Goal: Information Seeking & Learning: Learn about a topic

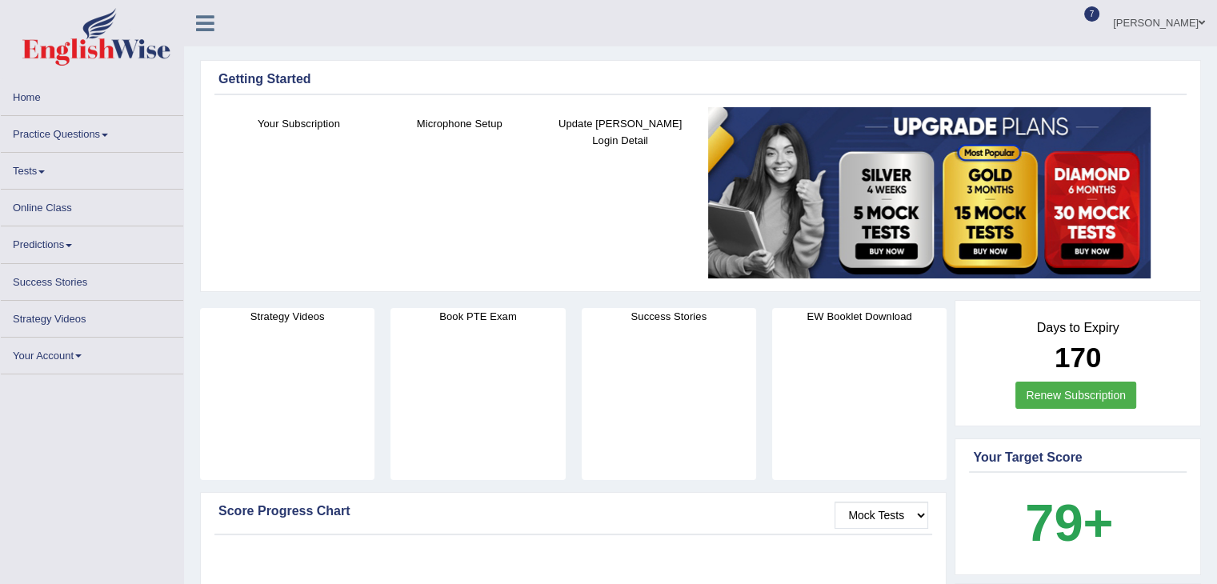
click at [41, 170] on link "Tests" at bounding box center [92, 168] width 182 height 31
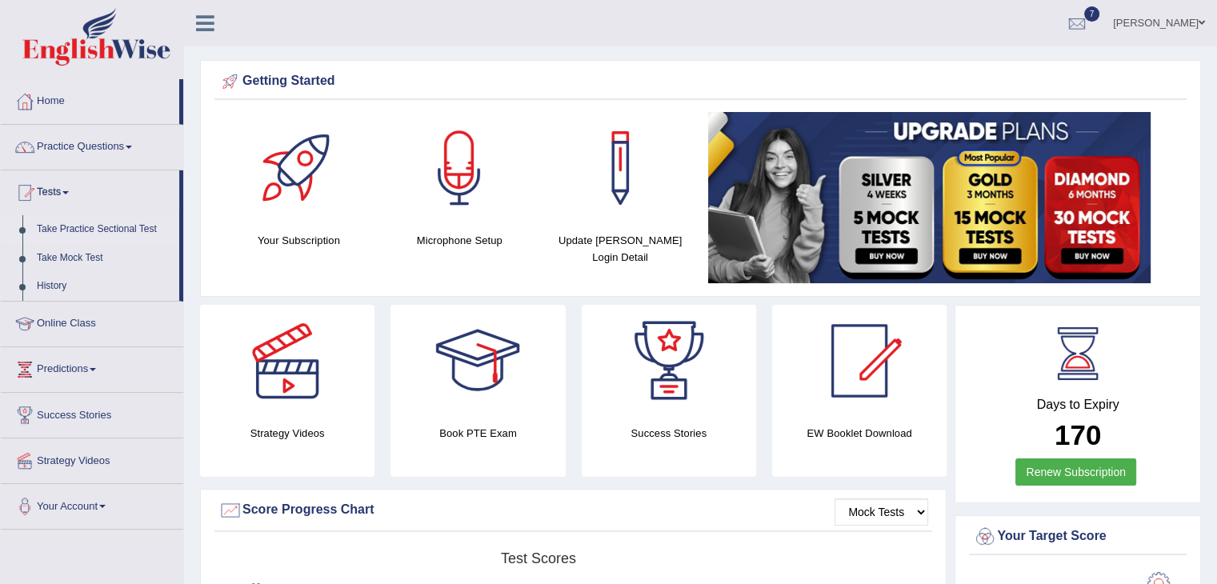
click at [98, 227] on link "Take Practice Sectional Test" at bounding box center [105, 229] width 150 height 29
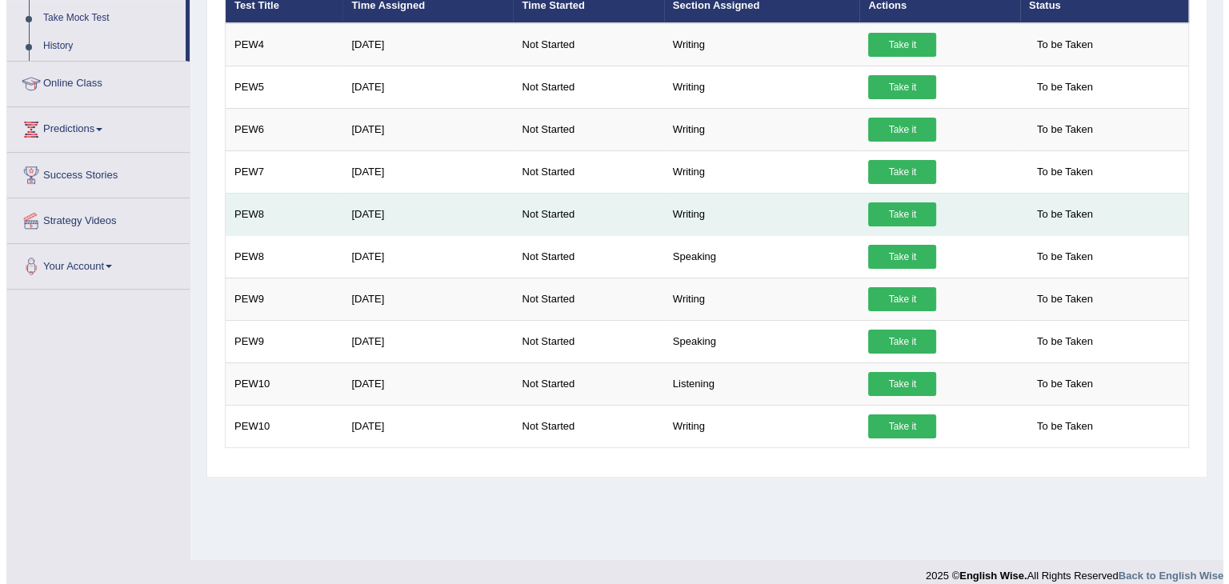
scroll to position [240, 0]
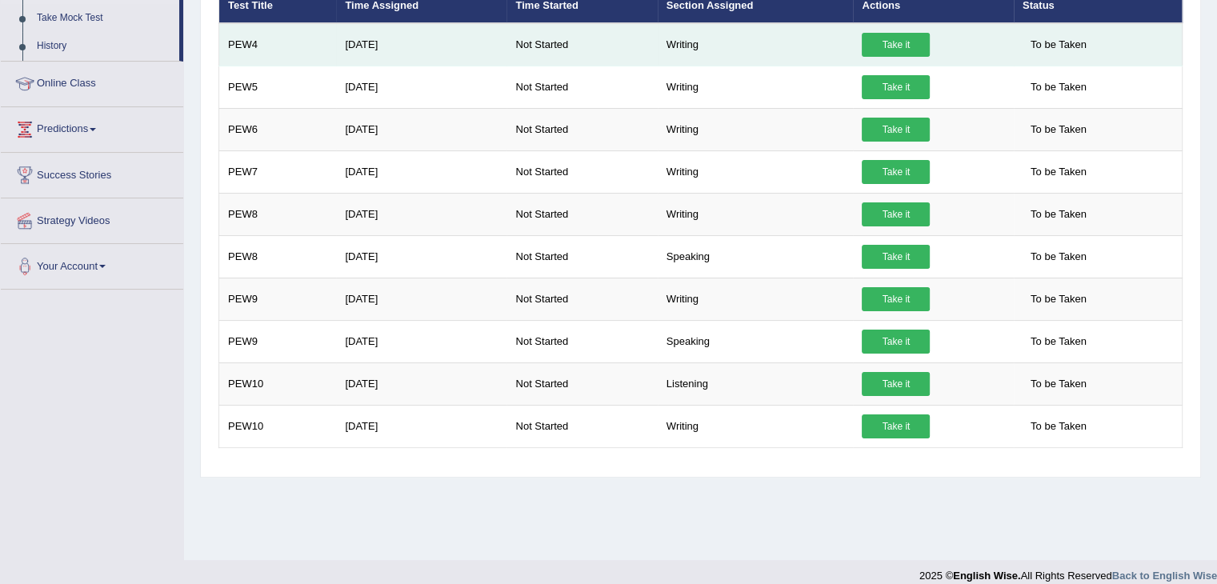
click at [892, 42] on link "Take it" at bounding box center [895, 45] width 68 height 24
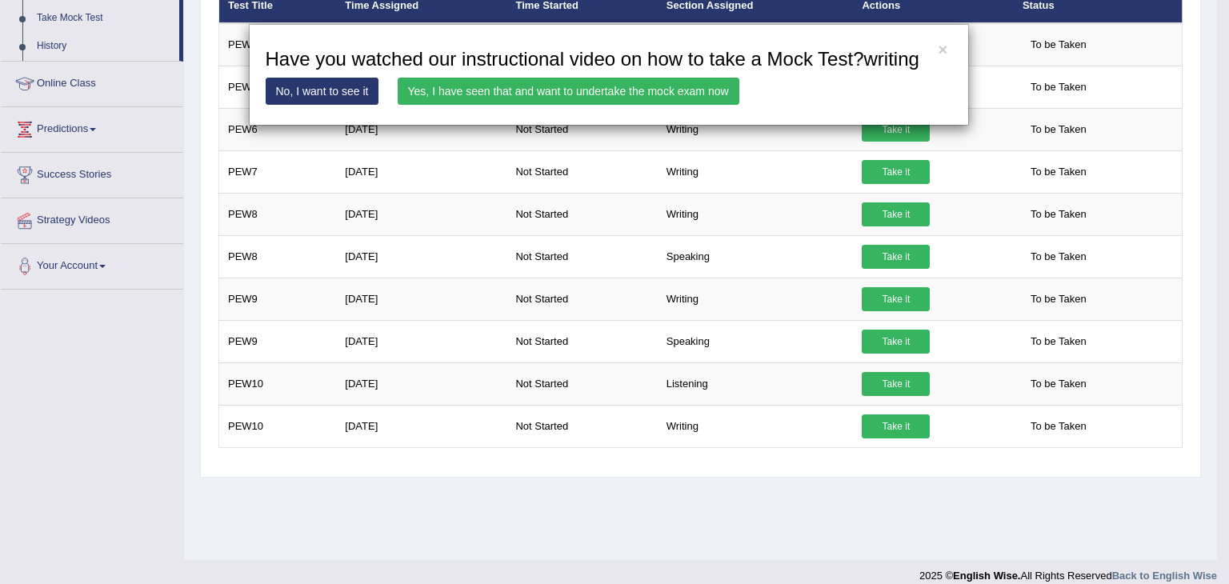
click at [676, 90] on link "Yes, I have seen that and want to undertake the mock exam now" at bounding box center [569, 91] width 342 height 27
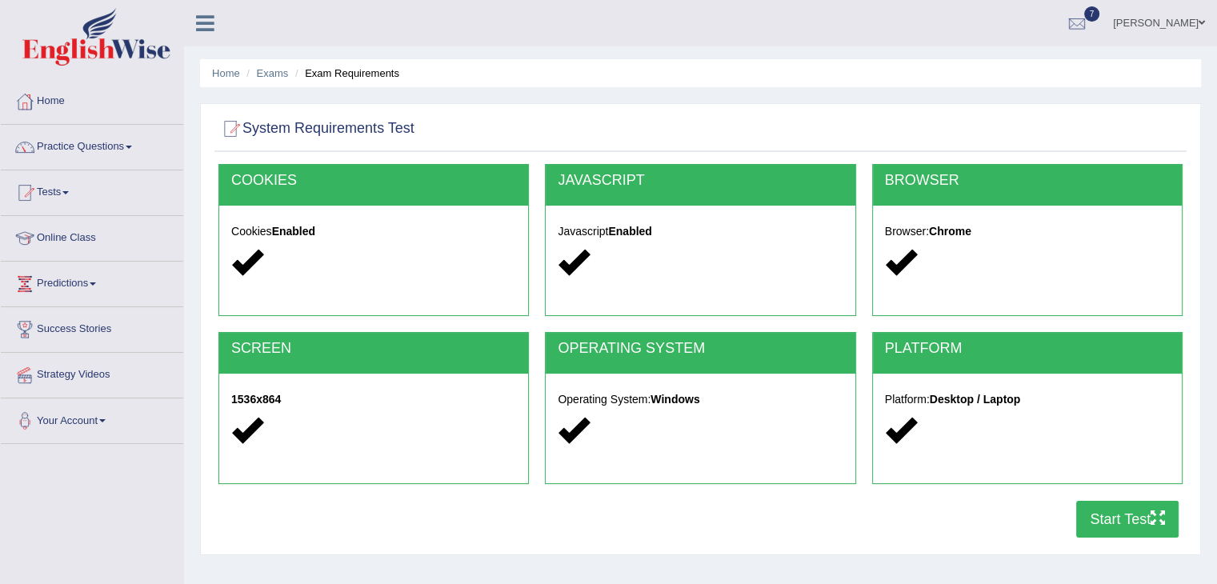
click at [1110, 526] on button "Start Test" at bounding box center [1127, 519] width 102 height 37
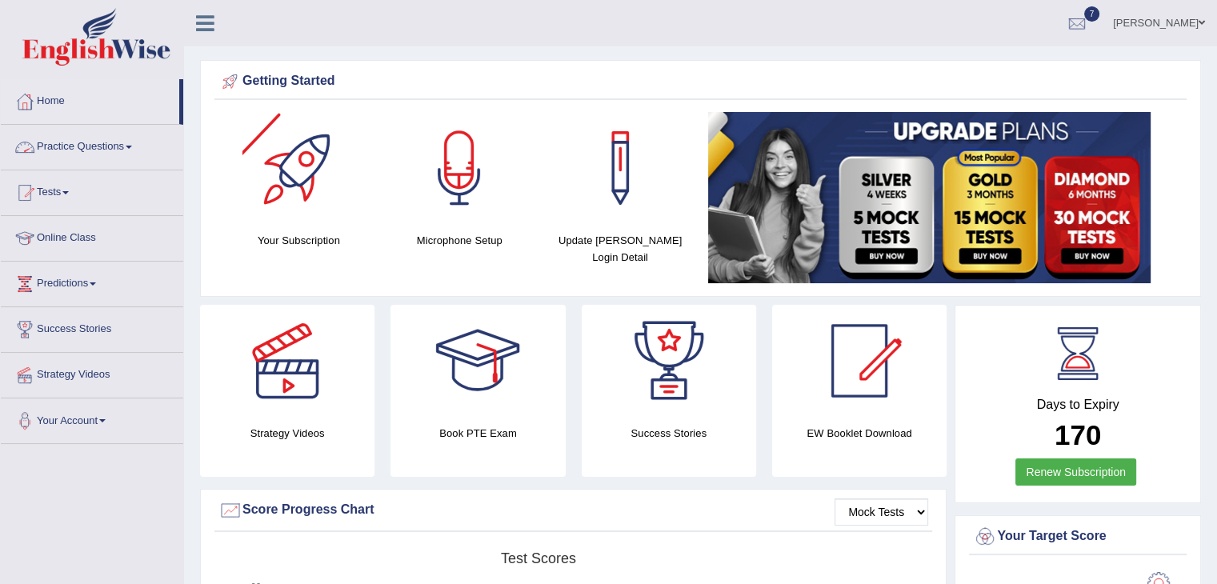
click at [130, 148] on link "Practice Questions" at bounding box center [92, 145] width 182 height 40
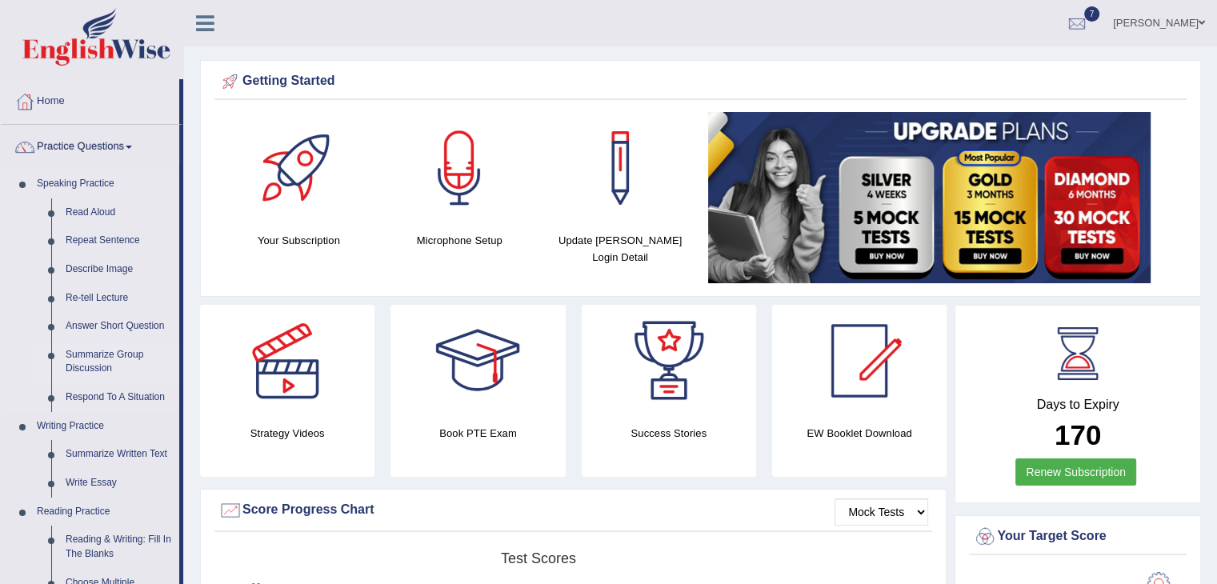
click at [98, 359] on link "Summarize Group Discussion" at bounding box center [118, 362] width 121 height 42
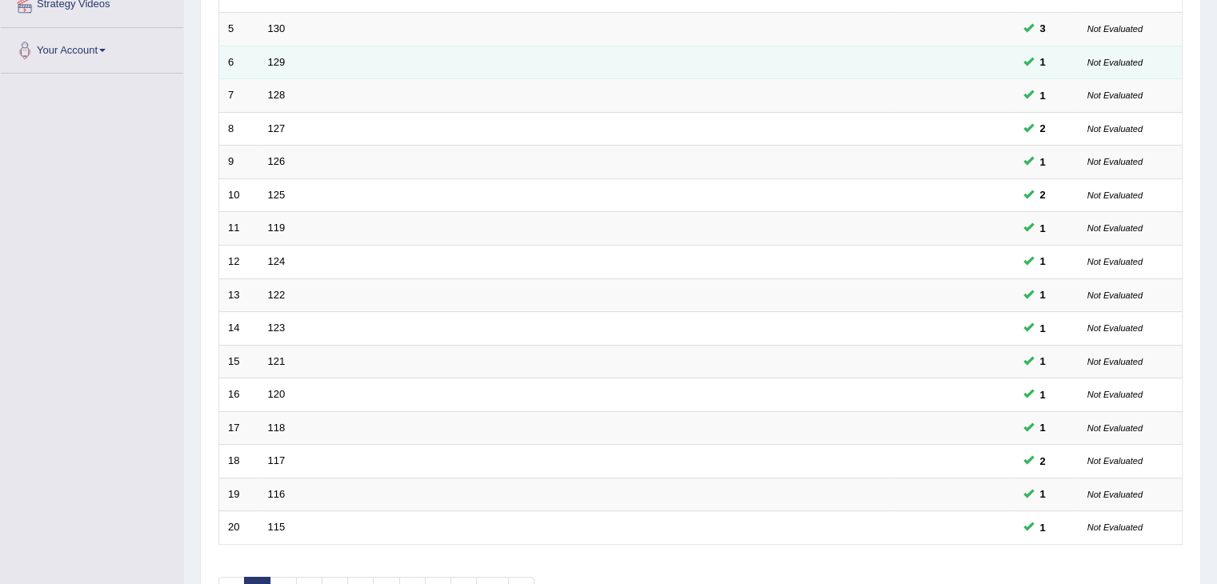
scroll to position [470, 0]
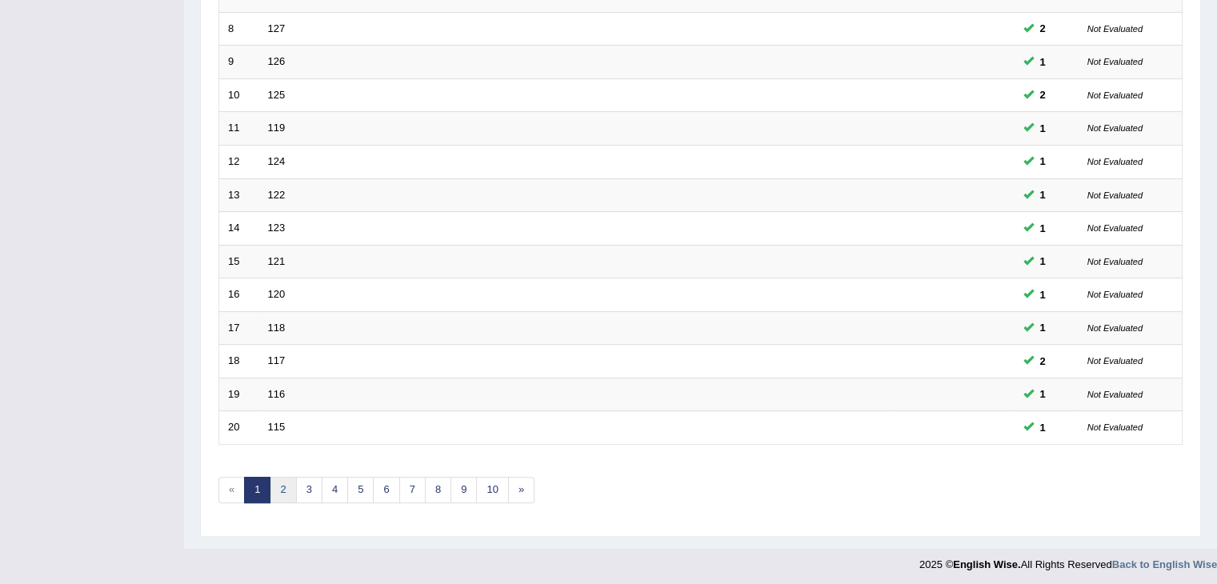
click at [279, 486] on link "2" at bounding box center [283, 490] width 26 height 26
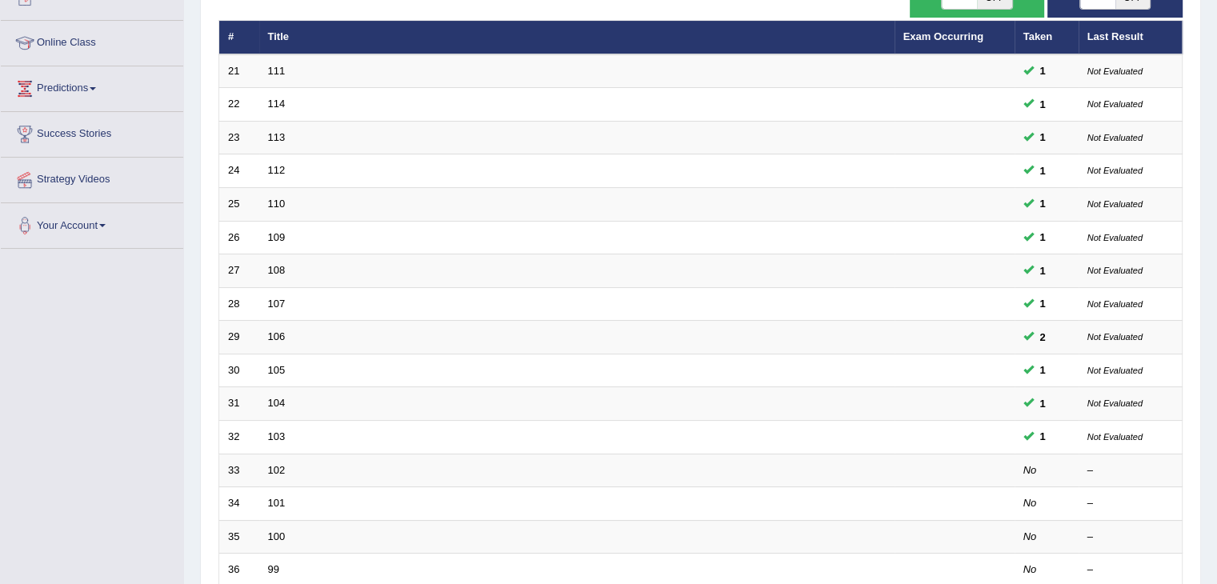
scroll to position [198, 0]
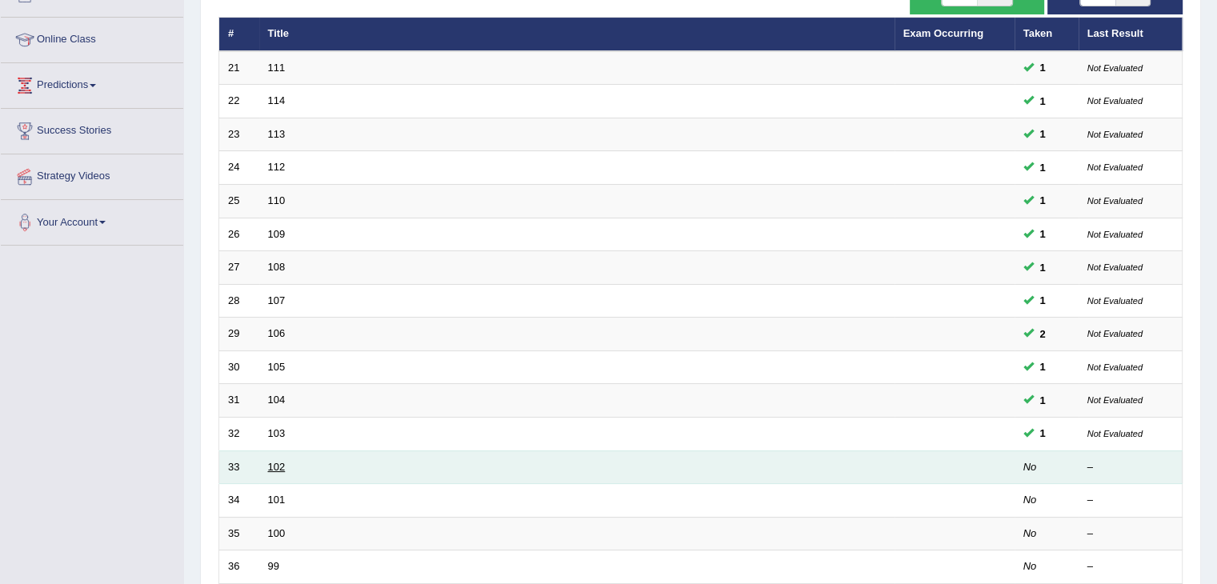
click at [275, 464] on link "102" at bounding box center [277, 467] width 18 height 12
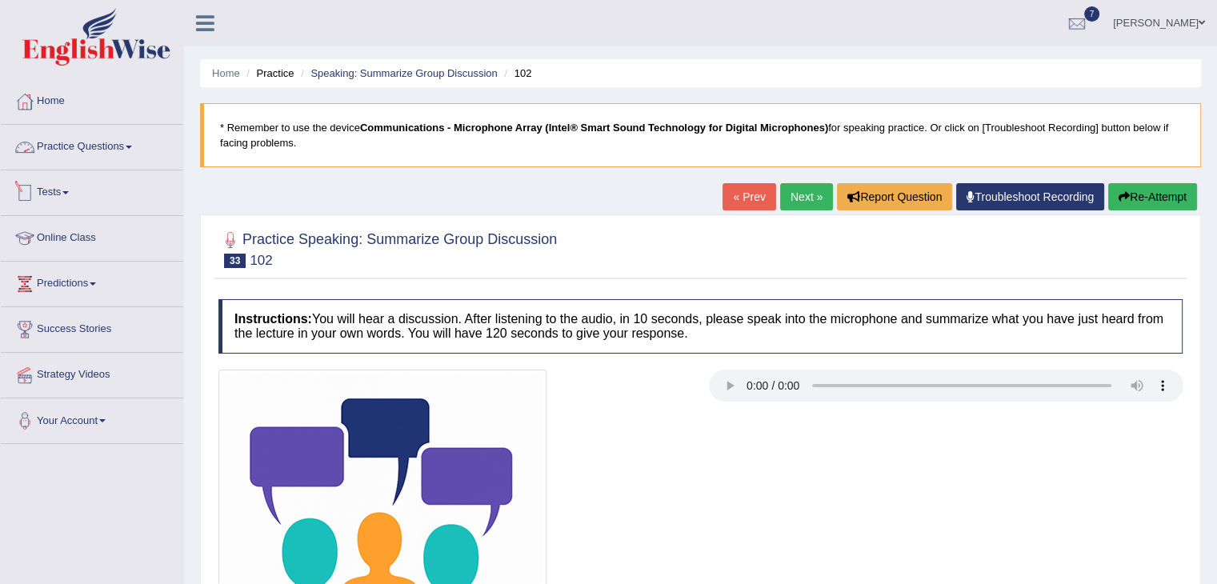
click at [128, 148] on link "Practice Questions" at bounding box center [92, 145] width 182 height 40
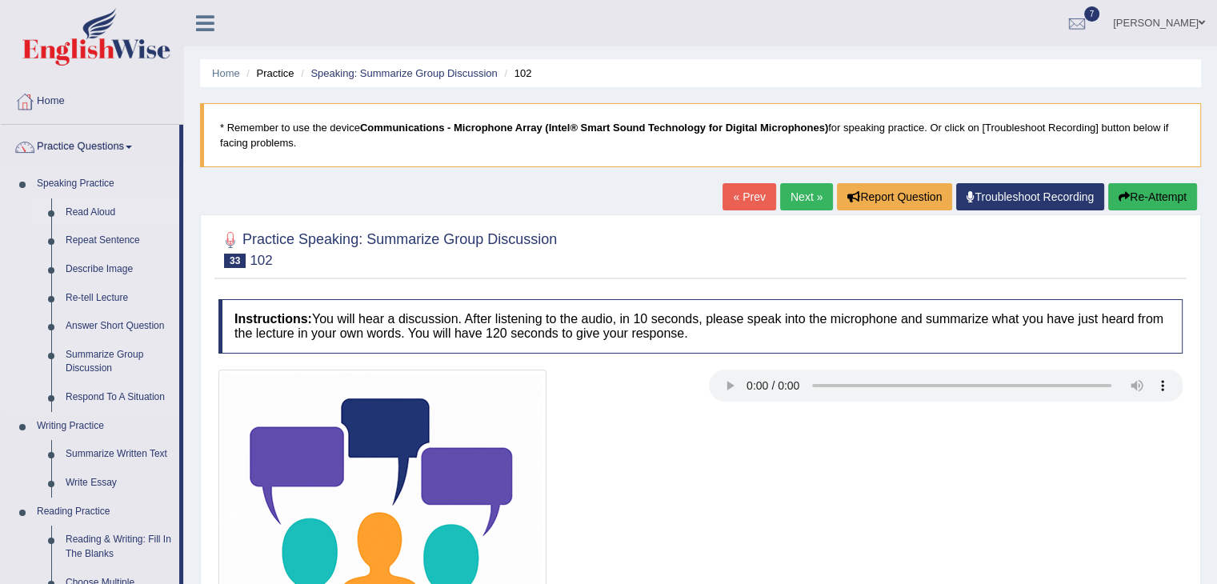
click at [96, 211] on link "Read Aloud" at bounding box center [118, 212] width 121 height 29
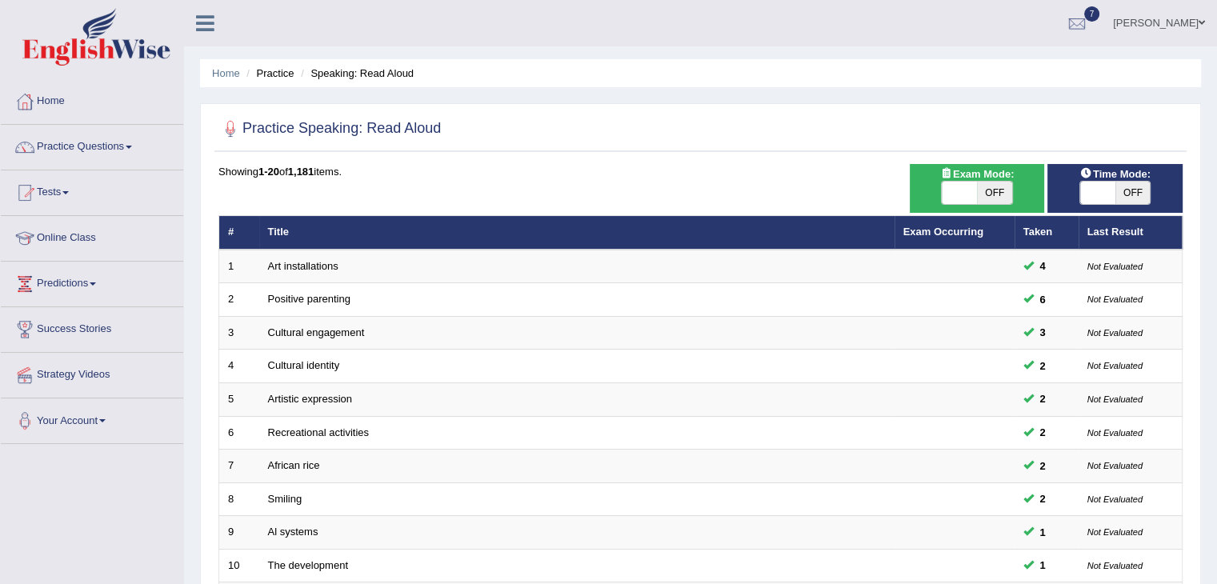
click at [1103, 194] on span at bounding box center [1097, 193] width 35 height 22
checkbox input "true"
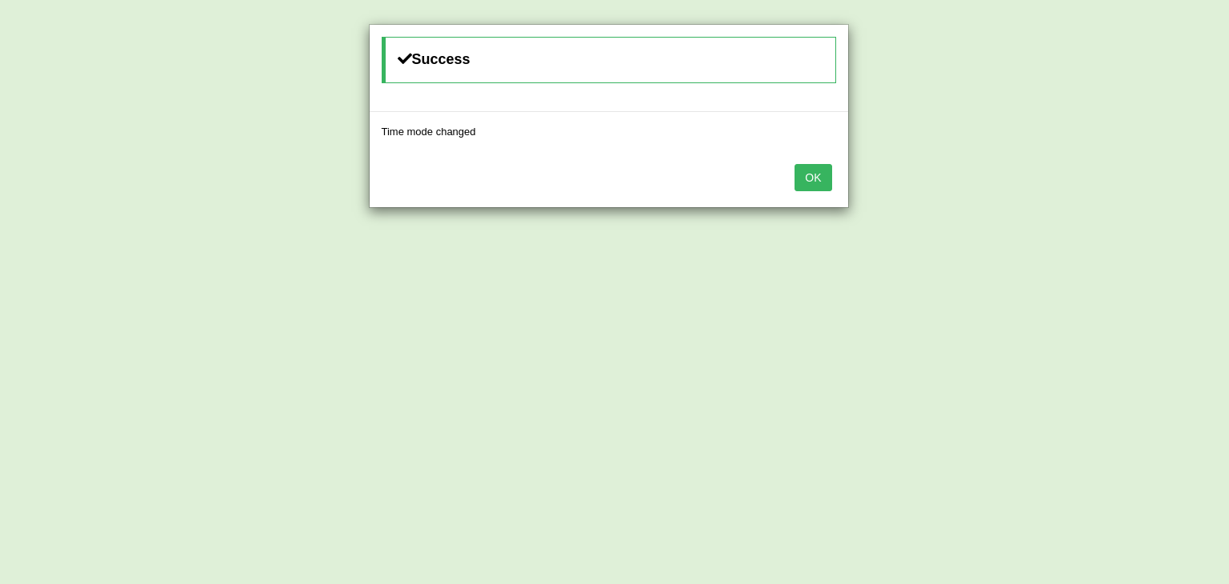
click at [828, 174] on button "OK" at bounding box center [812, 177] width 37 height 27
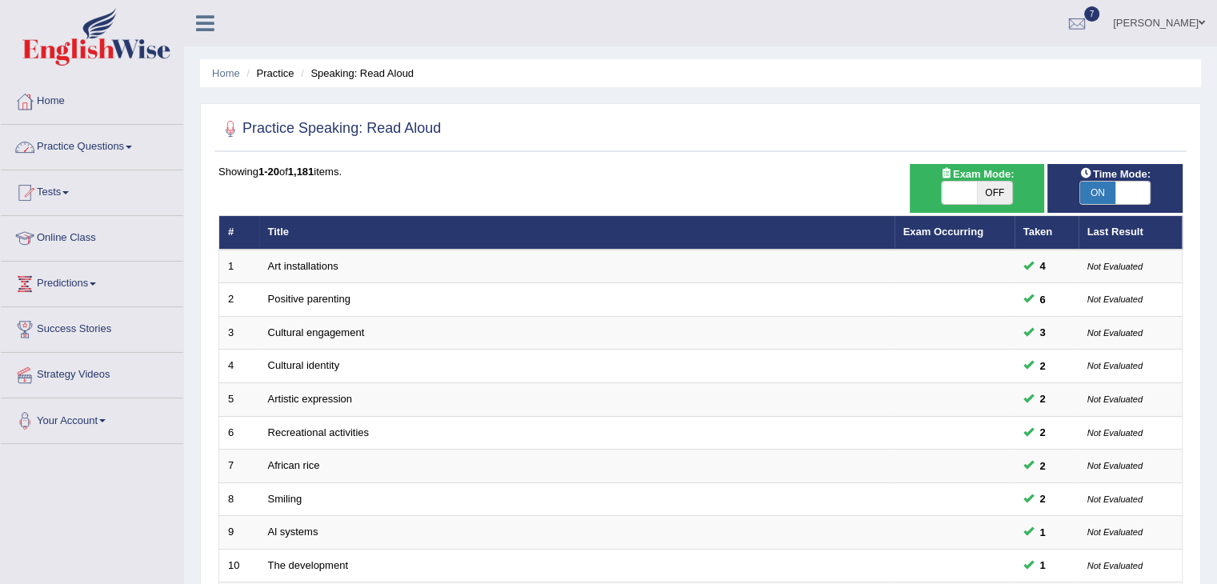
click at [138, 149] on link "Practice Questions" at bounding box center [92, 145] width 182 height 40
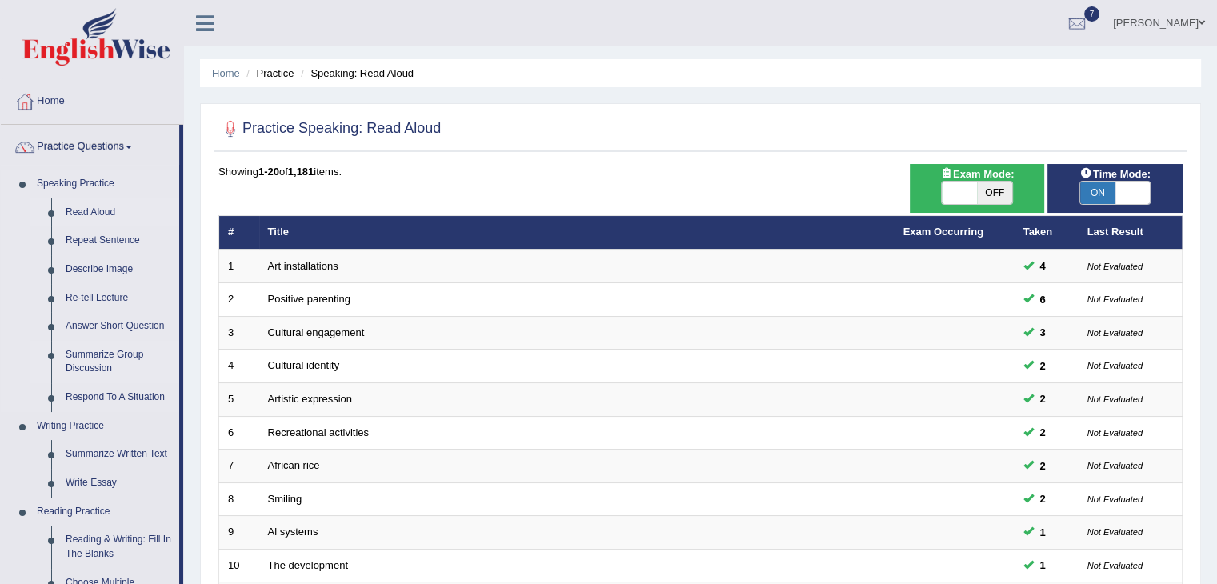
click at [84, 359] on link "Summarize Group Discussion" at bounding box center [118, 362] width 121 height 42
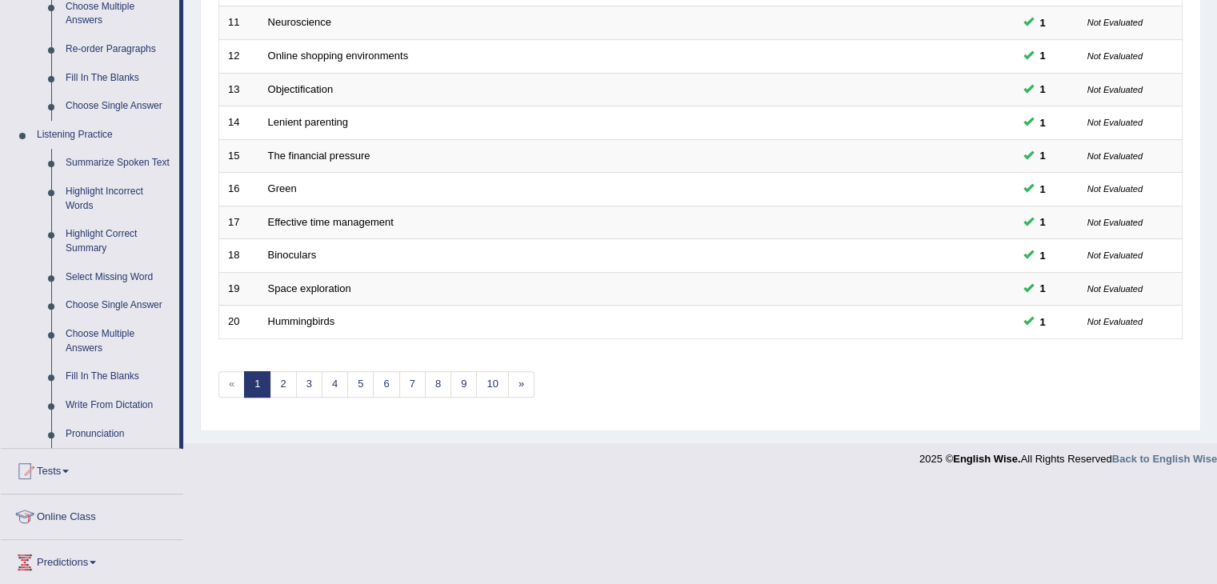
scroll to position [579, 0]
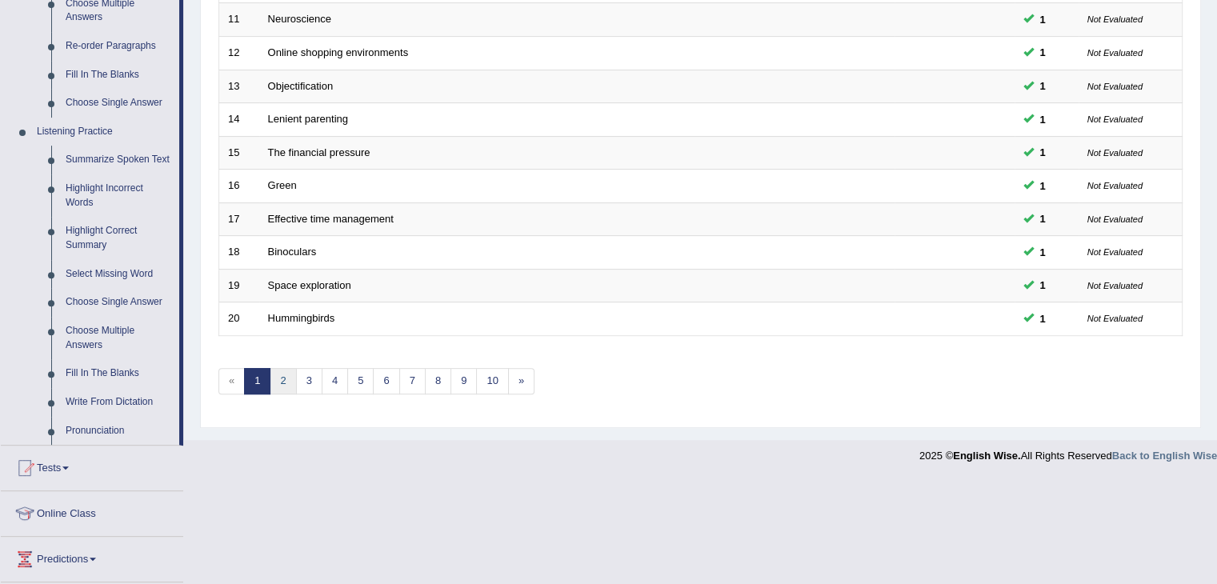
click at [282, 382] on link "2" at bounding box center [283, 381] width 26 height 26
click at [283, 378] on link "2" at bounding box center [283, 381] width 26 height 26
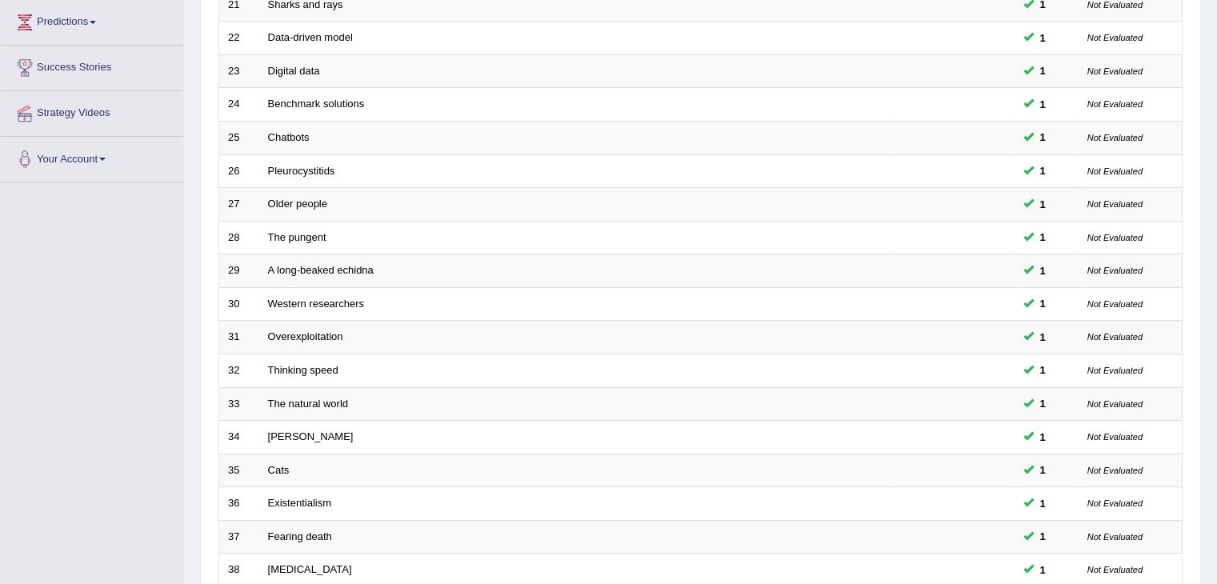
scroll to position [470, 0]
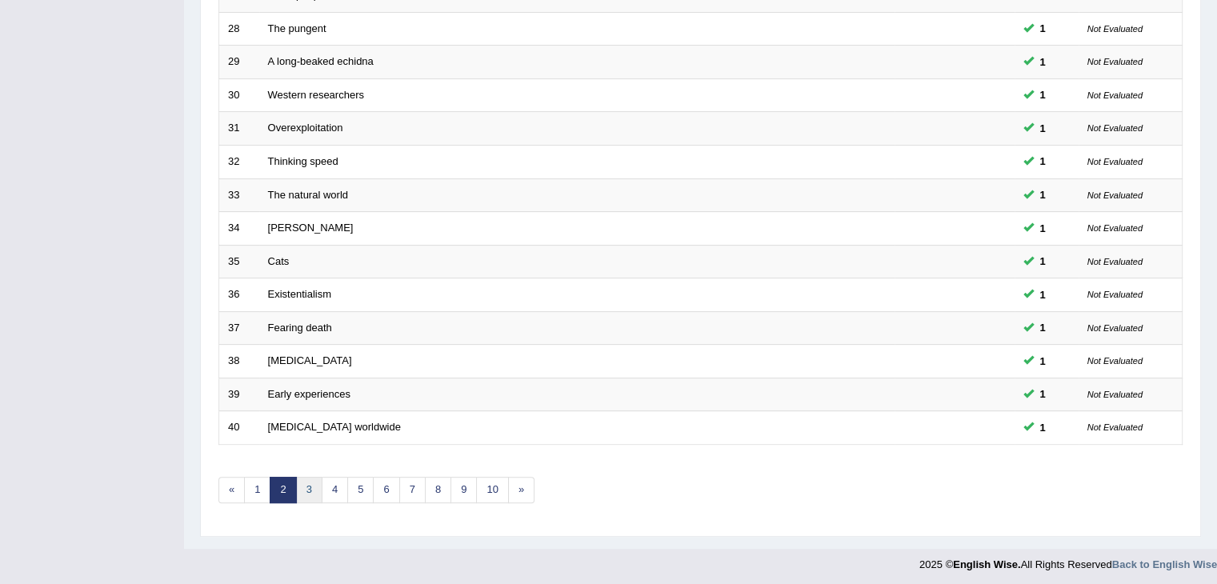
click at [306, 487] on link "3" at bounding box center [309, 490] width 26 height 26
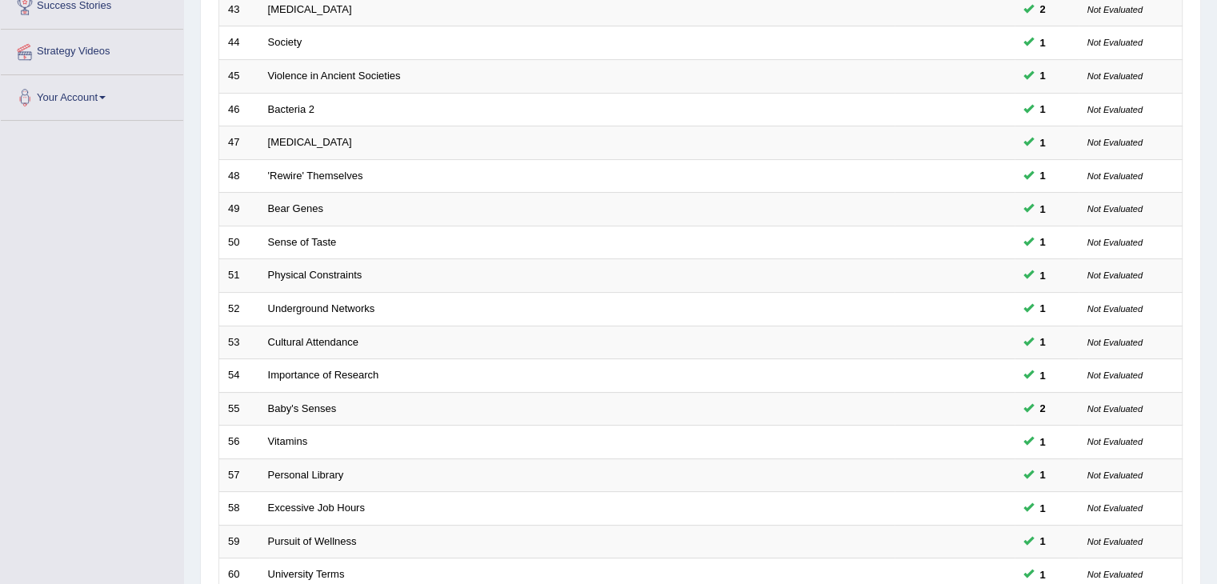
scroll to position [470, 0]
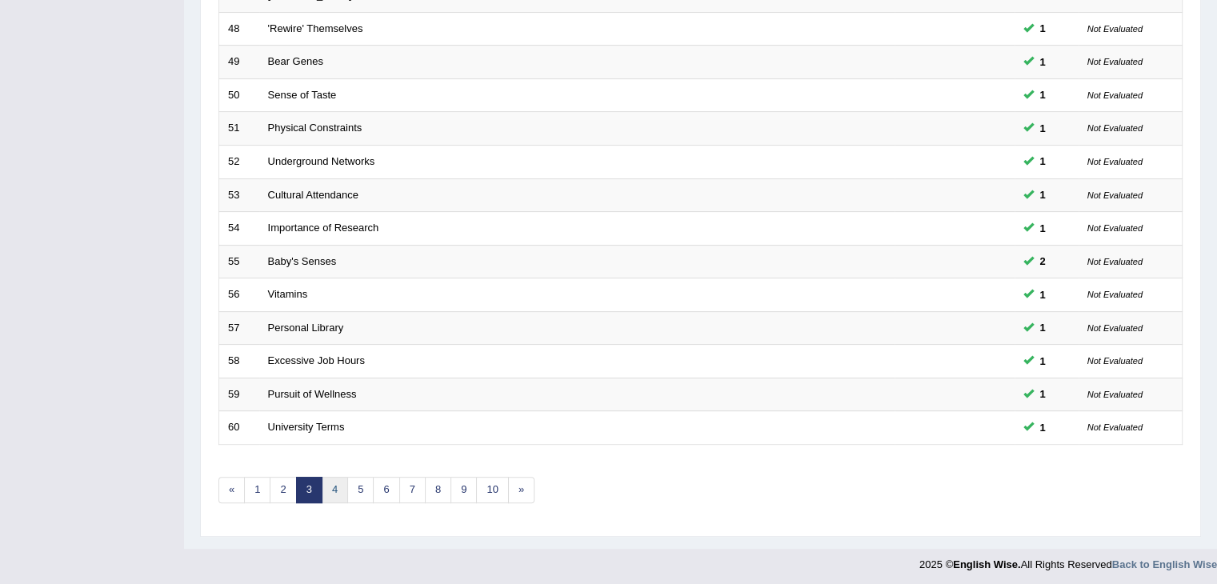
click at [335, 491] on link "4" at bounding box center [335, 490] width 26 height 26
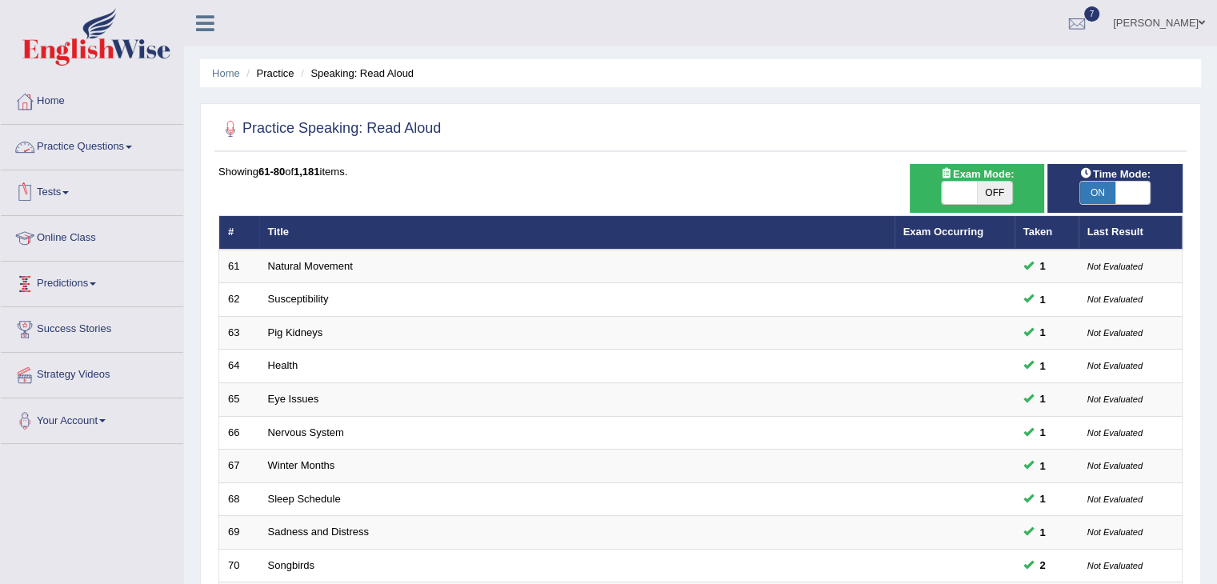
click at [95, 138] on link "Practice Questions" at bounding box center [92, 145] width 182 height 40
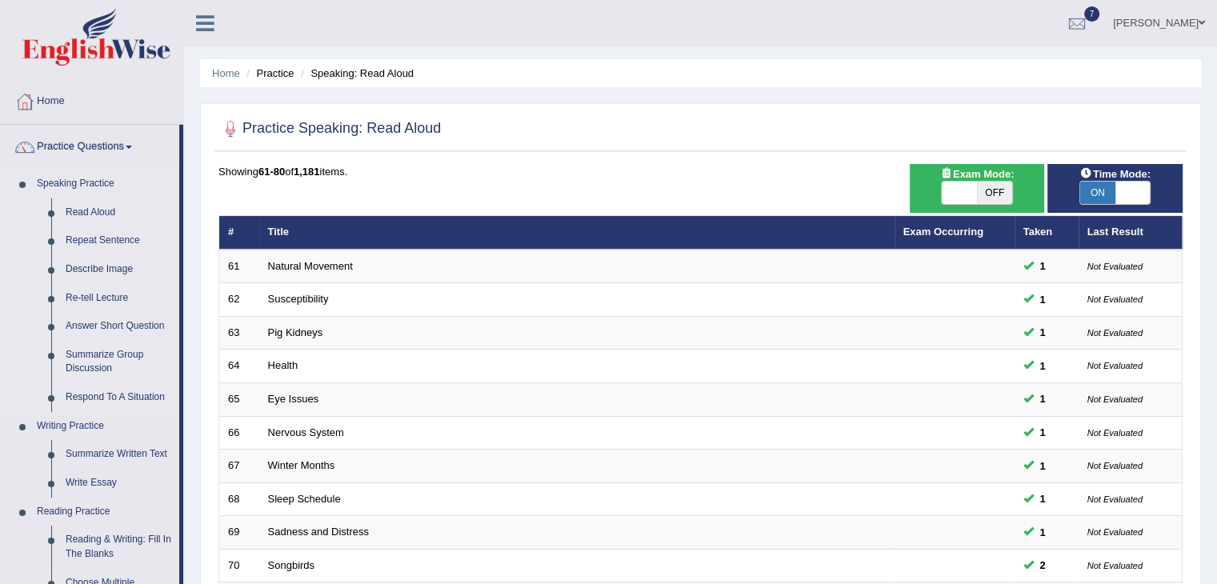
click at [94, 358] on link "Summarize Group Discussion" at bounding box center [118, 362] width 121 height 42
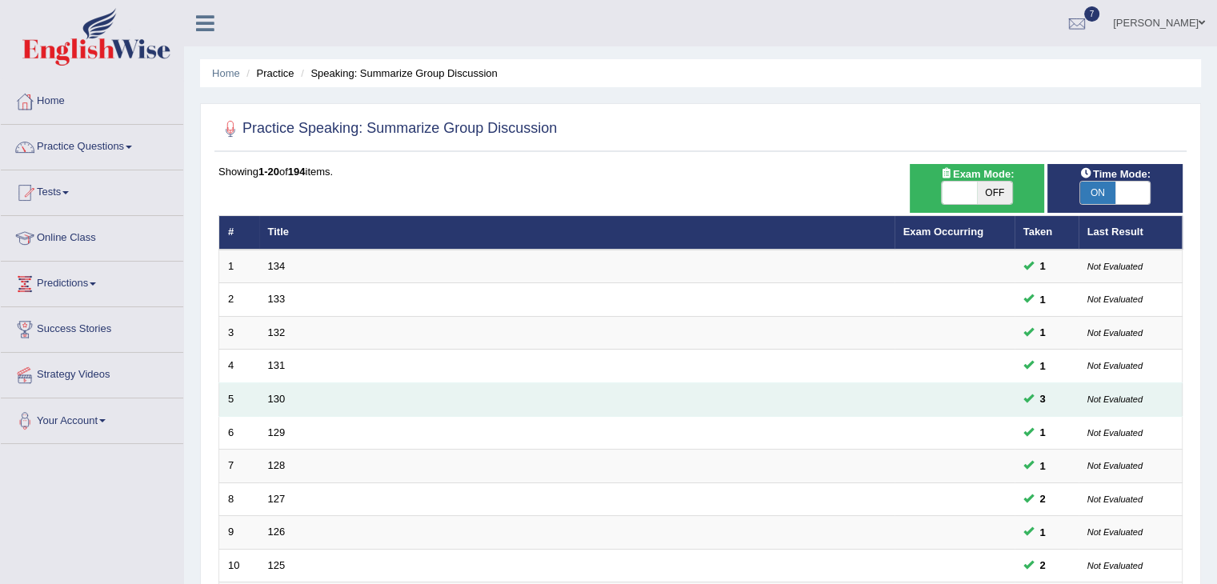
scroll to position [470, 0]
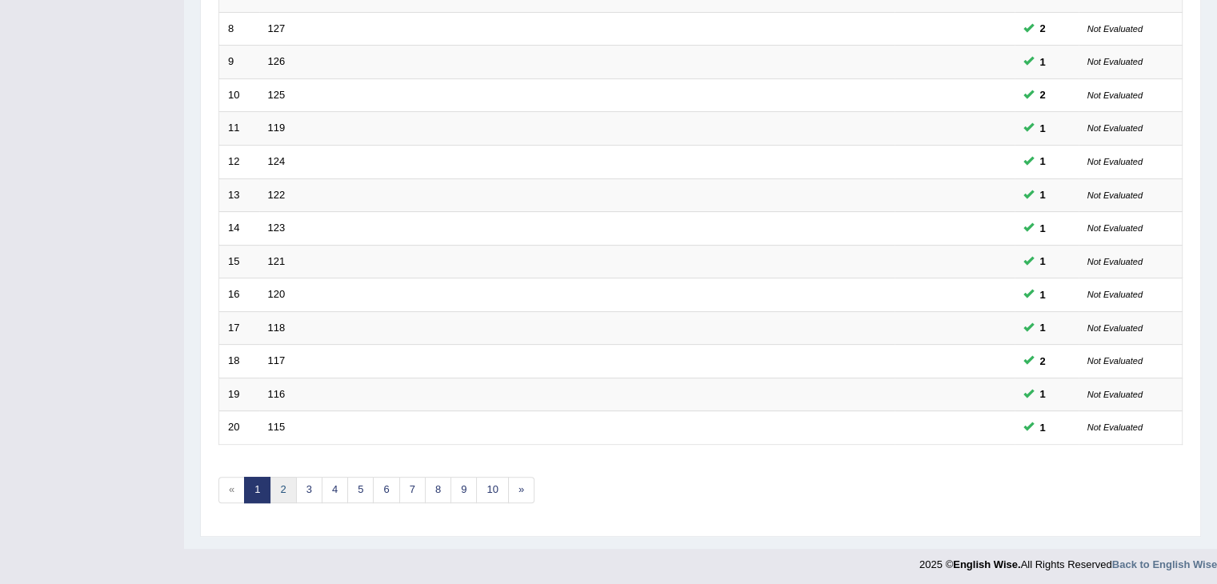
click at [282, 484] on link "2" at bounding box center [283, 490] width 26 height 26
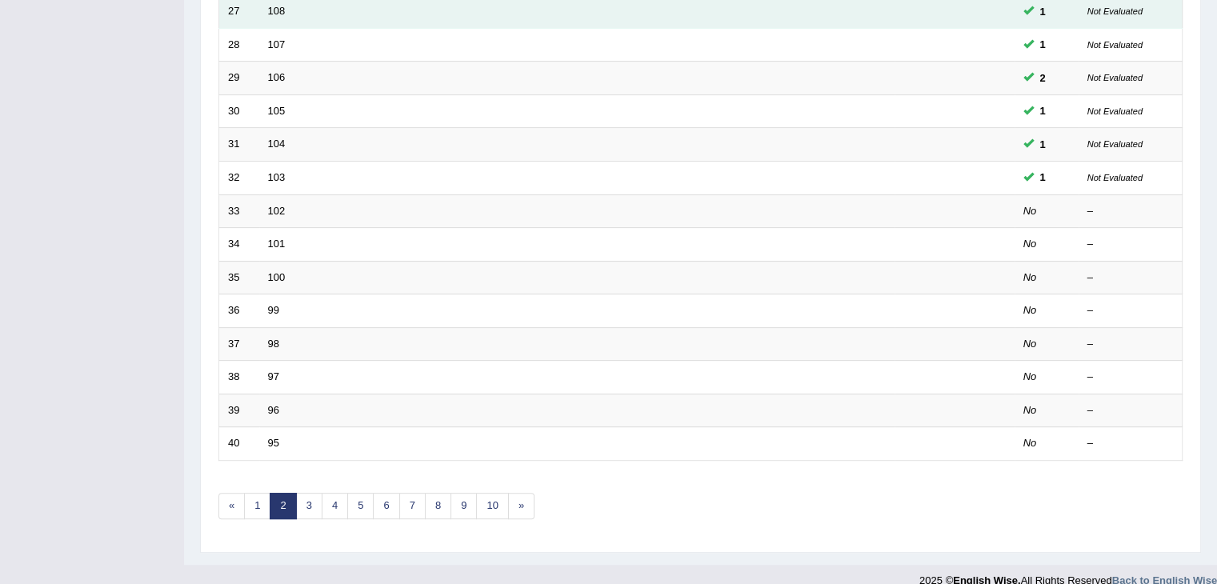
scroll to position [470, 0]
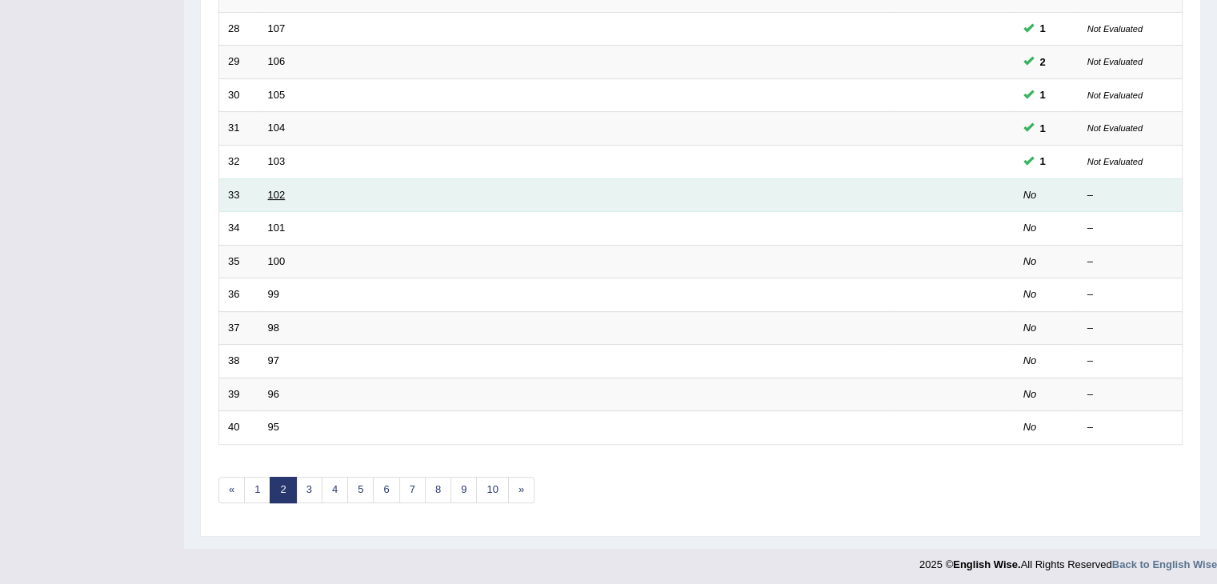
click at [274, 195] on link "102" at bounding box center [277, 195] width 18 height 12
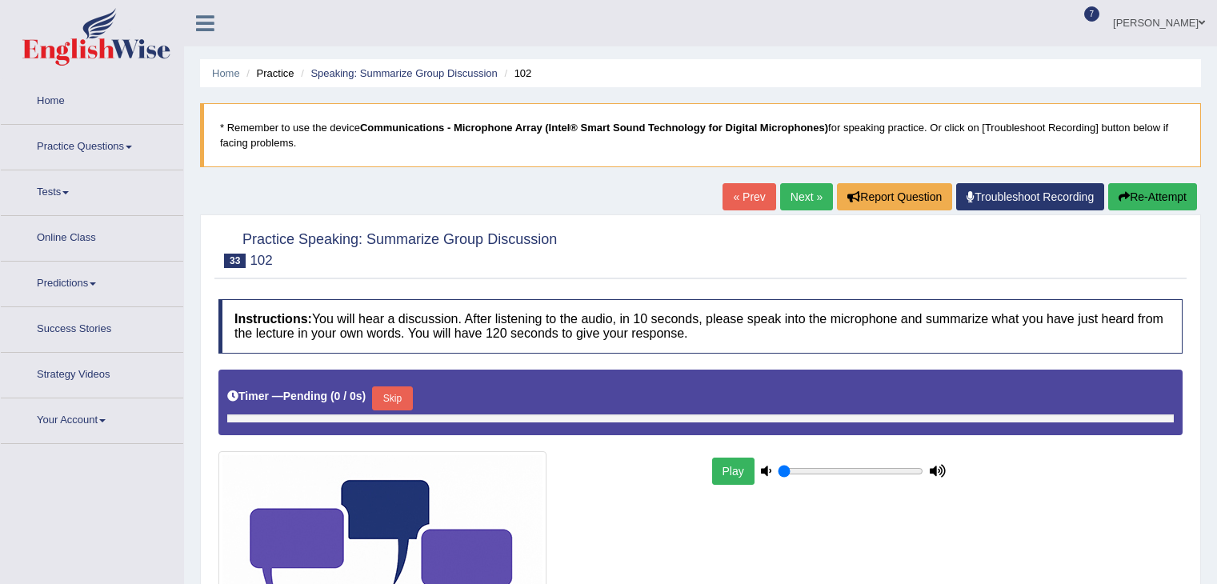
type input "0.8"
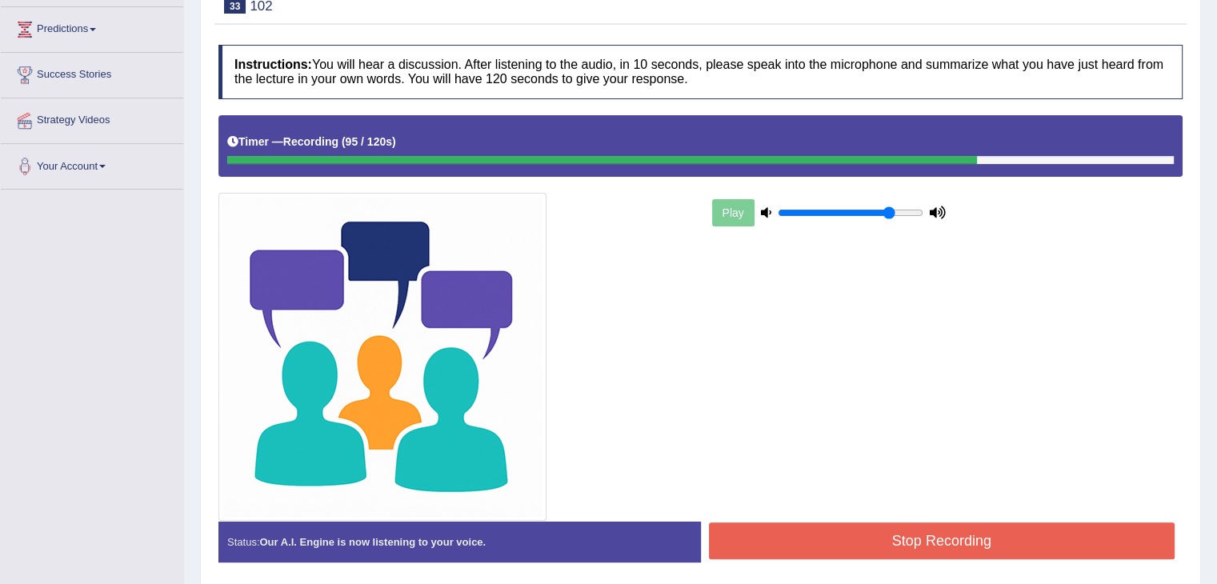
scroll to position [275, 0]
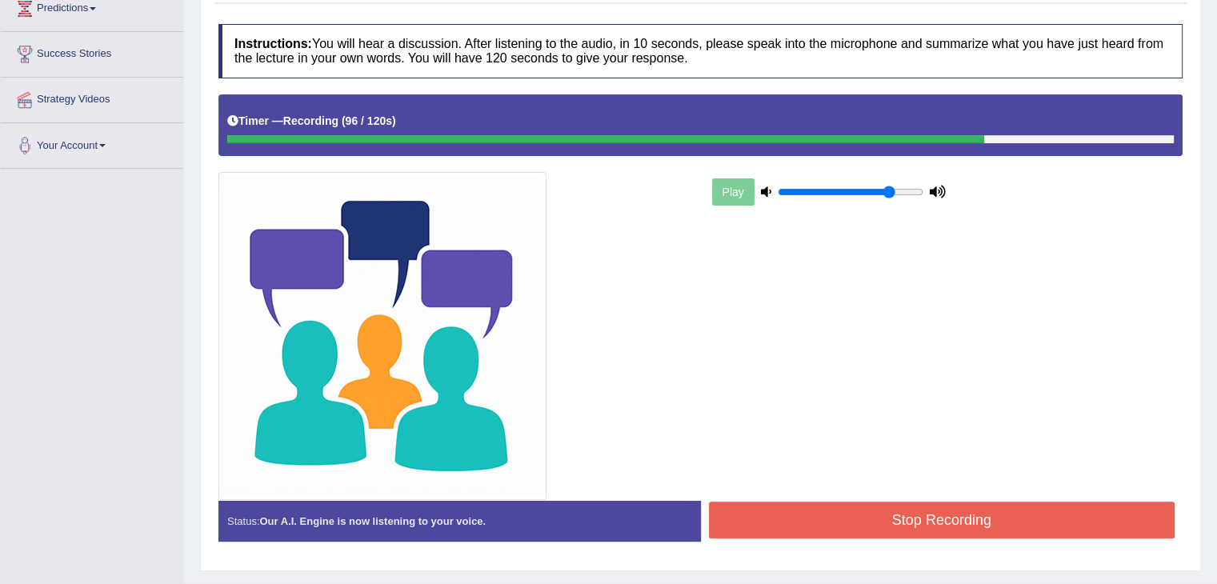
click at [798, 510] on button "Stop Recording" at bounding box center [942, 520] width 466 height 37
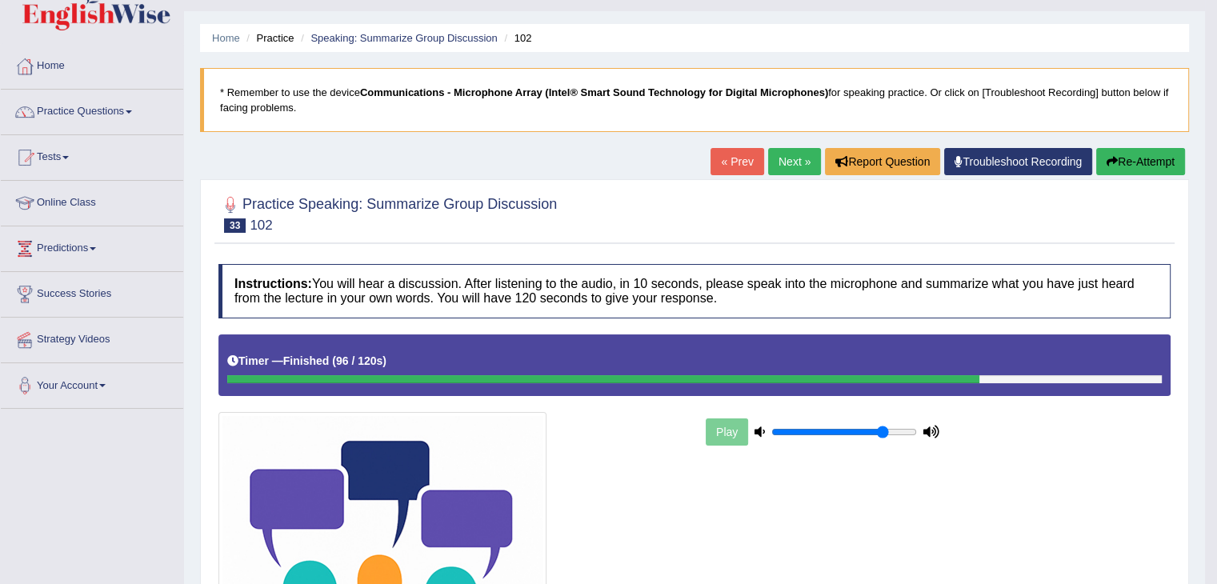
scroll to position [0, 0]
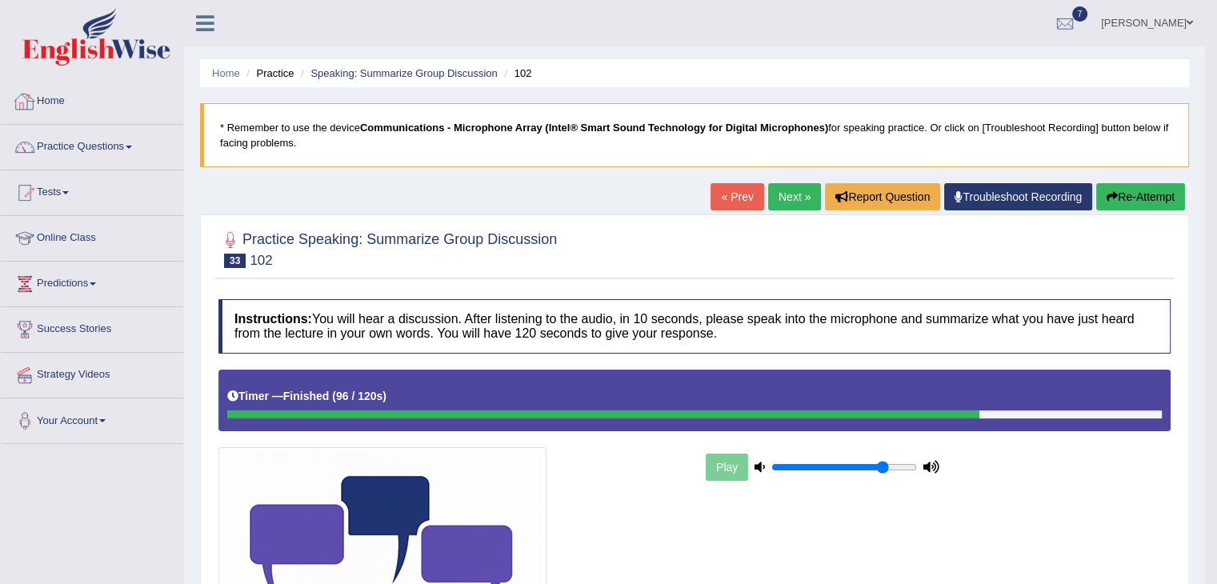
click at [60, 100] on link "Home" at bounding box center [92, 99] width 182 height 40
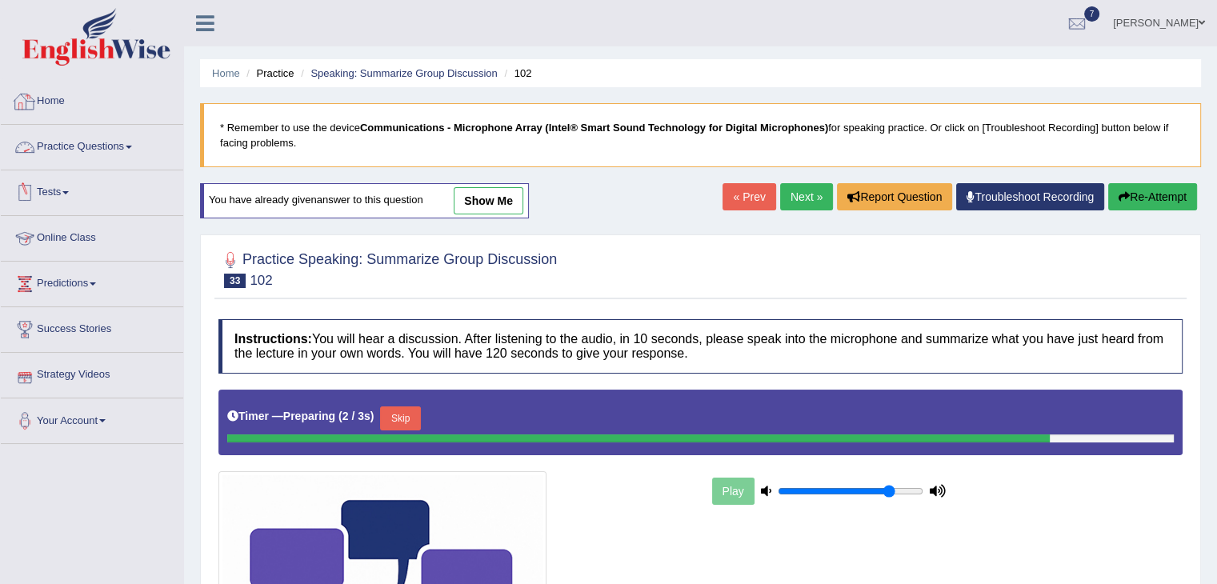
click at [48, 103] on link "Home" at bounding box center [92, 99] width 182 height 40
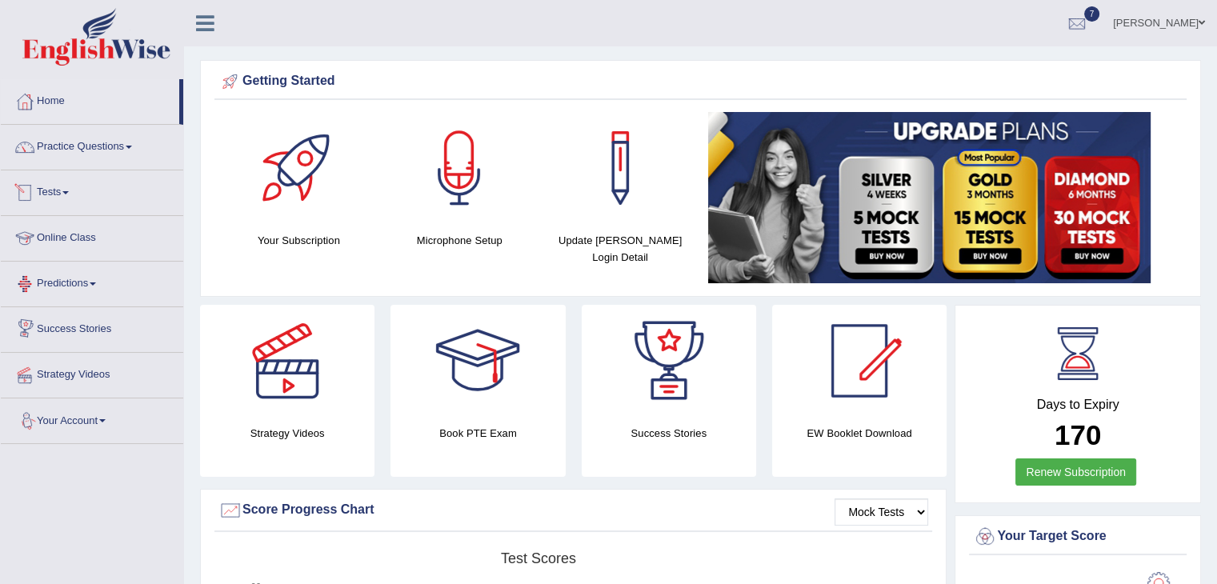
click at [61, 191] on link "Tests" at bounding box center [92, 190] width 182 height 40
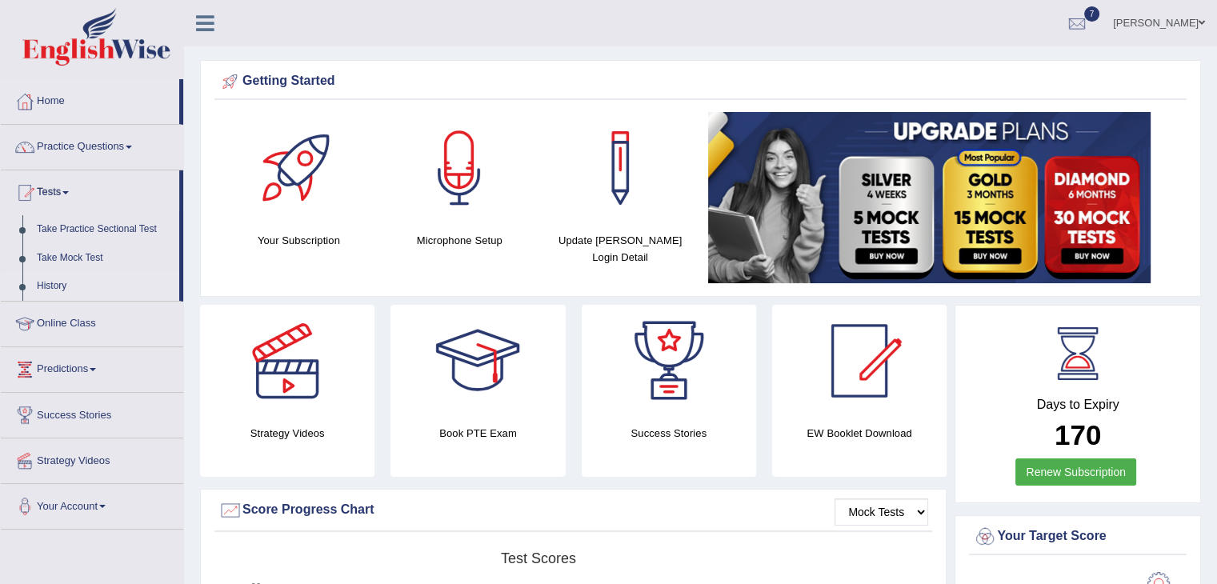
click at [58, 286] on link "History" at bounding box center [105, 286] width 150 height 29
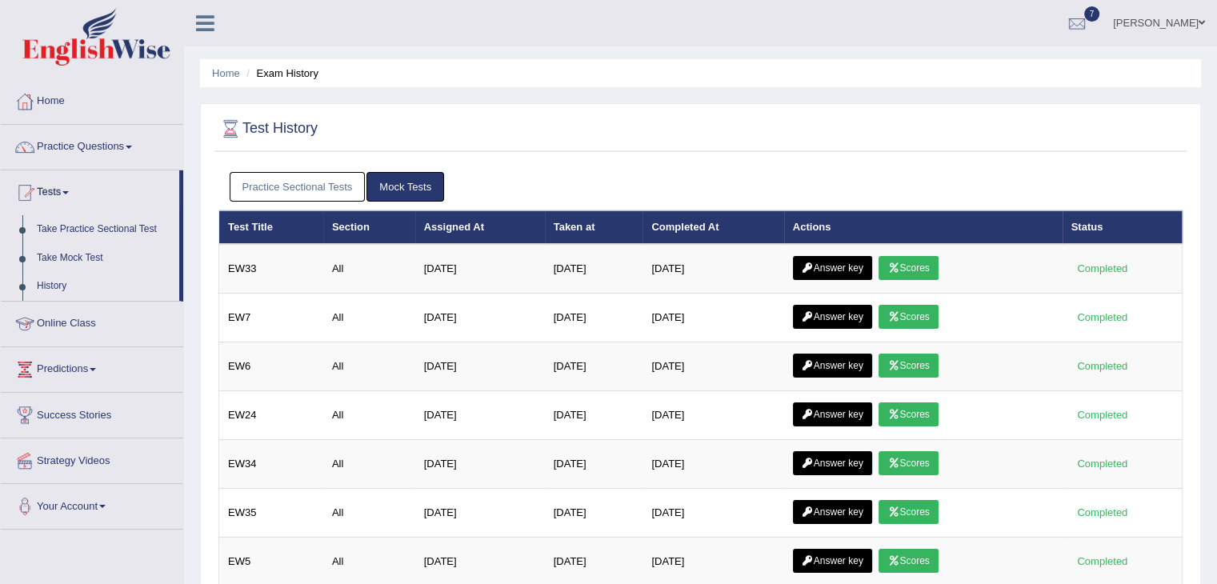
click at [336, 190] on link "Practice Sectional Tests" at bounding box center [298, 187] width 136 height 30
click at [338, 181] on link "Practice Sectional Tests" at bounding box center [298, 187] width 136 height 30
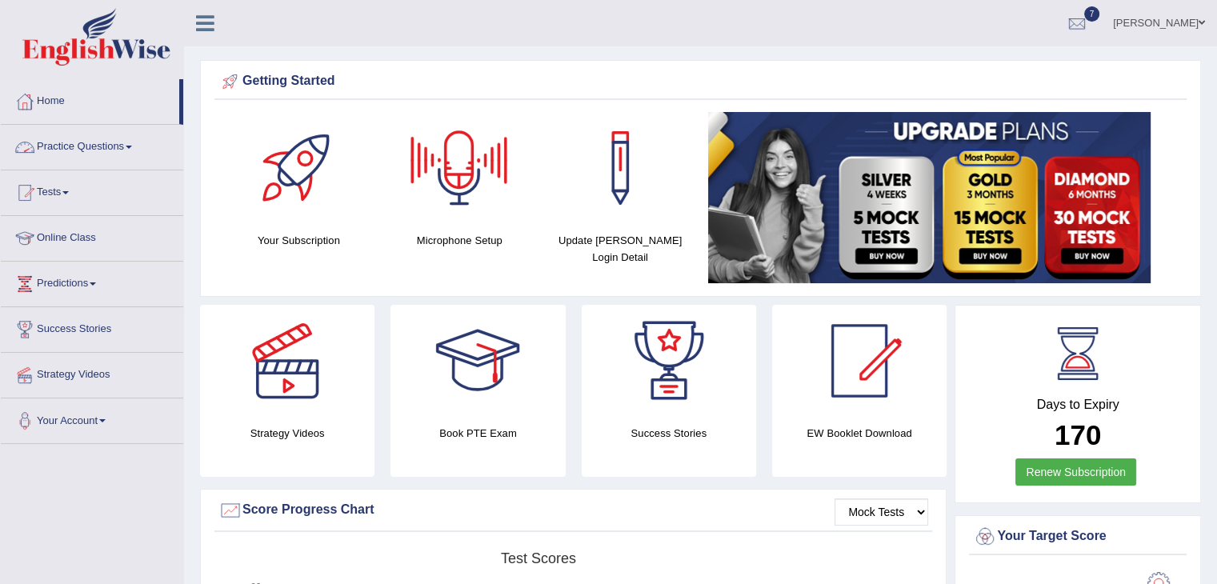
click at [120, 153] on link "Practice Questions" at bounding box center [92, 145] width 182 height 40
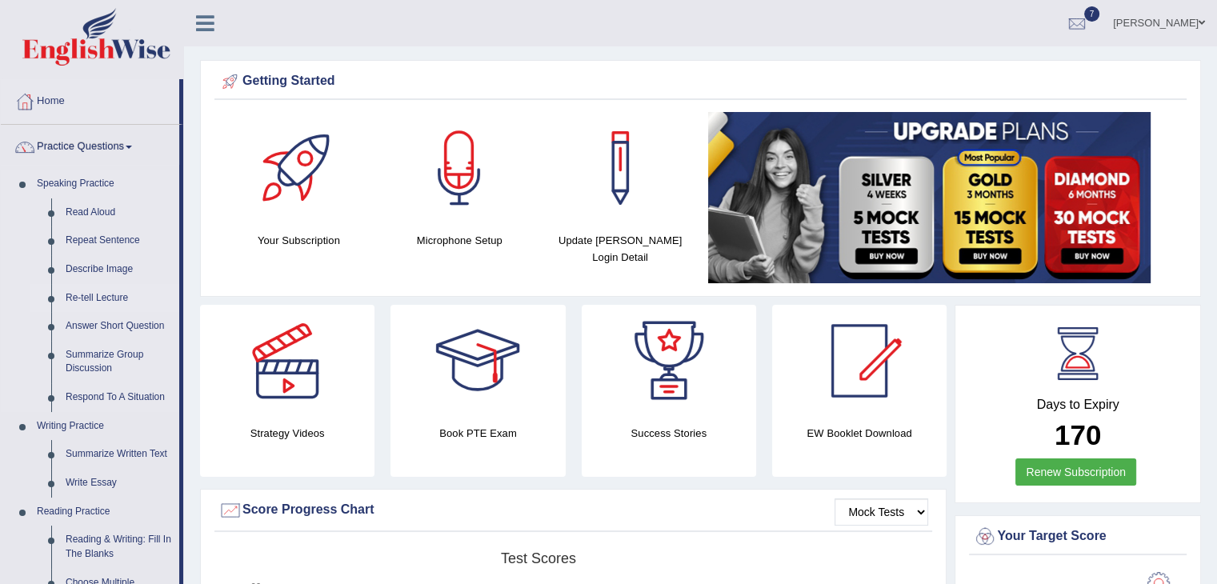
click at [104, 295] on link "Re-tell Lecture" at bounding box center [118, 298] width 121 height 29
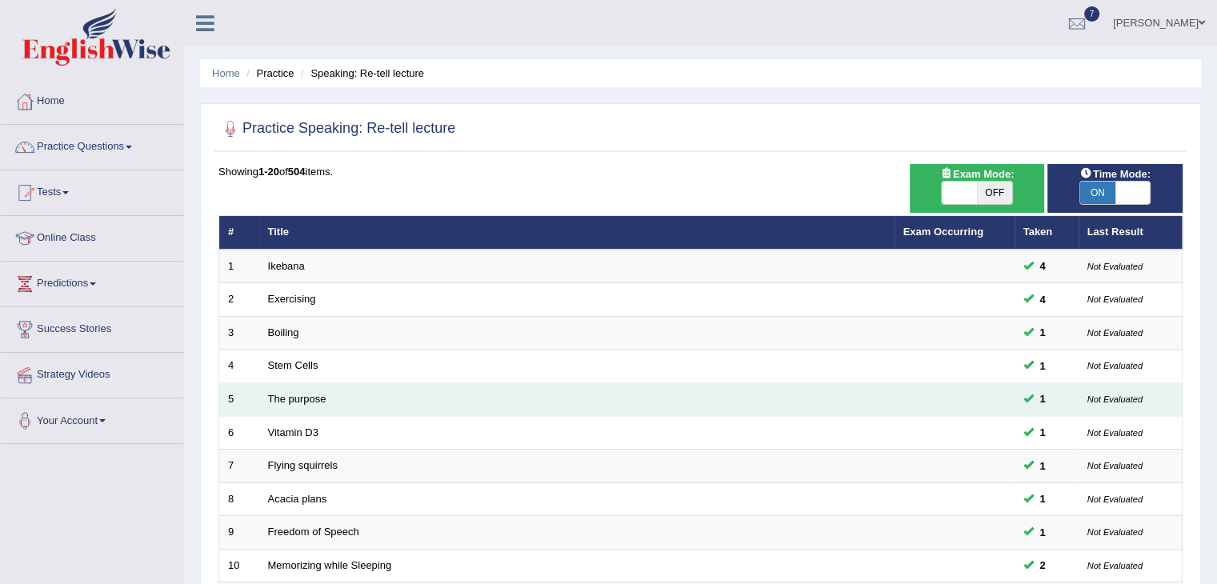
scroll to position [470, 0]
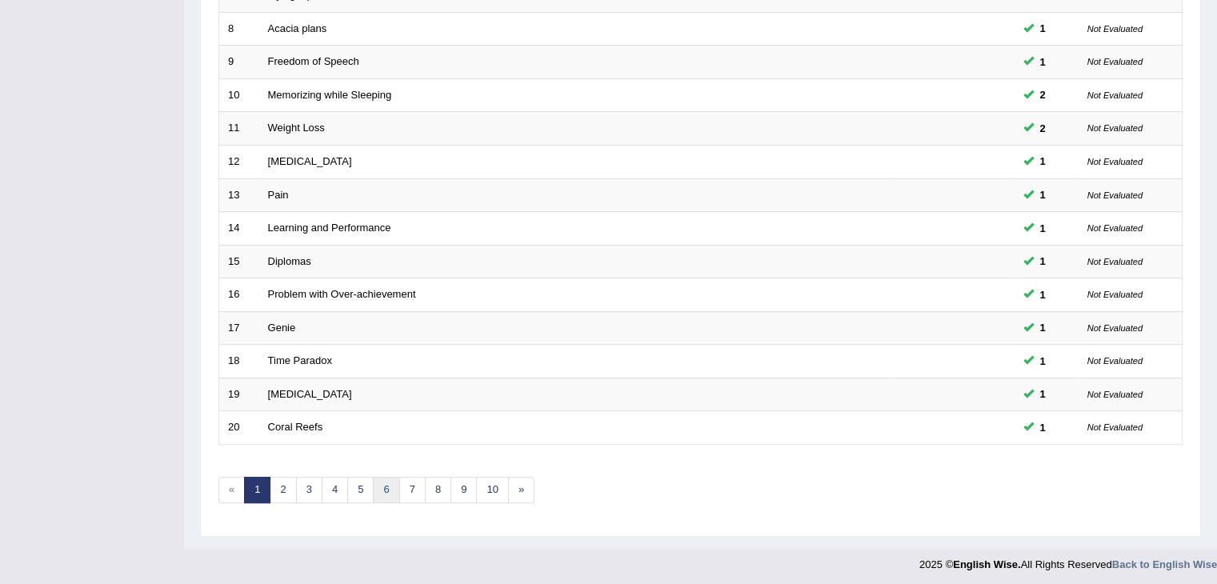
click at [390, 490] on link "6" at bounding box center [386, 490] width 26 height 26
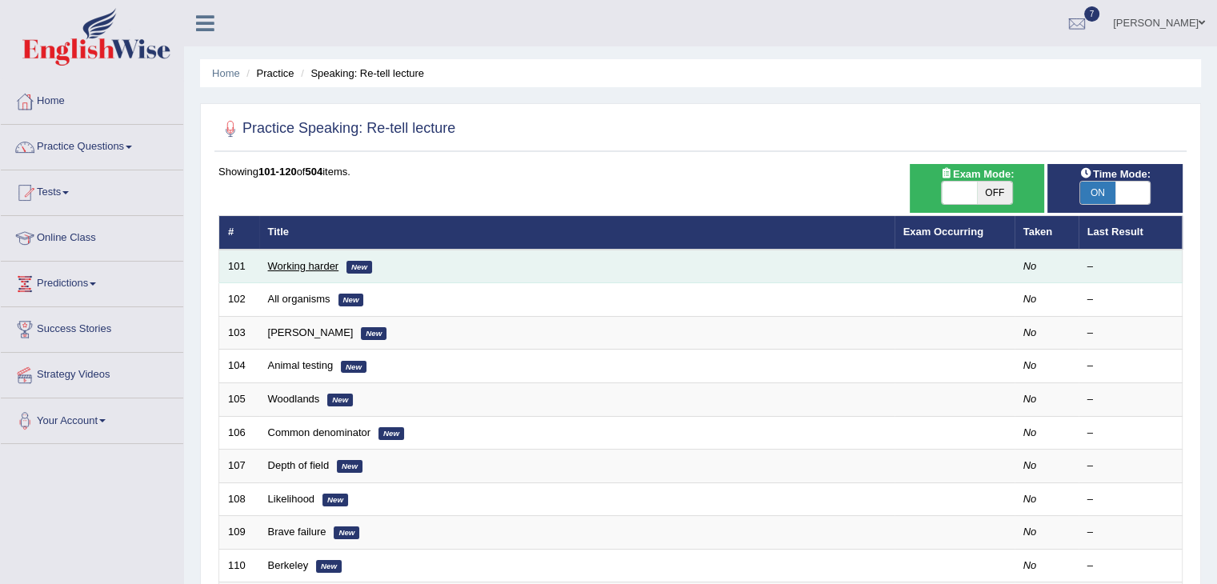
click at [308, 262] on link "Working harder" at bounding box center [303, 266] width 71 height 12
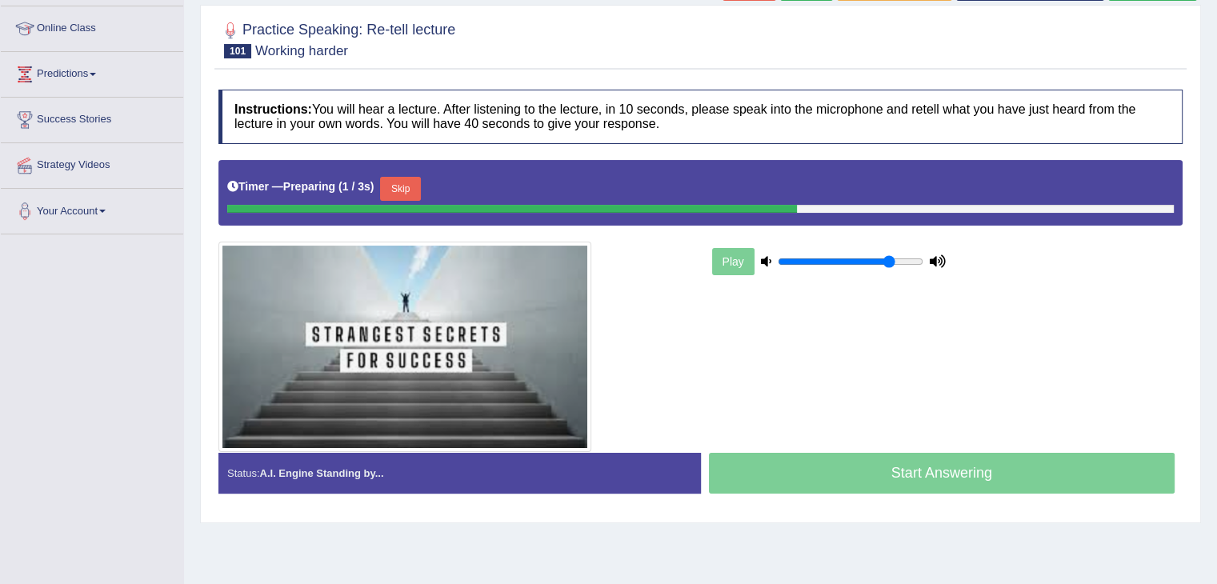
scroll to position [210, 0]
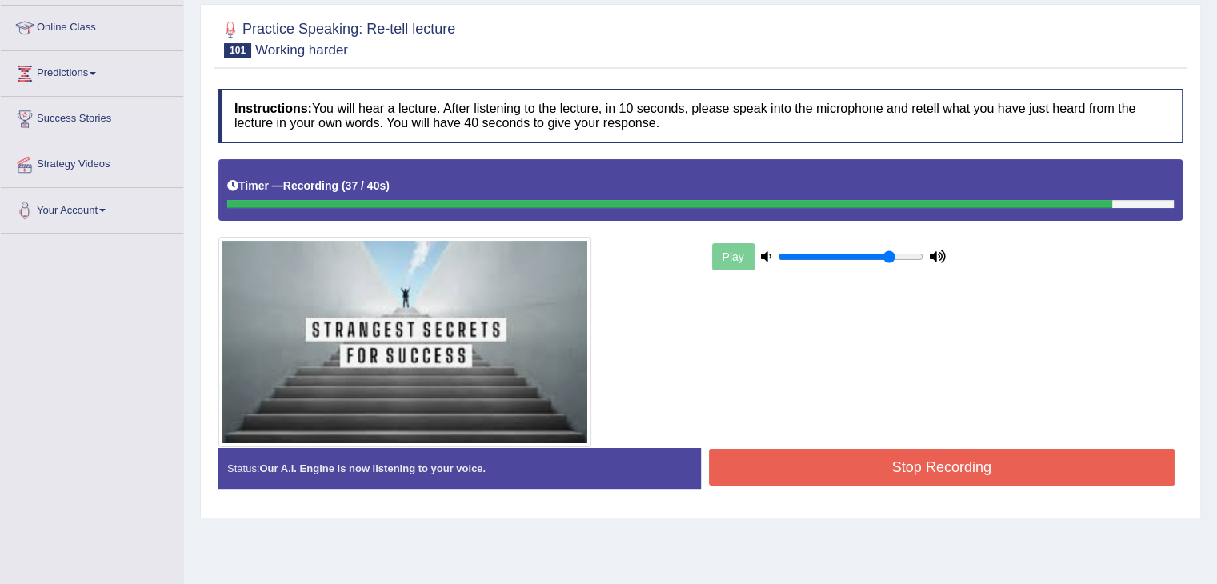
click at [765, 474] on button "Stop Recording" at bounding box center [942, 467] width 466 height 37
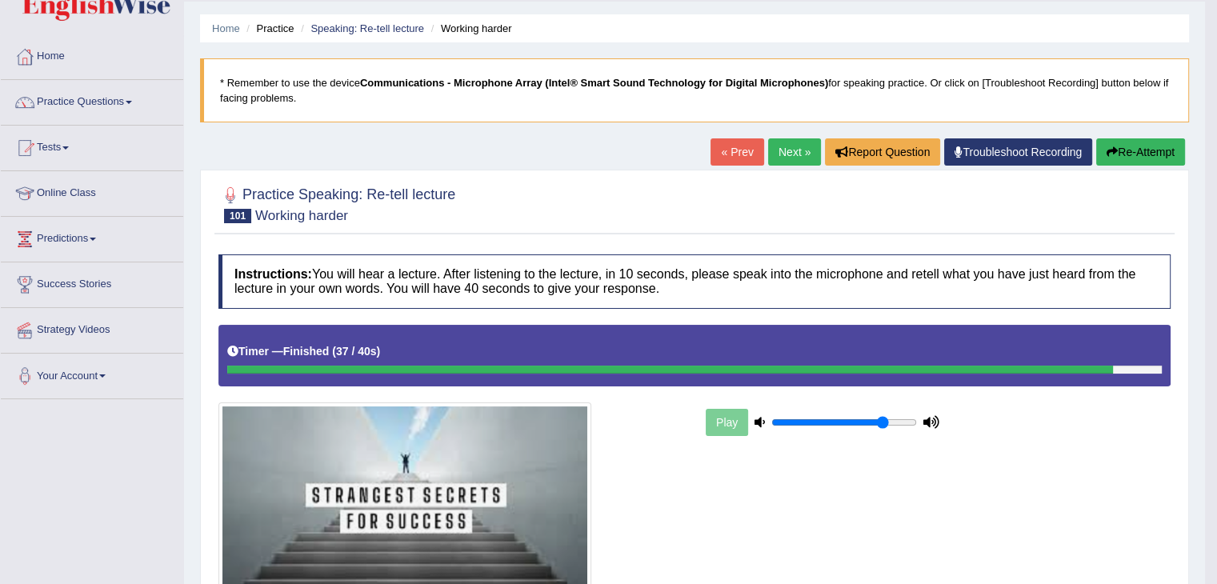
scroll to position [35, 0]
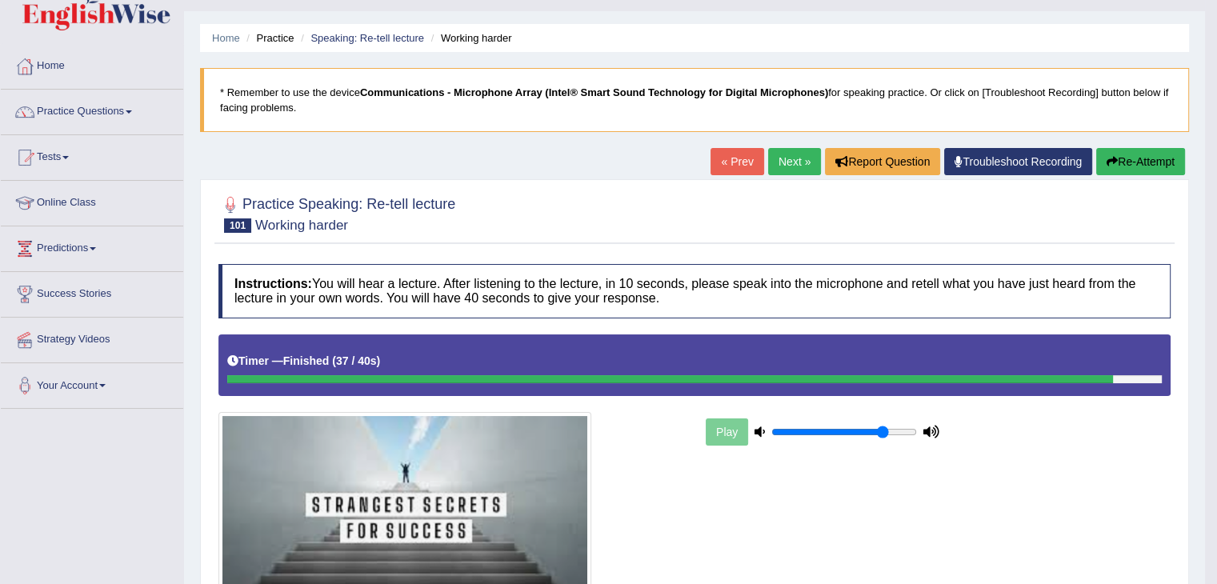
click at [789, 166] on link "Next »" at bounding box center [794, 161] width 53 height 27
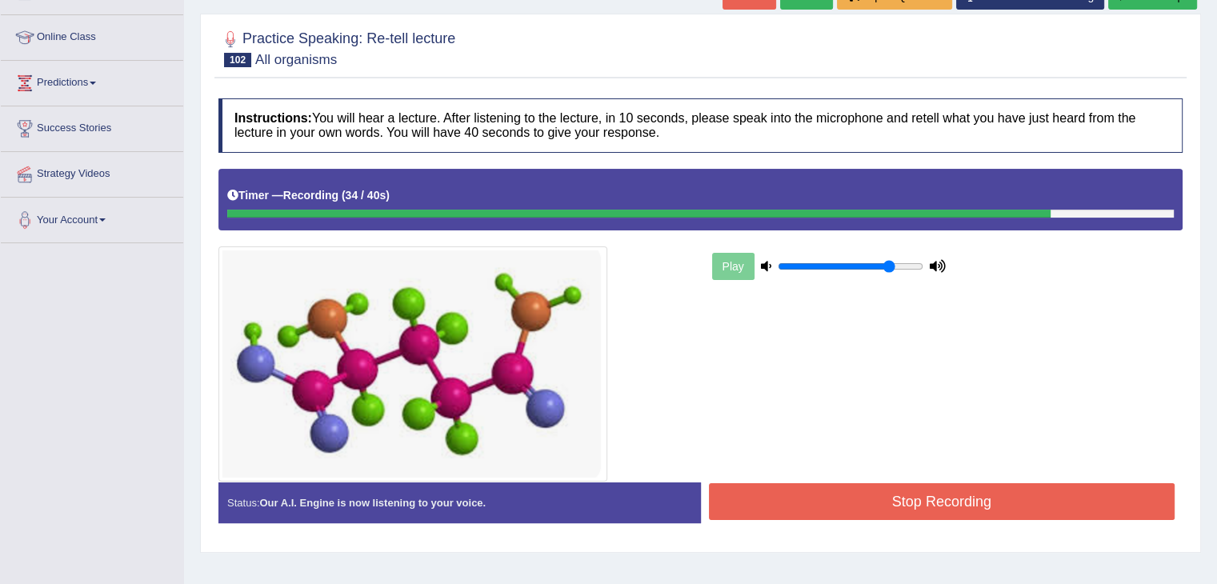
scroll to position [200, 0]
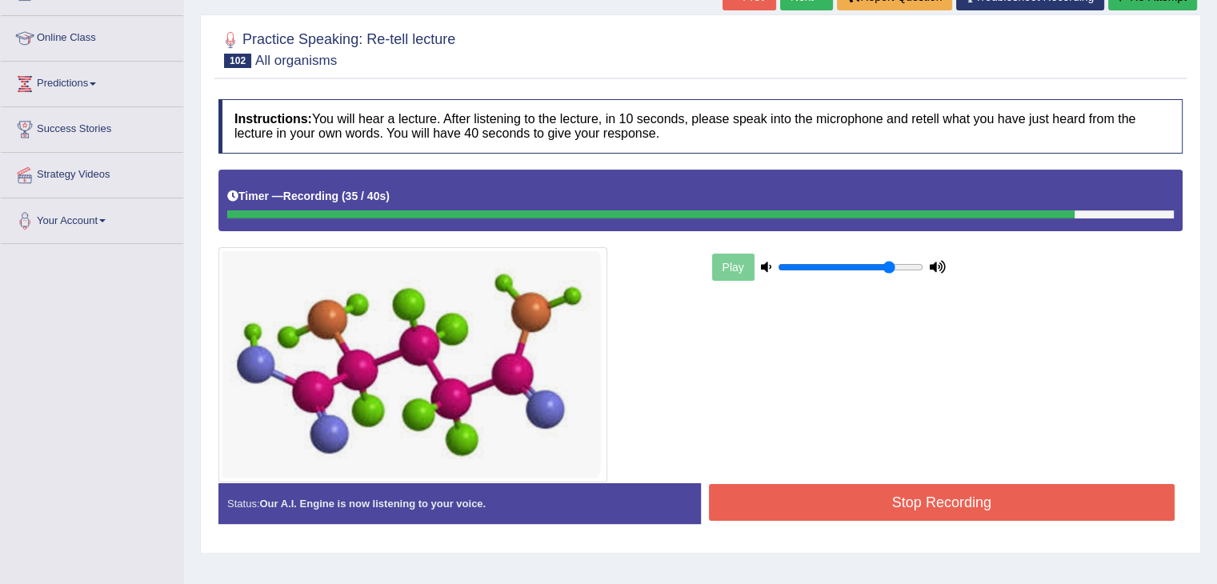
click at [917, 497] on button "Stop Recording" at bounding box center [942, 502] width 466 height 37
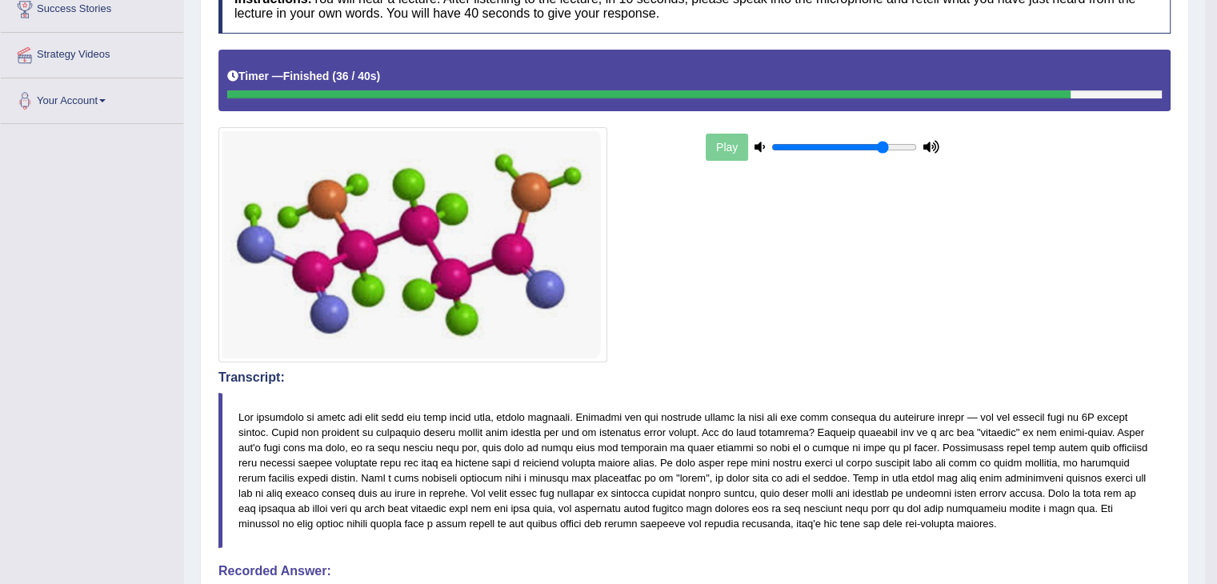
scroll to position [0, 0]
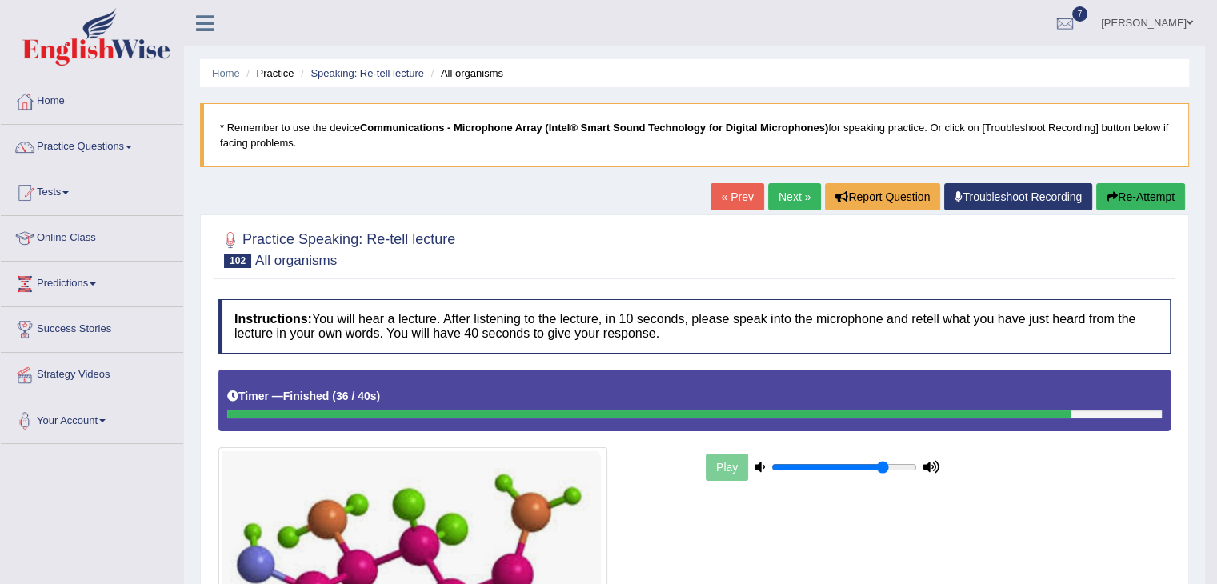
click at [785, 188] on link "Next »" at bounding box center [794, 196] width 53 height 27
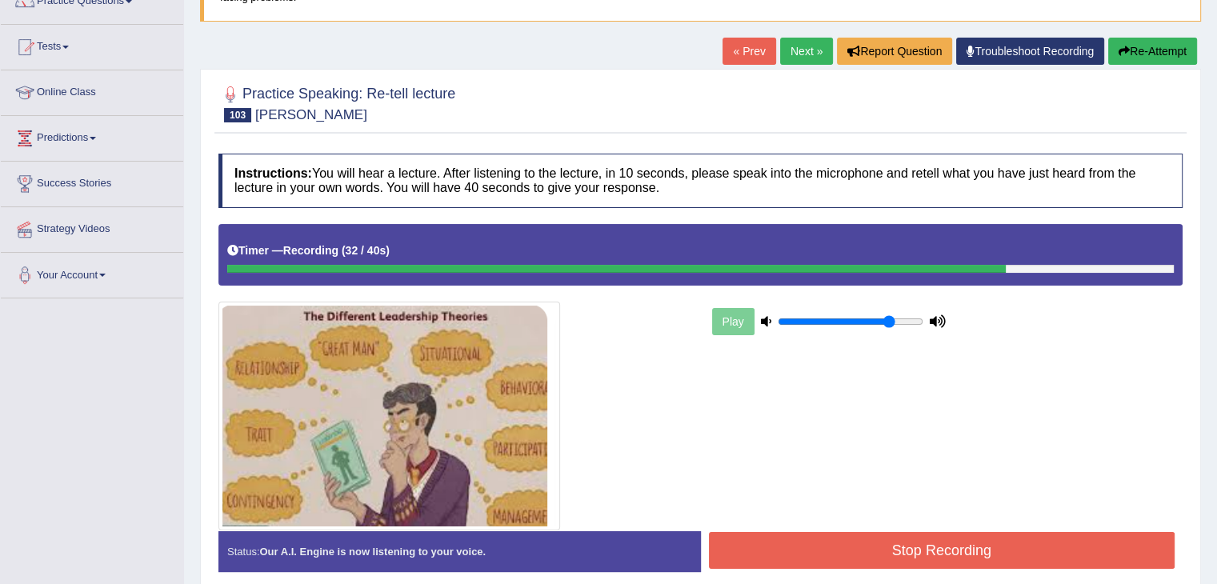
scroll to position [152, 0]
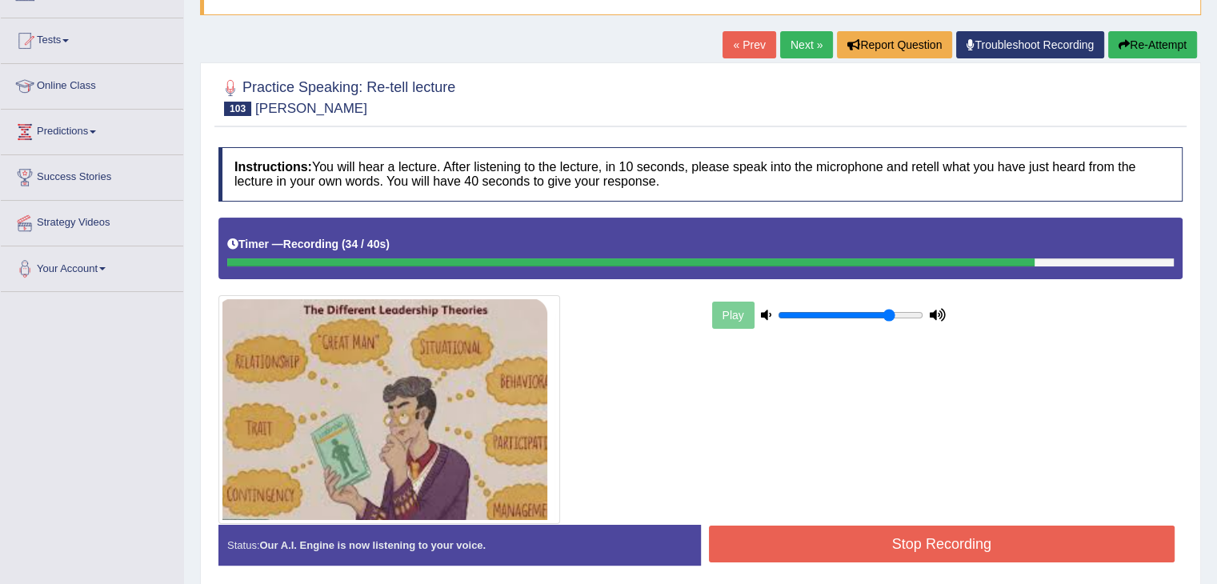
click at [983, 545] on button "Stop Recording" at bounding box center [942, 544] width 466 height 37
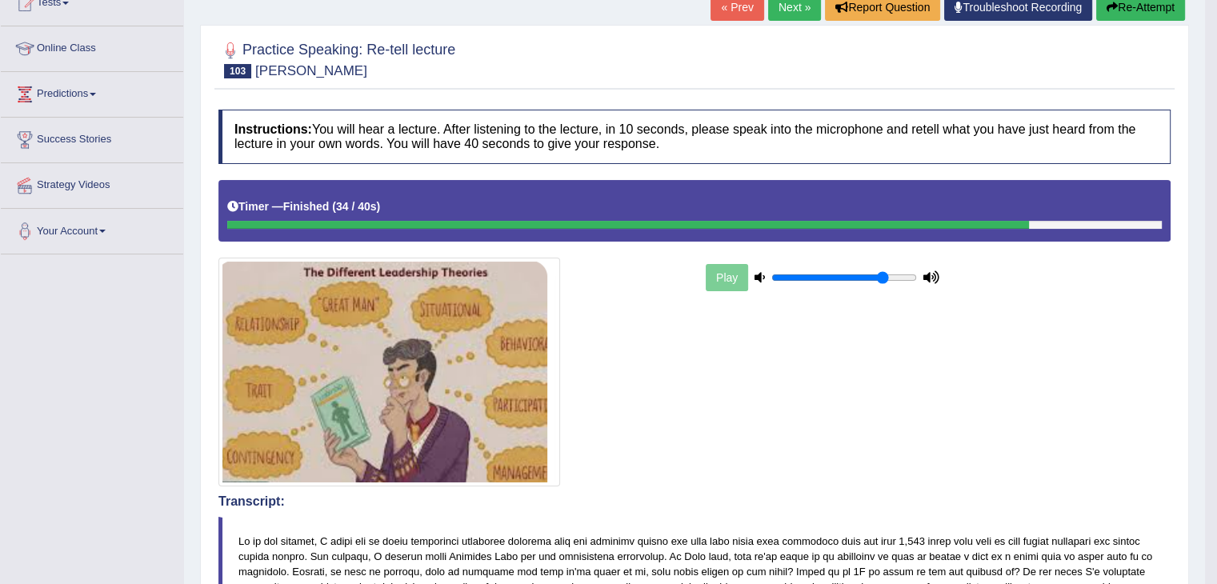
scroll to position [169, 0]
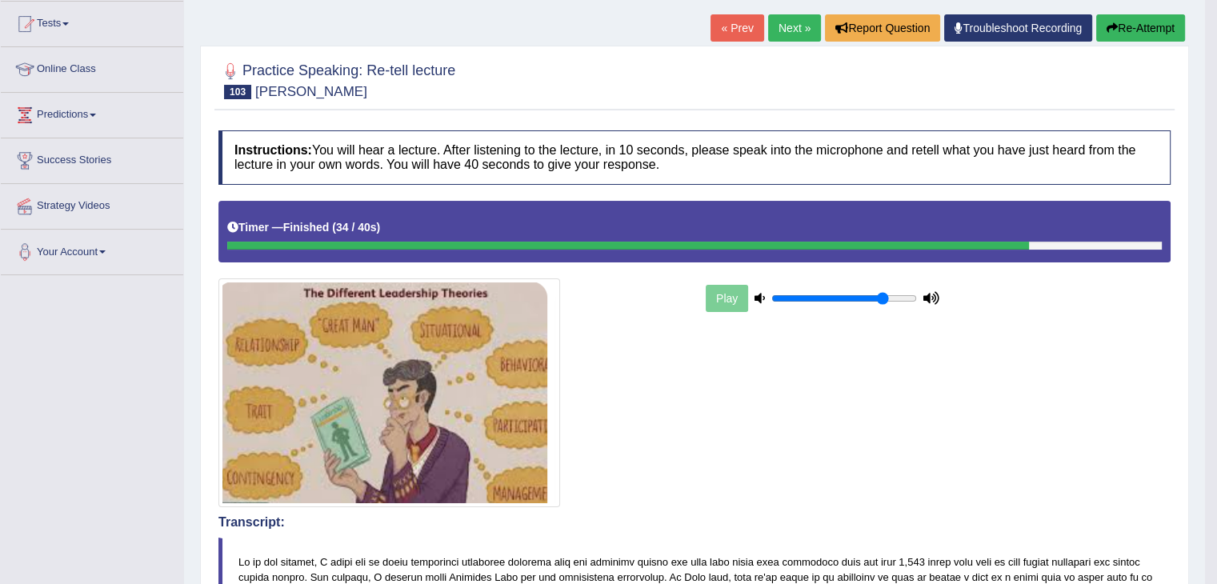
click at [785, 26] on link "Next »" at bounding box center [794, 27] width 53 height 27
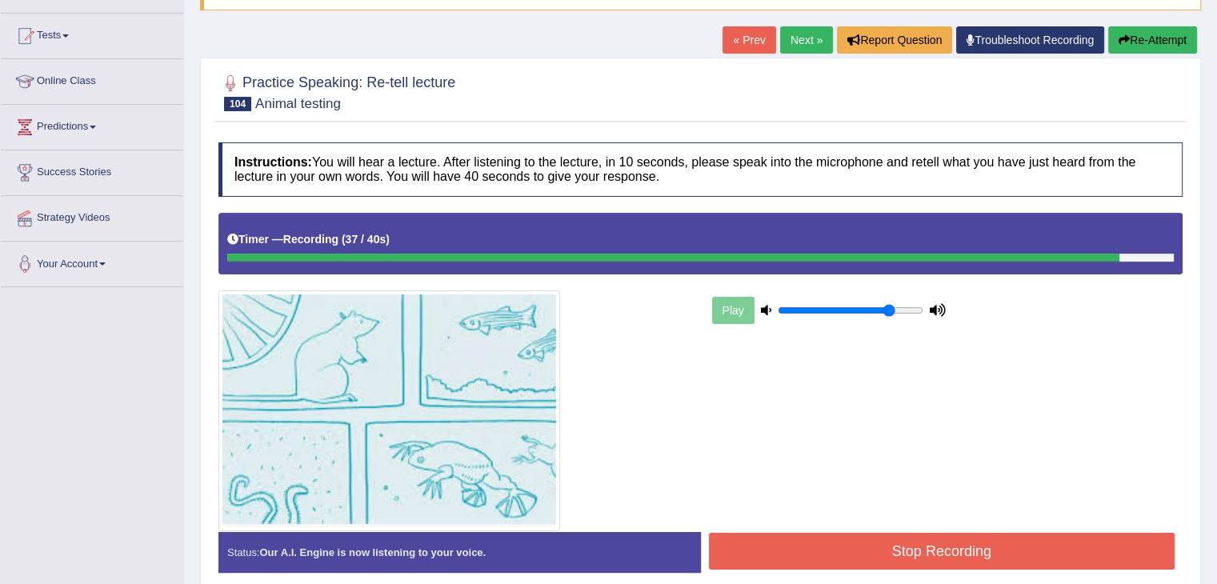
click at [895, 535] on button "Stop Recording" at bounding box center [942, 551] width 466 height 37
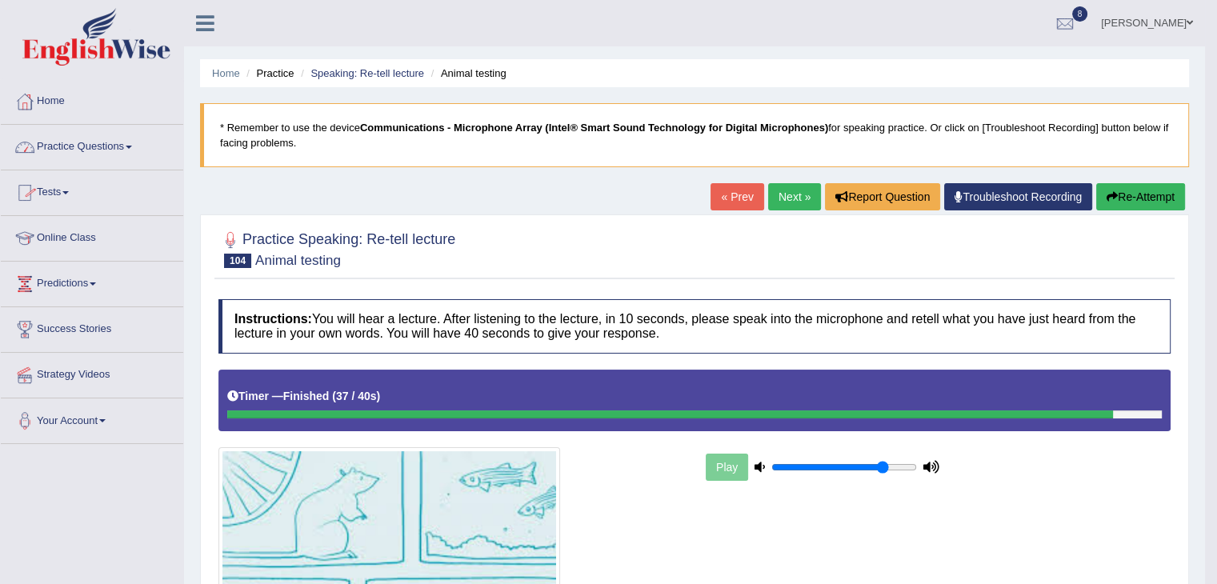
click at [80, 151] on link "Practice Questions" at bounding box center [92, 145] width 182 height 40
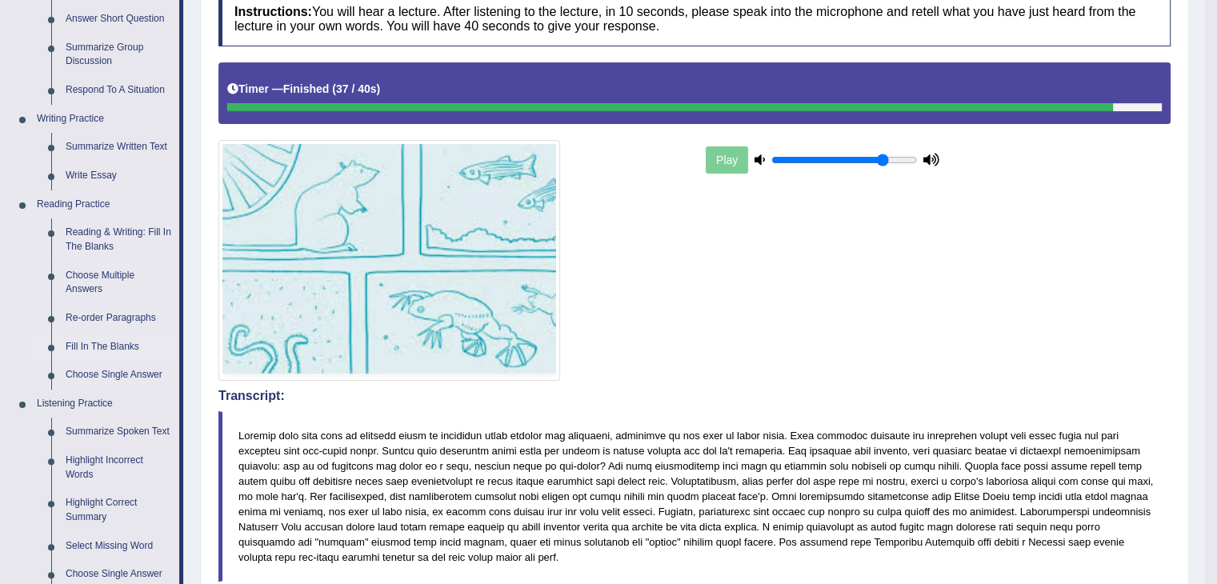
scroll to position [310, 0]
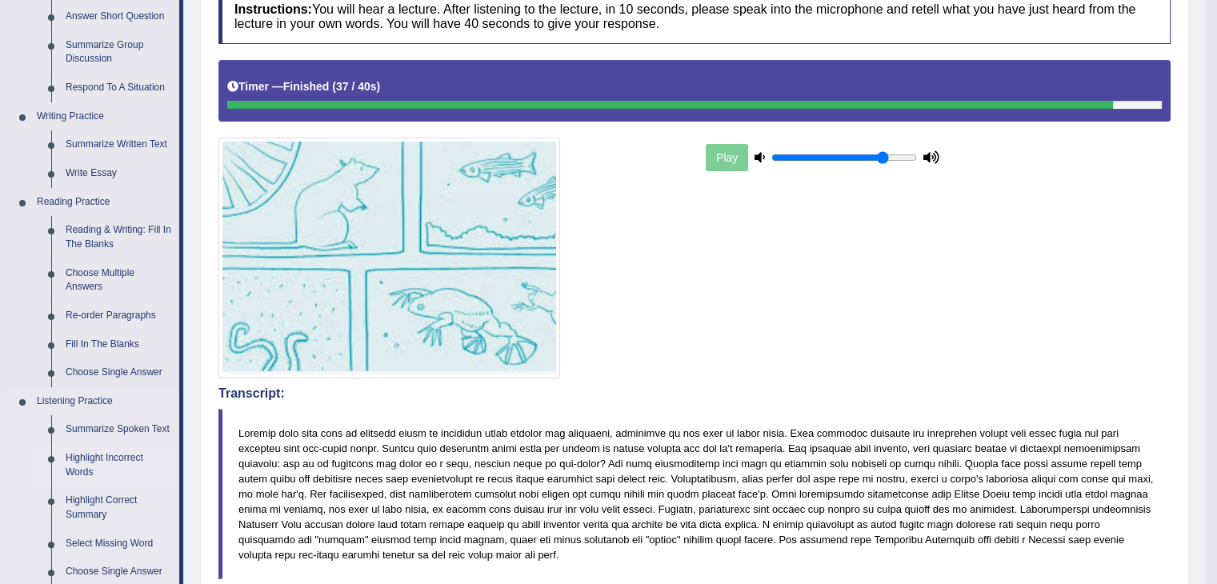
click at [101, 460] on link "Highlight Incorrect Words" at bounding box center [118, 465] width 121 height 42
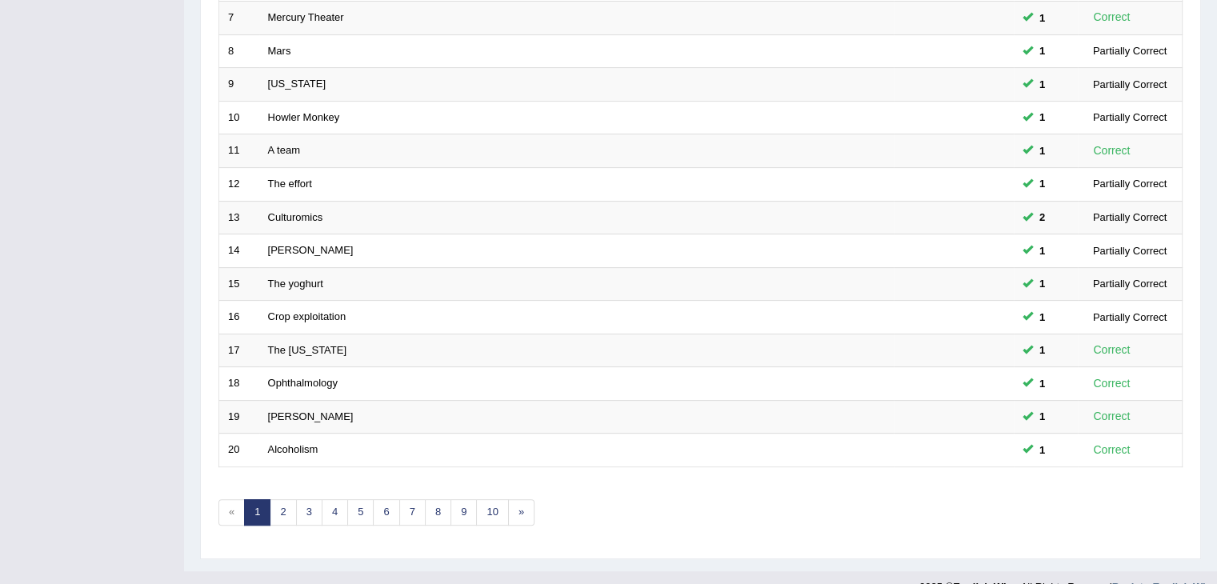
scroll to position [470, 0]
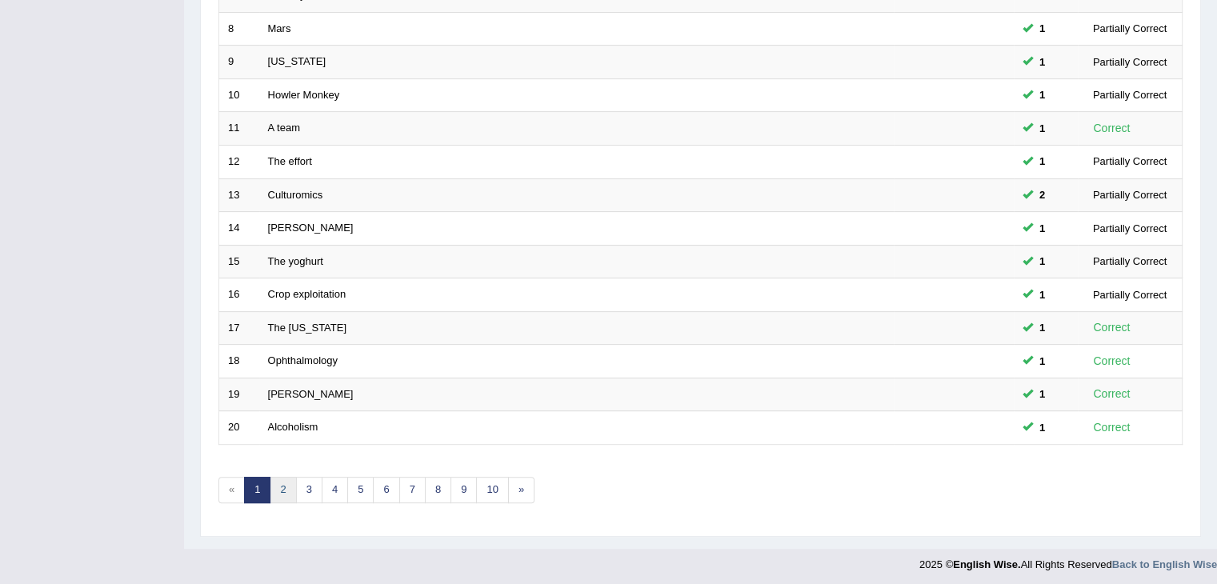
click at [289, 481] on link "2" at bounding box center [283, 490] width 26 height 26
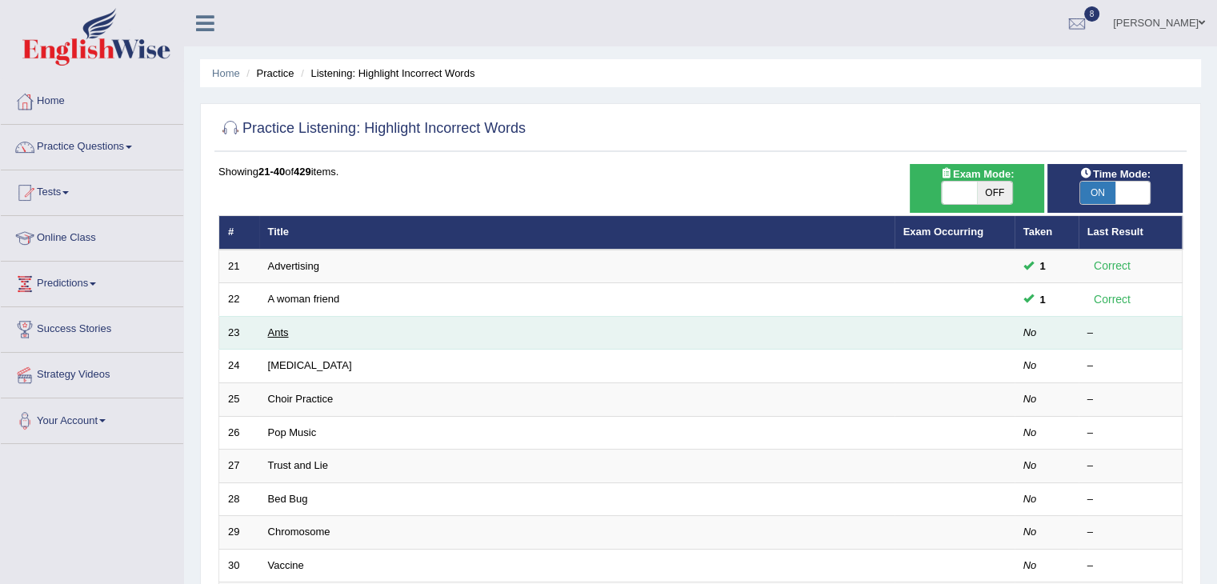
click at [280, 327] on link "Ants" at bounding box center [278, 332] width 21 height 12
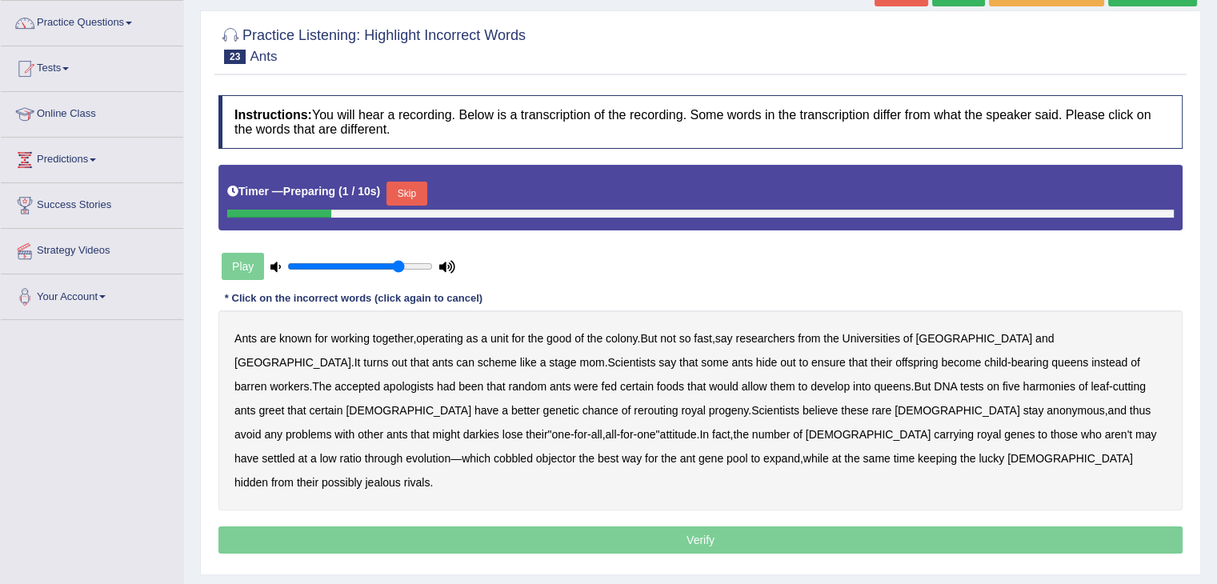
scroll to position [125, 0]
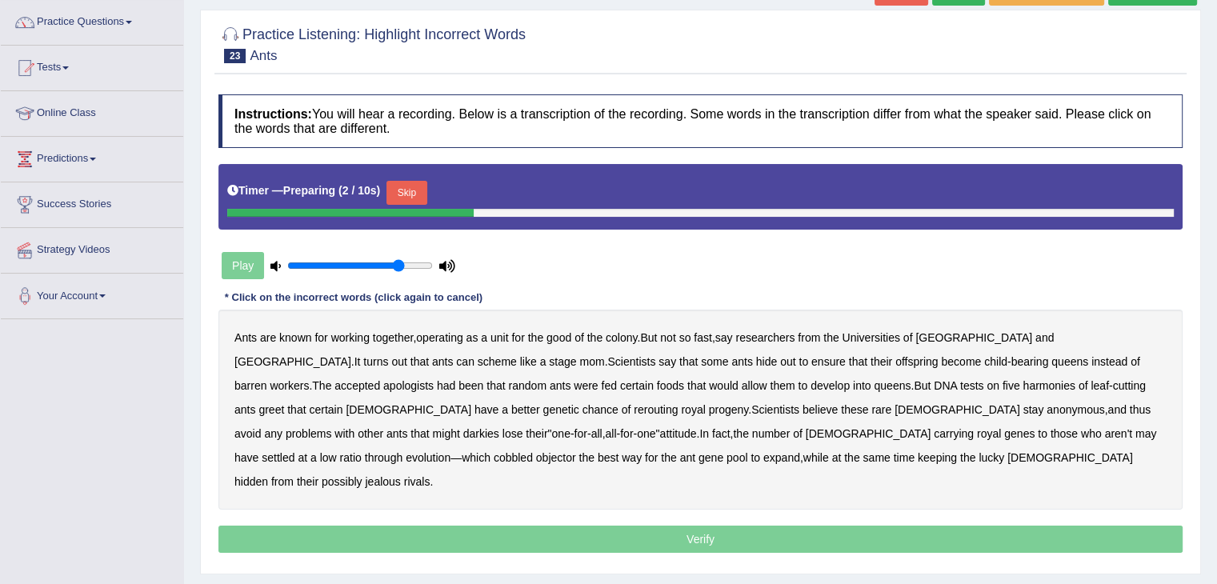
click at [419, 189] on button "Skip" at bounding box center [406, 193] width 40 height 24
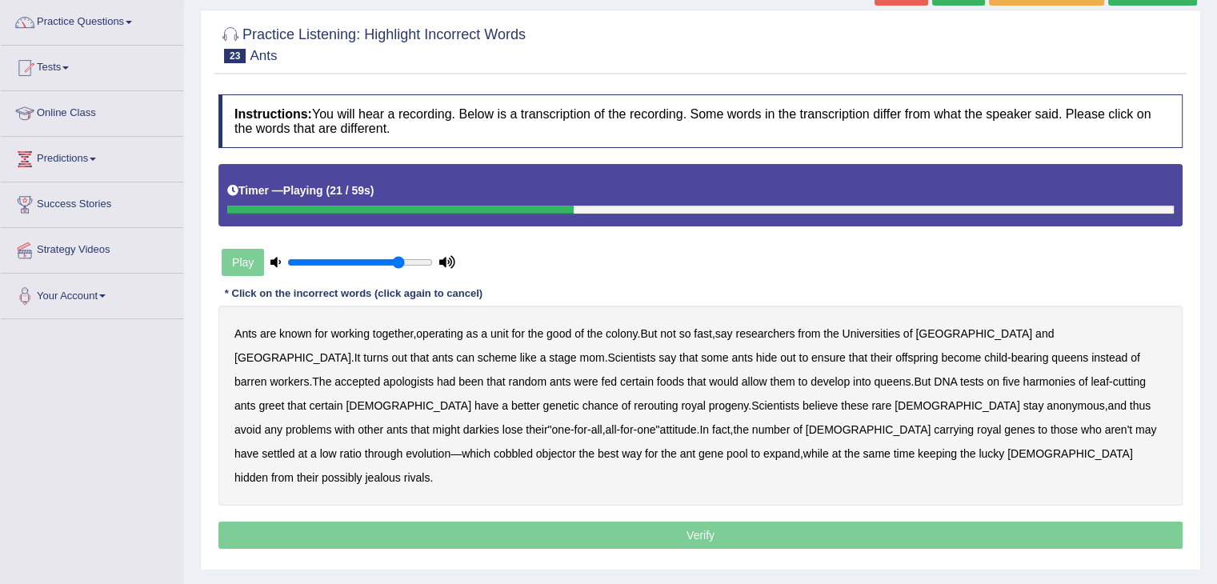
click at [434, 375] on b "apologists" at bounding box center [408, 381] width 50 height 13
click at [1022, 378] on b "harmonies" at bounding box center [1048, 381] width 52 height 13
click at [633, 406] on b "rerouting" at bounding box center [655, 405] width 44 height 13
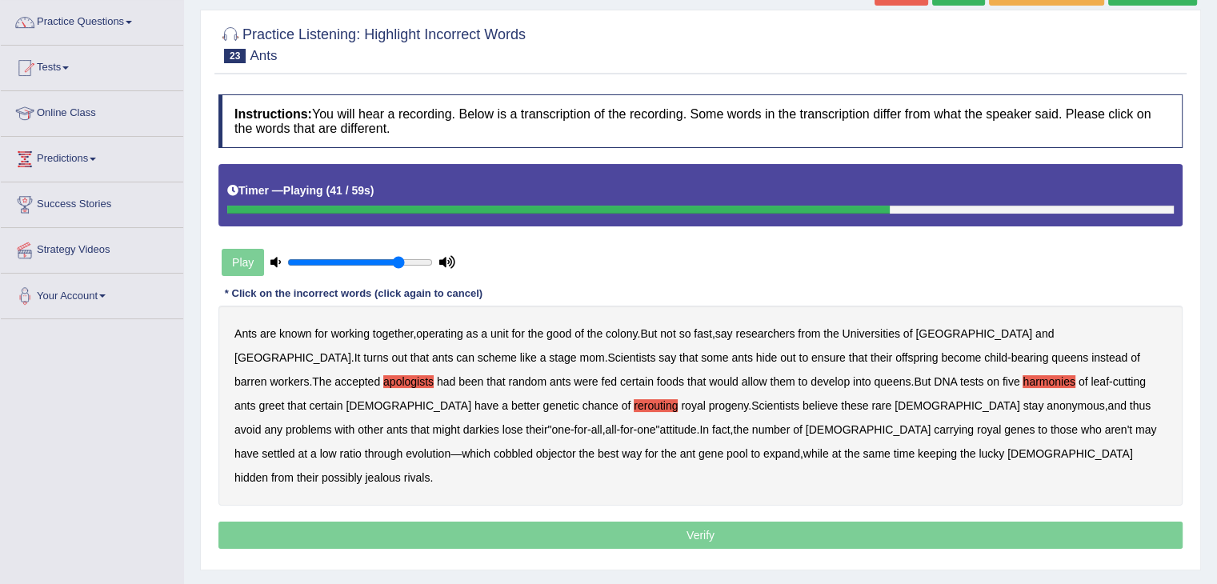
click at [499, 423] on b "darkies" at bounding box center [481, 429] width 36 height 13
click at [576, 447] on b "objector" at bounding box center [556, 453] width 40 height 13
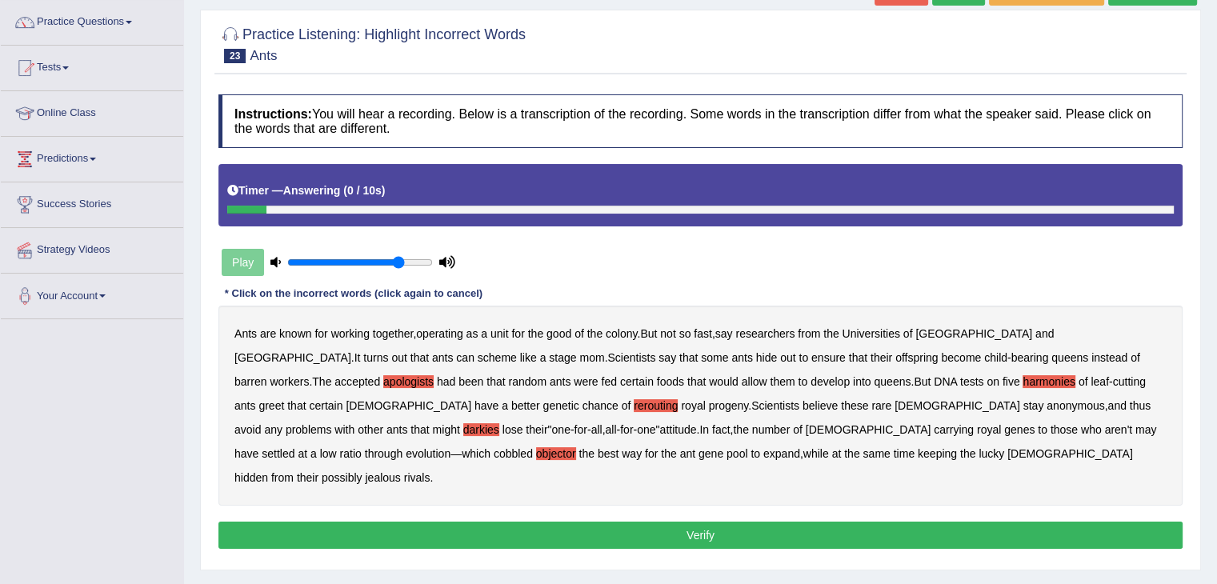
click at [737, 522] on button "Verify" at bounding box center [700, 535] width 964 height 27
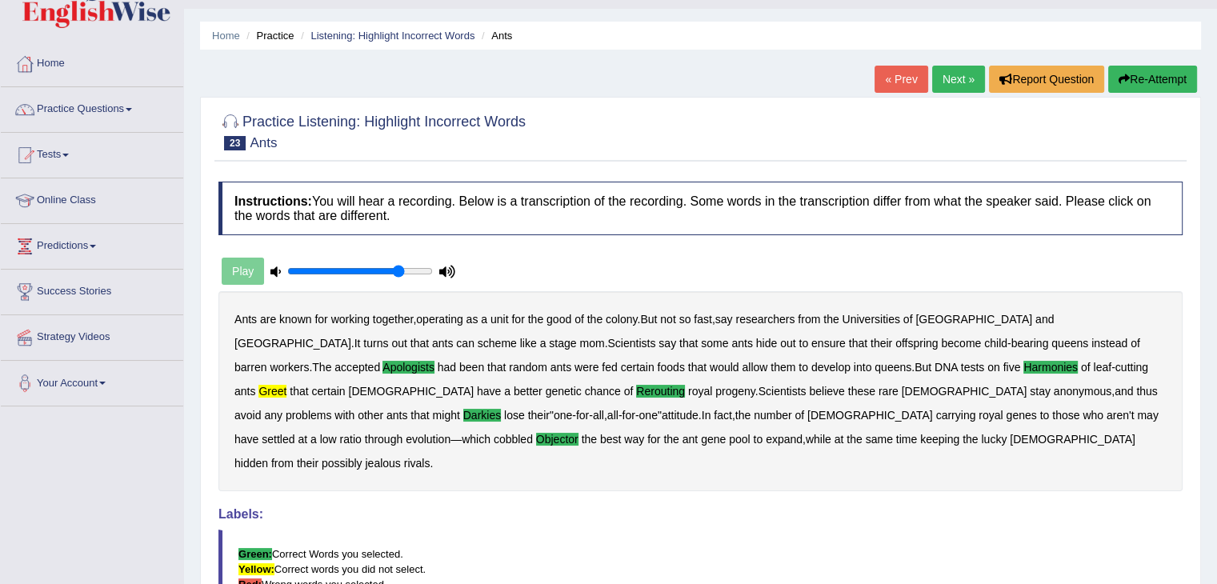
scroll to position [37, 0]
click at [950, 76] on link "Next »" at bounding box center [958, 79] width 53 height 27
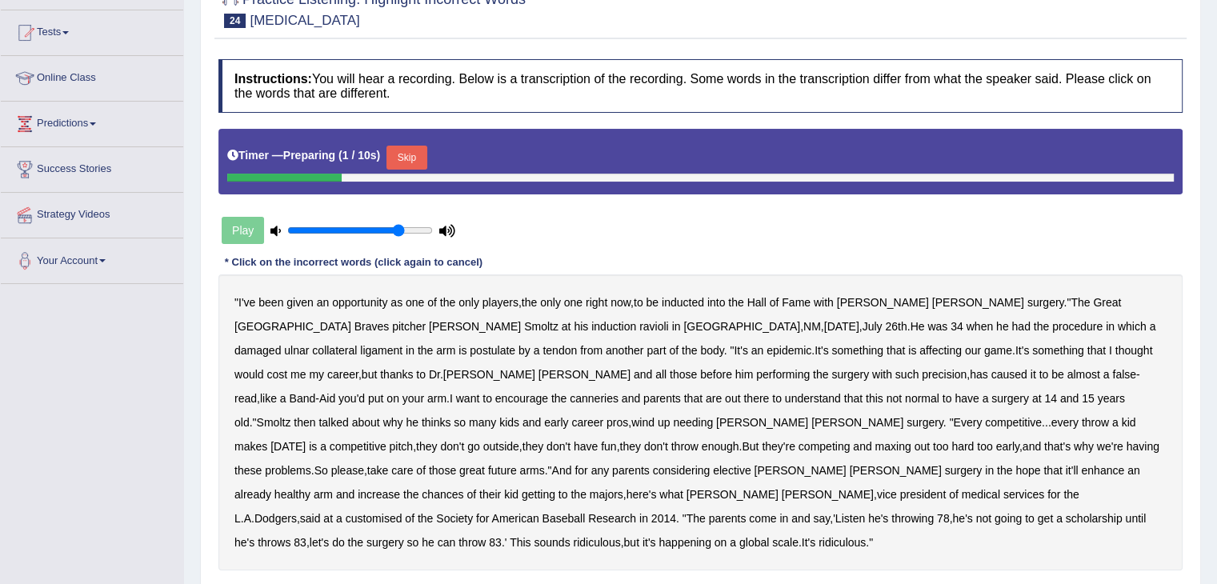
scroll to position [166, 0]
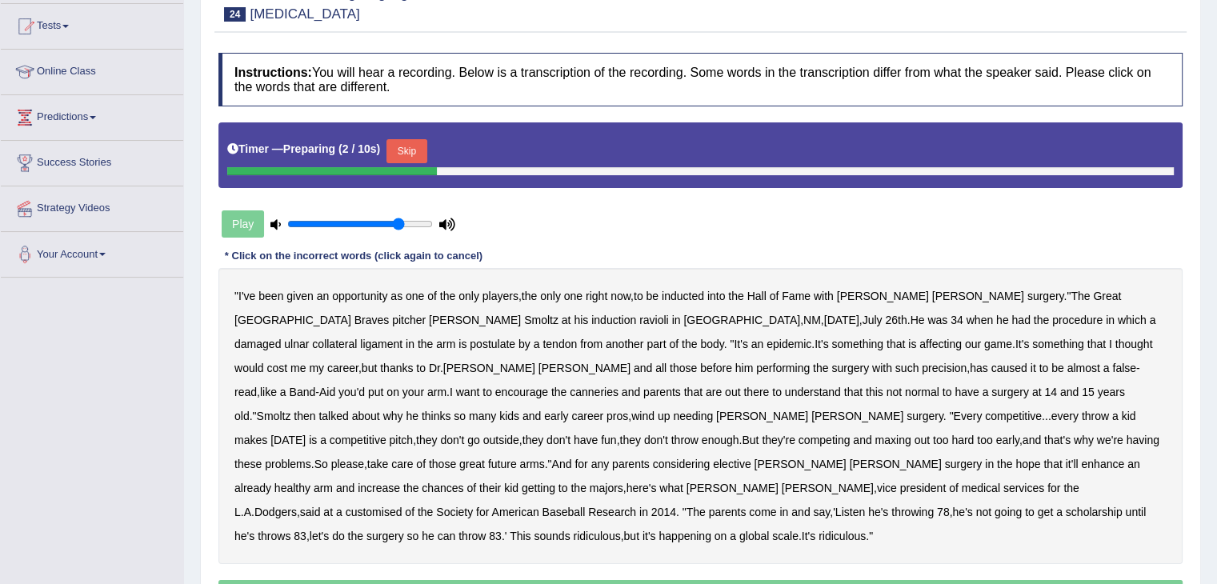
click at [426, 149] on button "Skip" at bounding box center [406, 151] width 40 height 24
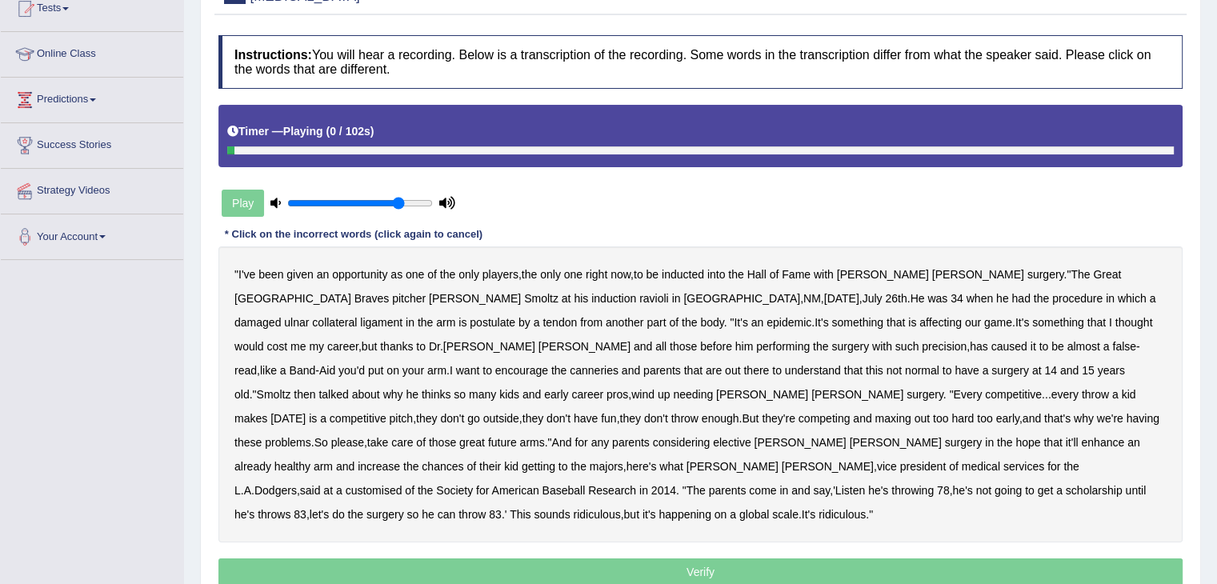
scroll to position [186, 0]
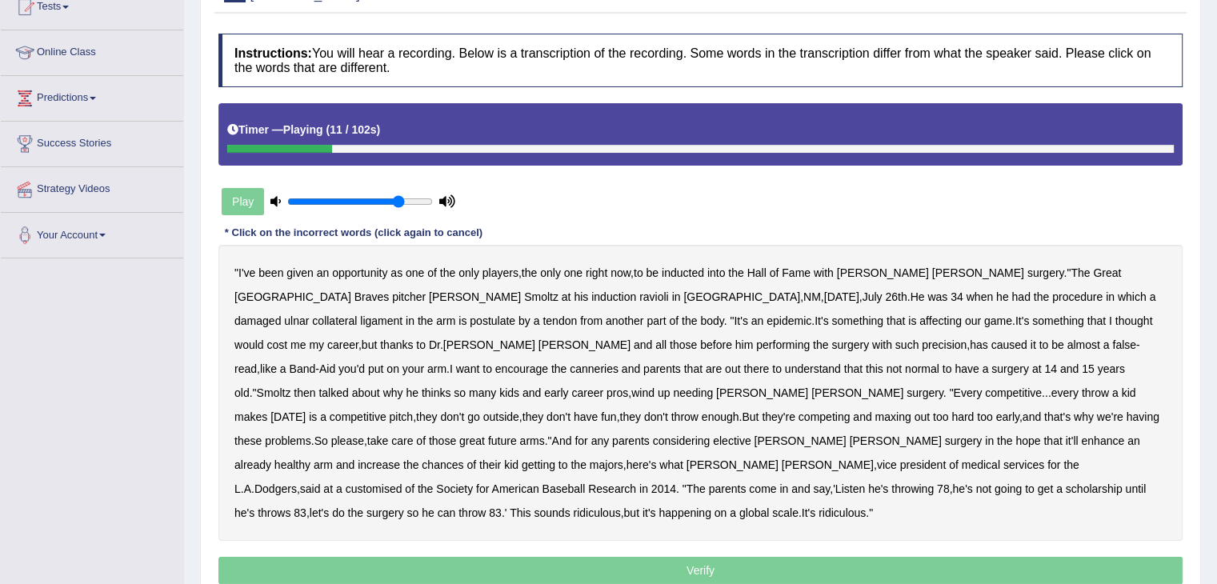
click at [639, 298] on b "ravioli" at bounding box center [654, 296] width 30 height 13
click at [515, 314] on b "postulate" at bounding box center [493, 320] width 46 height 13
click at [1093, 350] on div "" I've been given an opportunity as one of the only players , the only one righ…" at bounding box center [700, 393] width 964 height 296
click at [618, 362] on b "canneries" at bounding box center [593, 368] width 49 height 13
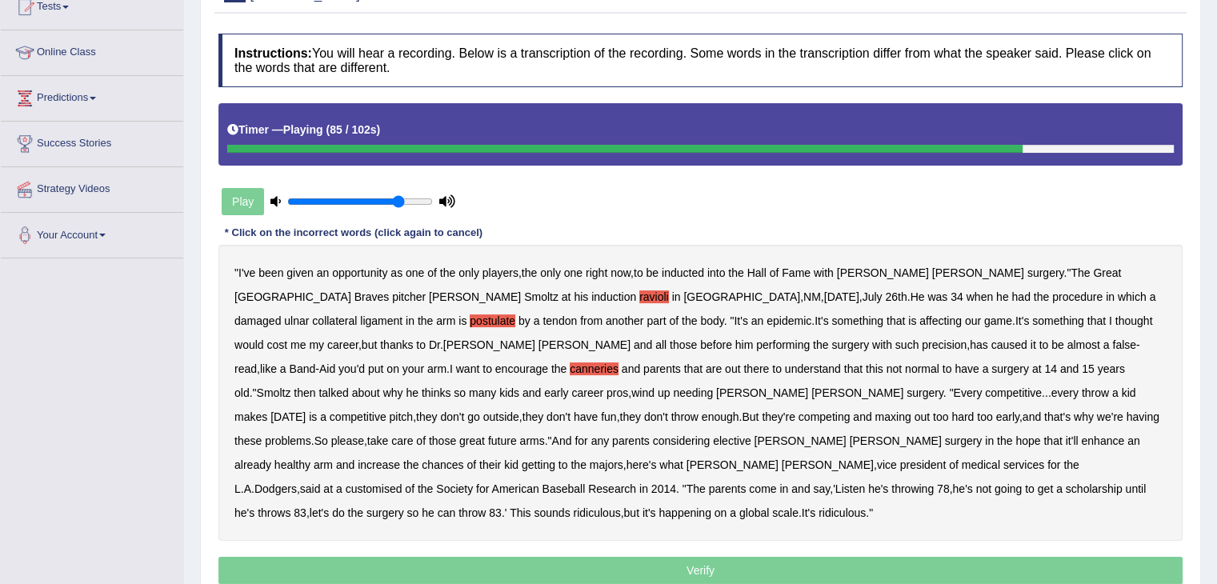
click at [402, 482] on b "customised" at bounding box center [374, 488] width 57 height 13
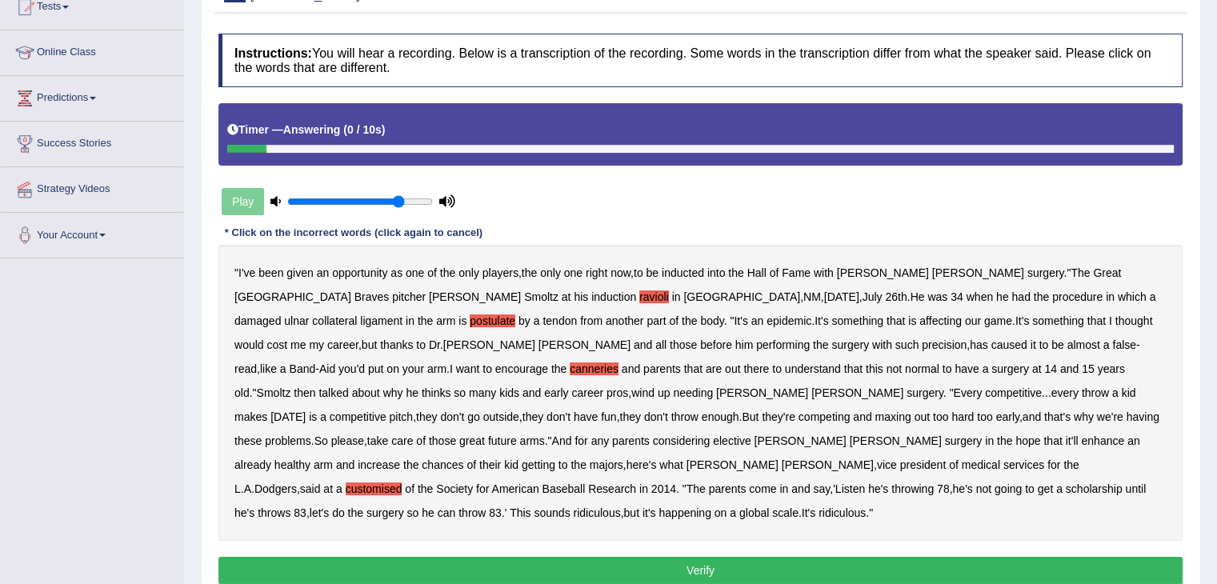
click at [748, 557] on button "Verify" at bounding box center [700, 570] width 964 height 27
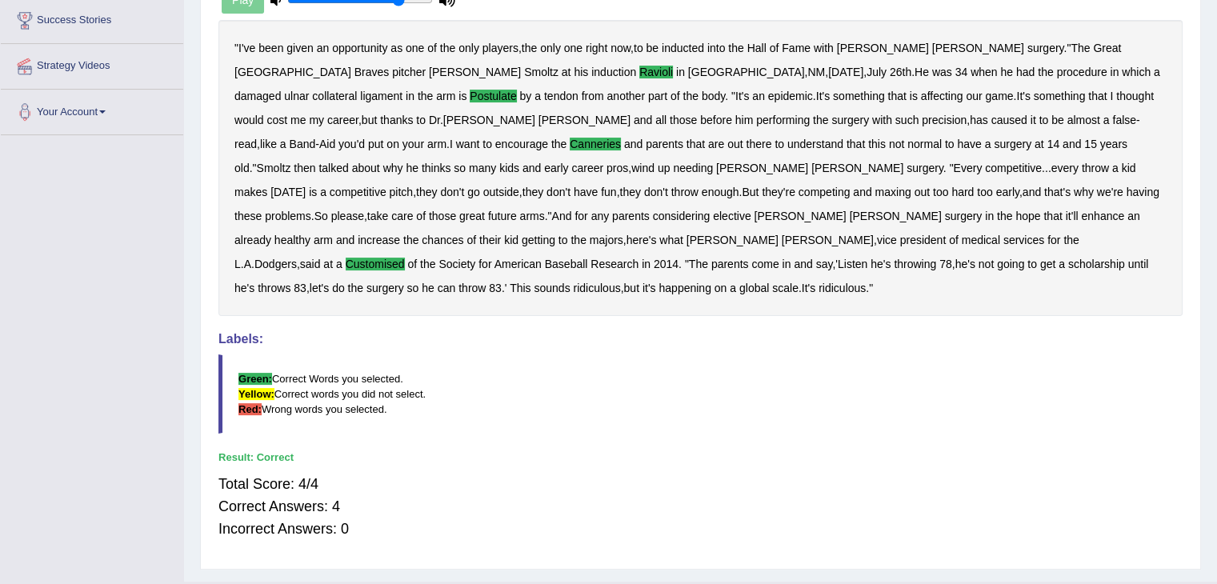
scroll to position [0, 0]
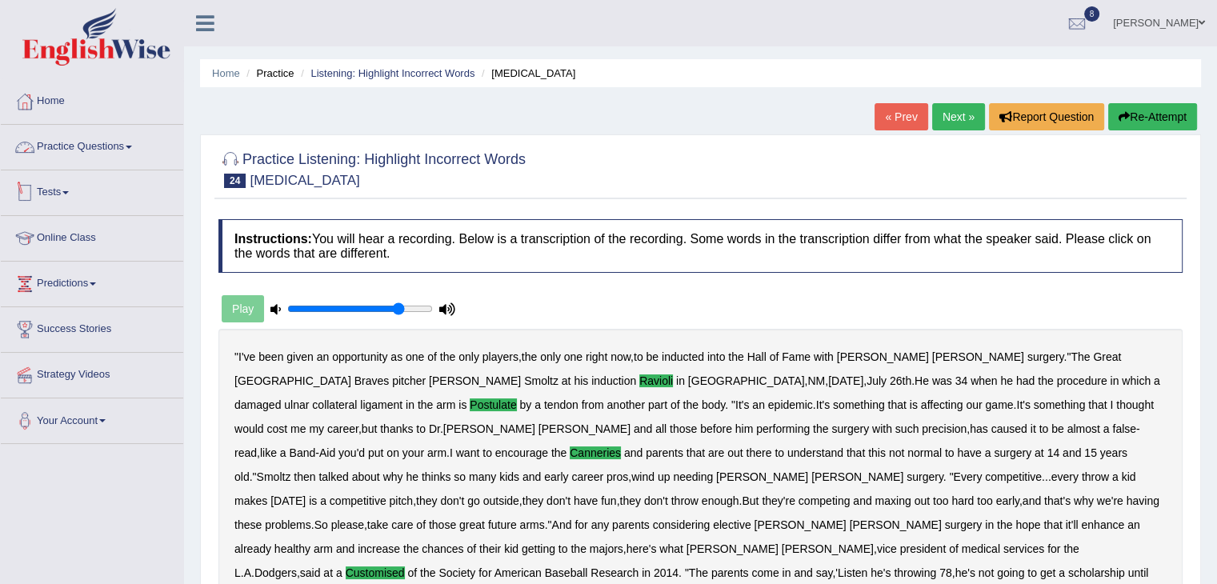
click at [123, 148] on link "Practice Questions" at bounding box center [92, 145] width 182 height 40
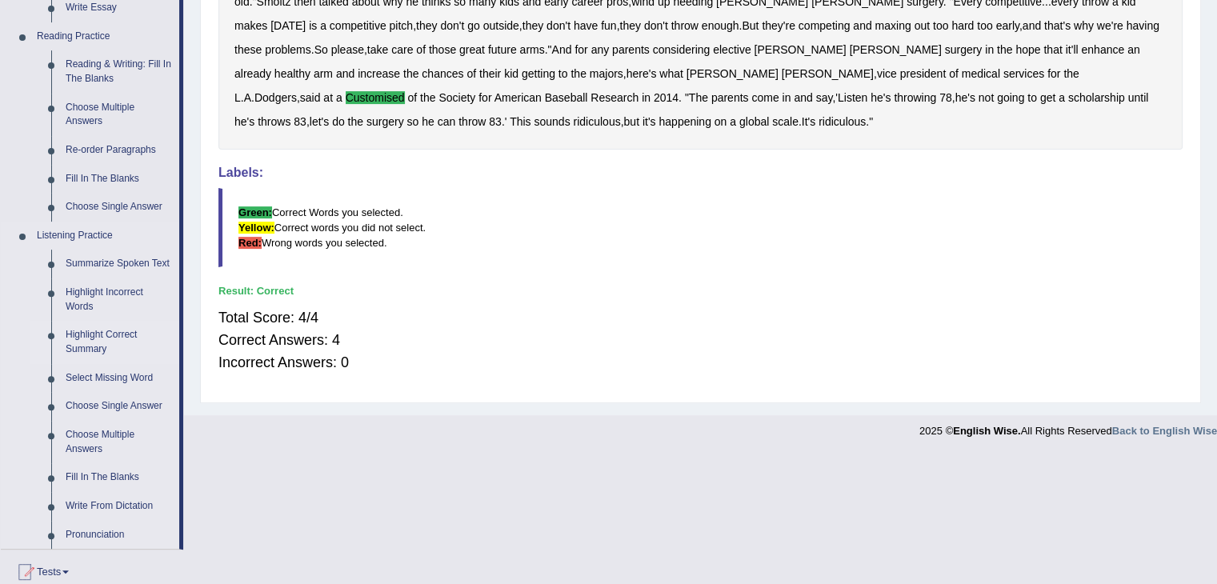
scroll to position [477, 0]
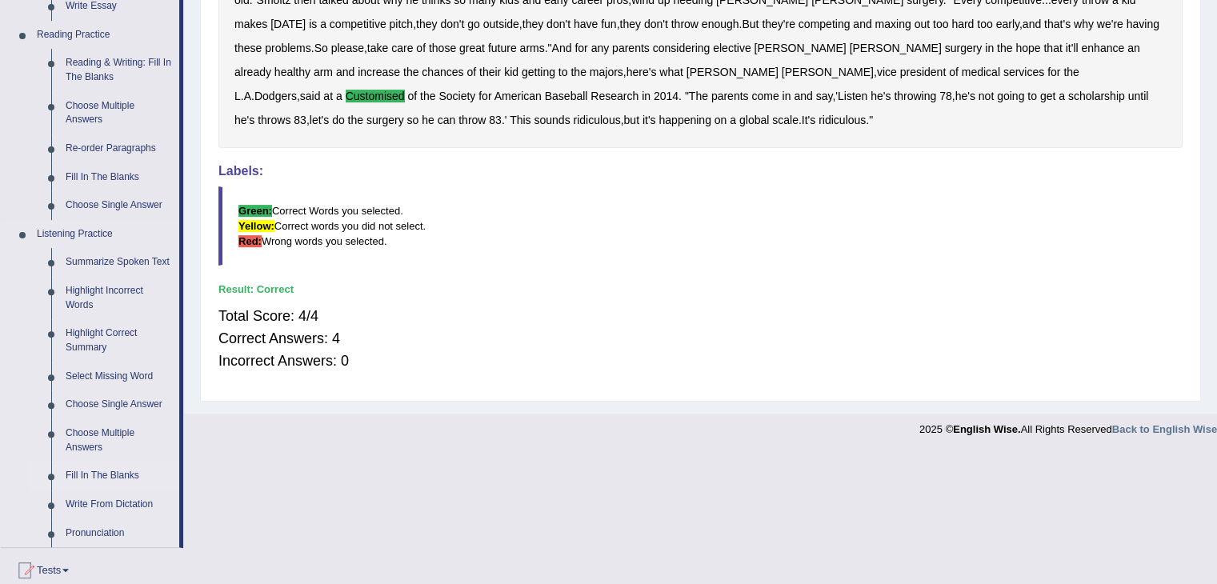
click at [107, 472] on link "Fill In The Blanks" at bounding box center [118, 476] width 121 height 29
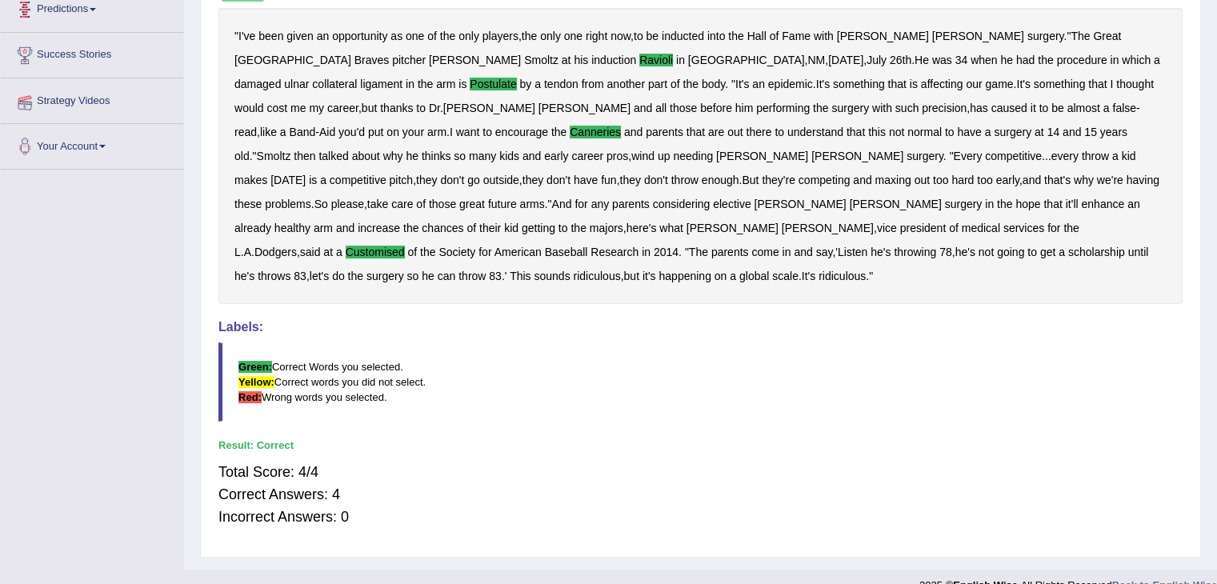
scroll to position [173, 0]
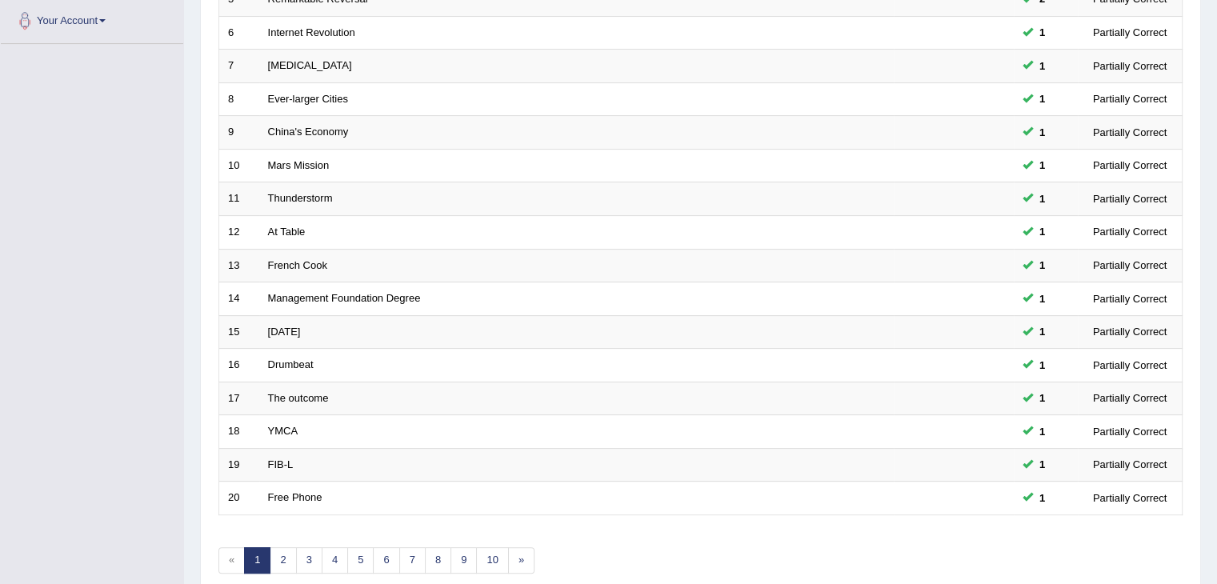
scroll to position [470, 0]
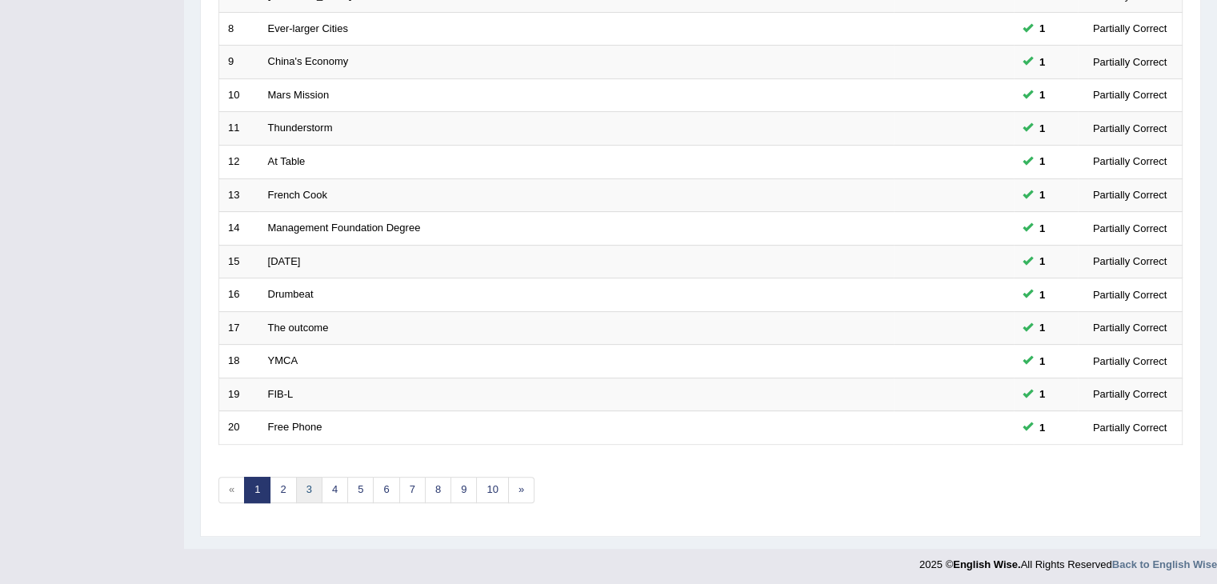
click at [303, 487] on link "3" at bounding box center [309, 490] width 26 height 26
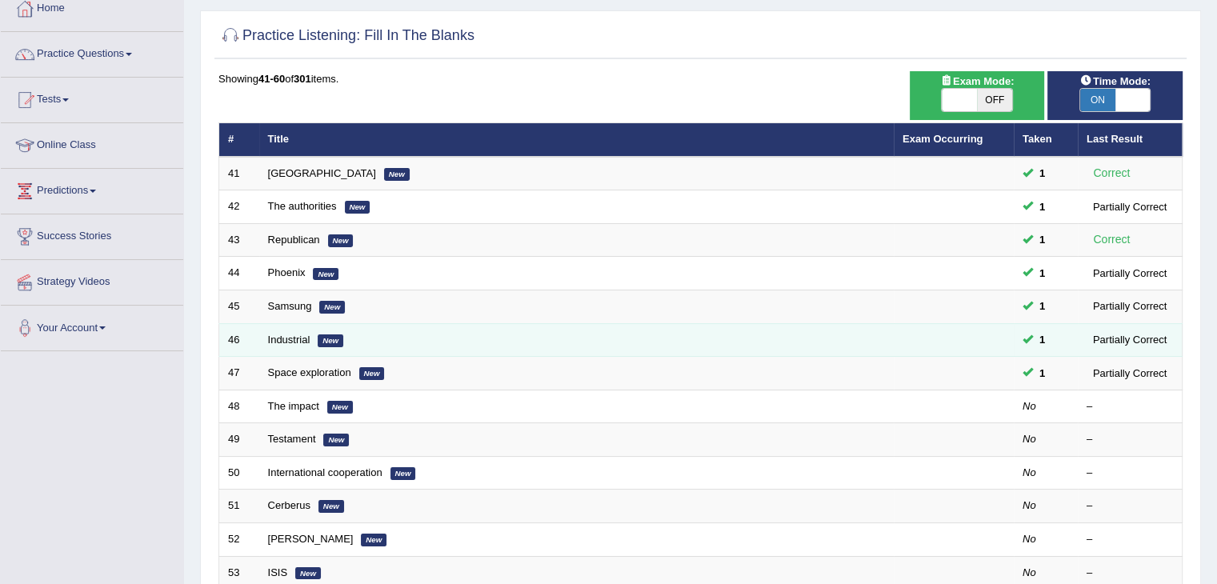
scroll to position [96, 0]
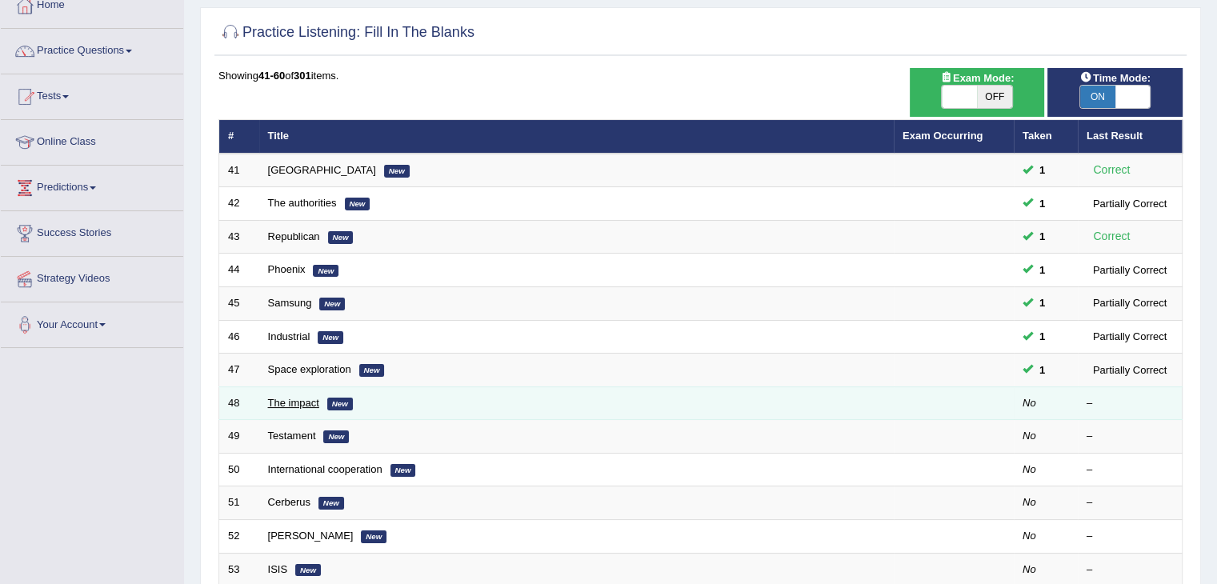
click at [307, 402] on link "The impact" at bounding box center [293, 403] width 51 height 12
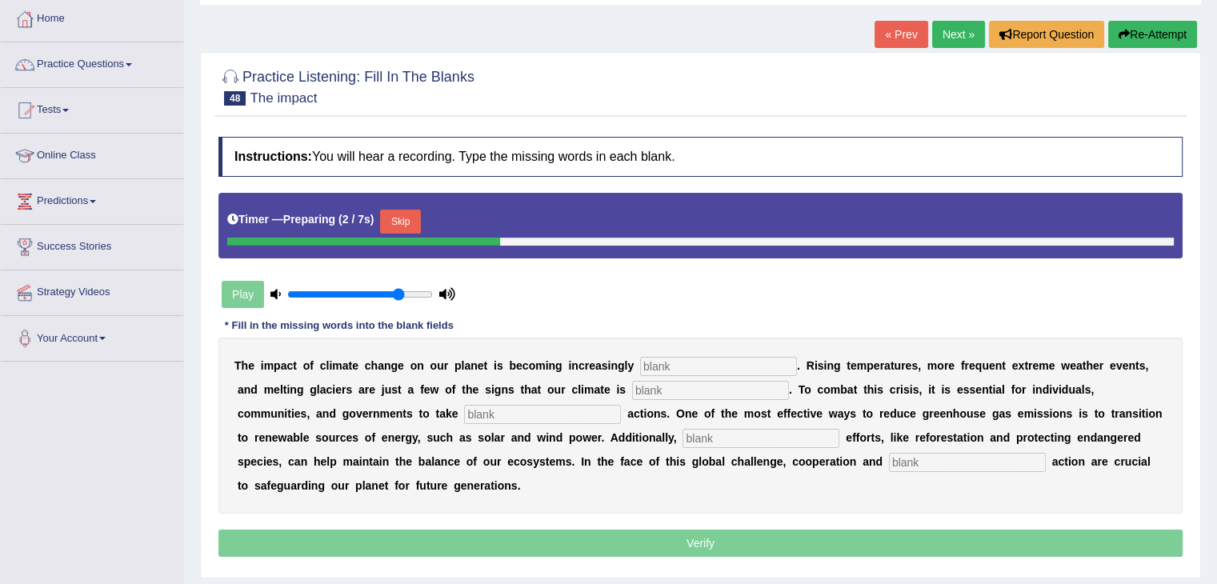
scroll to position [86, 0]
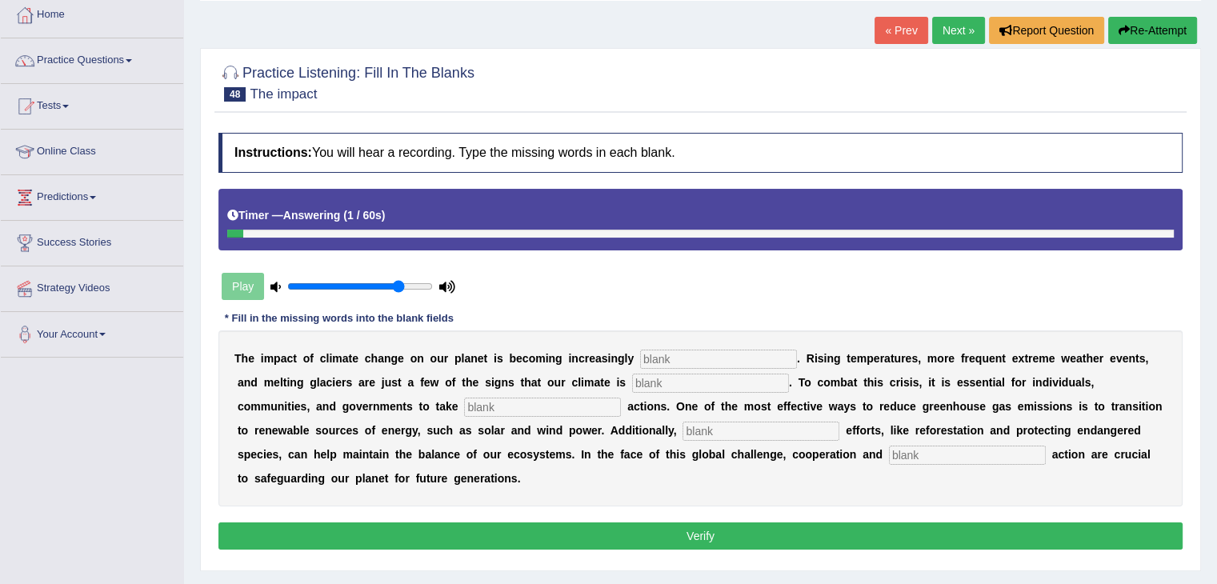
click at [707, 362] on input "text" at bounding box center [718, 359] width 157 height 19
type input "evident"
click at [677, 379] on input "text" at bounding box center [710, 383] width 157 height 19
type input "changing"
click at [544, 398] on input "text" at bounding box center [542, 407] width 157 height 19
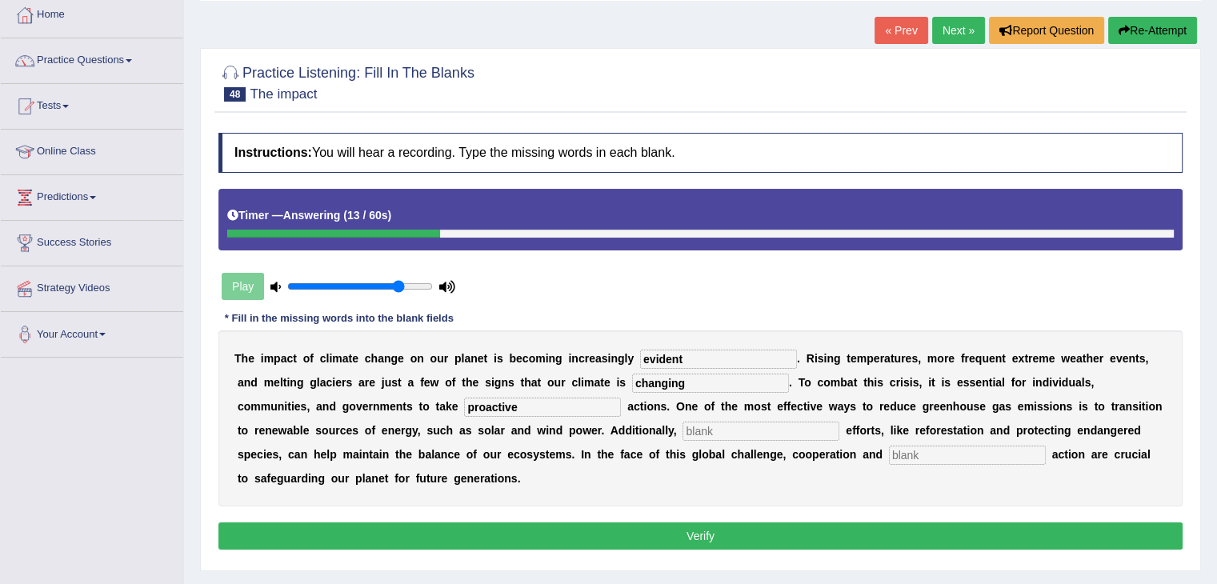
type input "proactive"
click at [760, 422] on input "text" at bounding box center [760, 431] width 157 height 19
type input "conservation"
click at [935, 450] on input "text" at bounding box center [967, 455] width 157 height 19
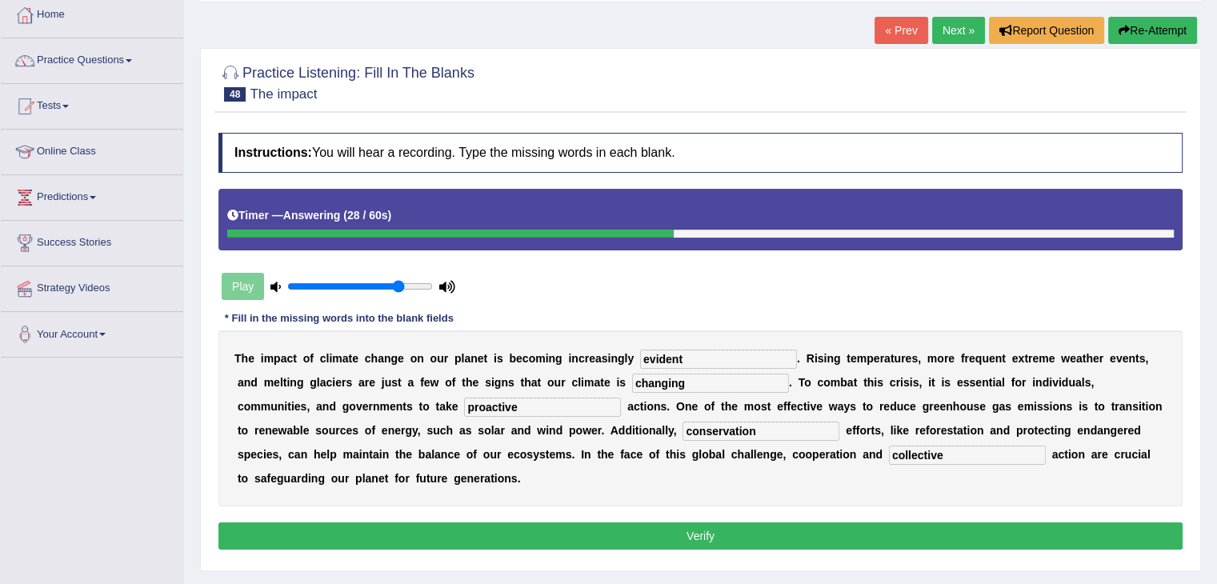
type input "collective"
click at [744, 531] on button "Verify" at bounding box center [700, 535] width 964 height 27
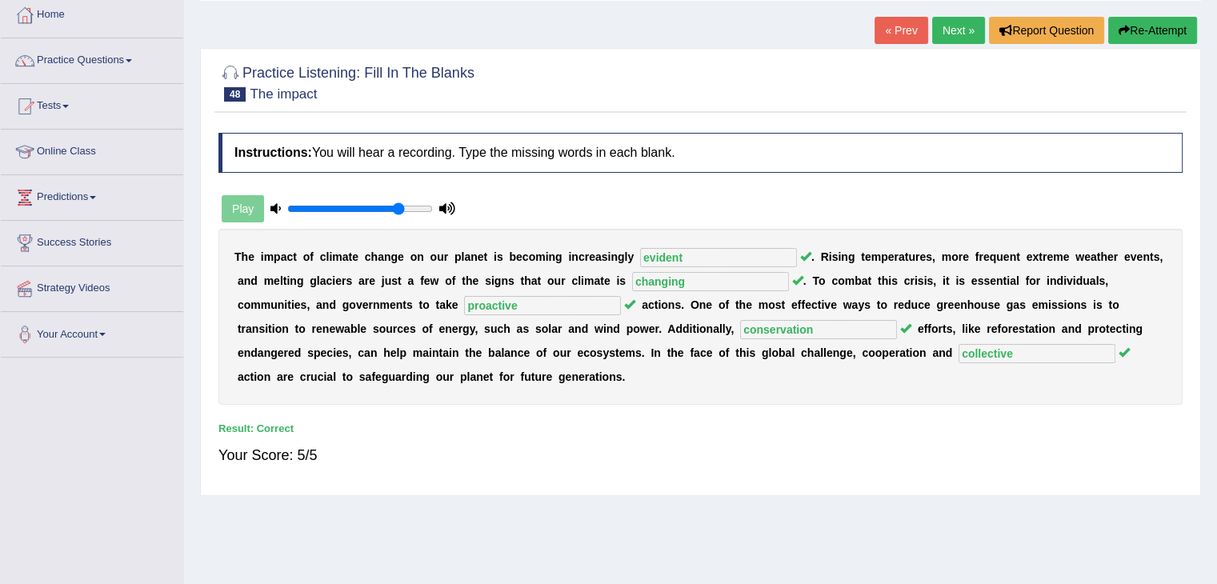
click at [953, 31] on link "Next »" at bounding box center [958, 30] width 53 height 27
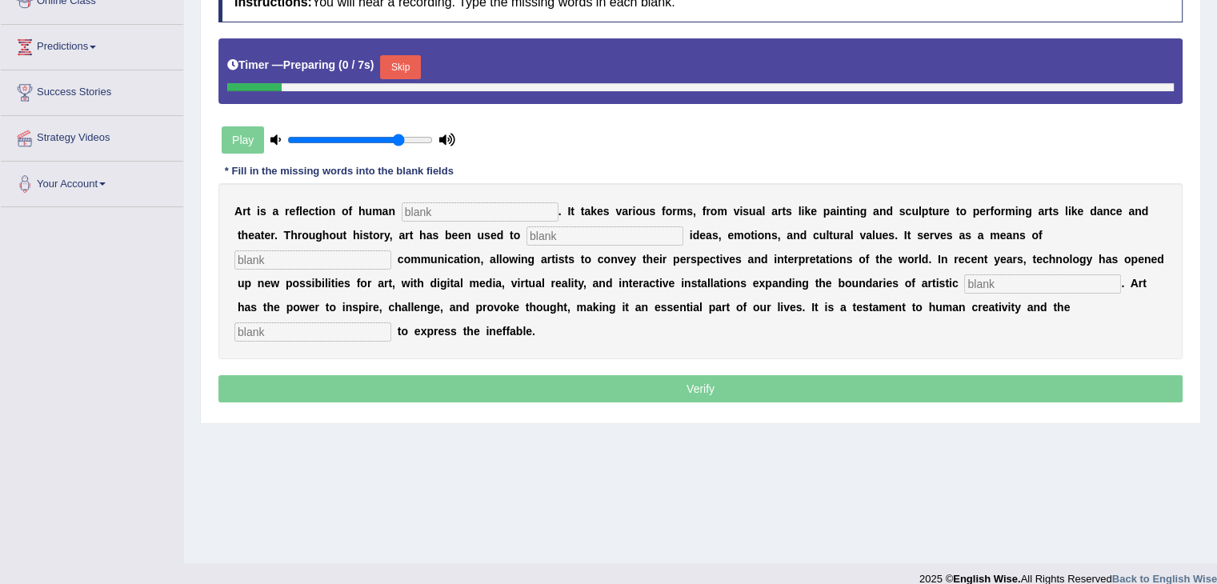
scroll to position [237, 0]
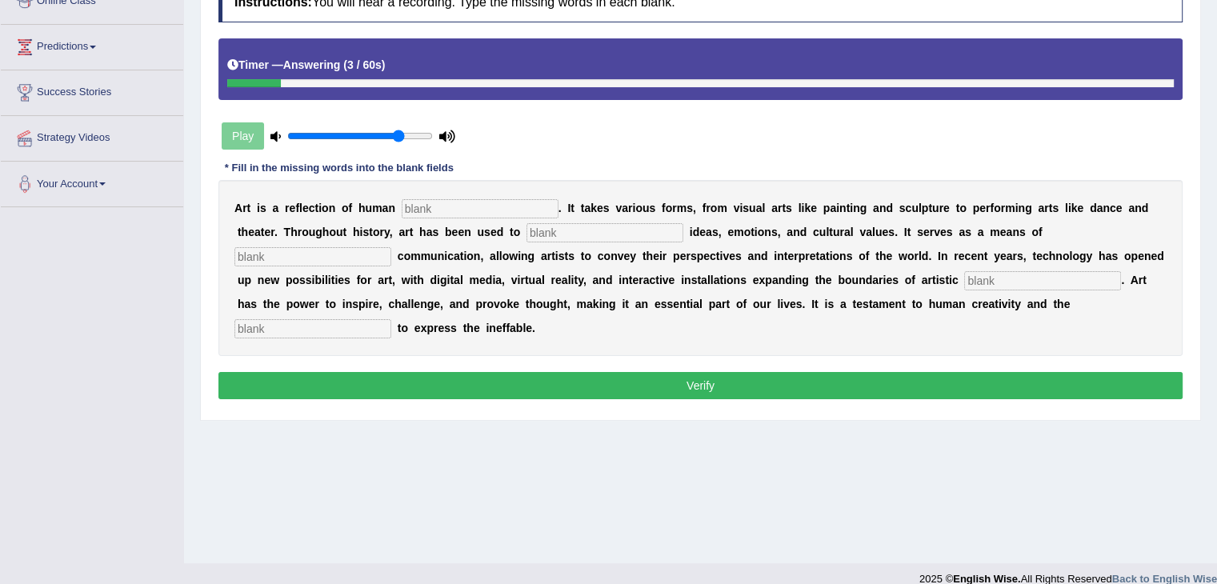
click at [489, 202] on input "text" at bounding box center [480, 208] width 157 height 19
type input "expression"
click at [546, 223] on input "text" at bounding box center [604, 232] width 157 height 19
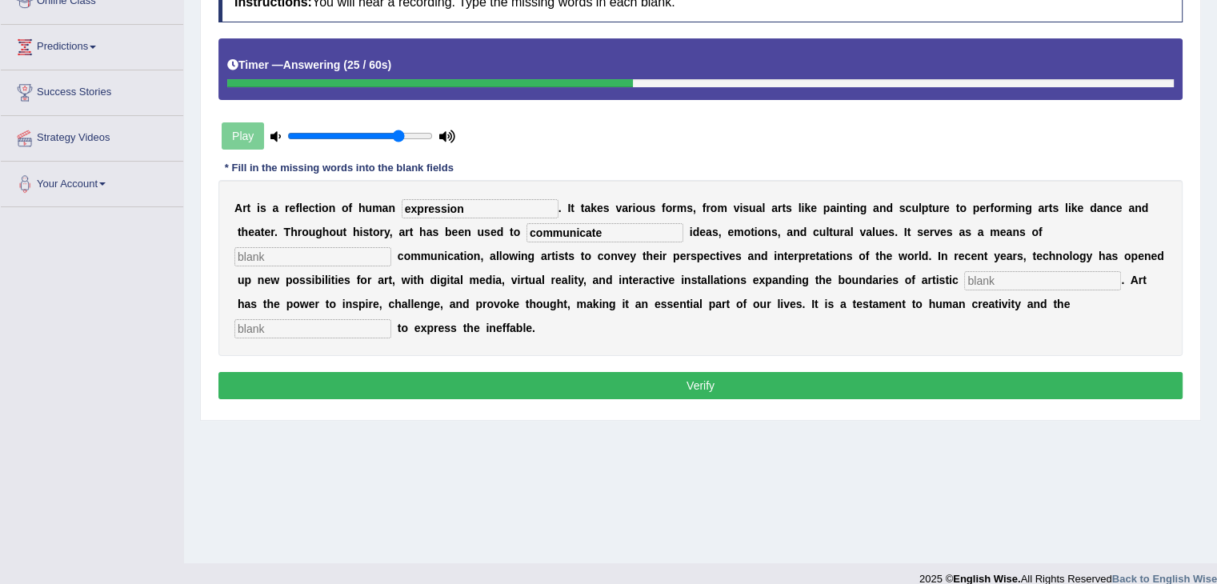
type input "communicate"
click at [354, 256] on input "text" at bounding box center [312, 256] width 157 height 19
type input "creative"
click at [1006, 279] on input "text" at bounding box center [1042, 280] width 157 height 19
type input "exploration"
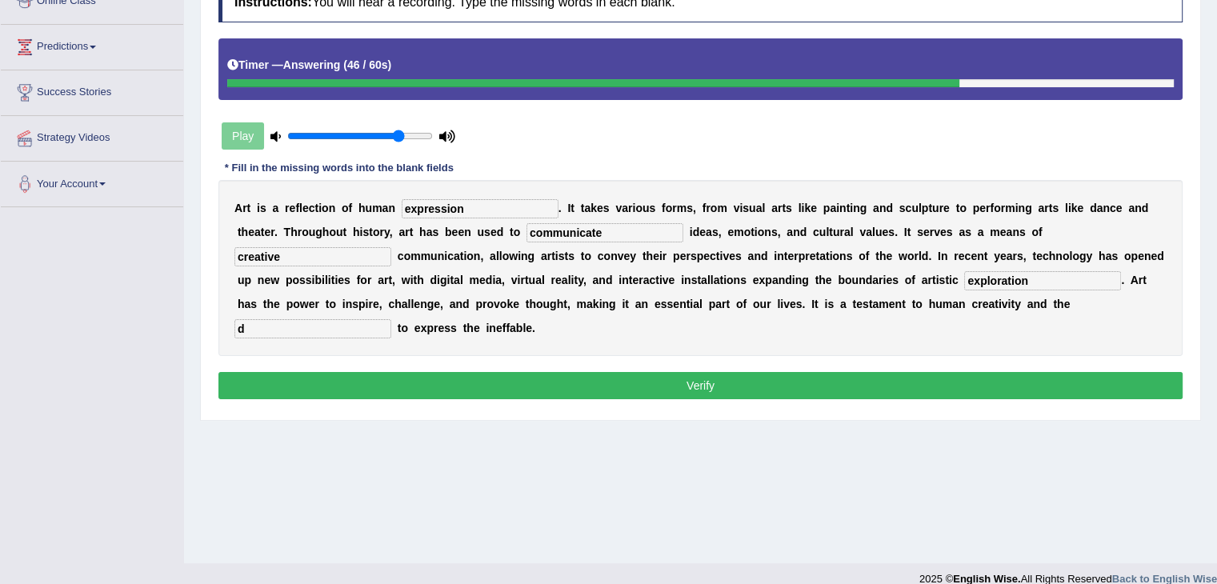
click at [378, 327] on input "d" at bounding box center [312, 328] width 157 height 19
type input "desire"
click at [666, 386] on button "Verify" at bounding box center [700, 385] width 964 height 27
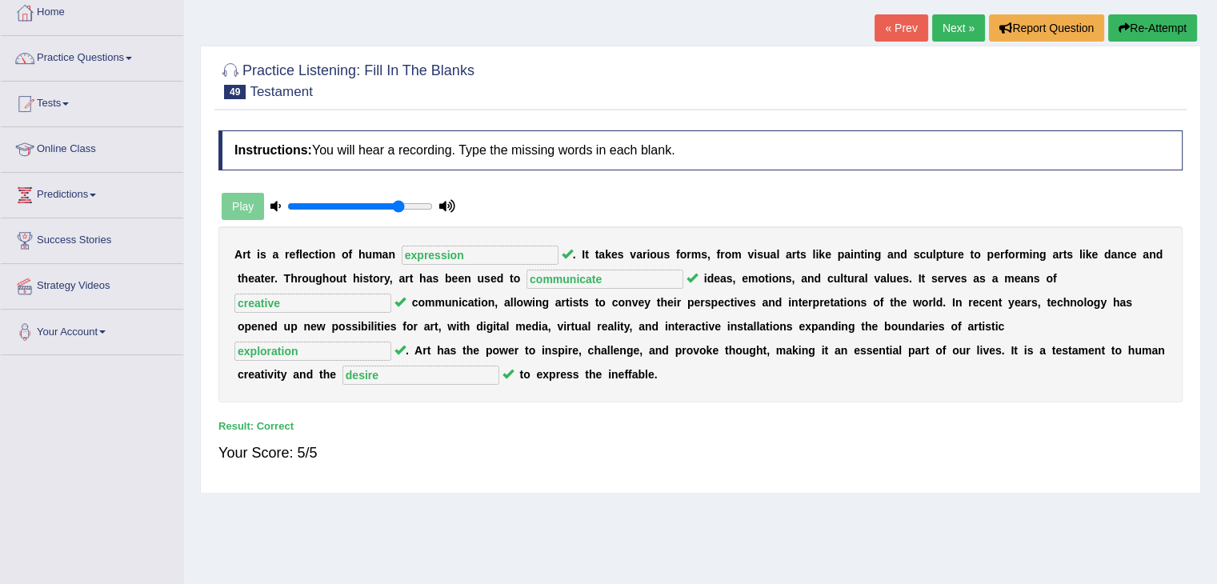
scroll to position [66, 0]
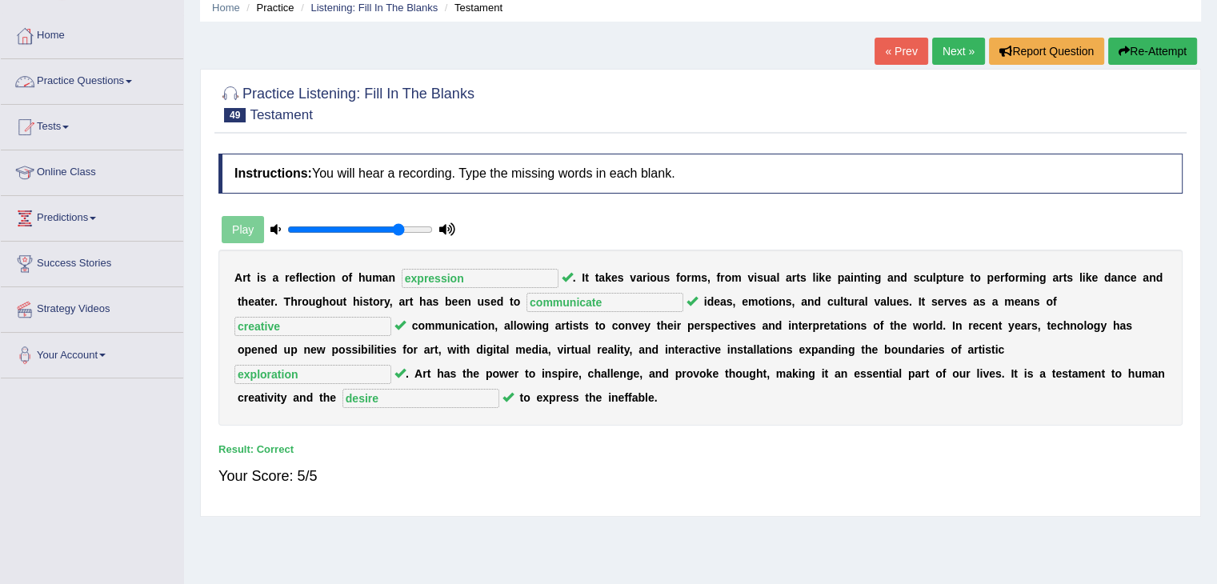
click at [117, 78] on link "Practice Questions" at bounding box center [92, 79] width 182 height 40
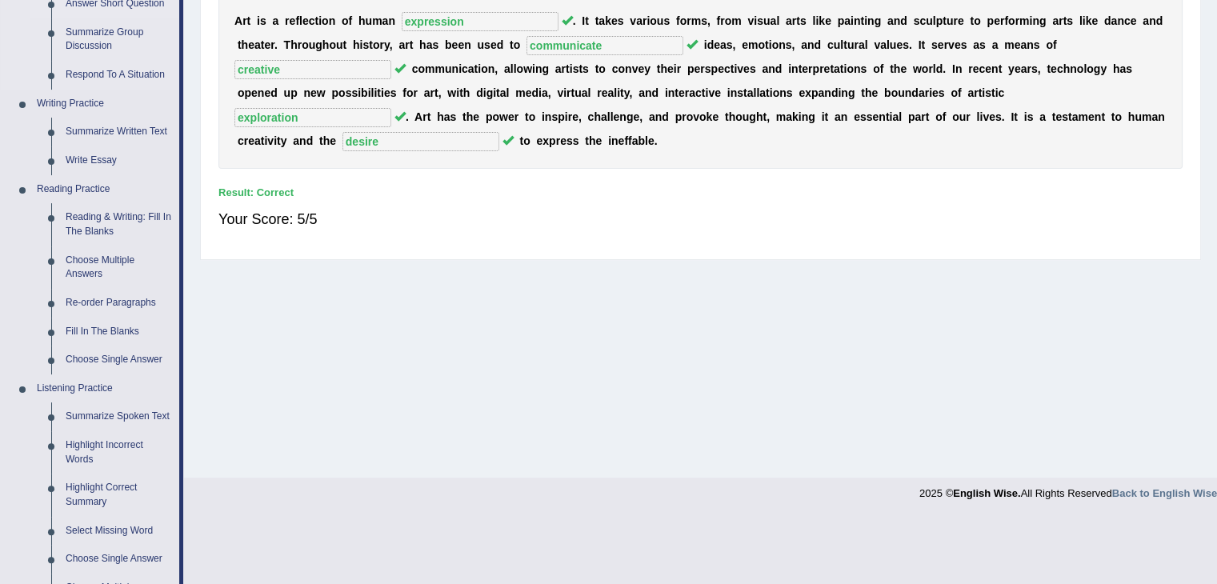
scroll to position [333, 0]
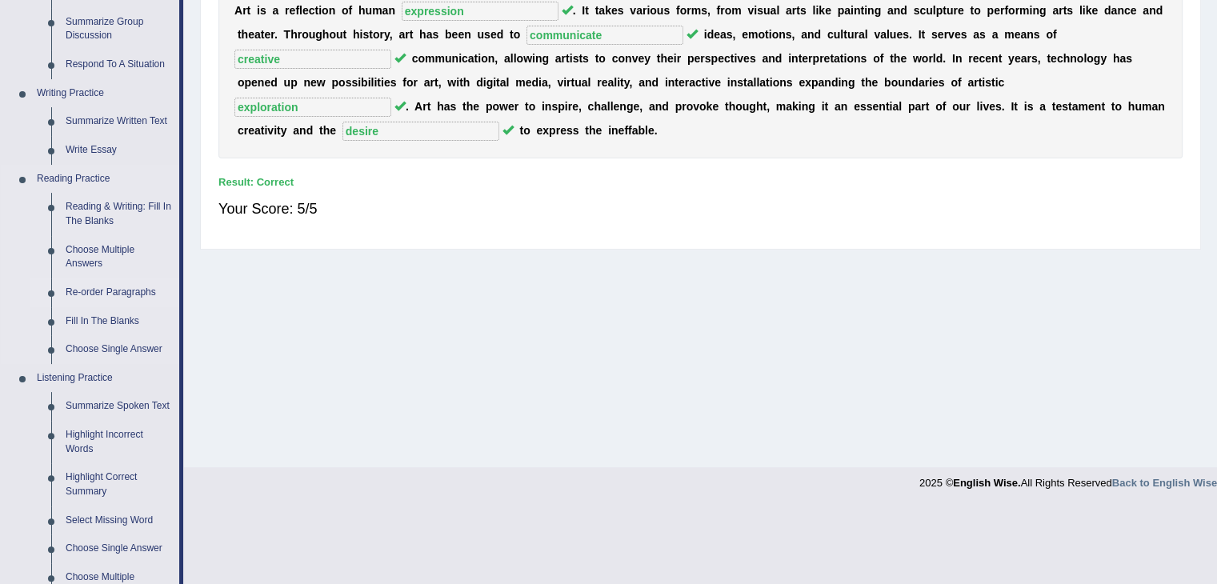
click at [117, 295] on link "Re-order Paragraphs" at bounding box center [118, 292] width 121 height 29
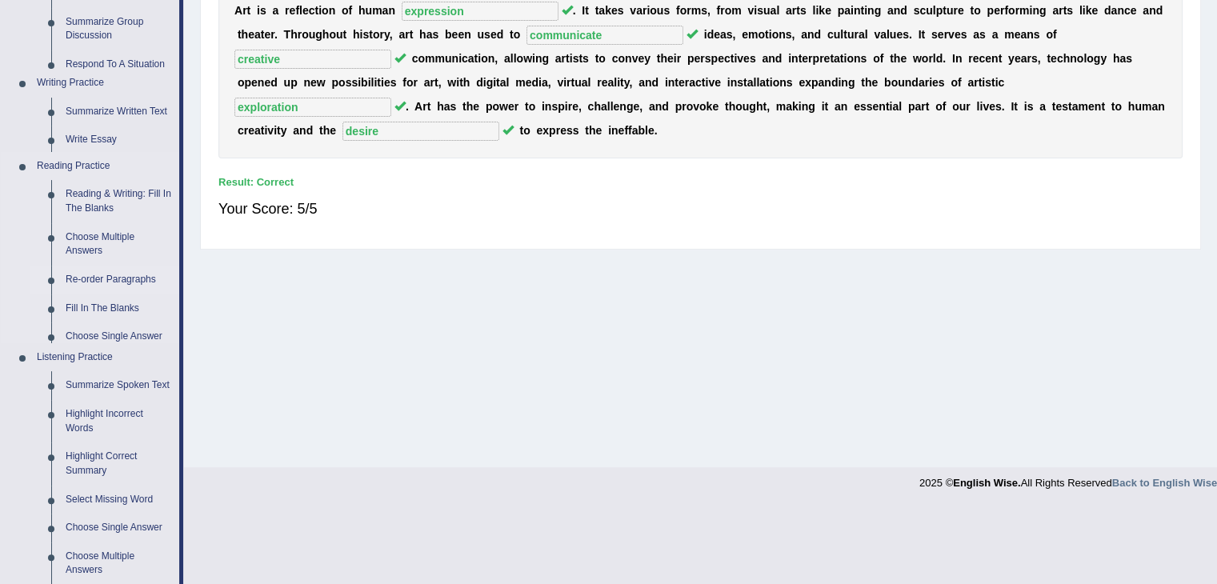
scroll to position [256, 0]
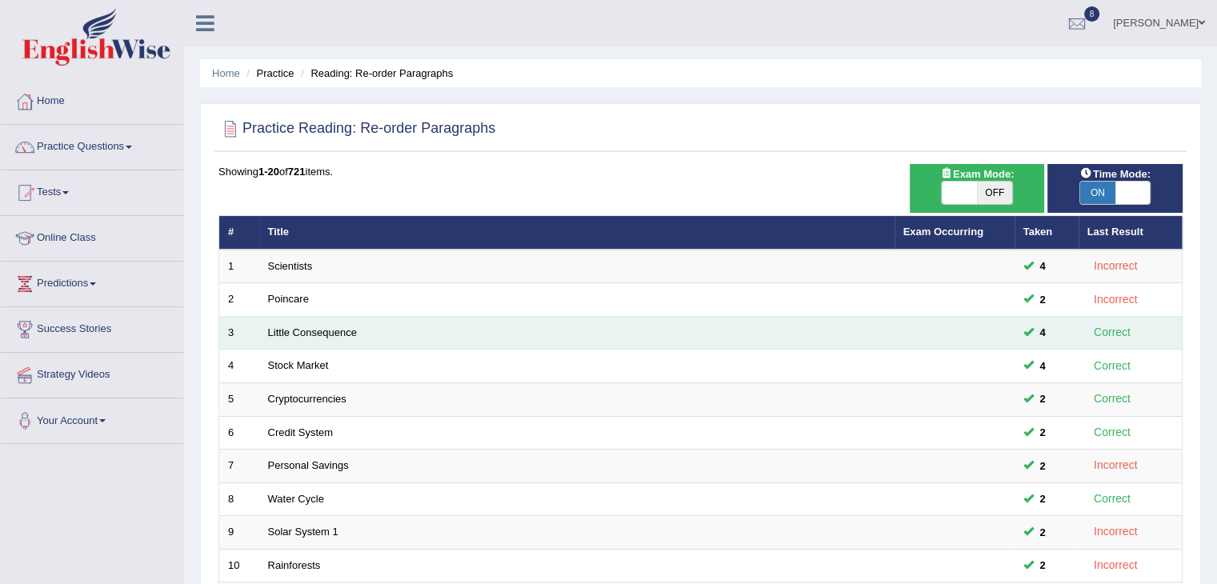
scroll to position [470, 0]
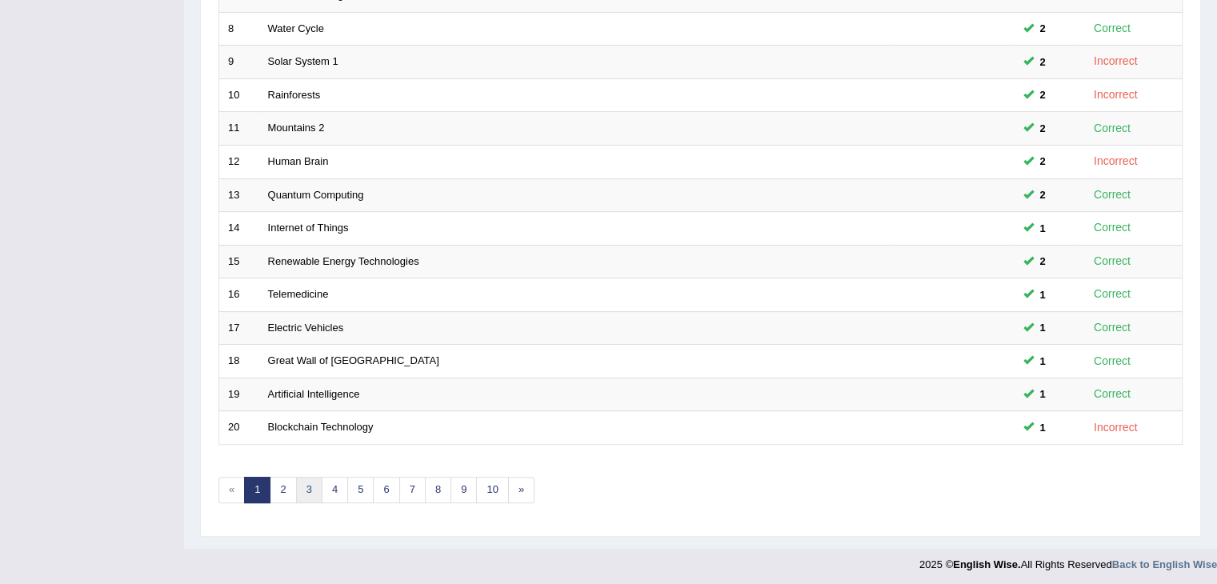
click at [304, 486] on link "3" at bounding box center [309, 490] width 26 height 26
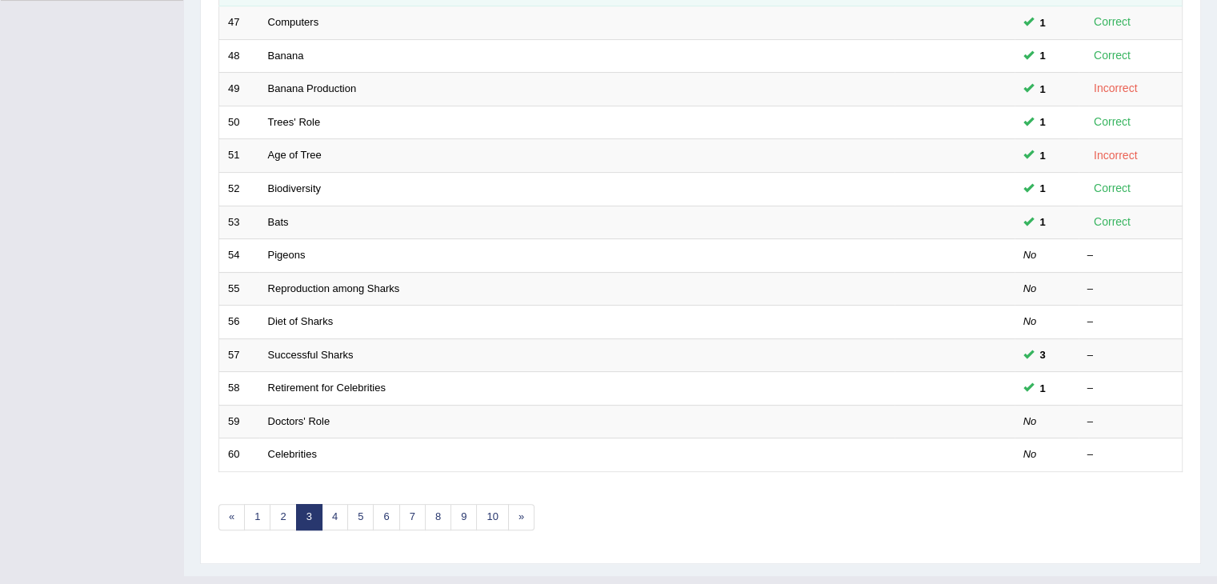
scroll to position [470, 0]
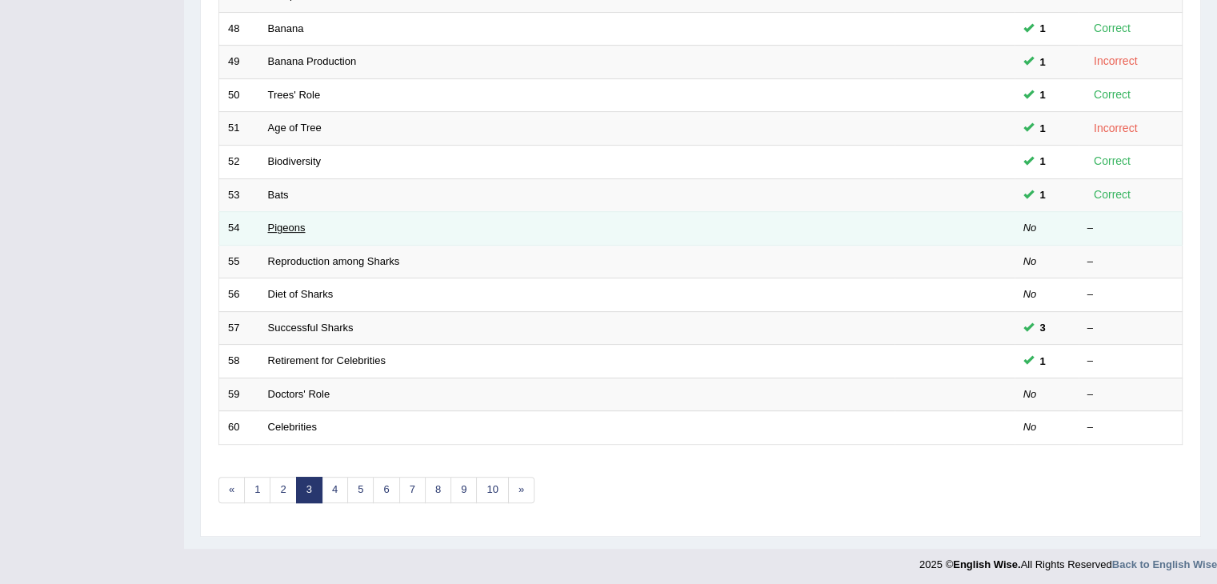
click at [291, 226] on link "Pigeons" at bounding box center [287, 228] width 38 height 12
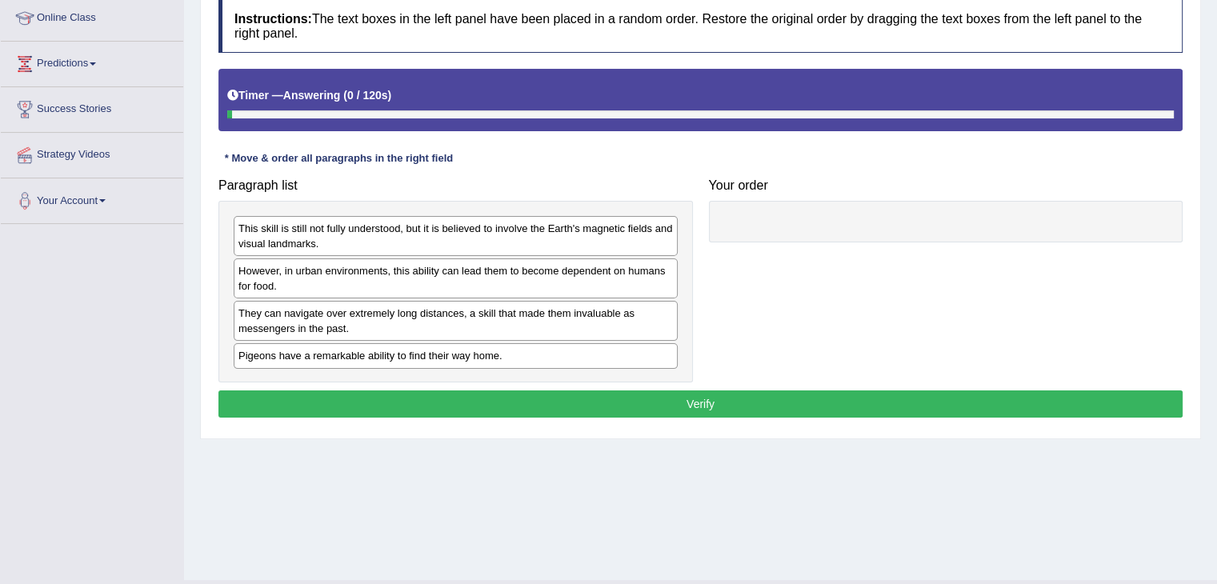
scroll to position [223, 0]
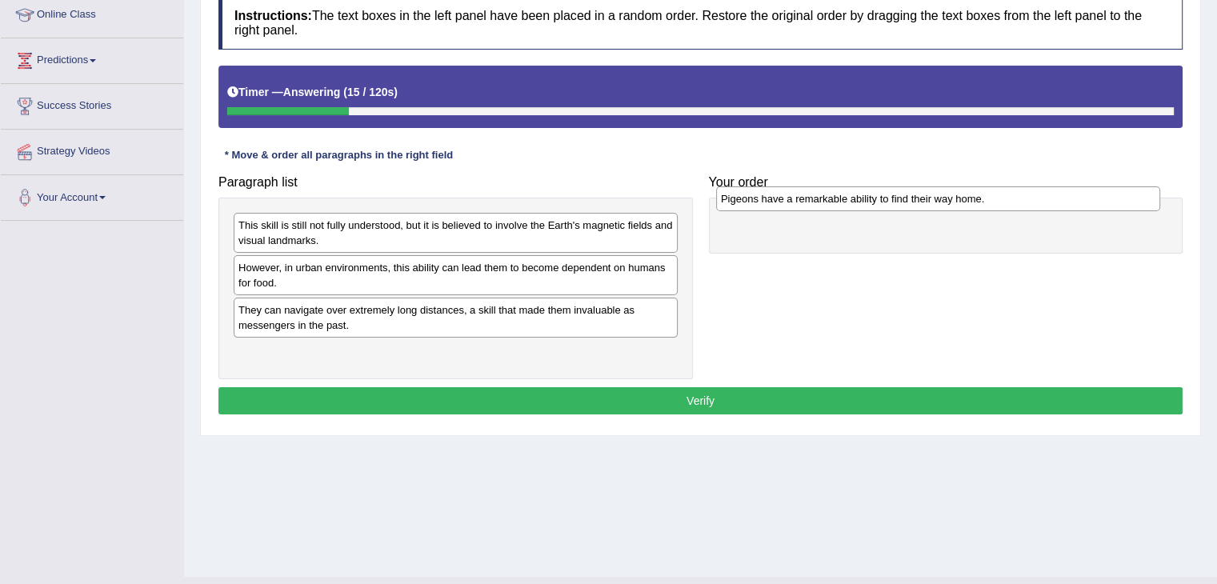
drag, startPoint x: 458, startPoint y: 353, endPoint x: 941, endPoint y: 200, distance: 506.7
click at [941, 200] on div "Pigeons have a remarkable ability to find their way home." at bounding box center [938, 198] width 444 height 25
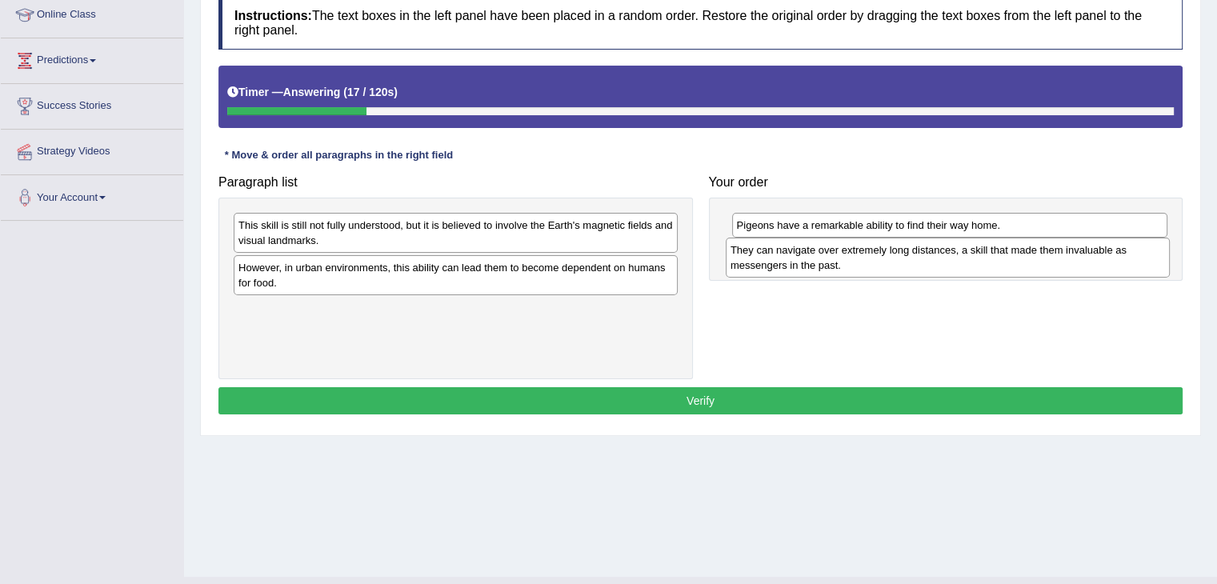
drag, startPoint x: 372, startPoint y: 315, endPoint x: 862, endPoint y: 254, distance: 494.1
click at [862, 254] on div "They can navigate over extremely long distances, a skill that made them invalua…" at bounding box center [947, 258] width 444 height 40
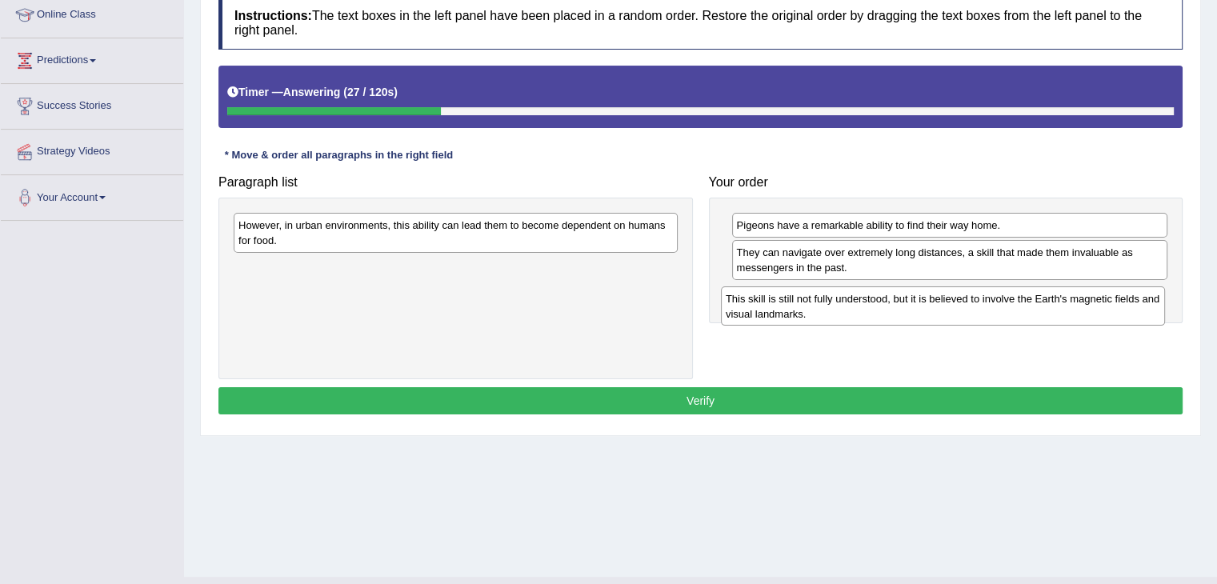
drag, startPoint x: 553, startPoint y: 242, endPoint x: 1041, endPoint y: 314, distance: 493.2
click at [1041, 314] on div "This skill is still not fully understood, but it is believed to involve the Ear…" at bounding box center [943, 306] width 444 height 40
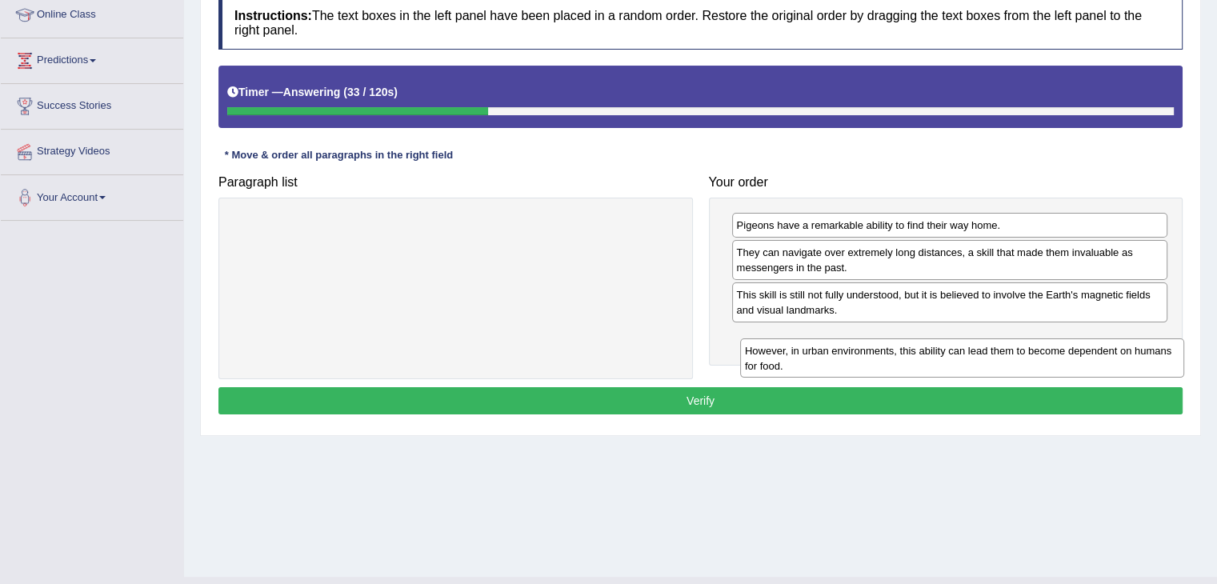
drag, startPoint x: 461, startPoint y: 236, endPoint x: 961, endPoint y: 362, distance: 515.6
click at [961, 362] on div "However, in urban environments, this ability can lead them to become dependent …" at bounding box center [962, 358] width 444 height 40
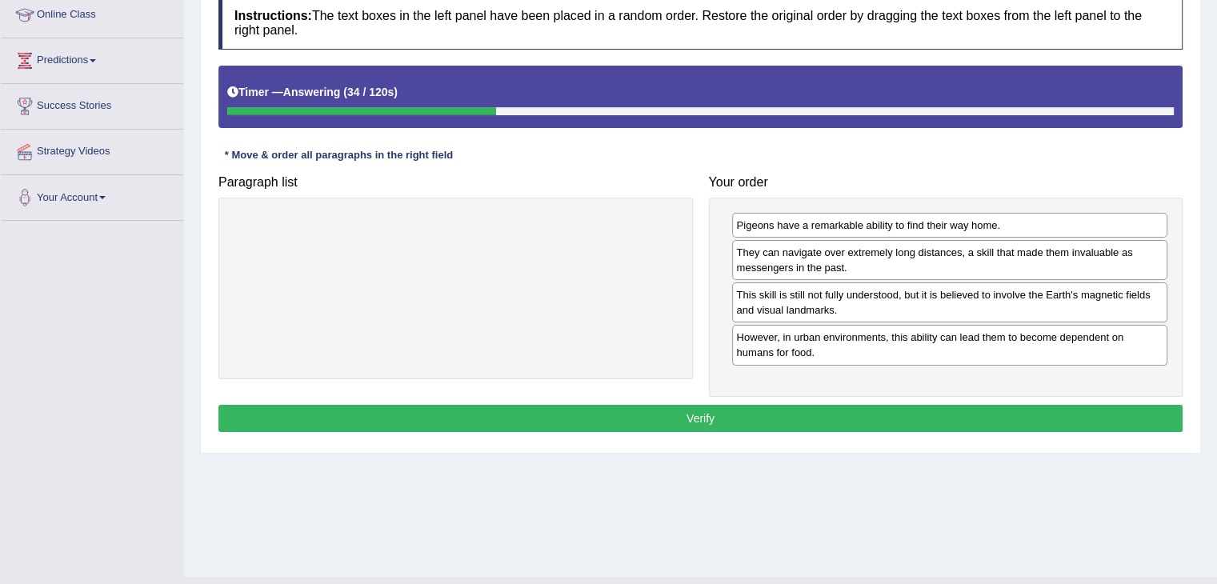
click at [793, 414] on button "Verify" at bounding box center [700, 418] width 964 height 27
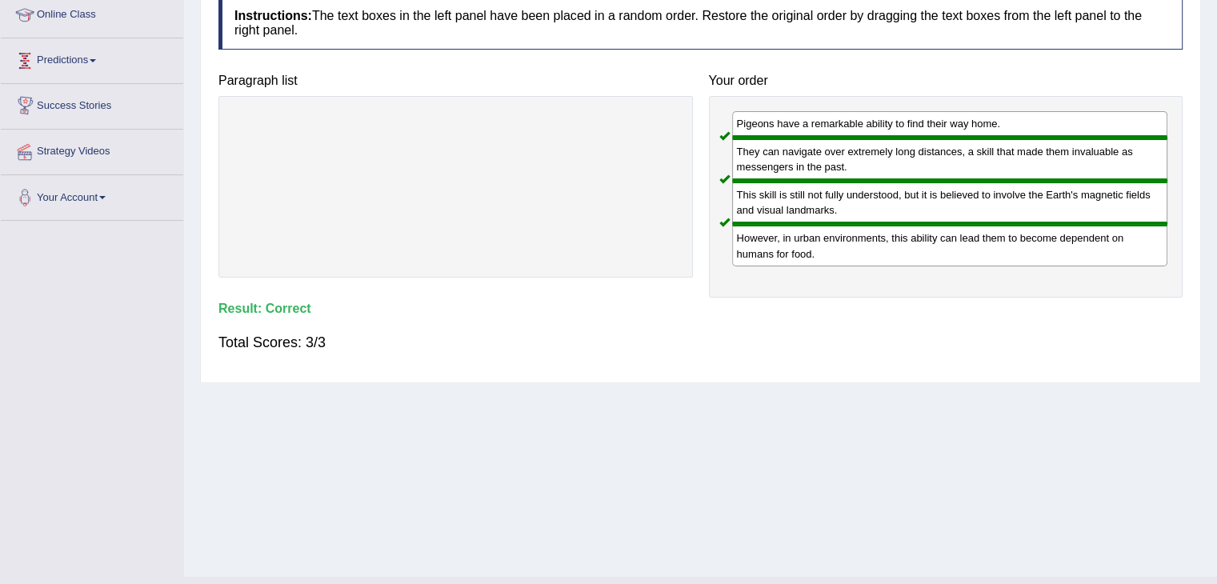
scroll to position [0, 0]
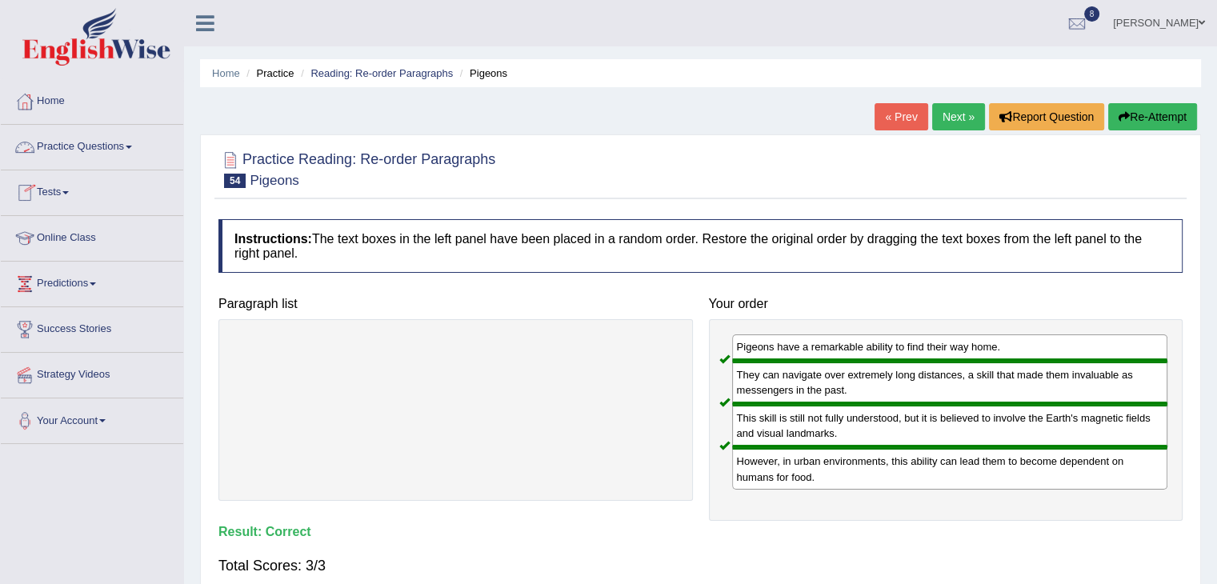
click at [128, 148] on link "Practice Questions" at bounding box center [92, 145] width 182 height 40
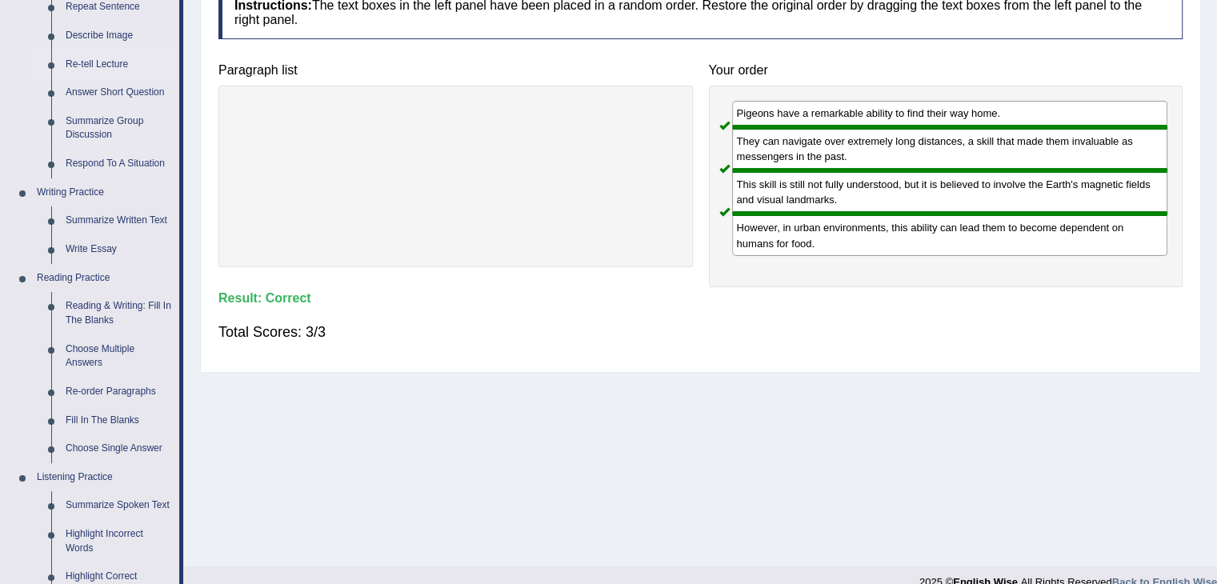
scroll to position [235, 0]
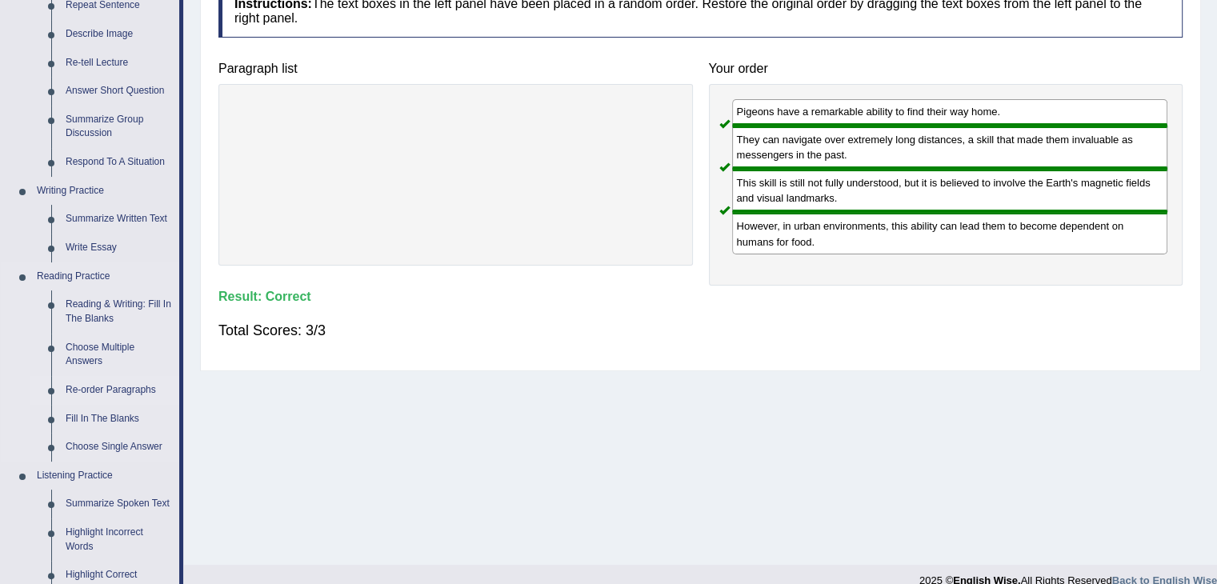
click at [116, 386] on link "Re-order Paragraphs" at bounding box center [118, 390] width 121 height 29
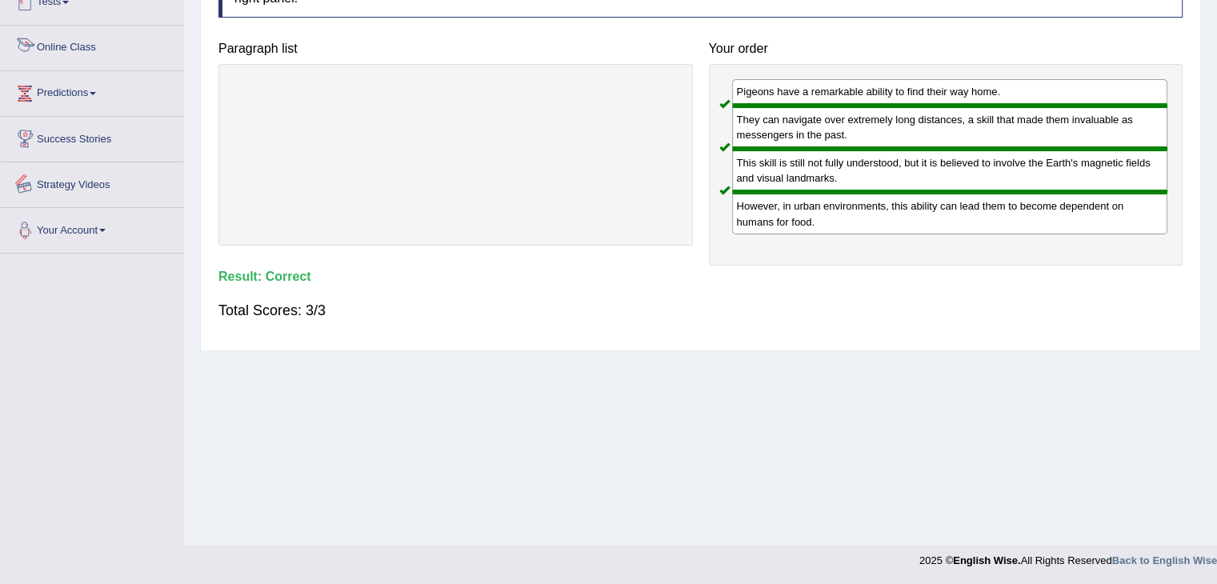
scroll to position [256, 0]
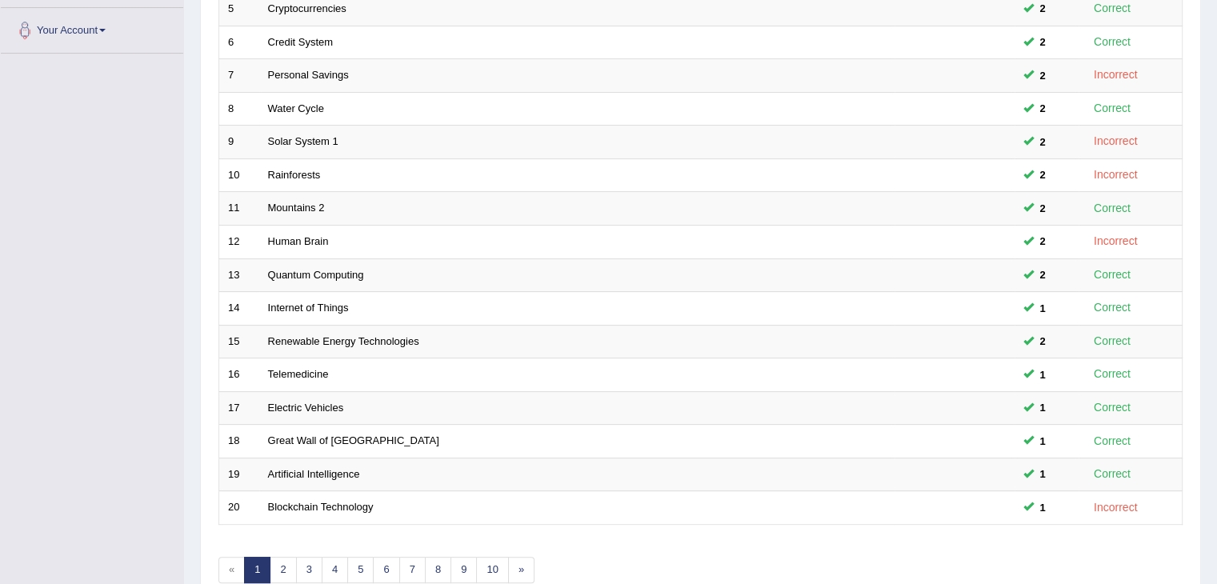
scroll to position [470, 0]
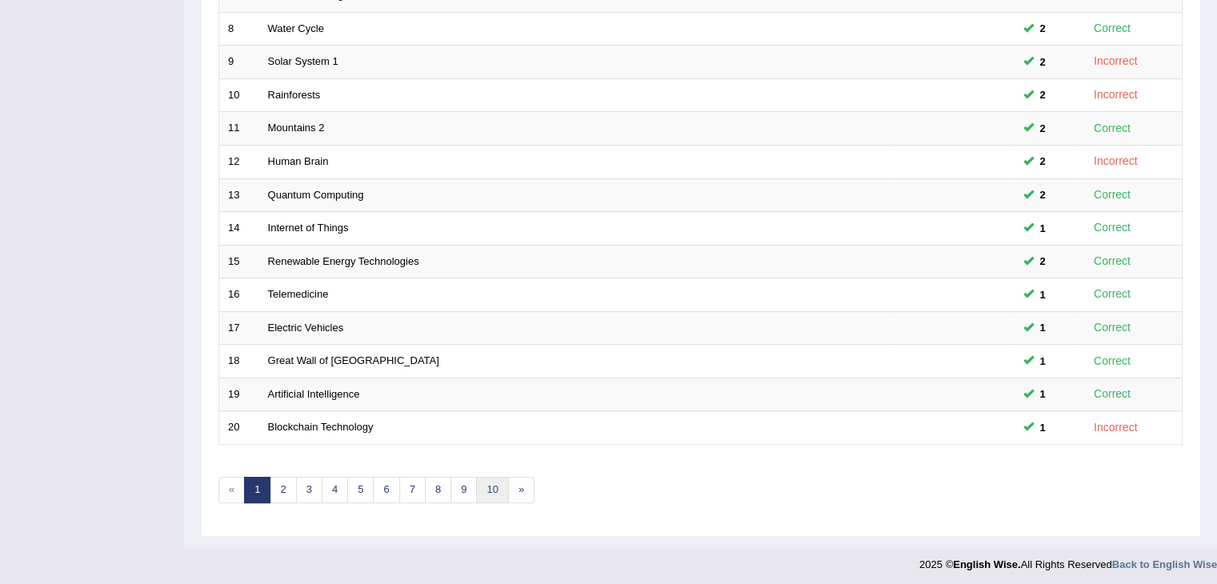
click at [484, 493] on link "10" at bounding box center [492, 490] width 32 height 26
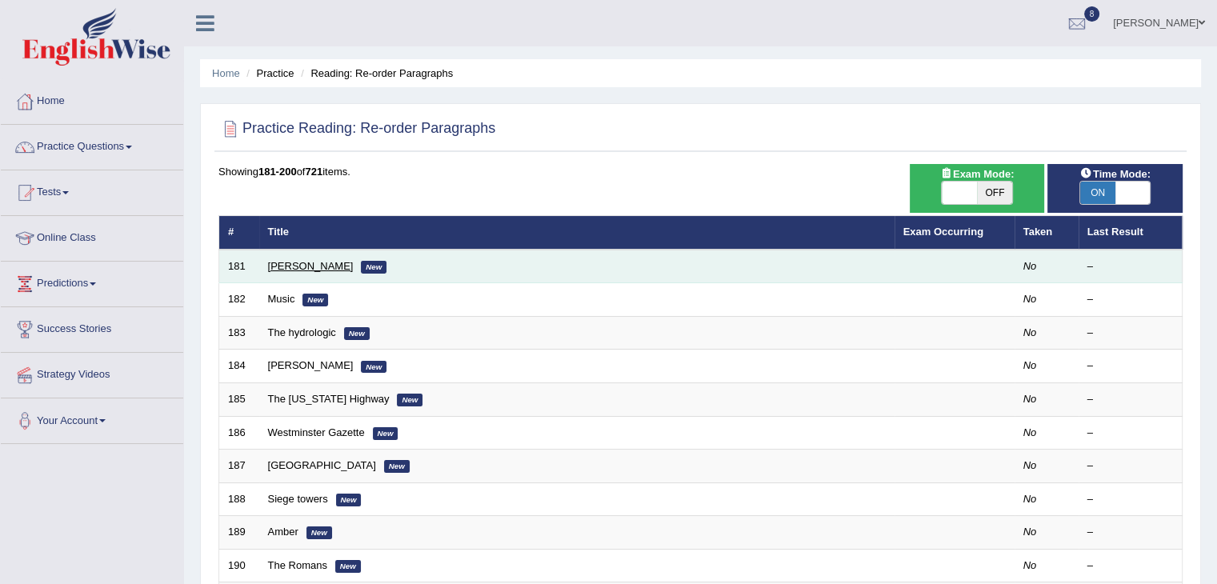
click at [277, 267] on link "[PERSON_NAME]" at bounding box center [311, 266] width 86 height 12
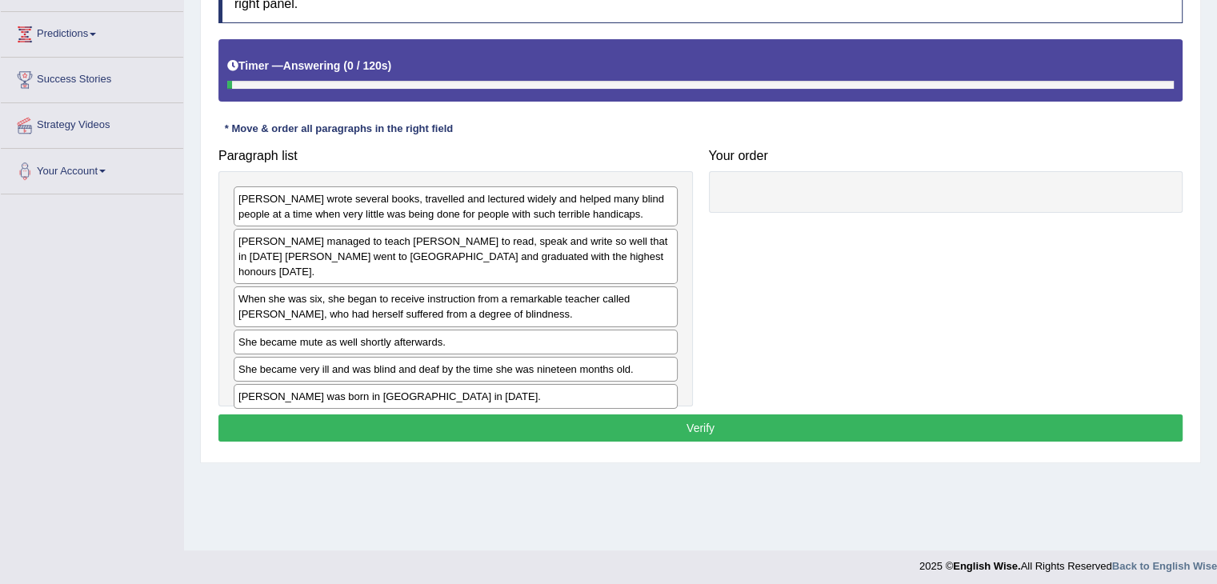
scroll to position [256, 0]
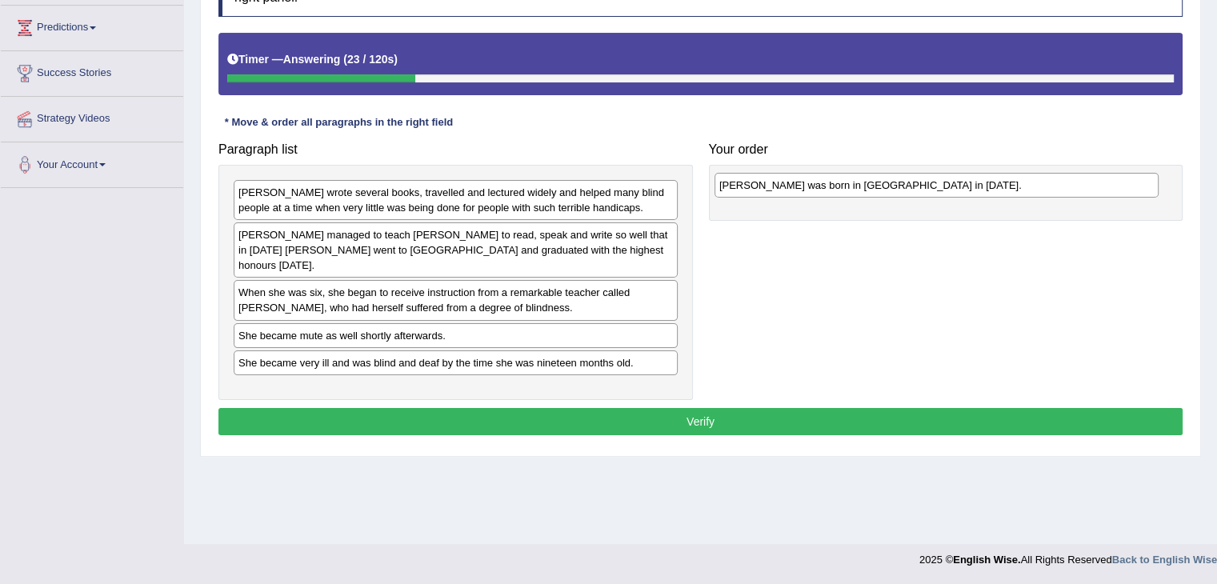
drag, startPoint x: 410, startPoint y: 370, endPoint x: 889, endPoint y: 183, distance: 514.8
click at [889, 183] on div "[PERSON_NAME] was born in [GEOGRAPHIC_DATA] in [DATE]." at bounding box center [936, 185] width 444 height 25
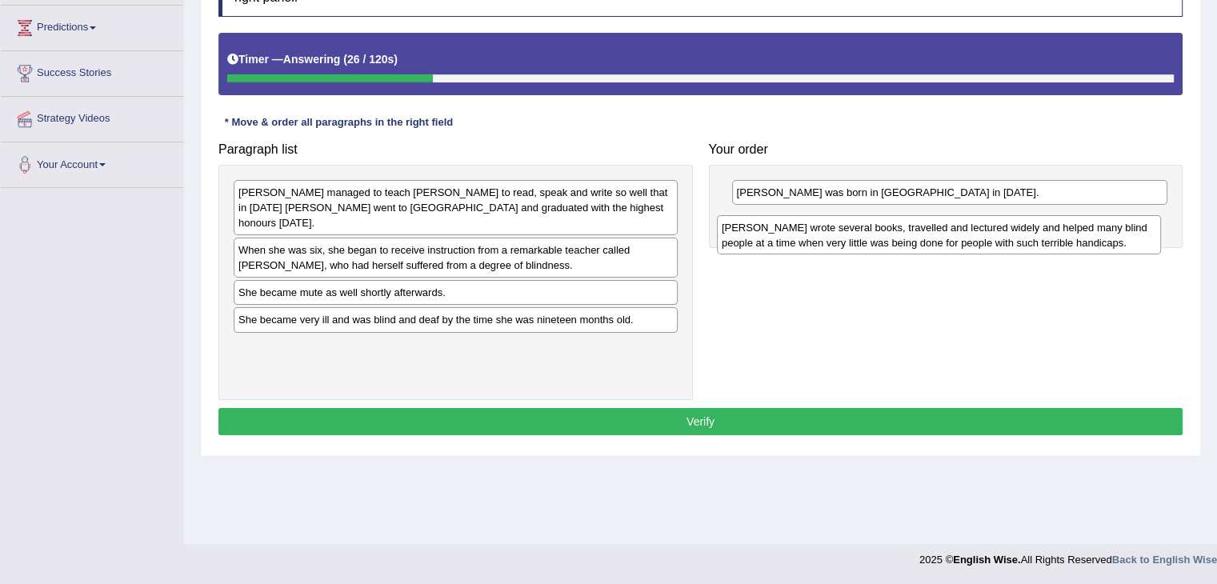
drag, startPoint x: 512, startPoint y: 202, endPoint x: 995, endPoint y: 238, distance: 484.4
click at [995, 238] on div "[PERSON_NAME] wrote several books, travelled and lectured widely and helped man…" at bounding box center [939, 235] width 444 height 40
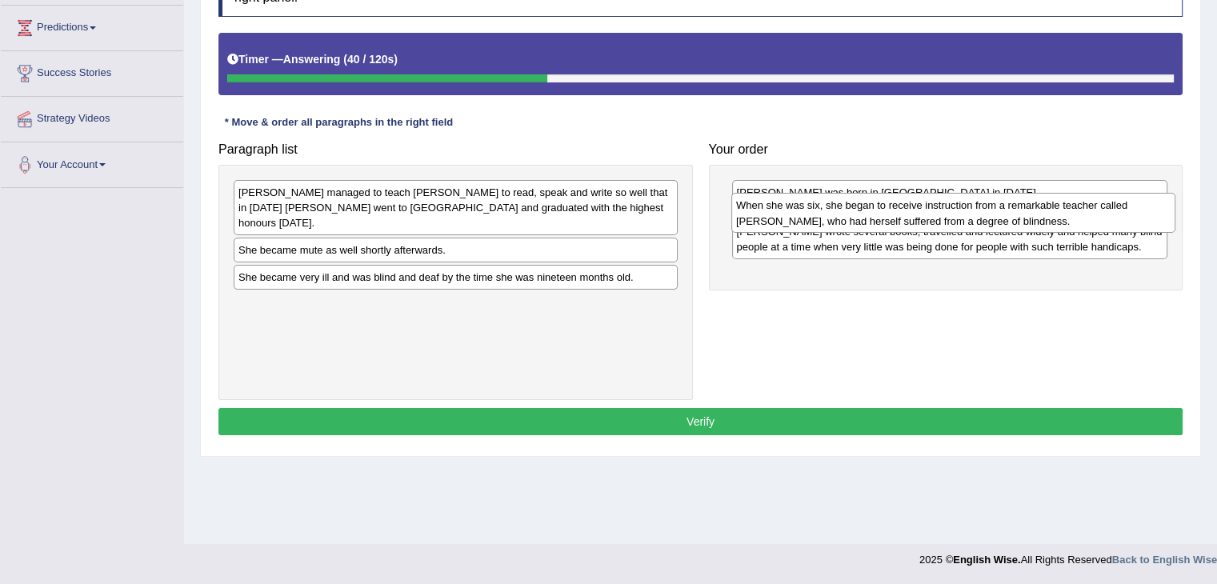
drag, startPoint x: 422, startPoint y: 243, endPoint x: 919, endPoint y: 215, distance: 498.3
click at [919, 215] on div "When she was six, she began to receive instruction from a remarkable teacher ca…" at bounding box center [953, 213] width 444 height 40
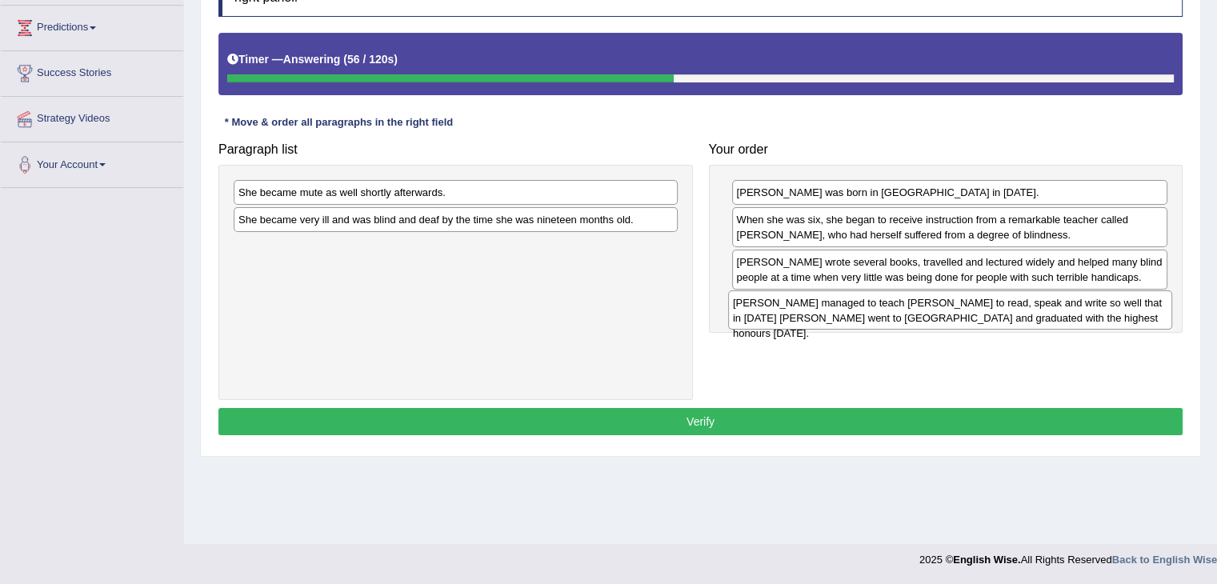
drag, startPoint x: 469, startPoint y: 212, endPoint x: 963, endPoint y: 322, distance: 506.5
click at [963, 322] on div "[PERSON_NAME] managed to teach [PERSON_NAME] to read, speak and write so well t…" at bounding box center [950, 310] width 444 height 40
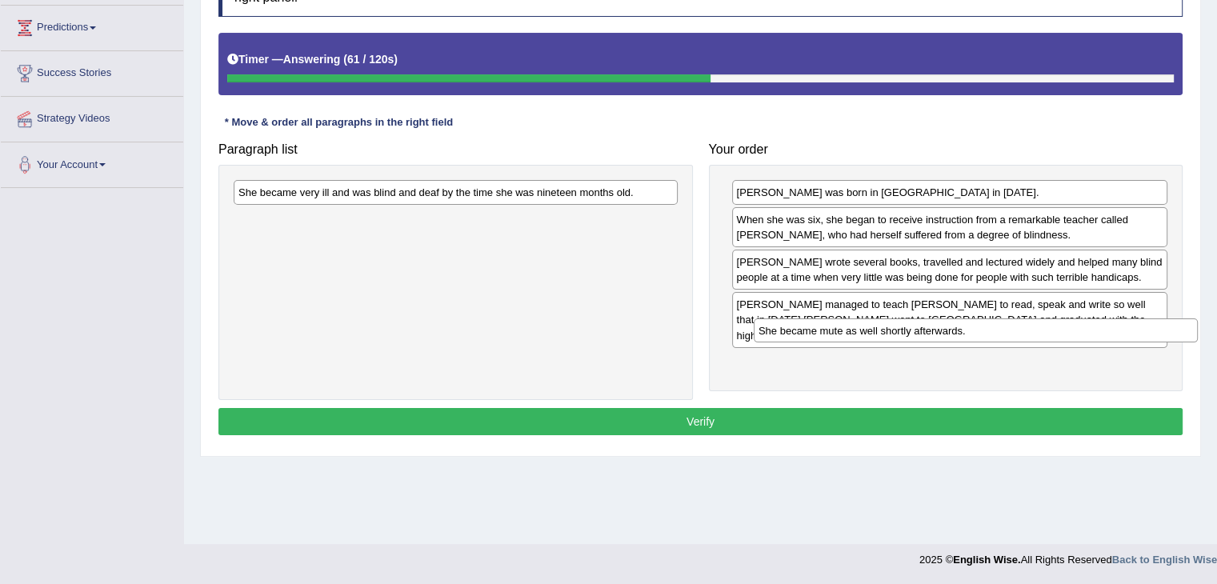
drag, startPoint x: 486, startPoint y: 195, endPoint x: 991, endPoint y: 348, distance: 527.3
click at [991, 343] on div "She became mute as well shortly afterwards." at bounding box center [975, 330] width 444 height 25
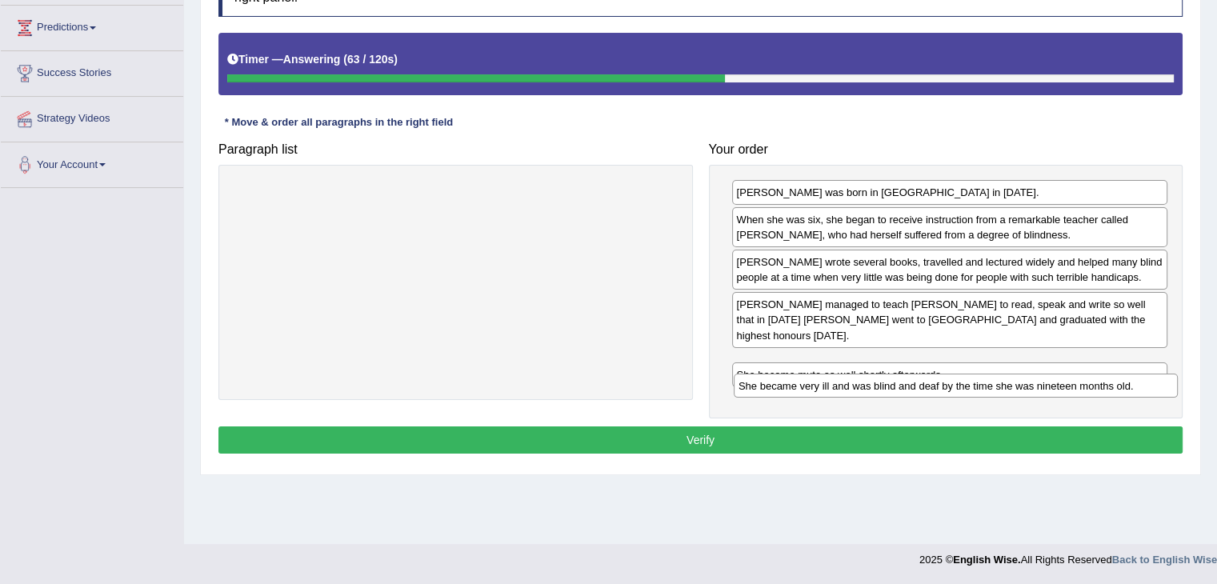
drag, startPoint x: 633, startPoint y: 195, endPoint x: 1141, endPoint y: 388, distance: 544.0
click at [1141, 388] on div "She became very ill and was blind and deaf by the time she was nineteen months …" at bounding box center [955, 386] width 444 height 25
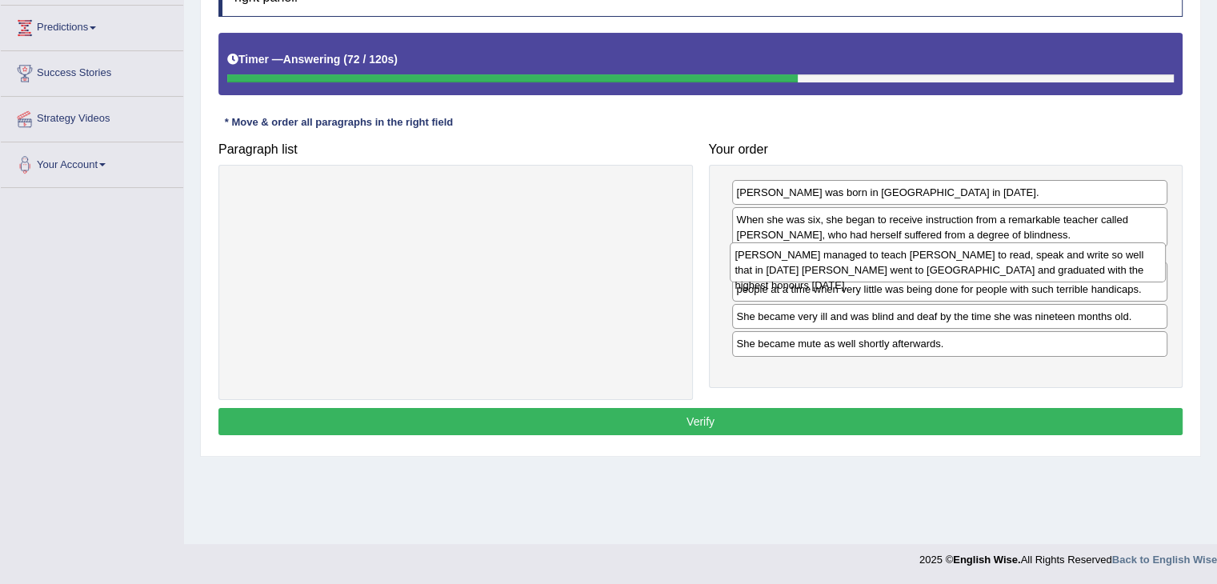
drag, startPoint x: 895, startPoint y: 311, endPoint x: 893, endPoint y: 262, distance: 48.8
click at [893, 262] on div "Anne managed to teach Helen Keller to read, speak and write so well that in 190…" at bounding box center [947, 262] width 436 height 40
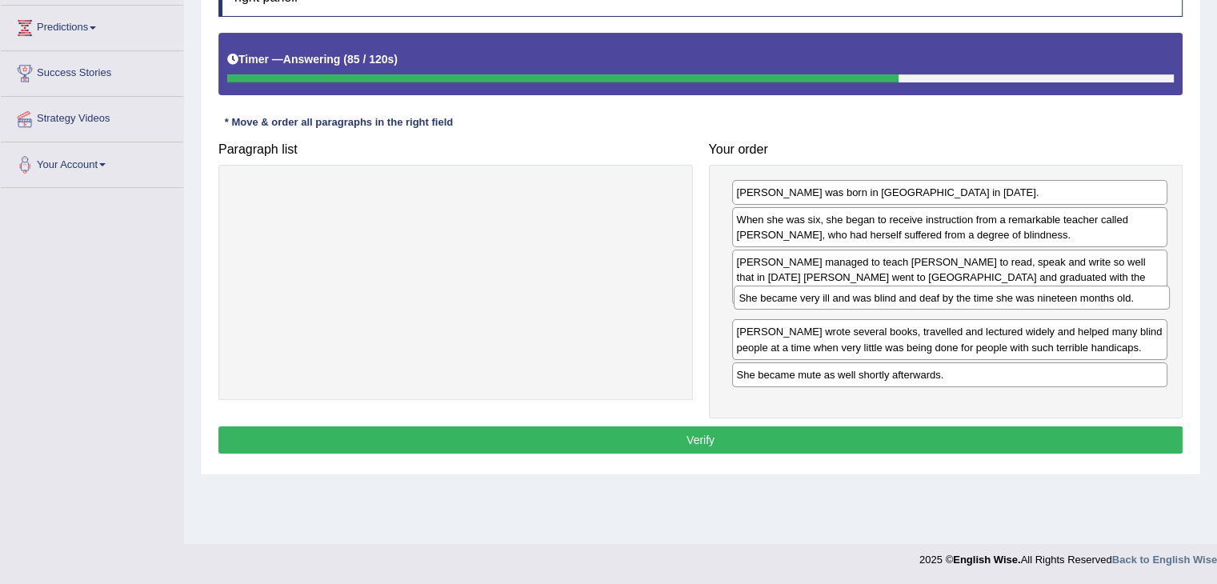
drag, startPoint x: 1012, startPoint y: 350, endPoint x: 1013, endPoint y: 300, distance: 49.6
click at [1013, 300] on div "She became very ill and was blind and deaf by the time she was nineteen months …" at bounding box center [951, 298] width 436 height 25
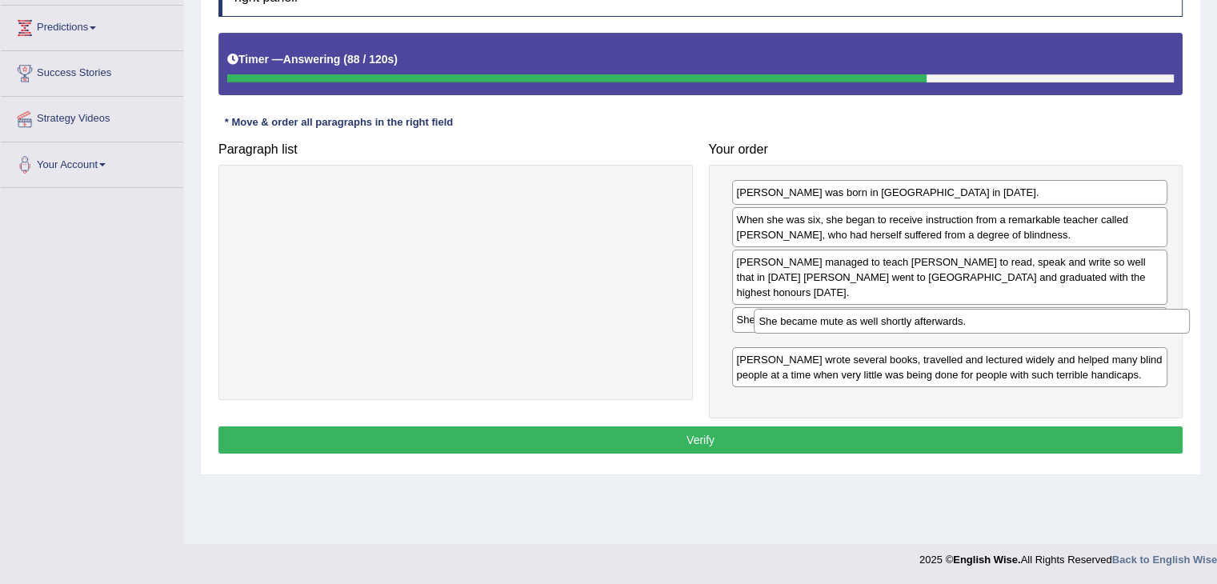
drag, startPoint x: 861, startPoint y: 372, endPoint x: 883, endPoint y: 321, distance: 55.9
click at [883, 321] on div "She became mute as well shortly afterwards." at bounding box center [971, 321] width 436 height 25
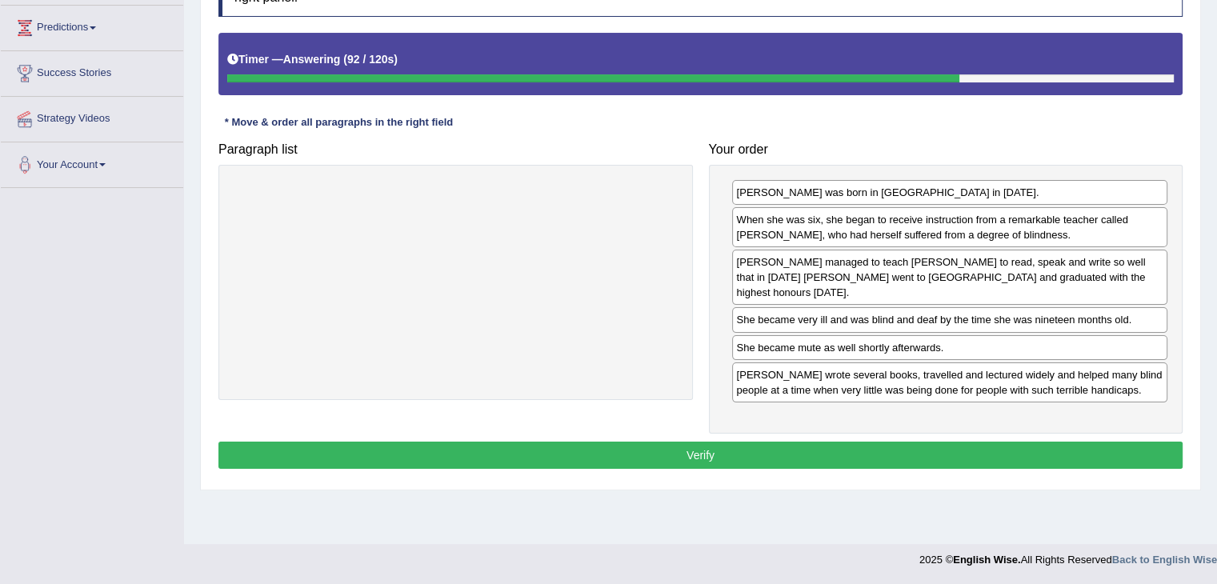
click at [780, 442] on button "Verify" at bounding box center [700, 455] width 964 height 27
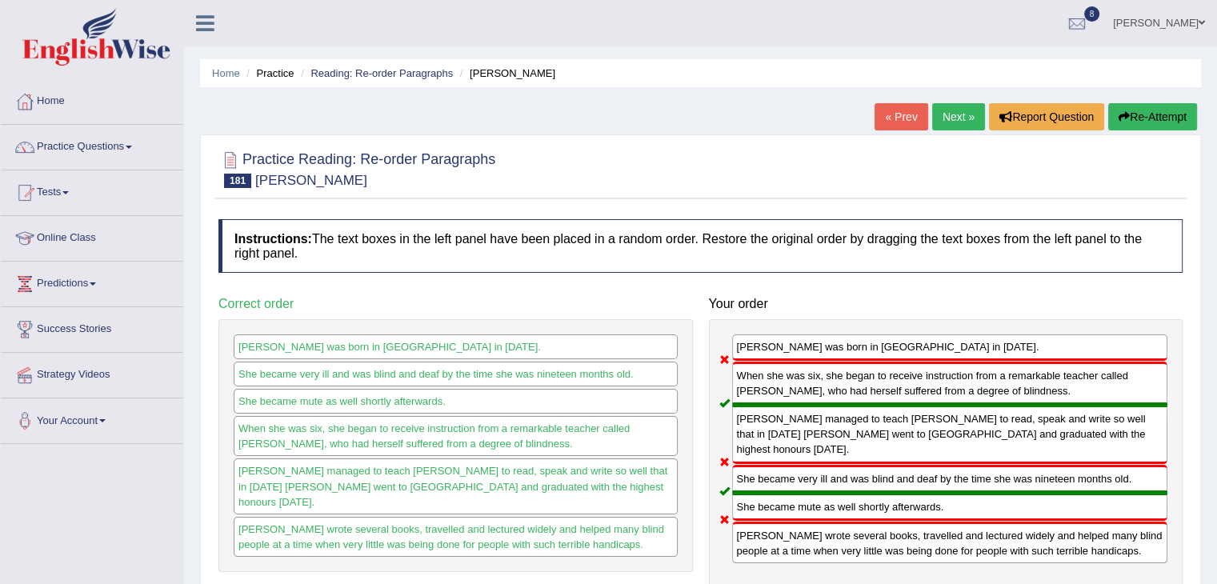
scroll to position [0, 0]
click at [953, 114] on link "Next »" at bounding box center [958, 116] width 53 height 27
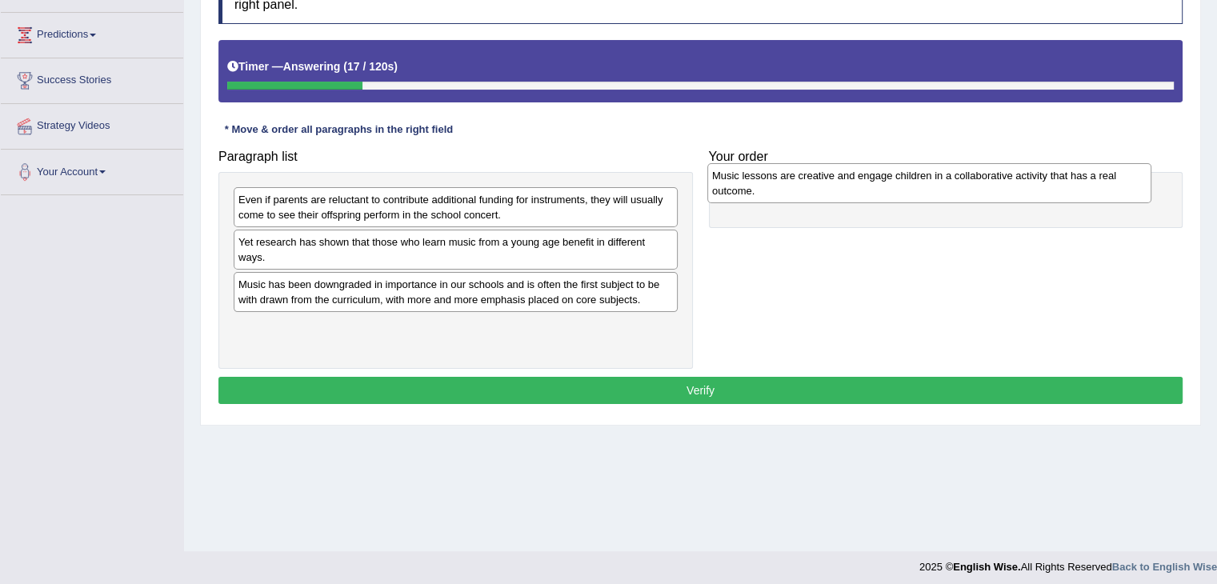
drag, startPoint x: 599, startPoint y: 334, endPoint x: 1073, endPoint y: 184, distance: 497.3
click at [1073, 184] on div "Music lessons are creative and engage children in a collaborative activity that…" at bounding box center [929, 183] width 444 height 40
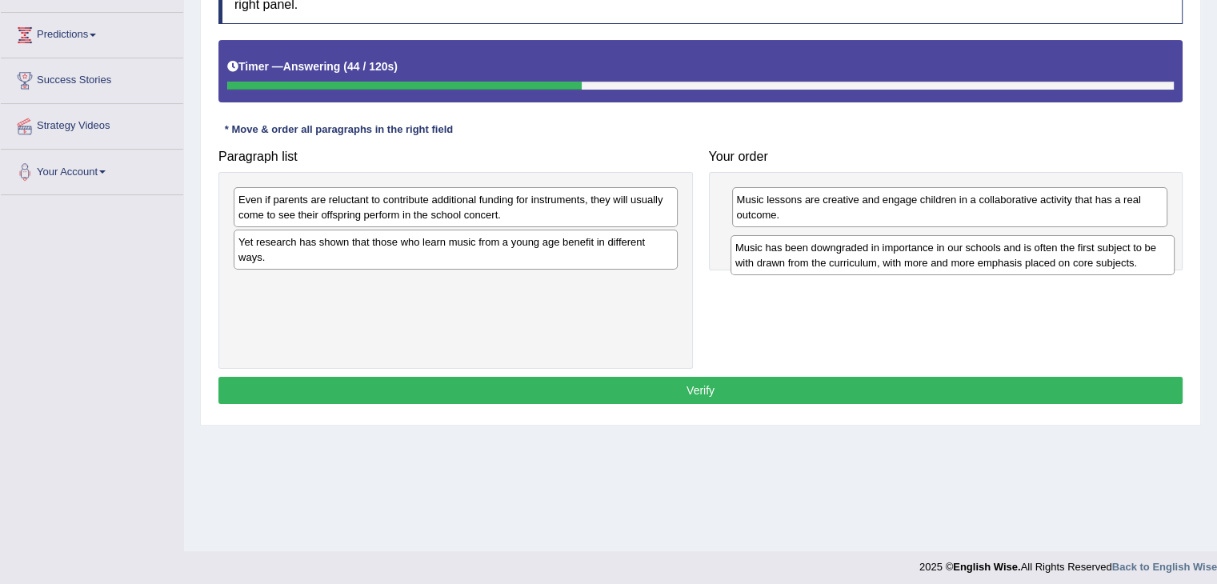
drag, startPoint x: 563, startPoint y: 302, endPoint x: 1061, endPoint y: 262, distance: 499.1
click at [1061, 262] on div "Music has been downgraded in importance in our schools and is often the first s…" at bounding box center [952, 255] width 444 height 40
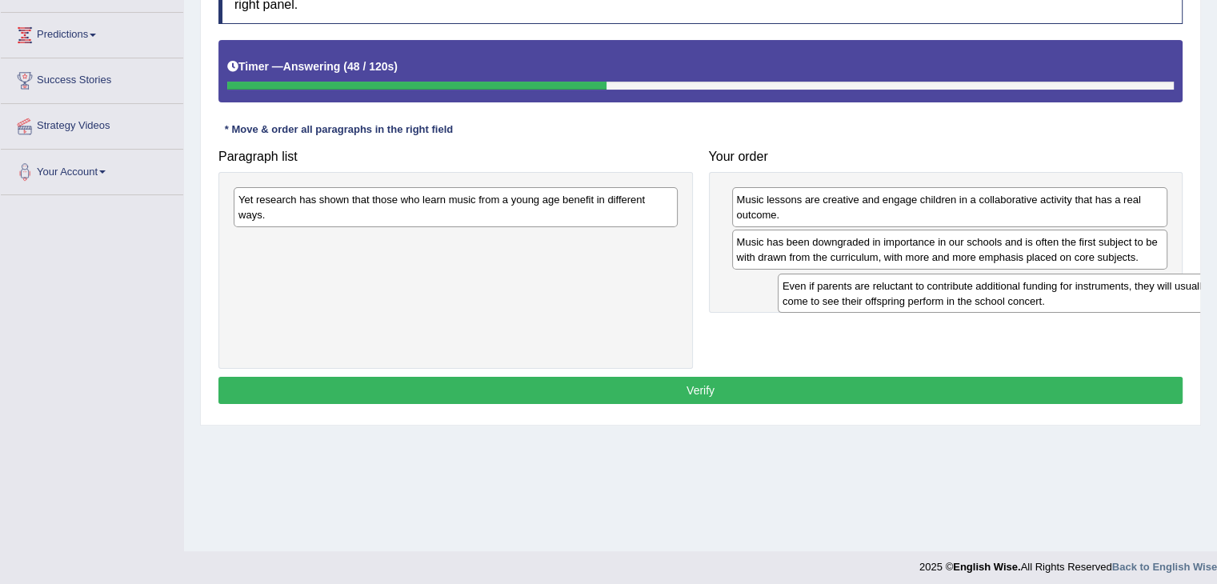
drag, startPoint x: 624, startPoint y: 206, endPoint x: 1168, endPoint y: 292, distance: 550.7
click at [1168, 292] on div "Even if parents are reluctant to contribute additional funding for instruments,…" at bounding box center [999, 294] width 444 height 40
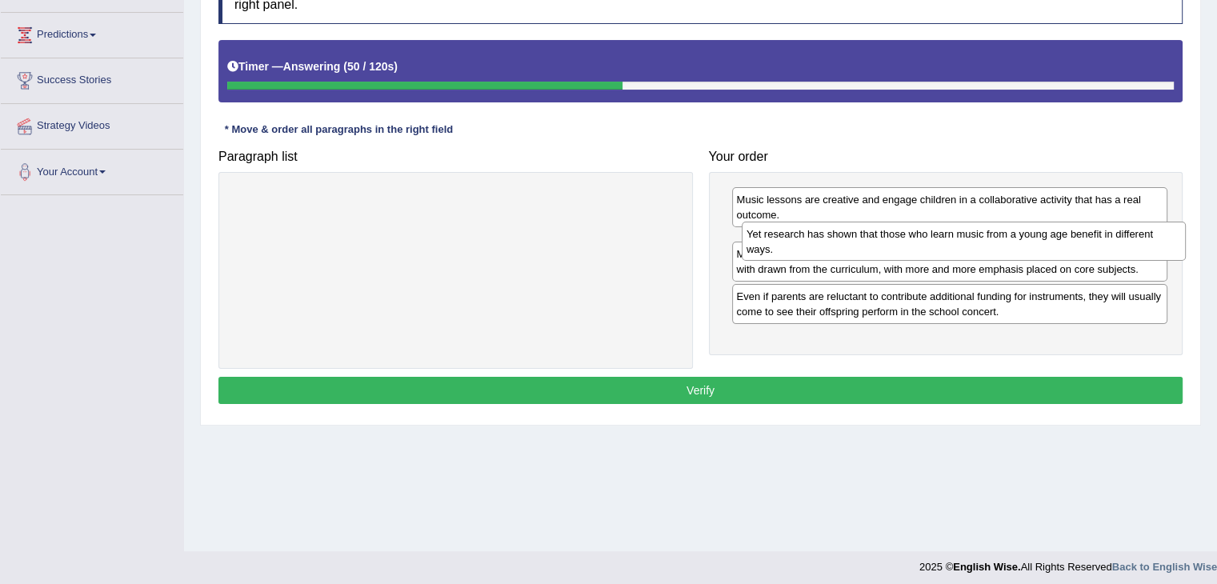
drag, startPoint x: 633, startPoint y: 208, endPoint x: 1141, endPoint y: 242, distance: 509.1
click at [1141, 242] on div "Yet research has shown that those who learn music from a young age benefit in d…" at bounding box center [963, 242] width 444 height 40
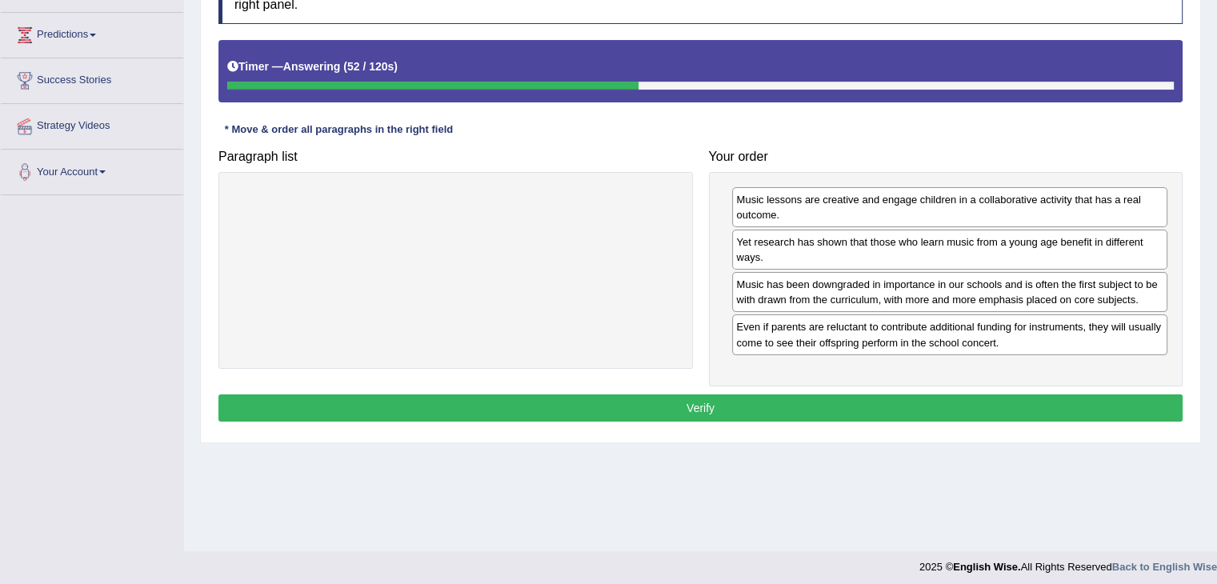
click at [930, 410] on button "Verify" at bounding box center [700, 407] width 964 height 27
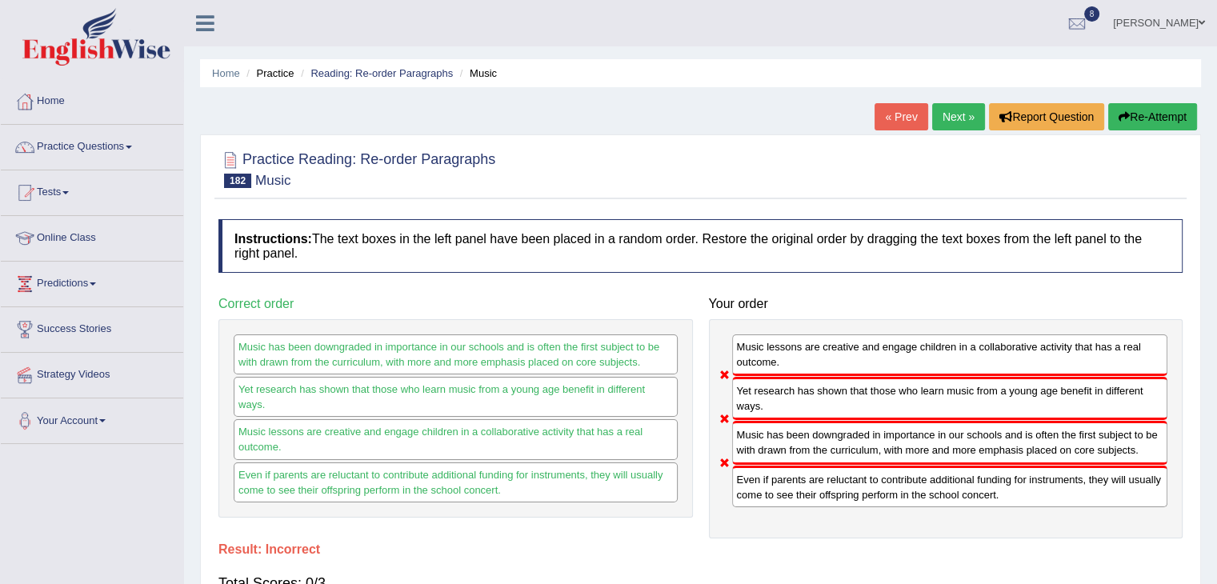
click at [953, 119] on link "Next »" at bounding box center [958, 116] width 53 height 27
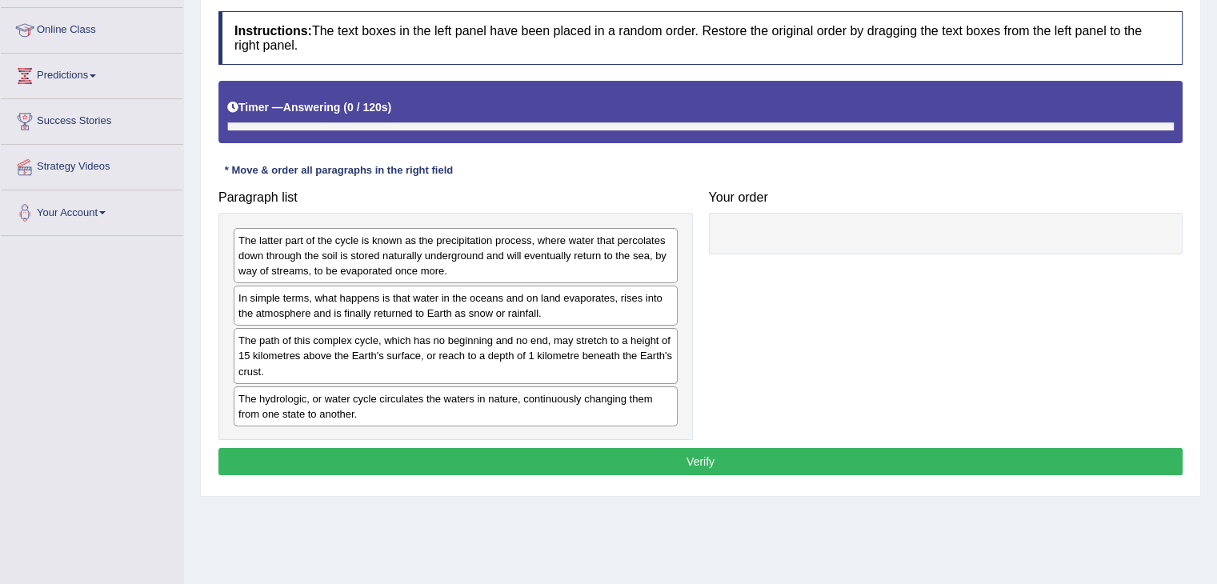
scroll to position [216, 0]
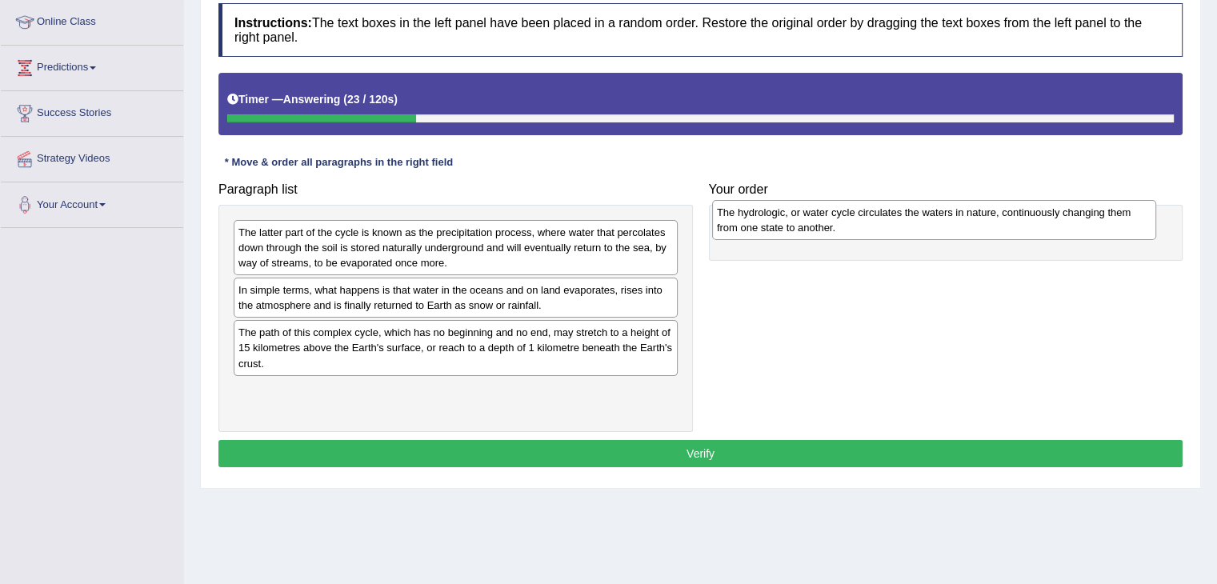
drag, startPoint x: 521, startPoint y: 406, endPoint x: 997, endPoint y: 227, distance: 508.2
click at [997, 227] on div "The hydrologic, or water cycle circulates the waters in nature, continuously ch…" at bounding box center [934, 220] width 444 height 40
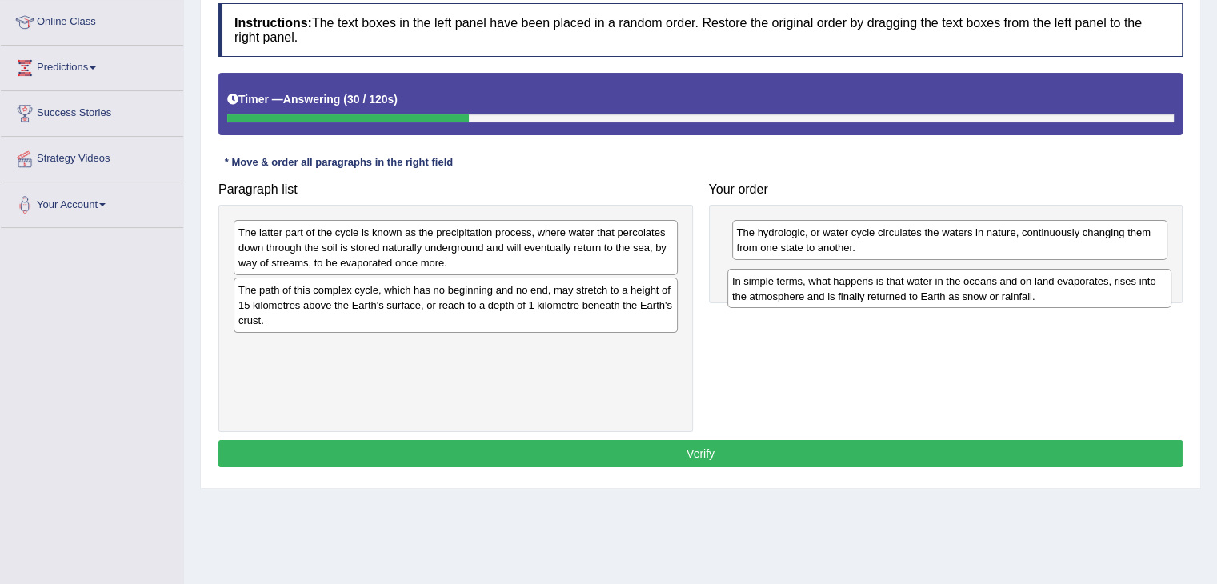
drag, startPoint x: 541, startPoint y: 296, endPoint x: 1034, endPoint y: 288, distance: 493.6
click at [1034, 288] on div "In simple terms, what happens is that water in the oceans and on land evaporate…" at bounding box center [949, 289] width 444 height 40
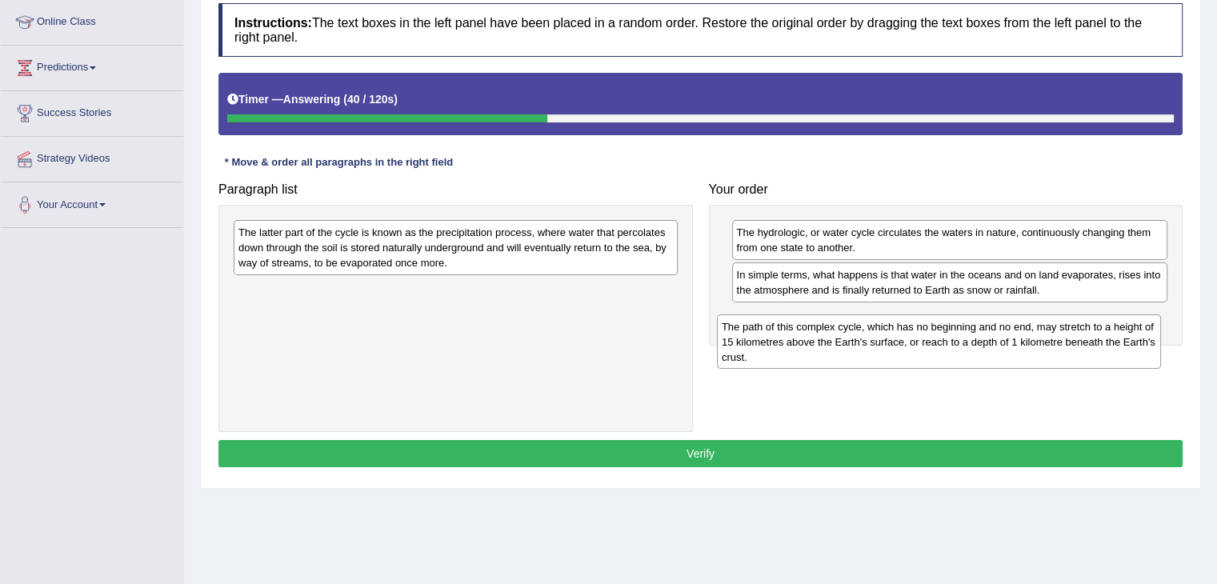
drag, startPoint x: 468, startPoint y: 306, endPoint x: 953, endPoint y: 343, distance: 486.9
click at [953, 343] on div "The path of this complex cycle, which has no beginning and no end, may stretch …" at bounding box center [939, 341] width 444 height 55
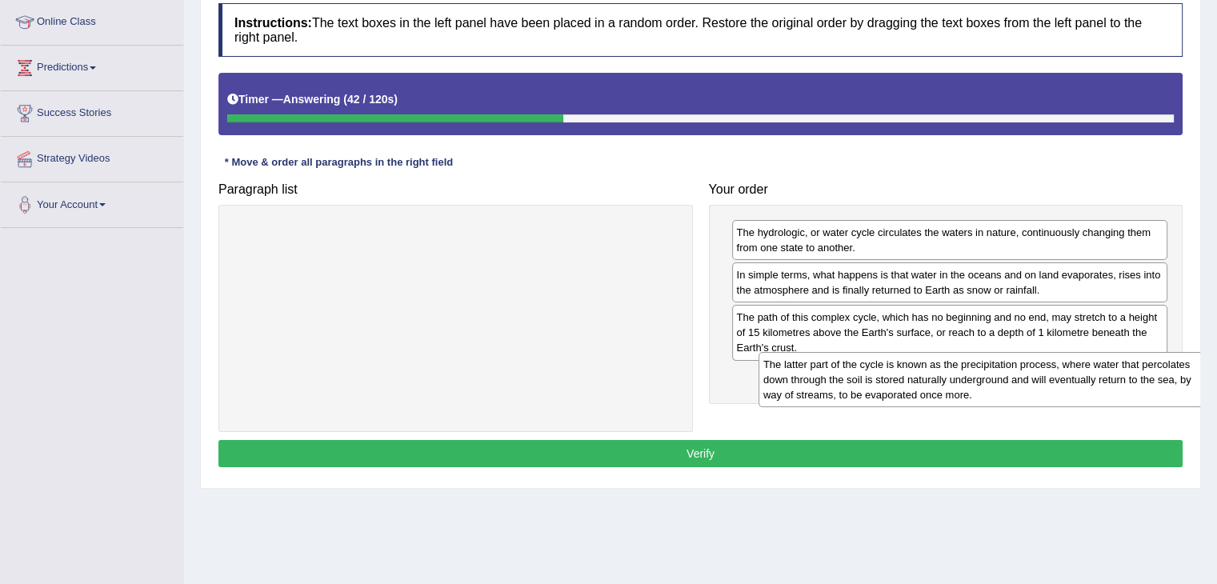
drag, startPoint x: 684, startPoint y: 295, endPoint x: 1035, endPoint y: 370, distance: 359.1
click at [1035, 370] on div "The latter part of the cycle is known as the precipitation process, where water…" at bounding box center [980, 379] width 444 height 55
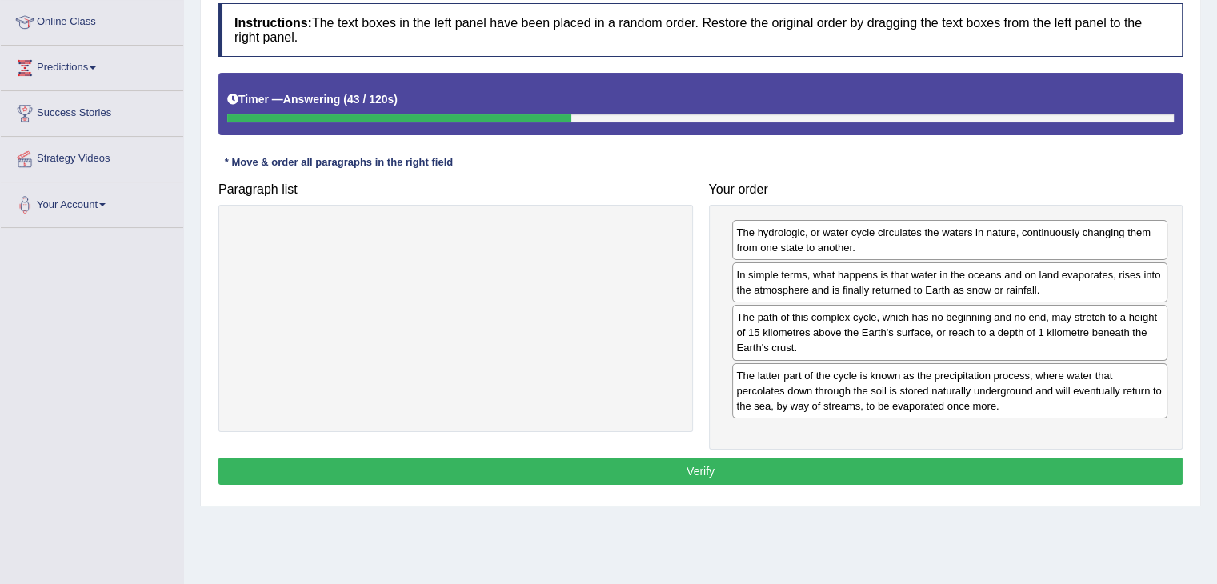
click at [867, 474] on button "Verify" at bounding box center [700, 471] width 964 height 27
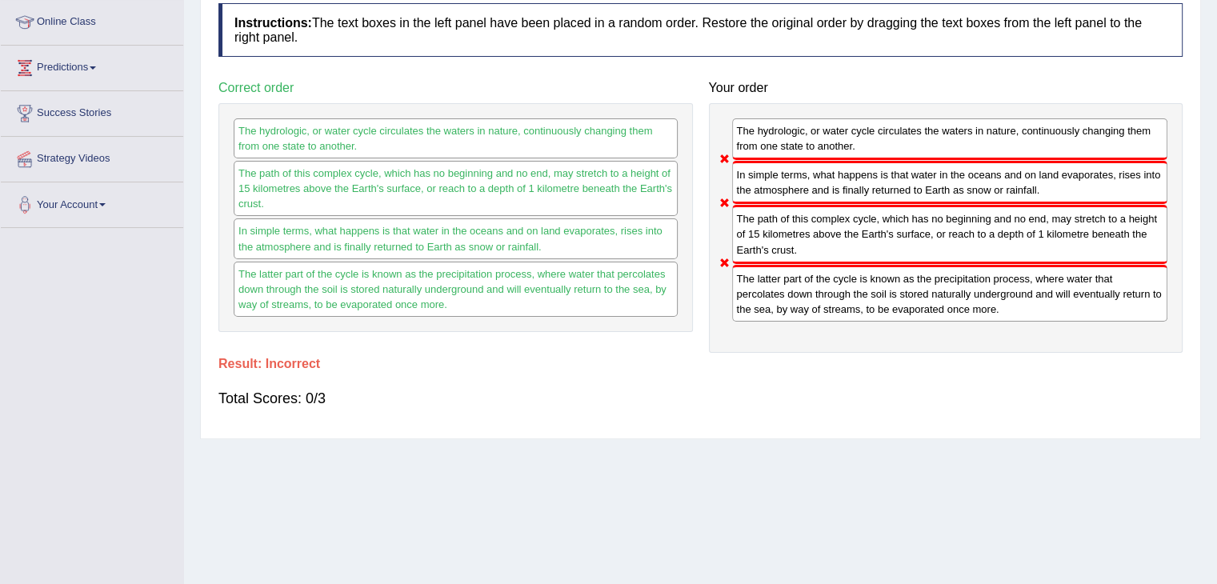
scroll to position [0, 0]
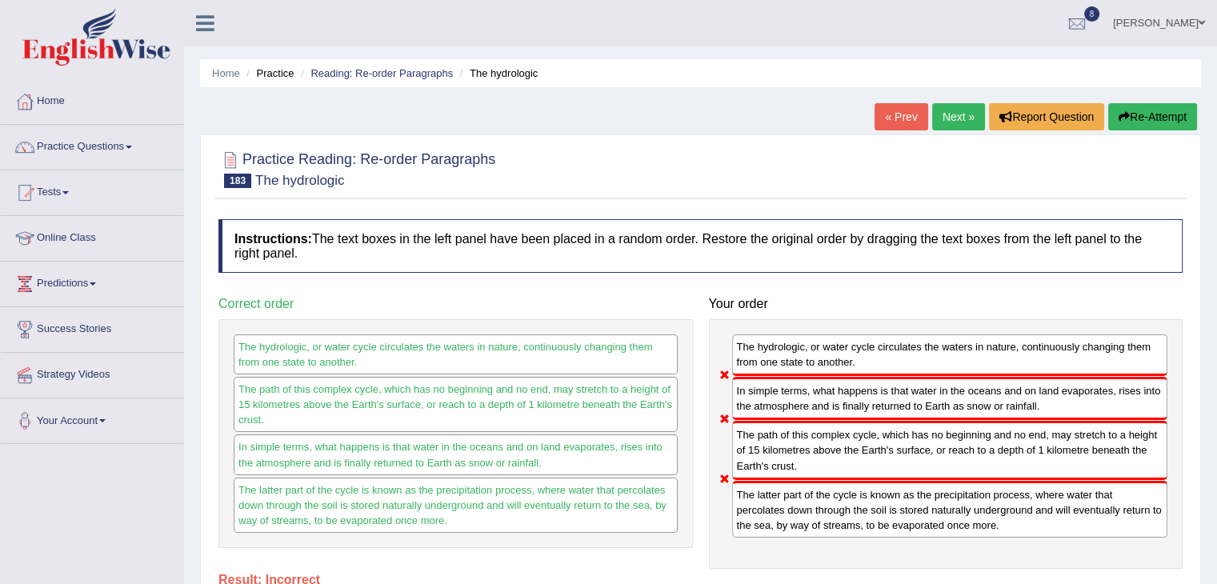
click at [944, 112] on link "Next »" at bounding box center [958, 116] width 53 height 27
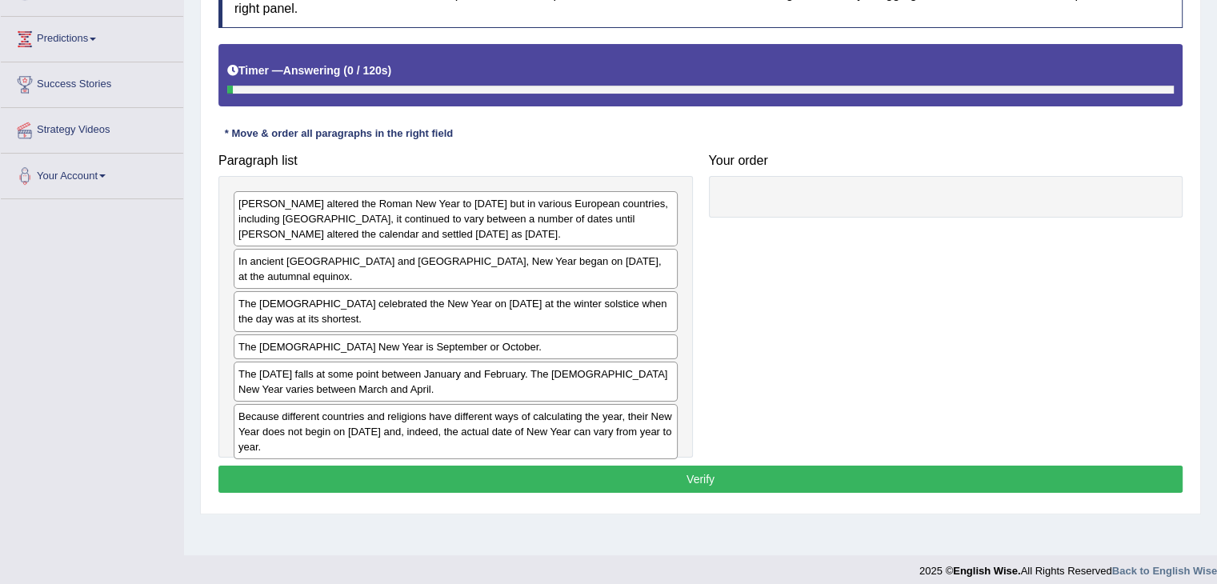
scroll to position [246, 0]
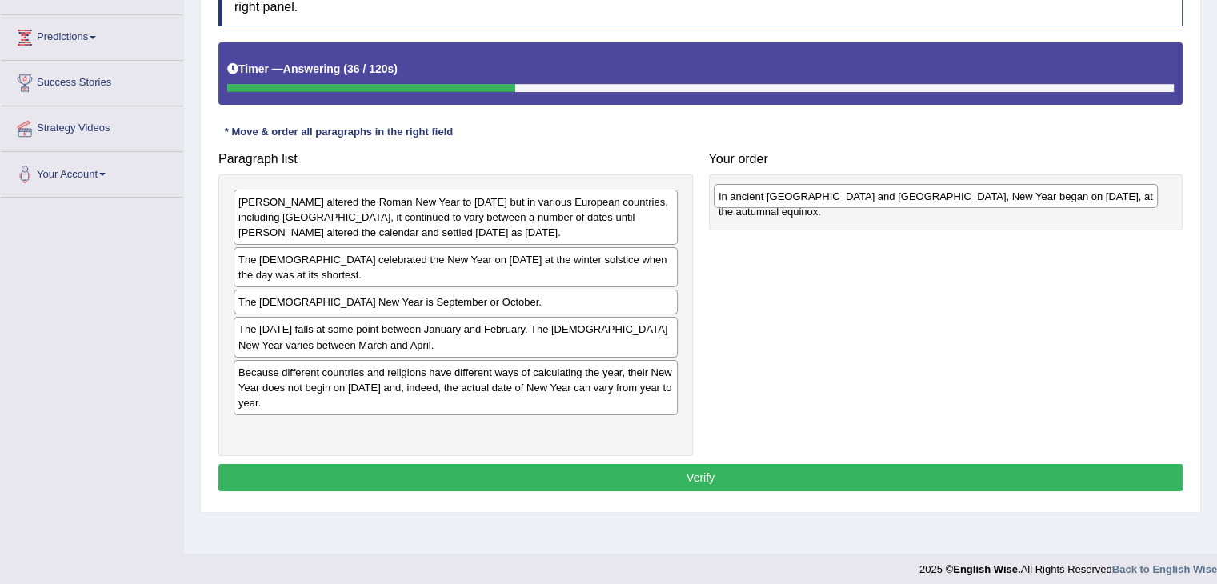
drag, startPoint x: 390, startPoint y: 265, endPoint x: 870, endPoint y: 202, distance: 484.1
click at [870, 202] on div "In ancient Egypt and Persia, New Year began on 21st September, at the autumnal …" at bounding box center [935, 196] width 444 height 25
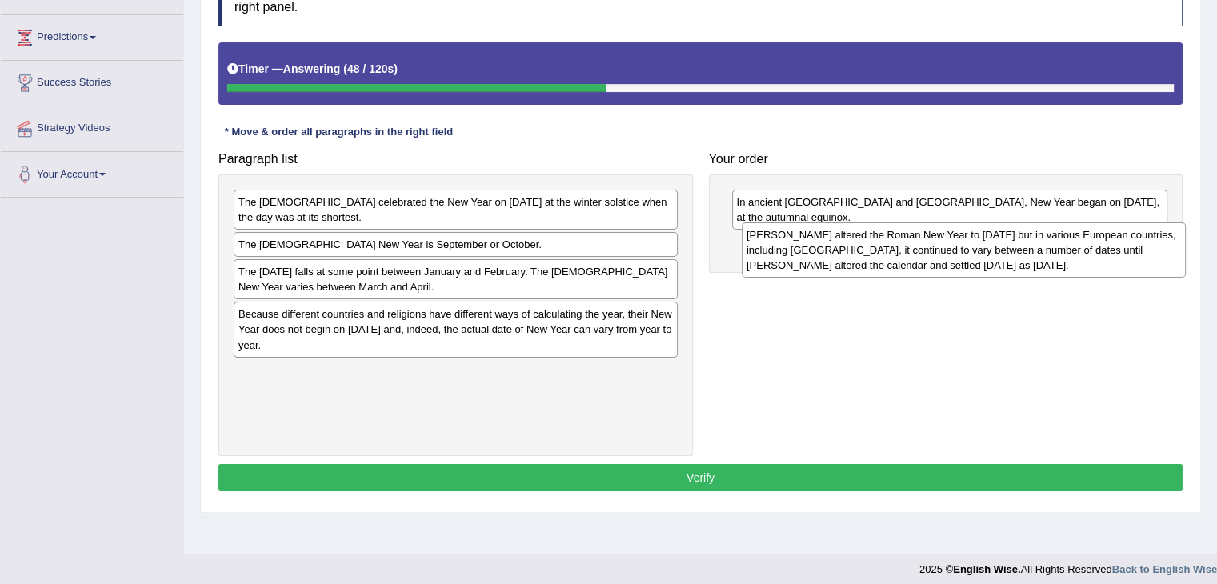
drag, startPoint x: 496, startPoint y: 224, endPoint x: 1004, endPoint y: 257, distance: 509.0
click at [1004, 257] on div "Julius Caesar altered the Roman New Year to 1st January but in various European…" at bounding box center [963, 249] width 444 height 55
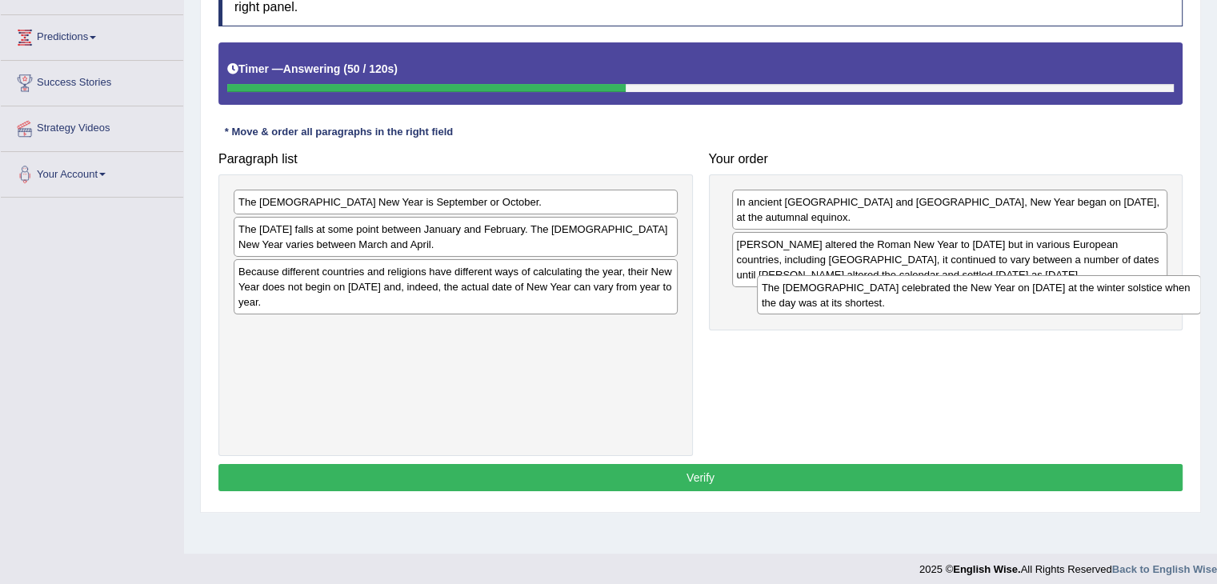
drag, startPoint x: 506, startPoint y: 218, endPoint x: 1028, endPoint y: 304, distance: 529.3
click at [1028, 304] on div "The Greeks celebrated the New Year on 21st December at the winter solstice when…" at bounding box center [979, 295] width 444 height 40
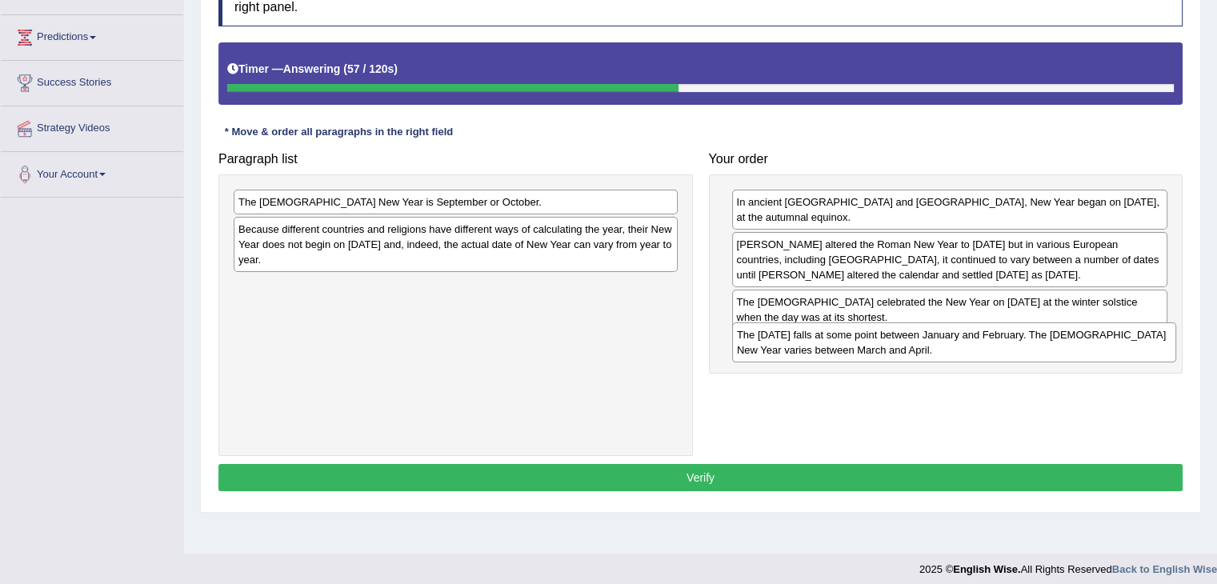
drag, startPoint x: 454, startPoint y: 241, endPoint x: 952, endPoint y: 346, distance: 509.4
click at [952, 346] on div "The Chinese New Year falls at some point between January and February. The Budd…" at bounding box center [954, 342] width 444 height 40
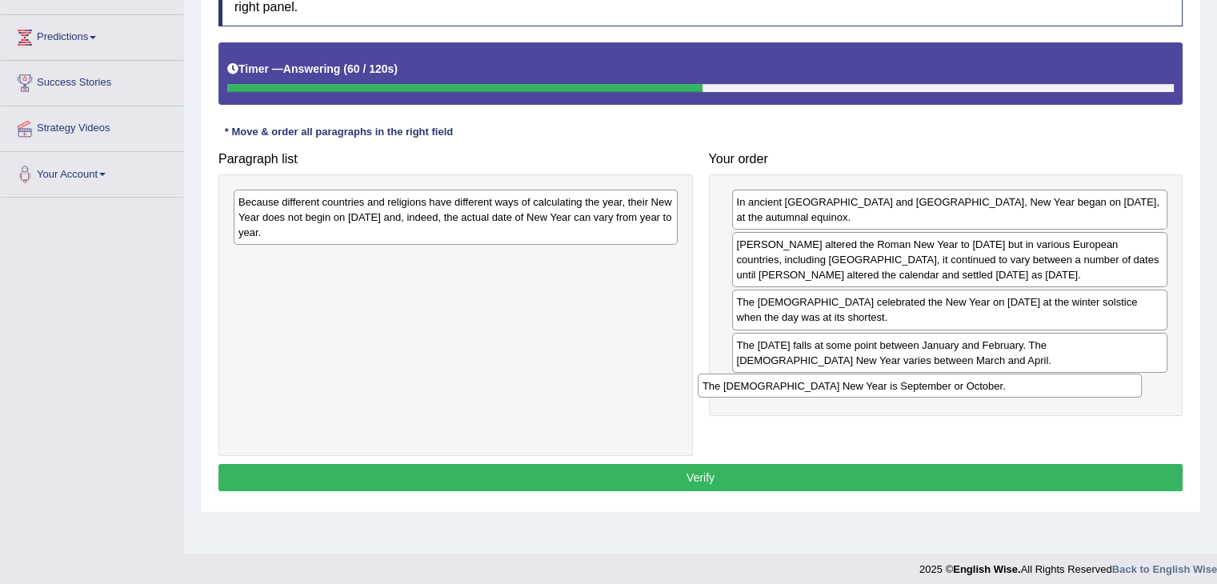
drag, startPoint x: 462, startPoint y: 210, endPoint x: 931, endPoint y: 391, distance: 502.6
click at [931, 391] on div "The Jewish New Year is September or October." at bounding box center [919, 386] width 444 height 25
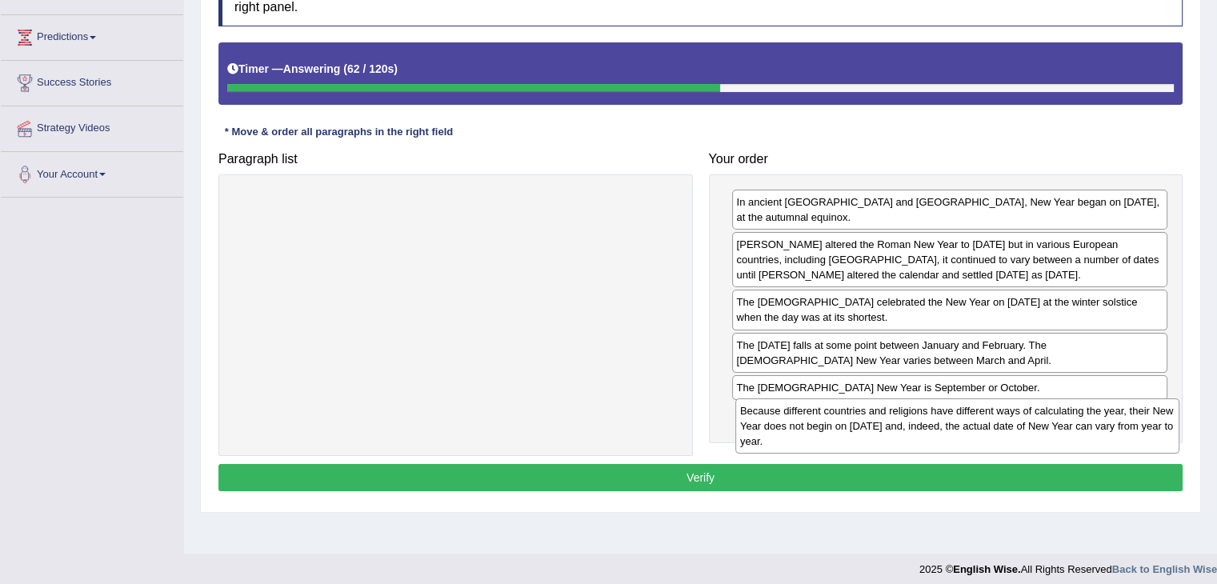
drag, startPoint x: 462, startPoint y: 215, endPoint x: 963, endPoint y: 423, distance: 542.2
click at [963, 423] on div "Because different countries and religions have different ways of calculating th…" at bounding box center [957, 425] width 444 height 55
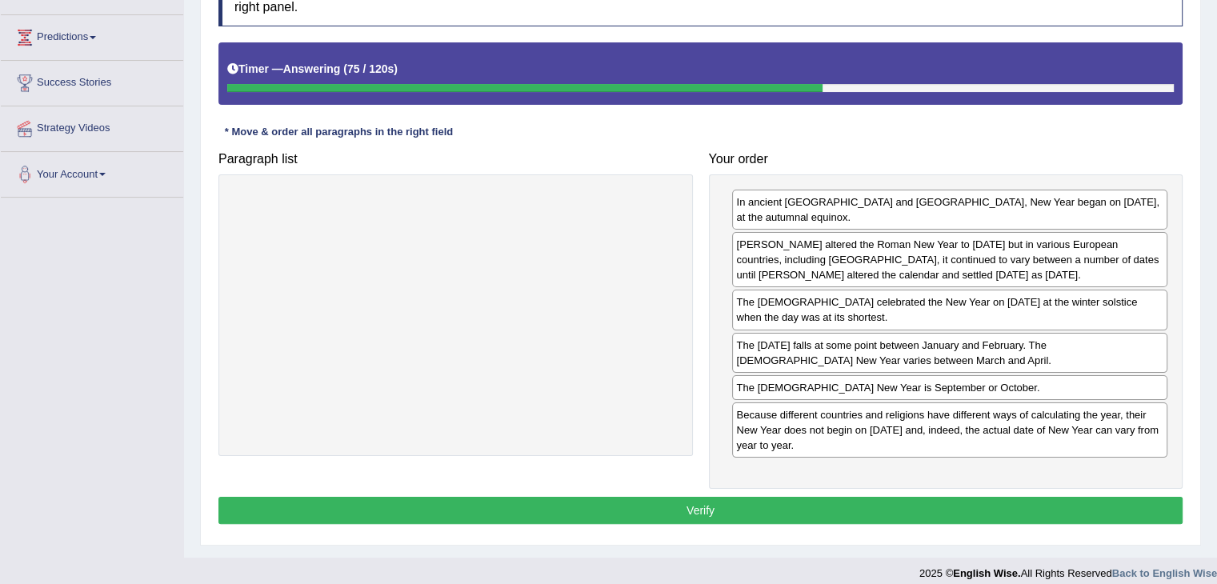
click at [747, 497] on button "Verify" at bounding box center [700, 510] width 964 height 27
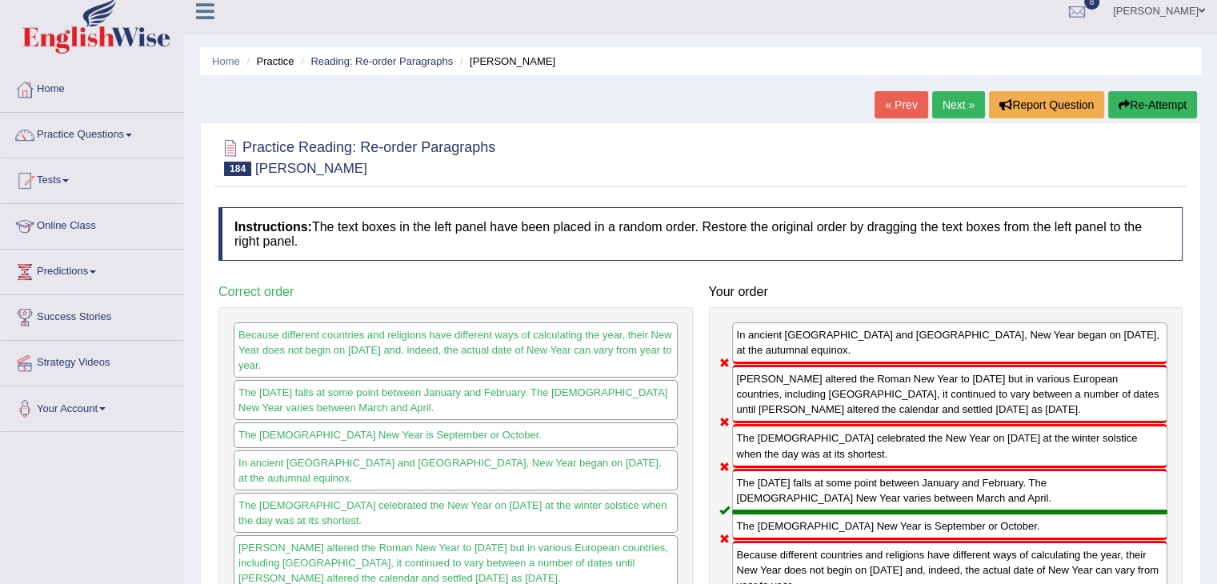
scroll to position [0, 0]
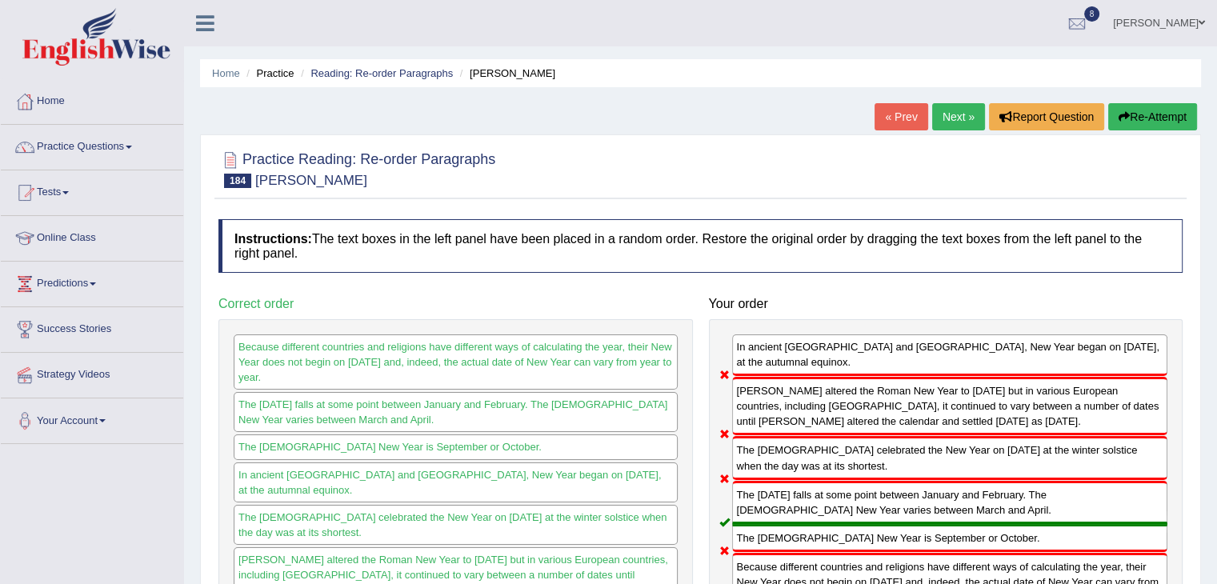
click at [946, 115] on link "Next »" at bounding box center [958, 116] width 53 height 27
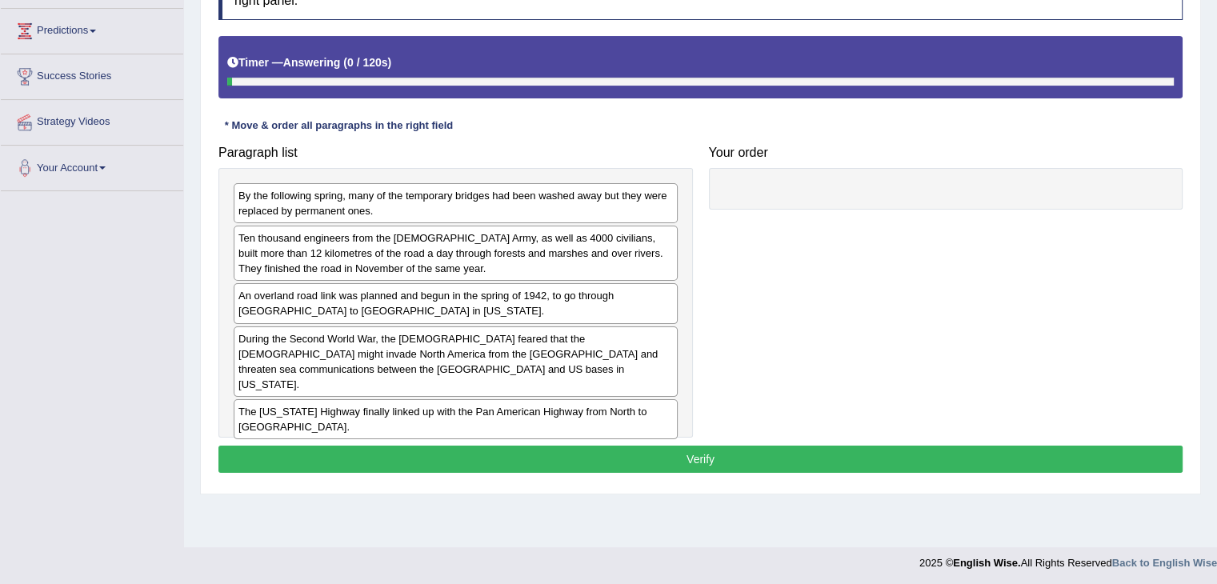
scroll to position [256, 0]
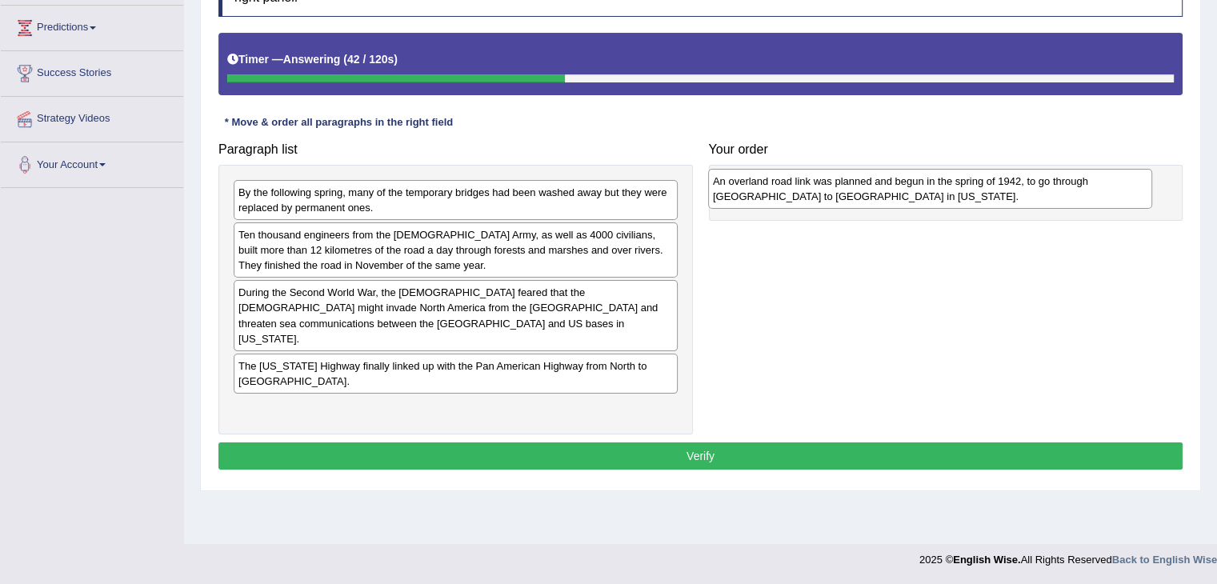
drag, startPoint x: 383, startPoint y: 302, endPoint x: 857, endPoint y: 190, distance: 487.3
click at [857, 190] on div "An overland road link was planned and begun in the spring of 1942, to go throug…" at bounding box center [930, 189] width 444 height 40
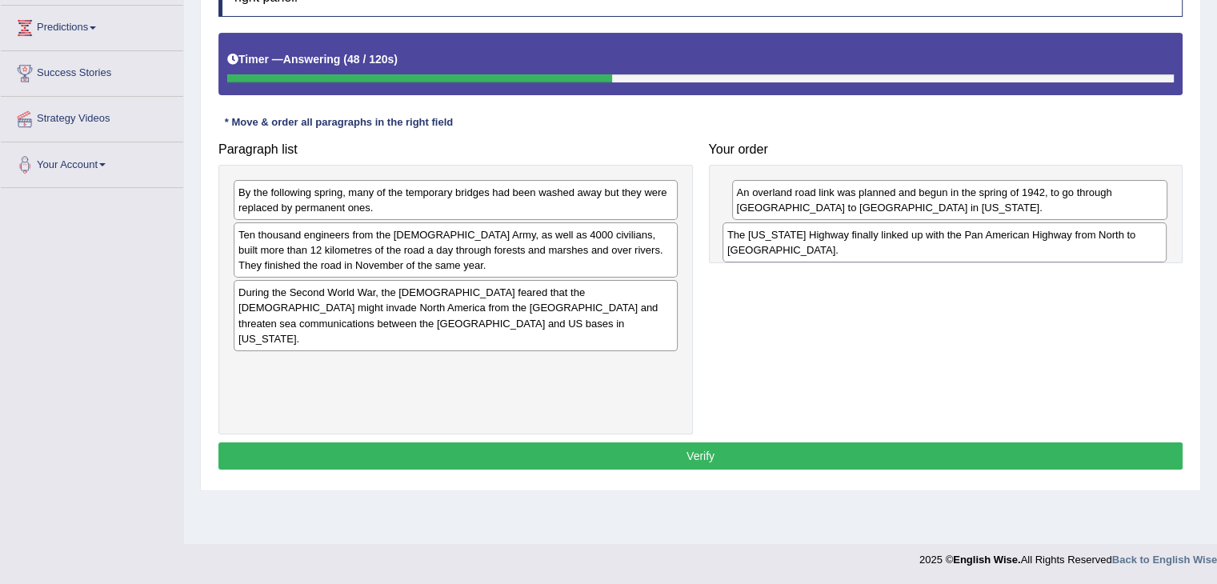
drag, startPoint x: 499, startPoint y: 356, endPoint x: 988, endPoint y: 239, distance: 502.5
click at [988, 239] on div "The Alaska Highway finally linked up with the Pan American Highway from North t…" at bounding box center [944, 242] width 444 height 40
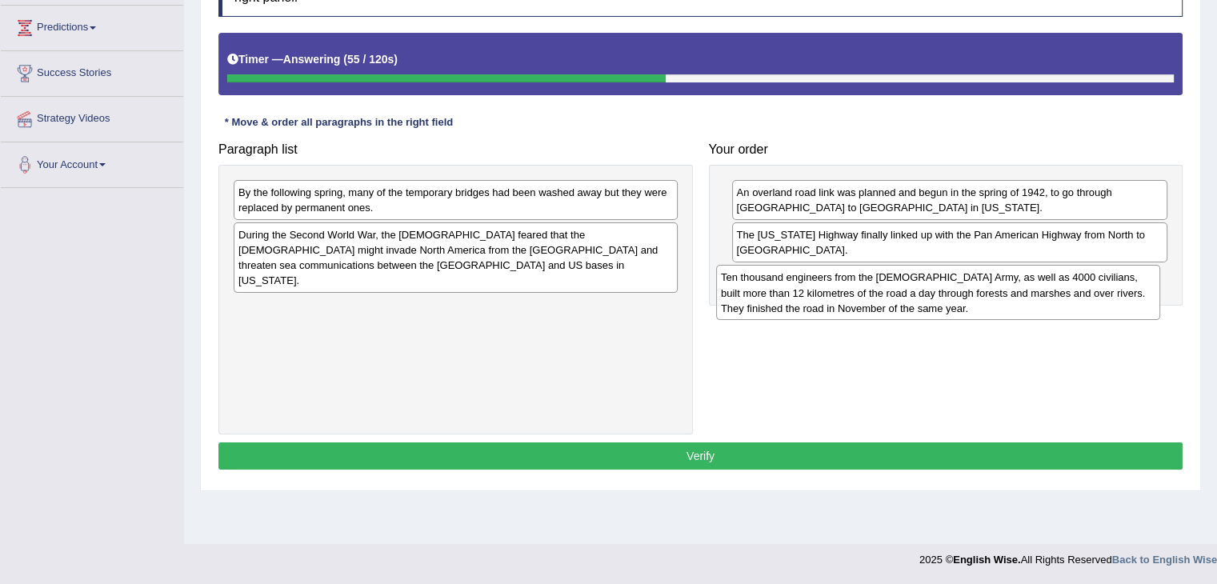
drag, startPoint x: 588, startPoint y: 250, endPoint x: 1071, endPoint y: 292, distance: 485.0
click at [1071, 292] on div "Ten thousand engineers from the US Army, as well as 4000 civilians, built more …" at bounding box center [938, 292] width 444 height 55
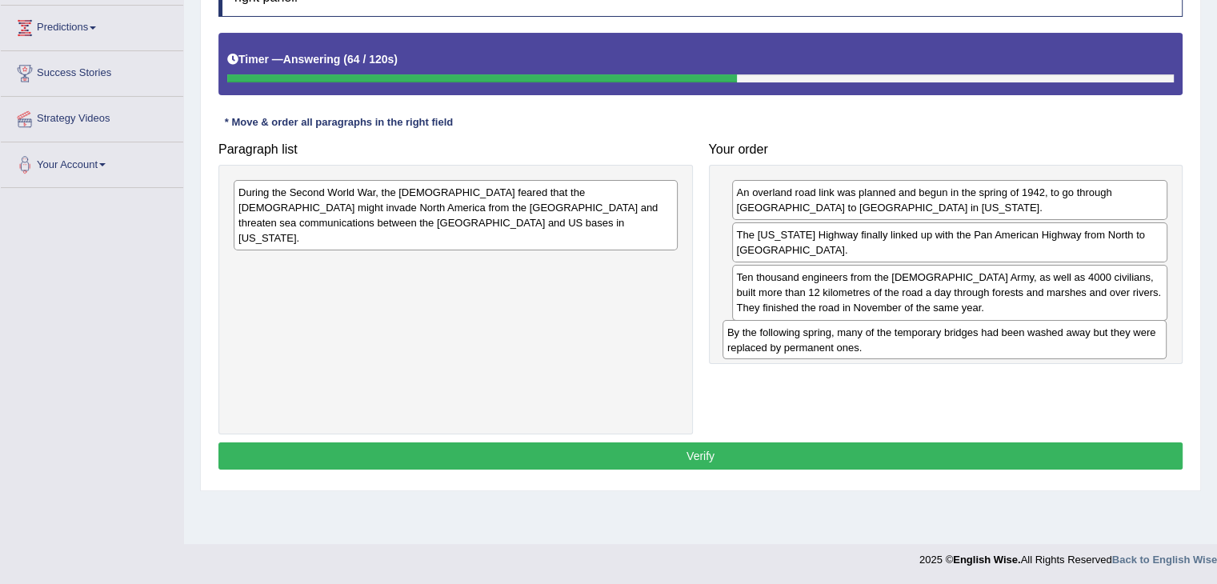
drag, startPoint x: 447, startPoint y: 199, endPoint x: 935, endPoint y: 339, distance: 507.6
click at [935, 339] on div "By the following spring, many of the temporary bridges had been washed away but…" at bounding box center [944, 340] width 444 height 40
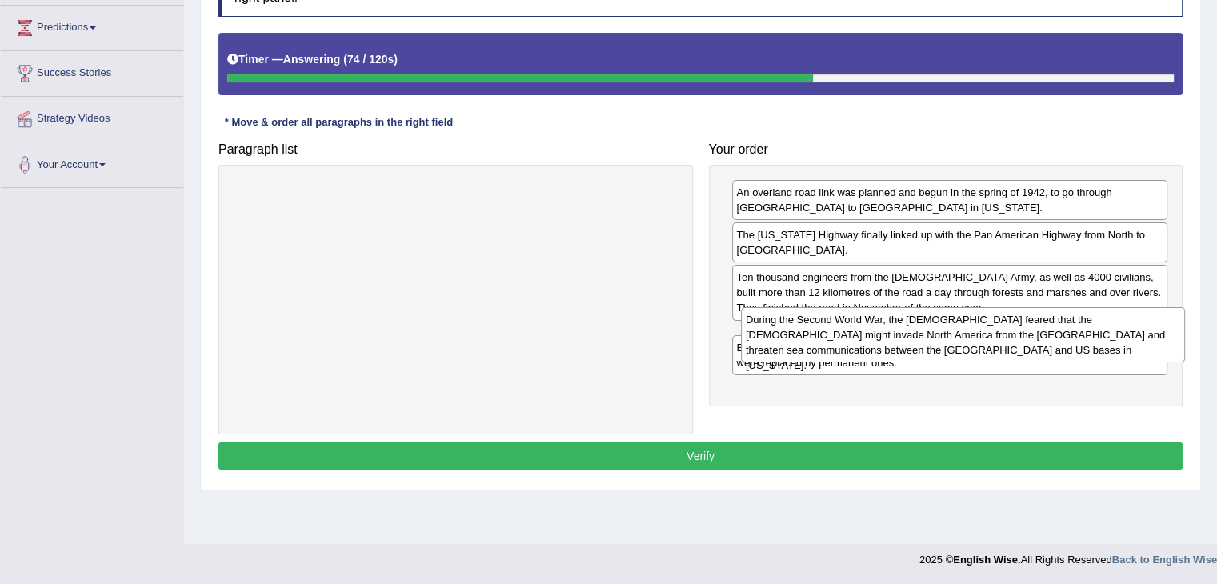
drag, startPoint x: 501, startPoint y: 209, endPoint x: 1008, endPoint y: 337, distance: 523.0
click at [1008, 337] on div "During the Second World War, the Americans feared that the Japanese might invad…" at bounding box center [963, 334] width 444 height 55
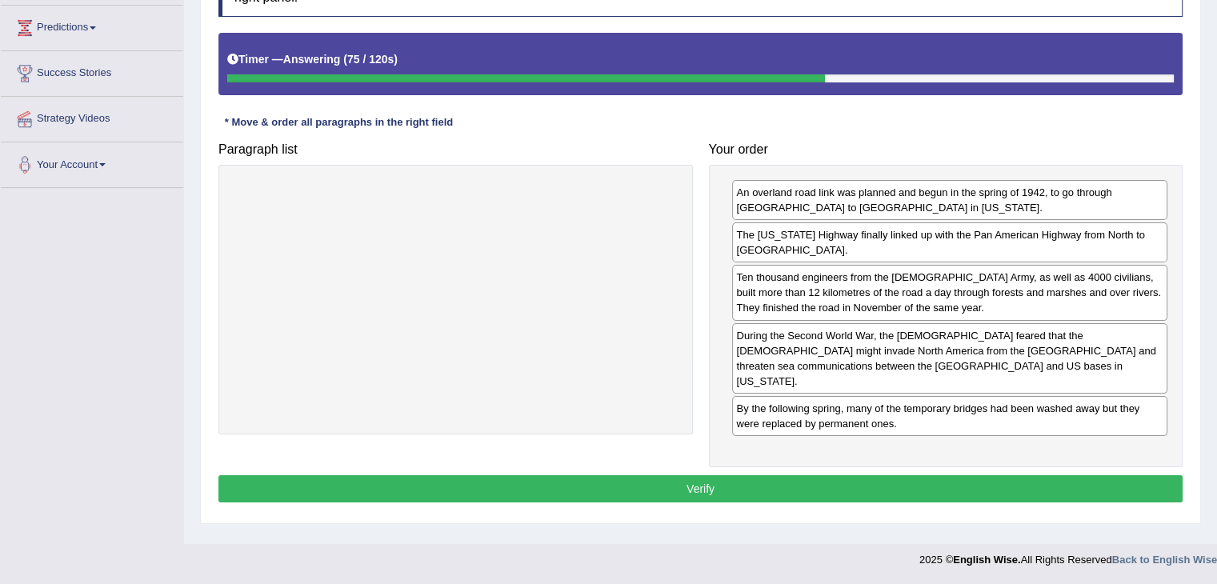
click at [854, 475] on button "Verify" at bounding box center [700, 488] width 964 height 27
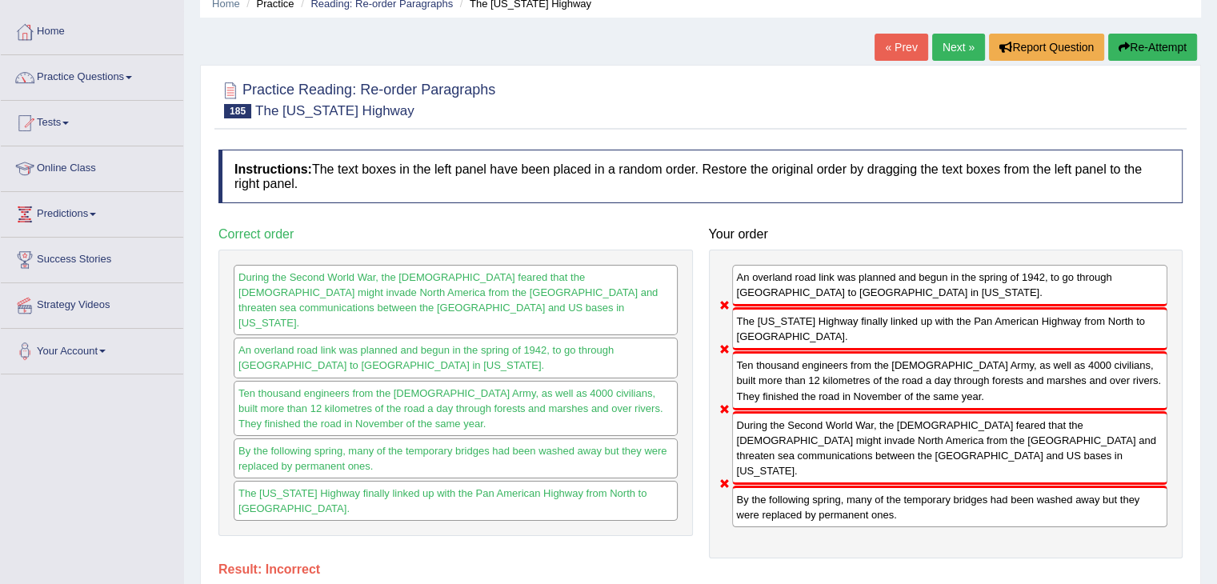
scroll to position [66, 0]
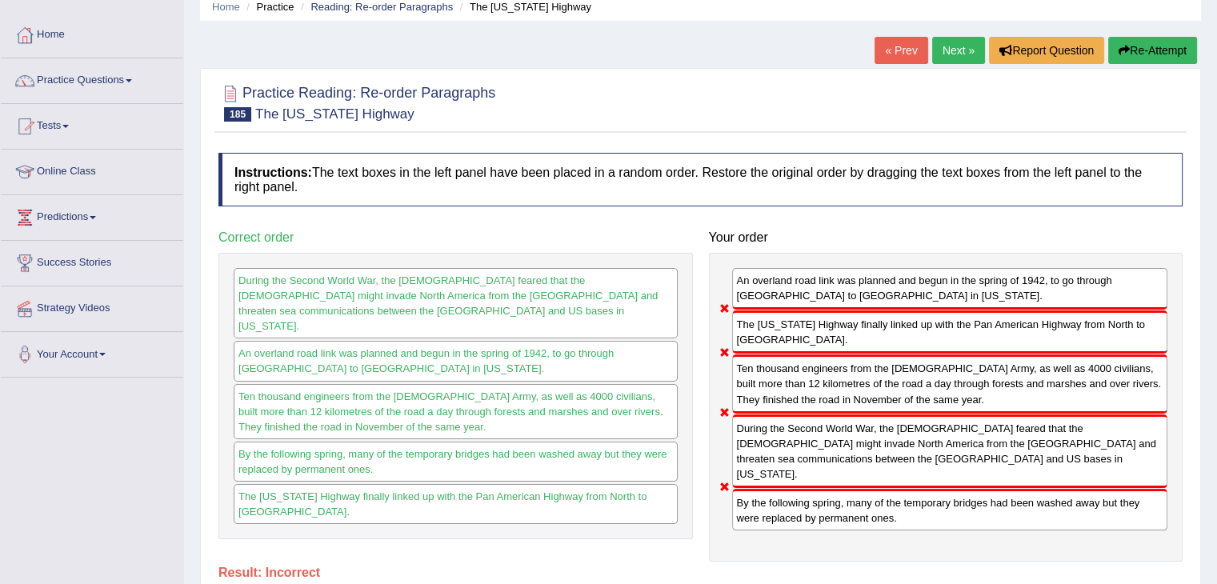
click at [953, 54] on link "Next »" at bounding box center [958, 50] width 53 height 27
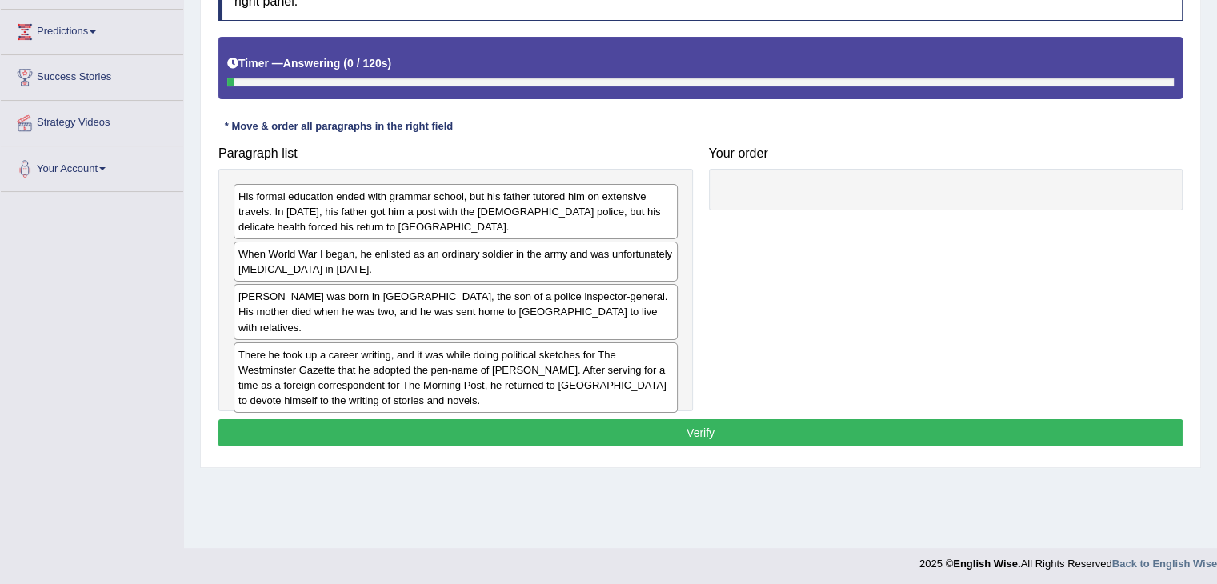
scroll to position [256, 0]
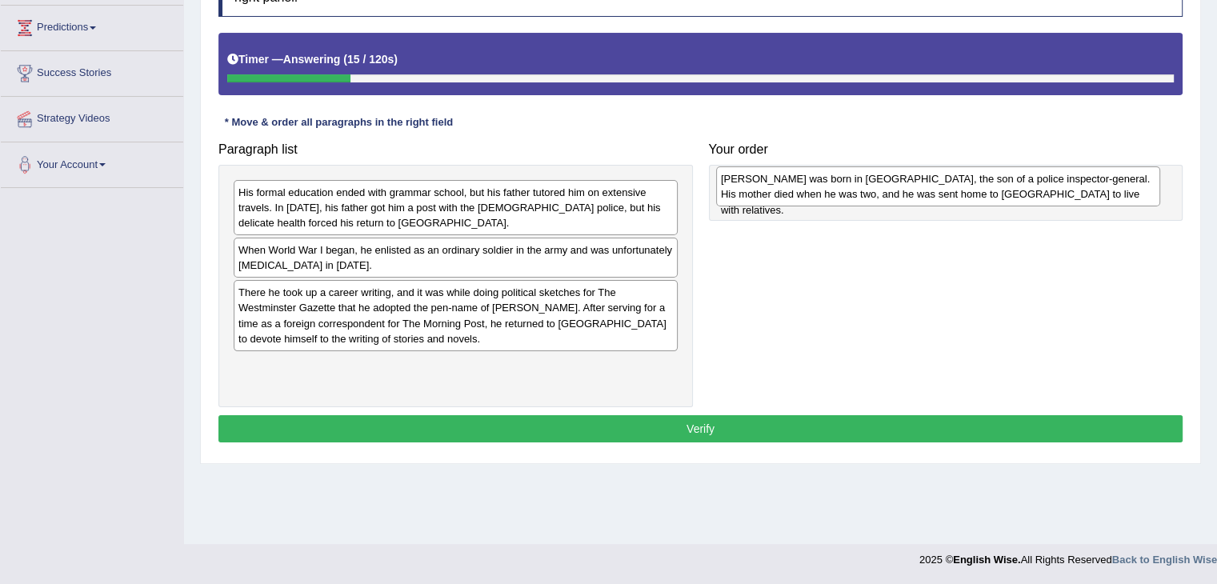
drag, startPoint x: 384, startPoint y: 298, endPoint x: 861, endPoint y: 189, distance: 489.9
click at [861, 189] on div "[PERSON_NAME] was born in [GEOGRAPHIC_DATA], the son of a police inspector-gene…" at bounding box center [938, 186] width 444 height 40
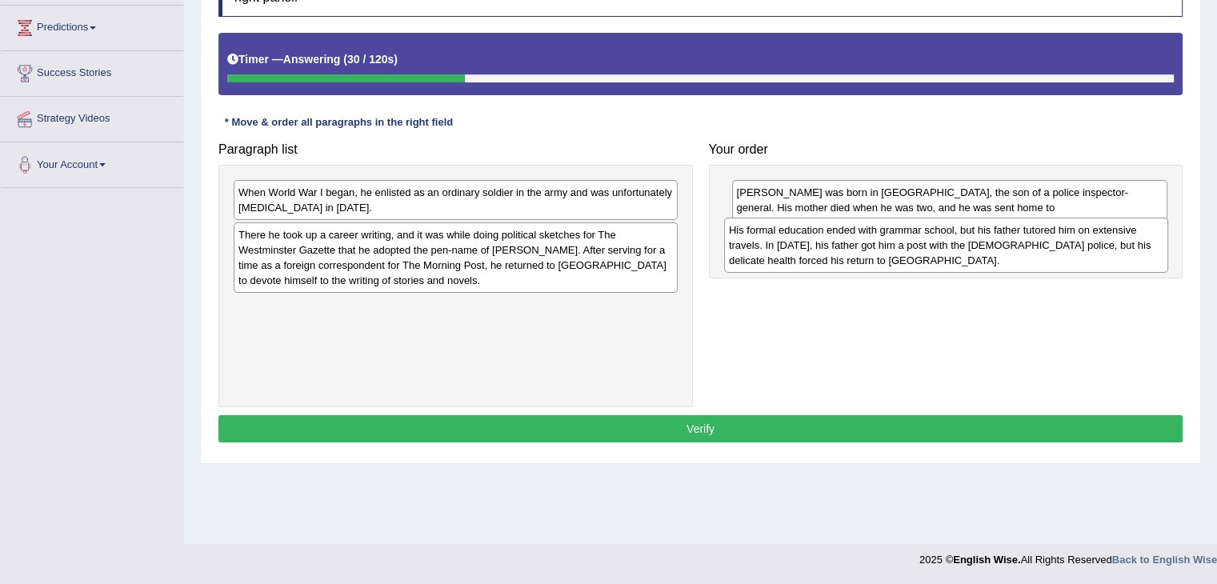
drag, startPoint x: 582, startPoint y: 210, endPoint x: 1073, endPoint y: 247, distance: 492.5
click at [1073, 247] on div "His formal education ended with grammar school, but his father tutored him on e…" at bounding box center [946, 245] width 444 height 55
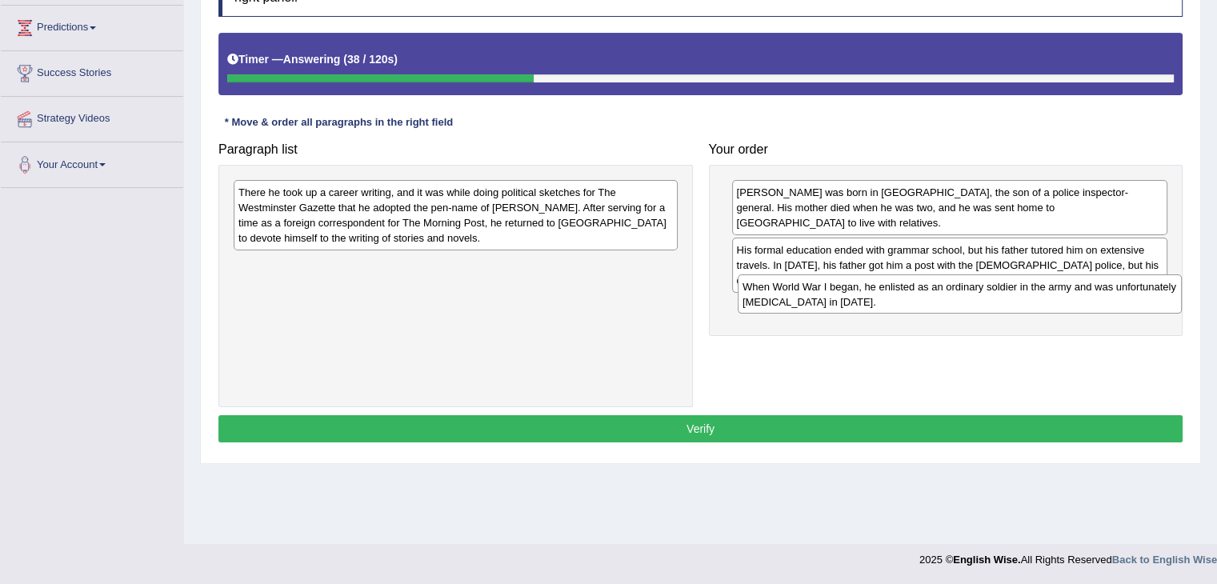
drag, startPoint x: 594, startPoint y: 197, endPoint x: 1098, endPoint y: 294, distance: 513.3
click at [1098, 294] on div "When World War I began, he enlisted as an ordinary soldier in the army and was …" at bounding box center [959, 294] width 444 height 40
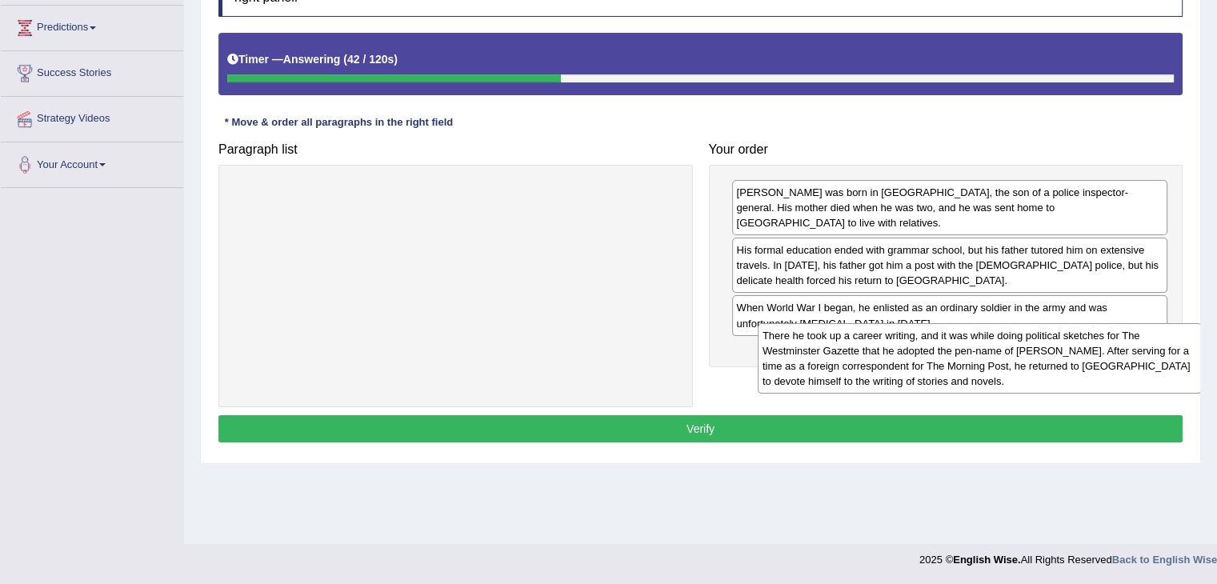
drag, startPoint x: 545, startPoint y: 212, endPoint x: 1041, endPoint y: 345, distance: 513.4
click at [1041, 345] on div "There he took up a career writing, and it was while doing political sketches fo…" at bounding box center [979, 358] width 444 height 70
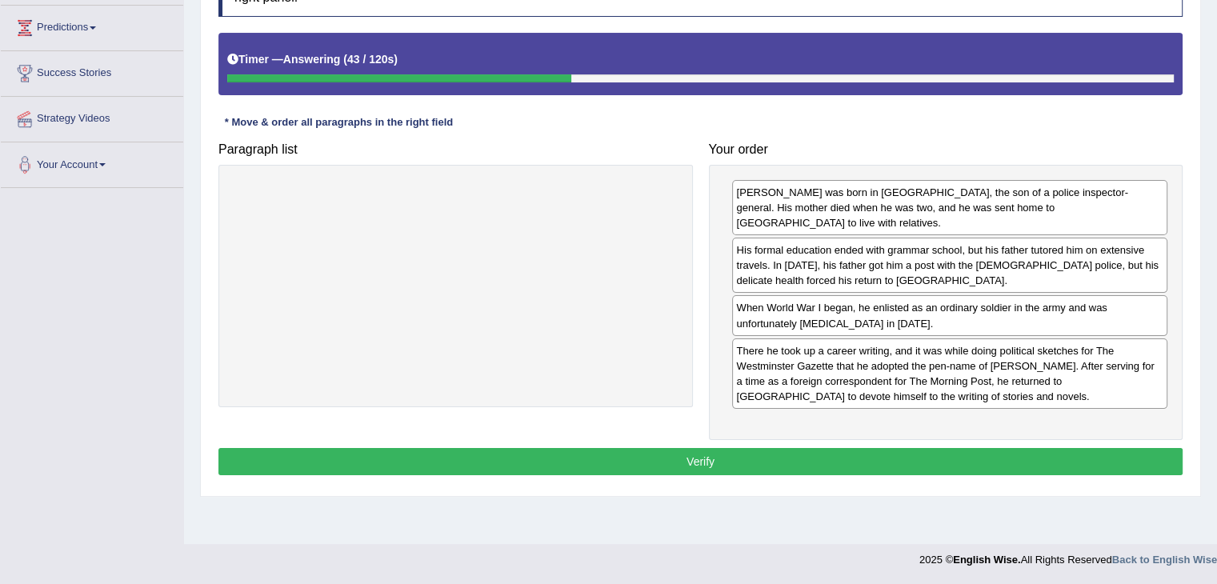
click at [818, 448] on button "Verify" at bounding box center [700, 461] width 964 height 27
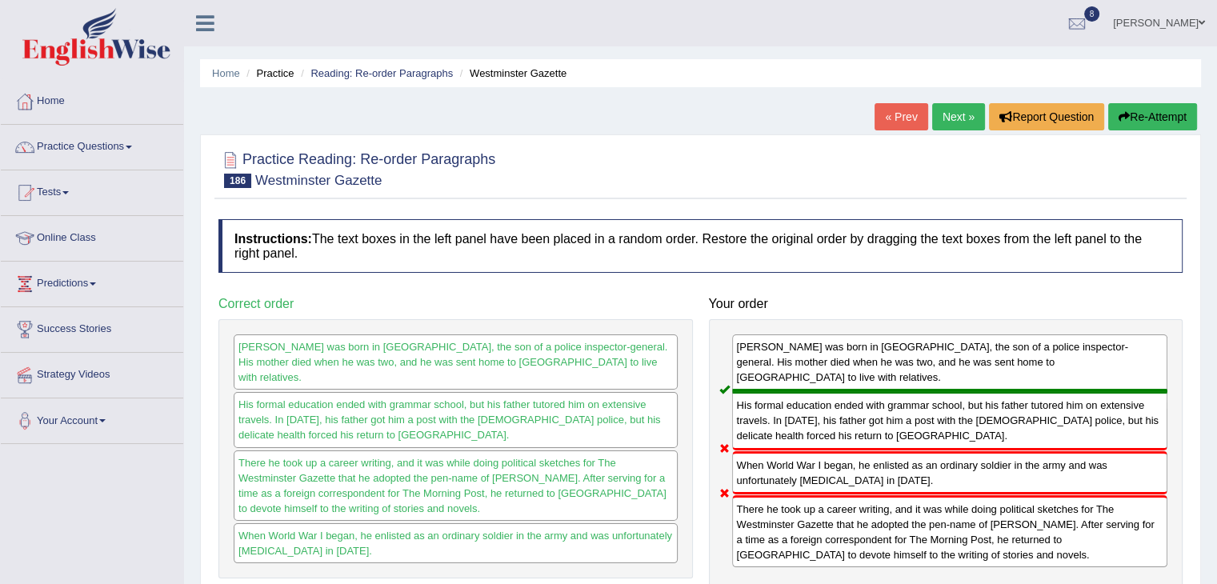
scroll to position [2, 0]
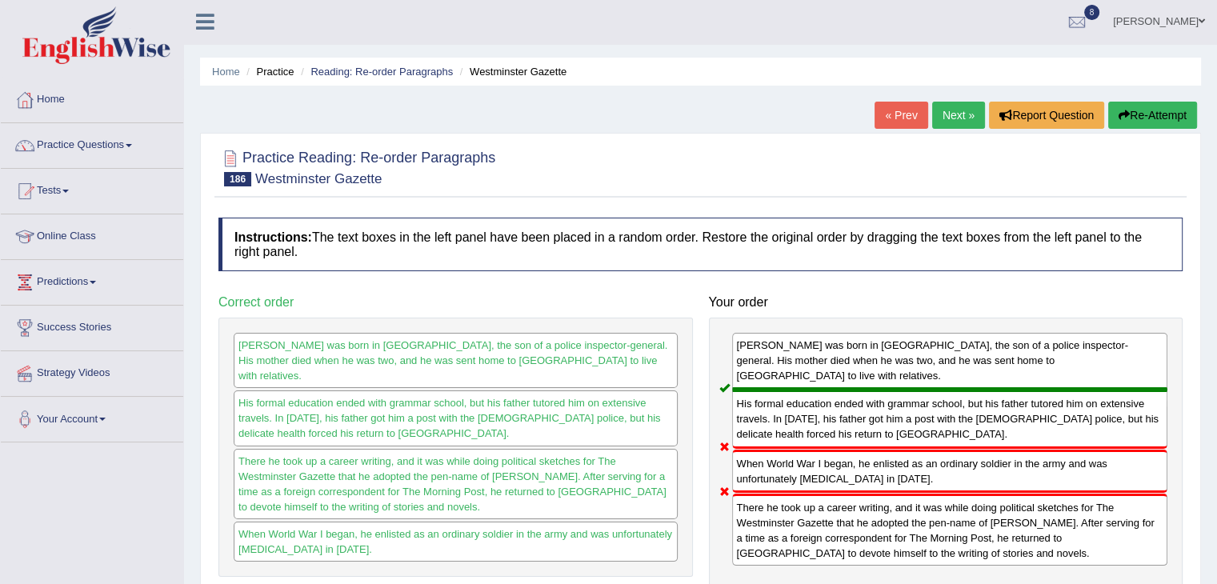
click at [945, 114] on link "Next »" at bounding box center [958, 115] width 53 height 27
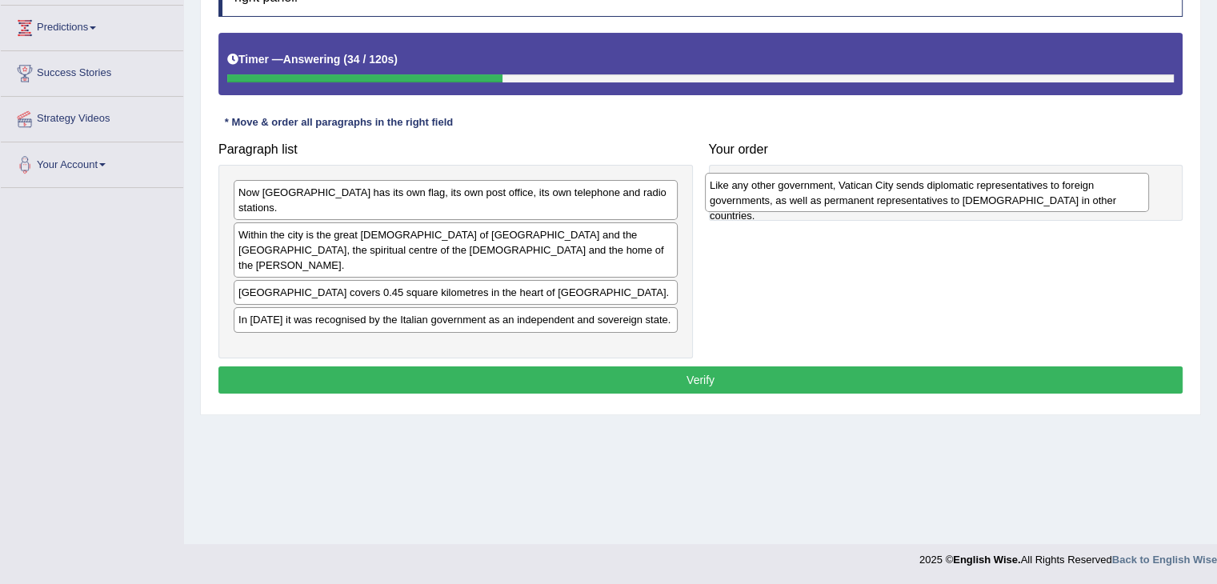
drag, startPoint x: 482, startPoint y: 210, endPoint x: 959, endPoint y: 199, distance: 477.6
click at [959, 199] on div "Like any other government, Vatican City sends diplomatic representatives to for…" at bounding box center [927, 193] width 444 height 40
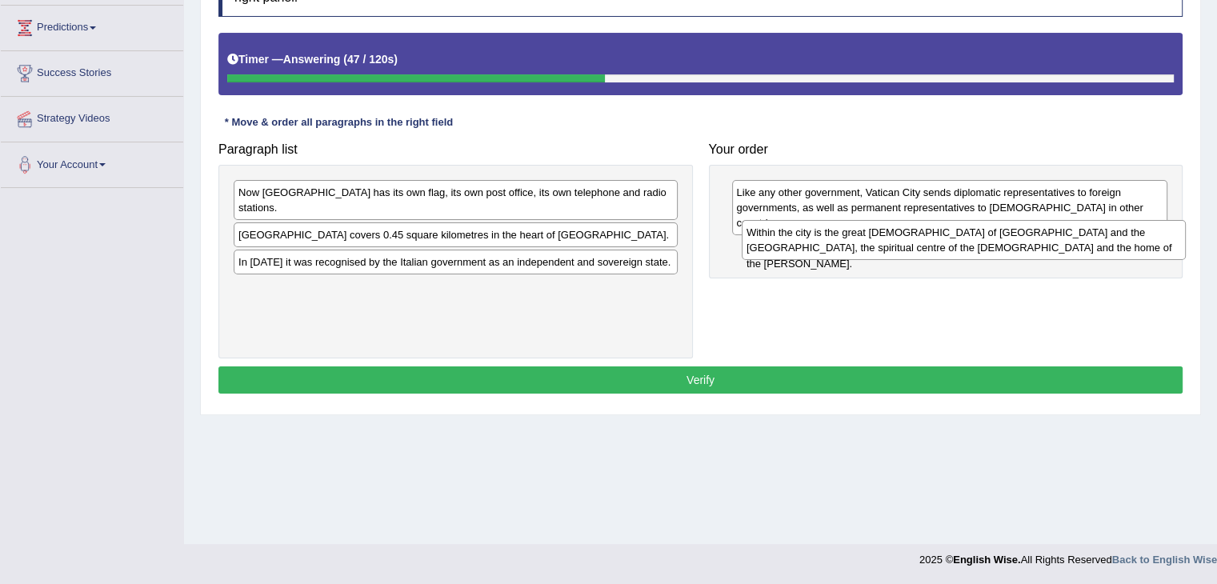
drag, startPoint x: 560, startPoint y: 236, endPoint x: 1065, endPoint y: 250, distance: 505.7
click at [1065, 250] on div "Within the city is the great church of St Peter's and the Vatican Palace, the s…" at bounding box center [963, 240] width 444 height 40
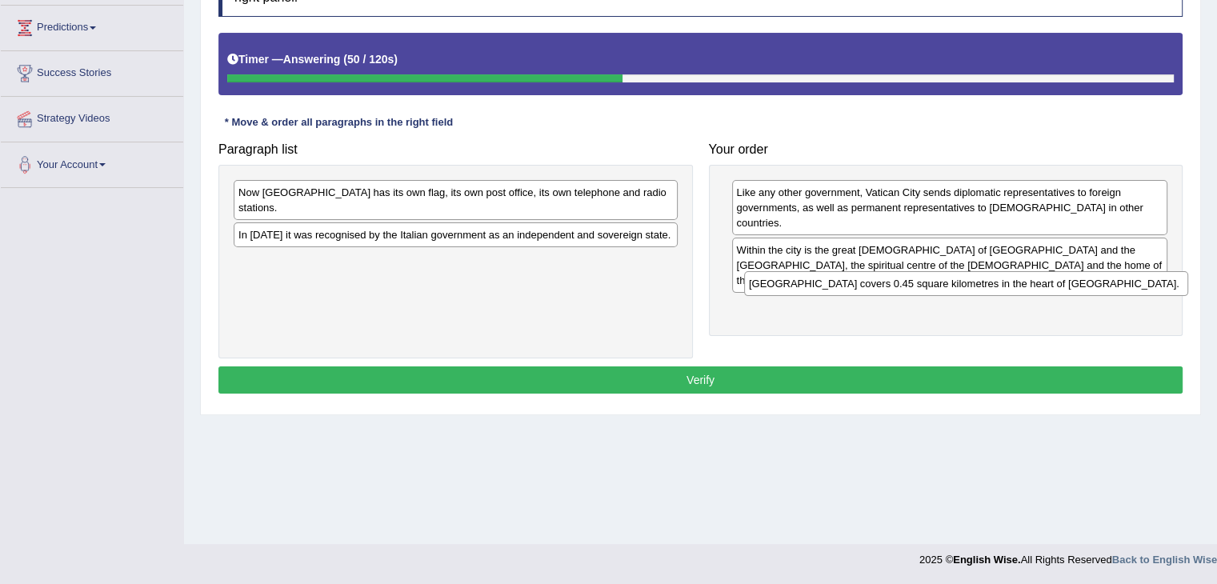
drag, startPoint x: 494, startPoint y: 218, endPoint x: 1004, endPoint y: 282, distance: 513.5
click at [1004, 282] on div "Vatican City covers 0.45 square kilometres in the heart of Rome." at bounding box center [966, 283] width 444 height 25
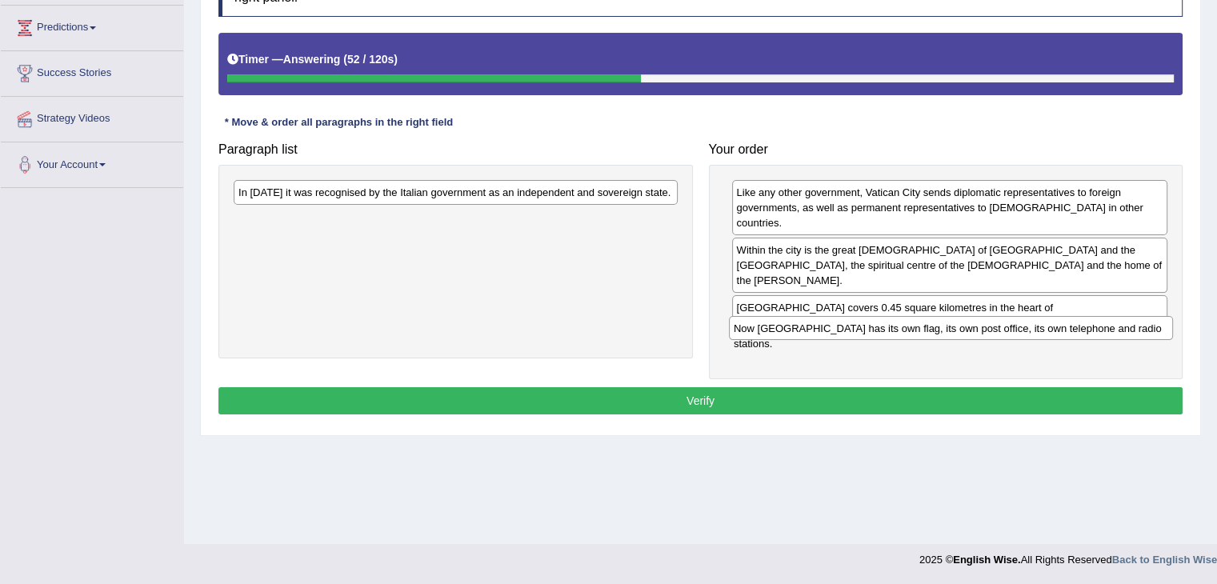
drag, startPoint x: 513, startPoint y: 189, endPoint x: 1008, endPoint y: 314, distance: 510.8
click at [1008, 316] on div "Now Vatican City has its own flag, its own post office, its own telephone and r…" at bounding box center [951, 328] width 444 height 25
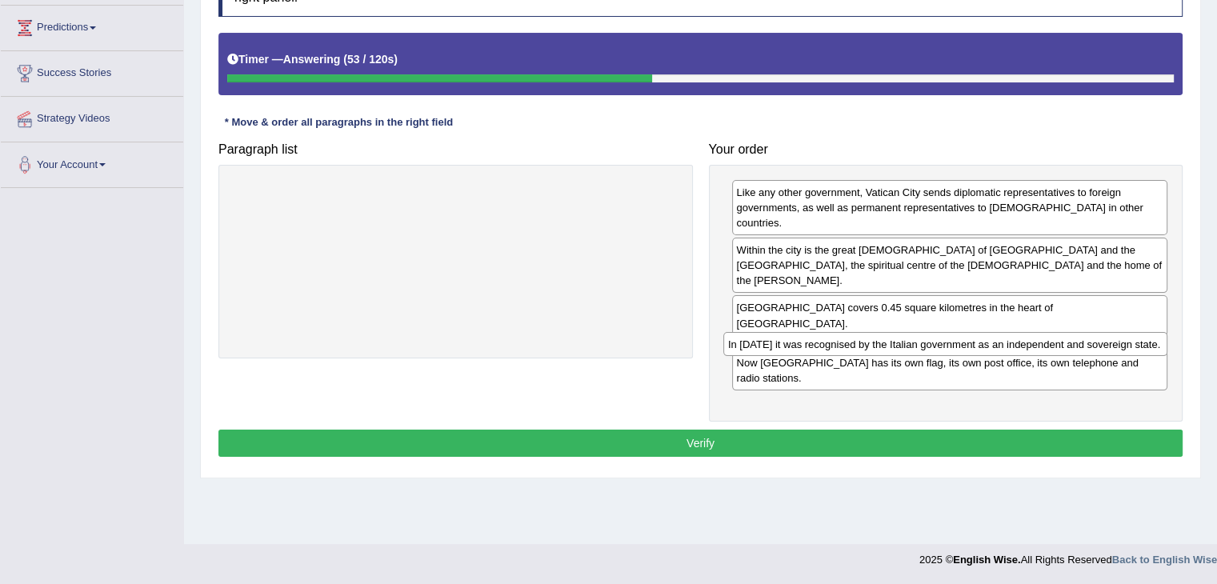
drag, startPoint x: 620, startPoint y: 189, endPoint x: 1118, endPoint y: 343, distance: 521.7
click at [1118, 343] on div "In 1929 it was recognised by the Italian government as an independent and sover…" at bounding box center [945, 344] width 444 height 25
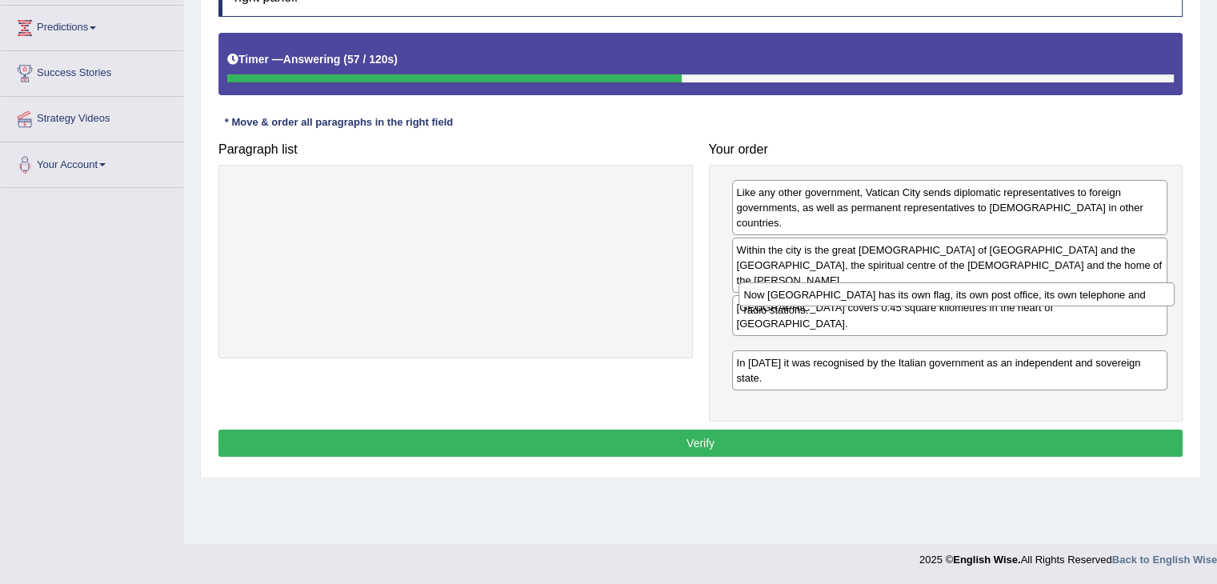
drag, startPoint x: 1023, startPoint y: 334, endPoint x: 1030, endPoint y: 296, distance: 38.3
click at [1030, 296] on div "Now Vatican City has its own flag, its own post office, its own telephone and r…" at bounding box center [956, 294] width 436 height 25
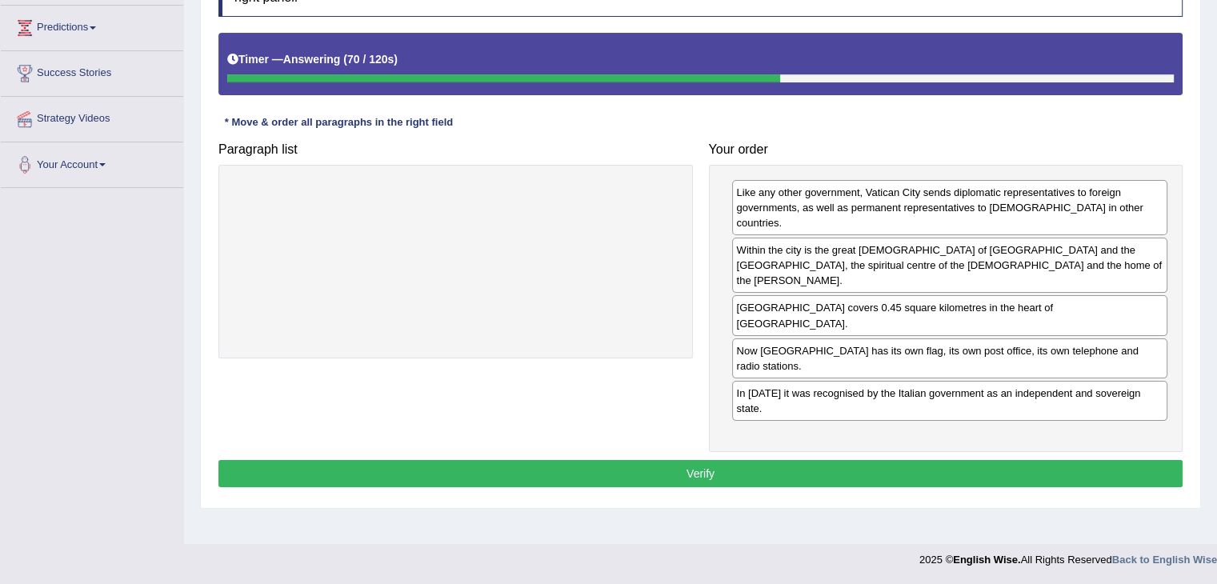
click at [813, 460] on button "Verify" at bounding box center [700, 473] width 964 height 27
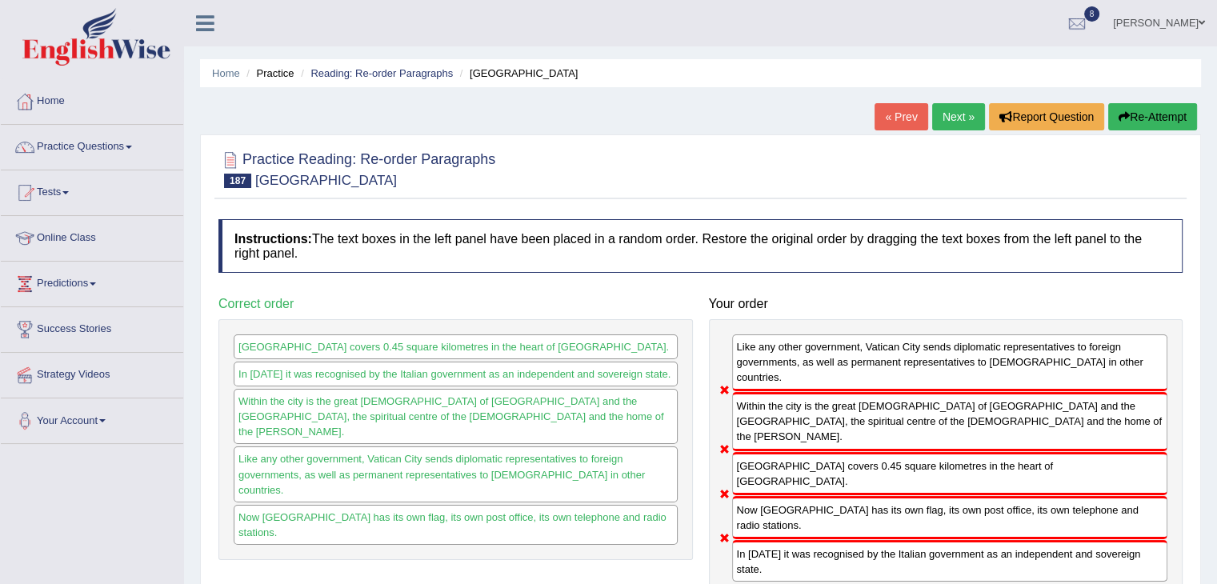
click at [954, 118] on link "Next »" at bounding box center [958, 116] width 53 height 27
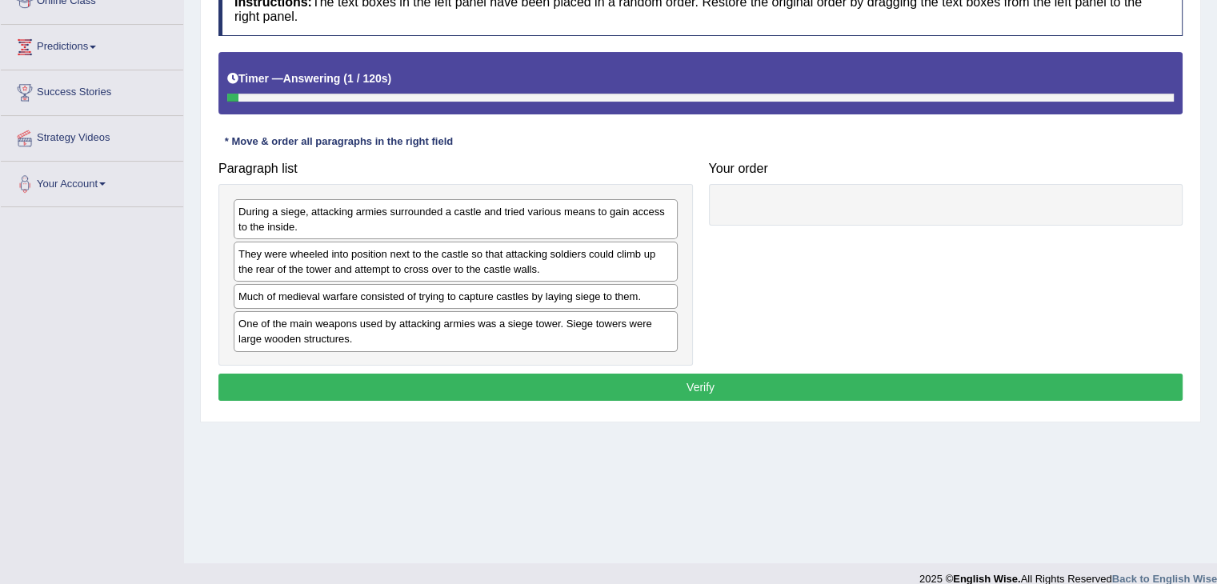
scroll to position [252, 0]
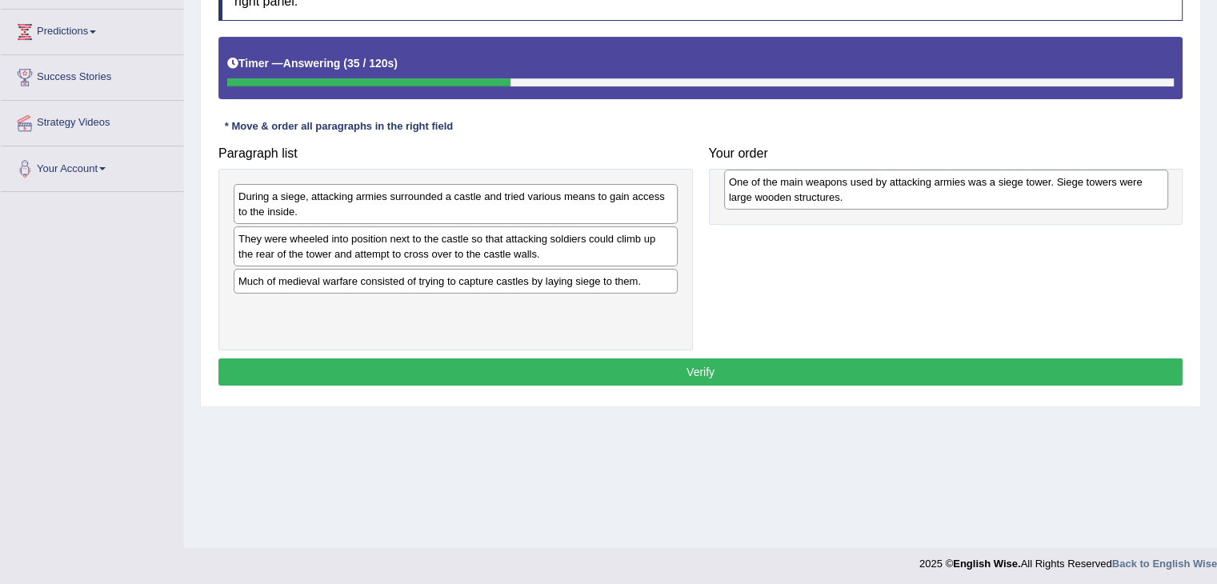
drag, startPoint x: 382, startPoint y: 314, endPoint x: 871, endPoint y: 188, distance: 505.4
click at [871, 188] on div "One of the main weapons used by attacking armies was a siege tower. Siege tower…" at bounding box center [946, 190] width 444 height 40
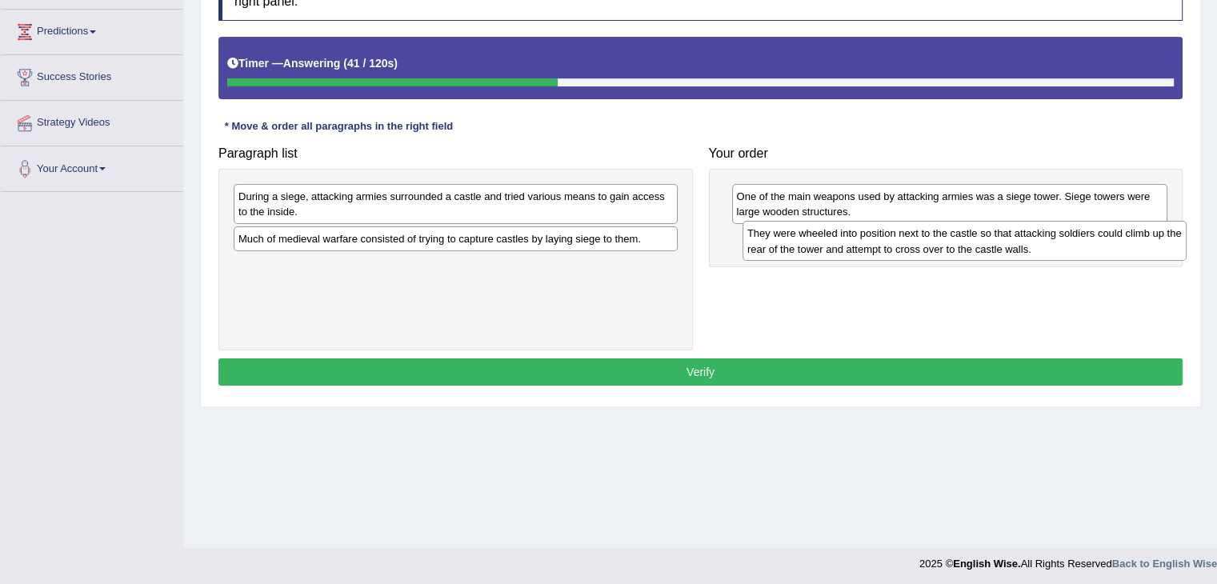
drag, startPoint x: 595, startPoint y: 243, endPoint x: 1104, endPoint y: 238, distance: 508.7
click at [1104, 238] on div "They were wheeled into position next to the castle so that attacking soldiers c…" at bounding box center [964, 241] width 444 height 40
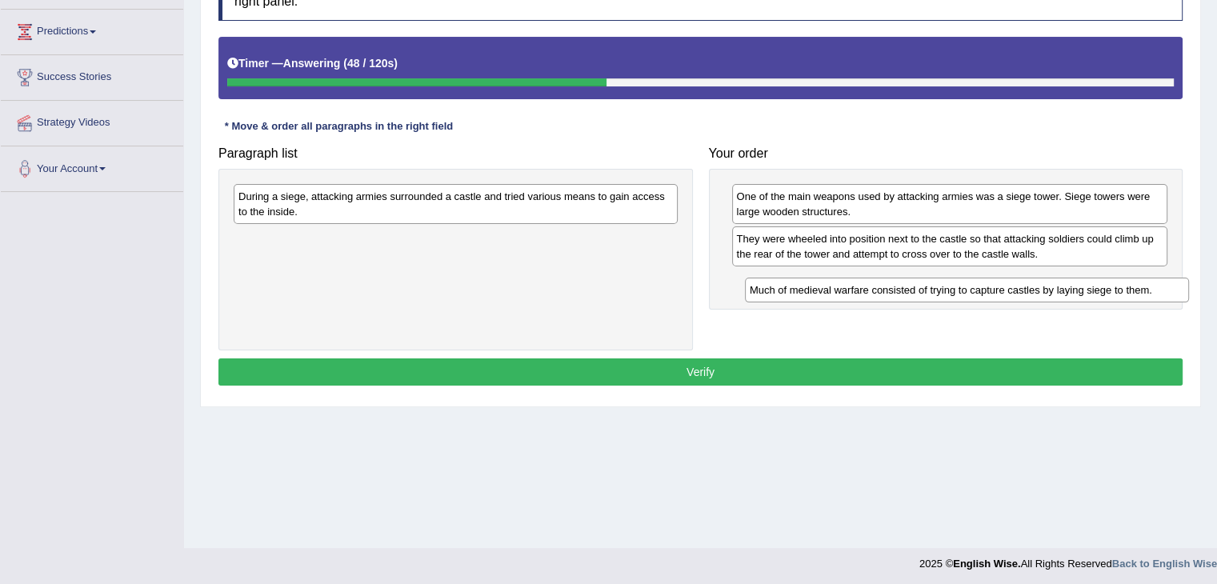
drag, startPoint x: 593, startPoint y: 244, endPoint x: 1101, endPoint y: 296, distance: 510.6
click at [1101, 296] on div "Much of medieval warfare consisted of trying to capture castles by laying siege…" at bounding box center [967, 290] width 444 height 25
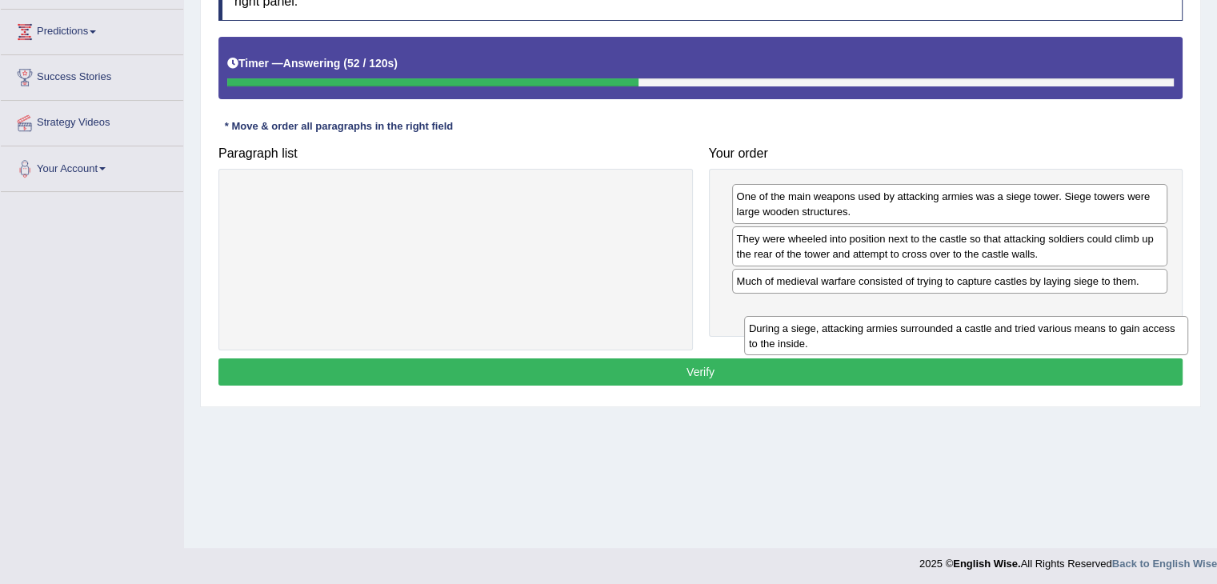
drag, startPoint x: 537, startPoint y: 198, endPoint x: 1045, endPoint y: 330, distance: 524.6
click at [1045, 330] on div "During a siege, attacking armies surrounded a castle and tried various means to…" at bounding box center [966, 336] width 444 height 40
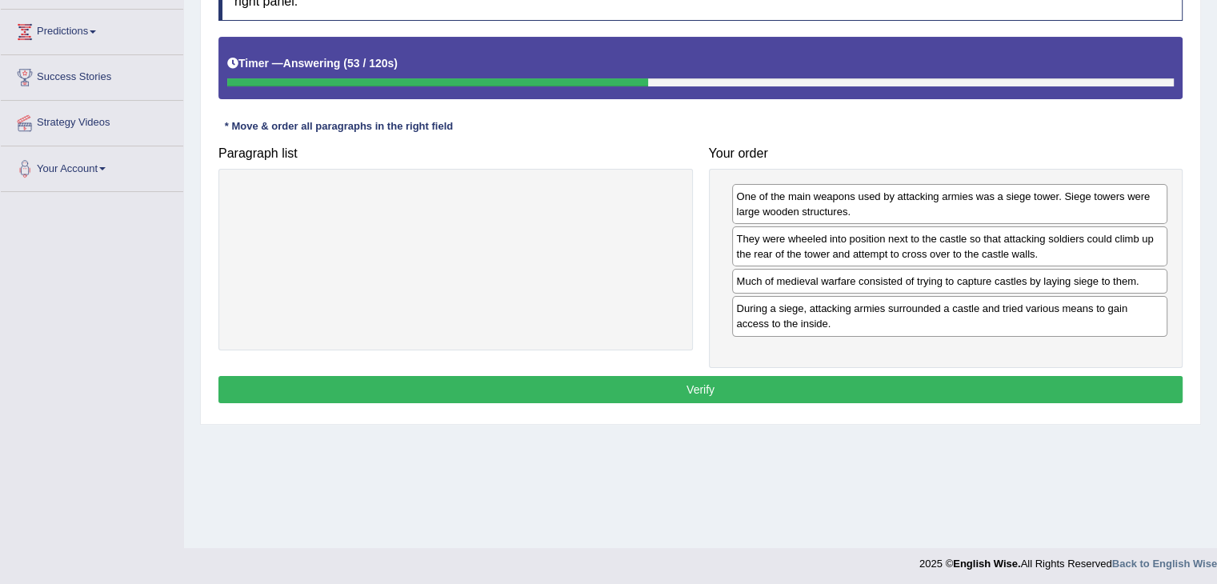
click at [850, 390] on button "Verify" at bounding box center [700, 389] width 964 height 27
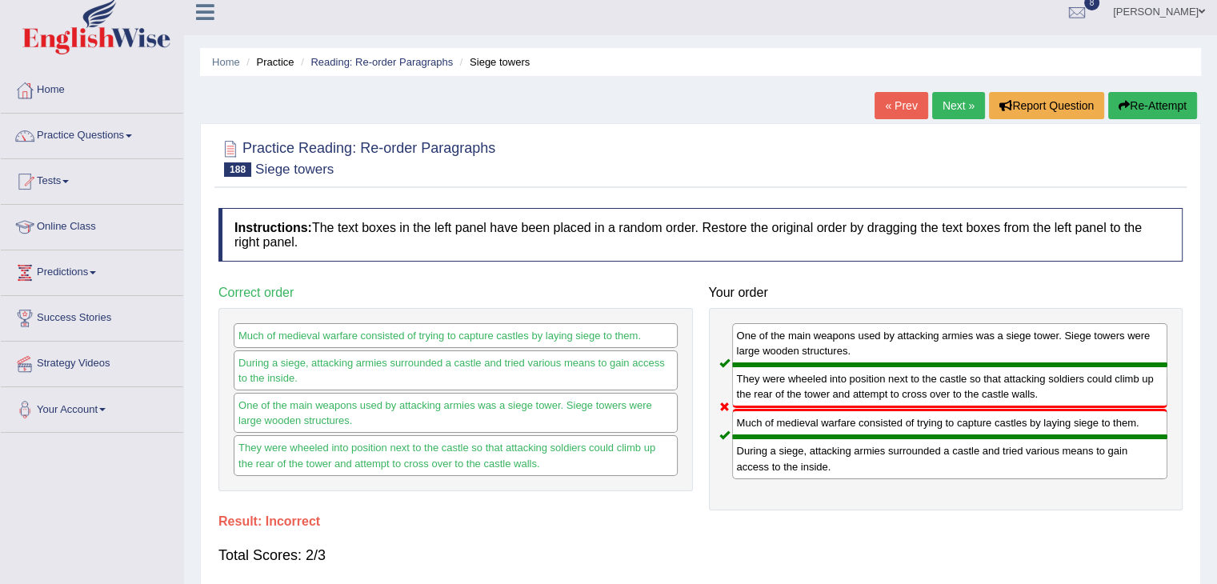
scroll to position [13, 0]
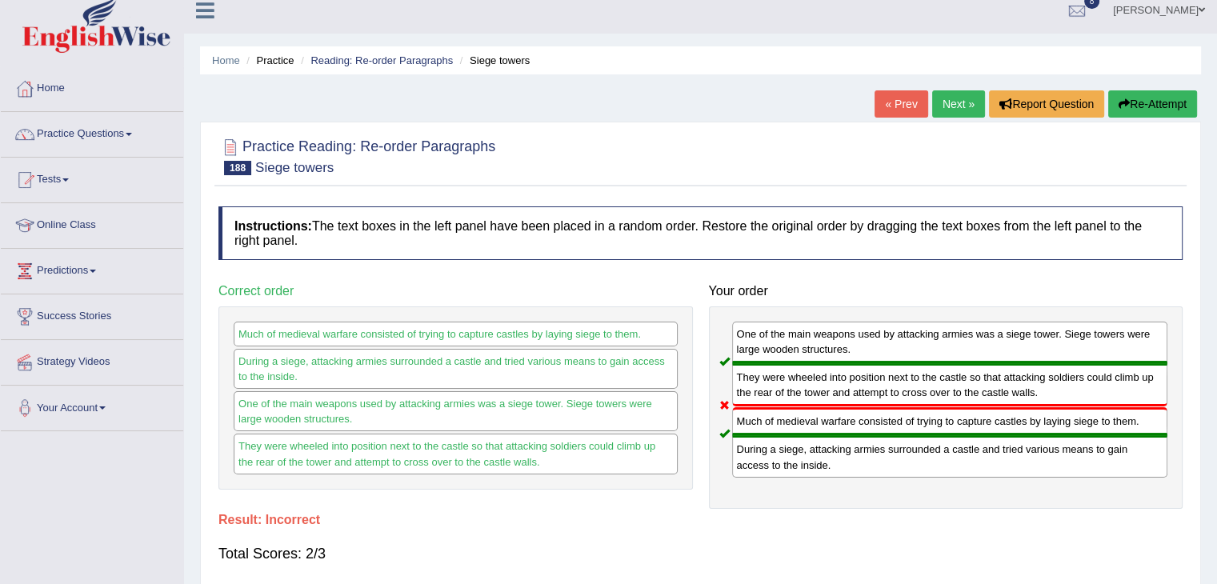
click at [950, 103] on link "Next »" at bounding box center [958, 103] width 53 height 27
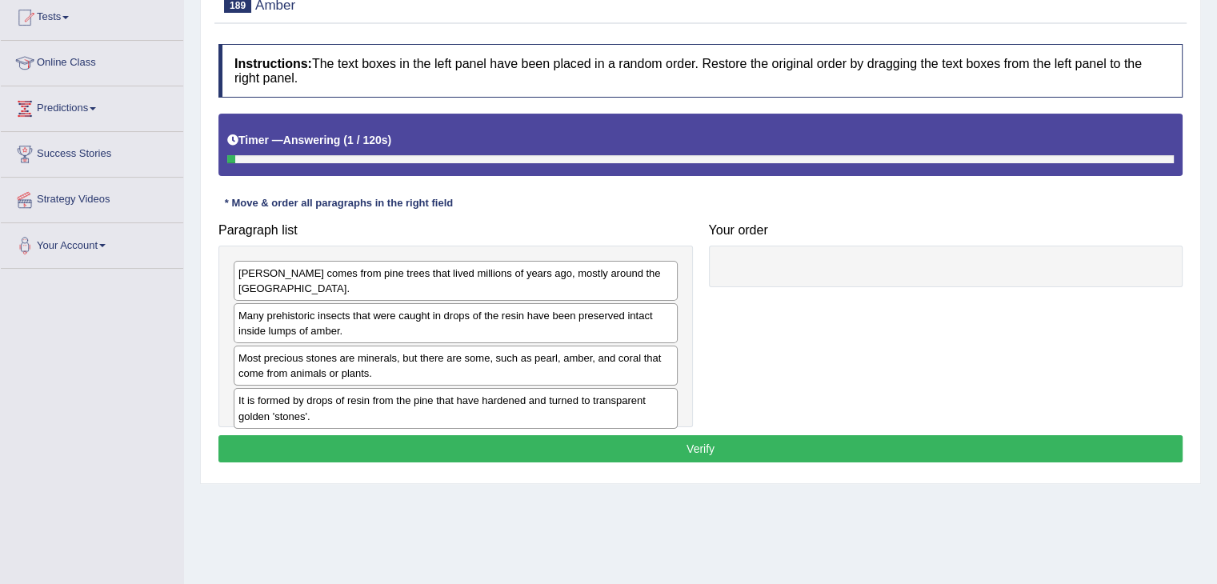
scroll to position [182, 0]
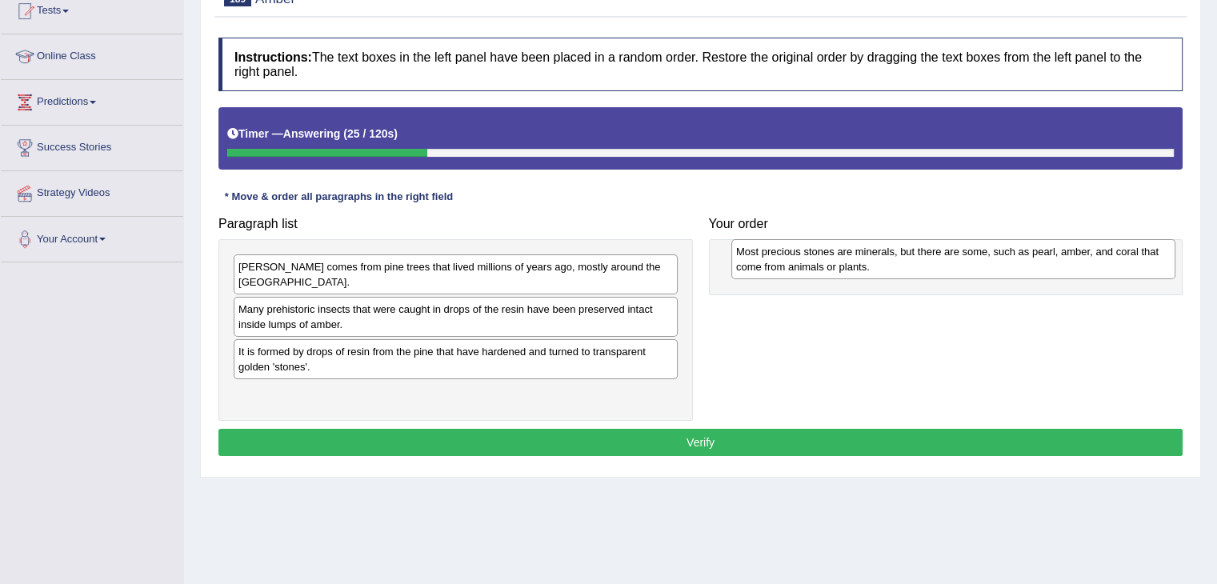
drag, startPoint x: 405, startPoint y: 348, endPoint x: 902, endPoint y: 263, distance: 504.7
click at [902, 263] on div "Most precious stones are minerals, but there are some, such as pearl, amber, an…" at bounding box center [953, 259] width 444 height 40
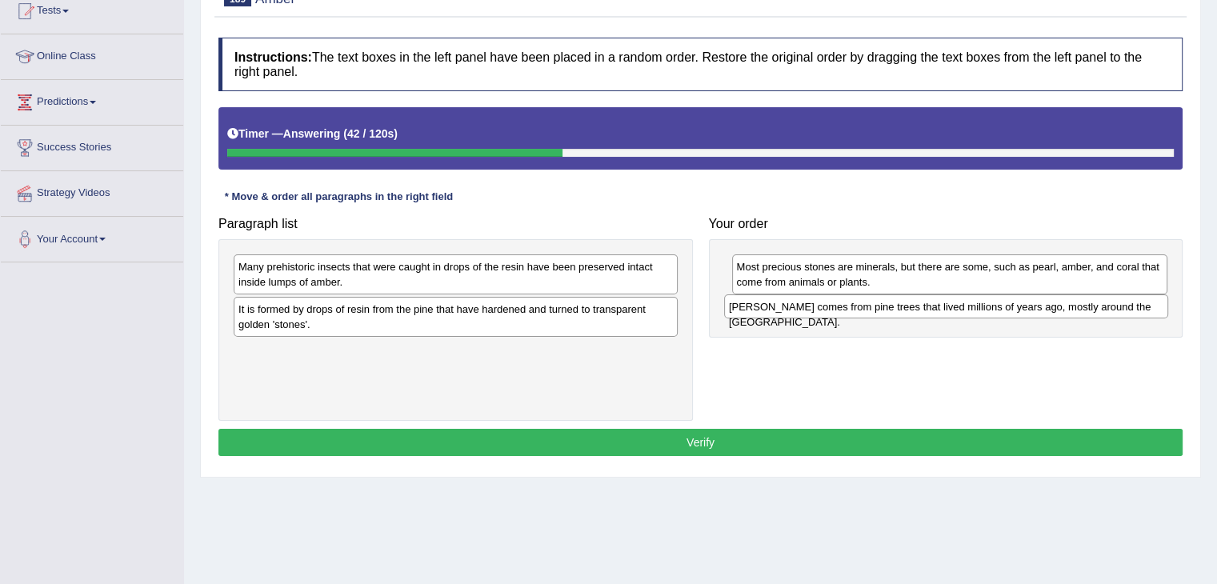
drag, startPoint x: 562, startPoint y: 266, endPoint x: 1053, endPoint y: 305, distance: 491.9
click at [1053, 305] on div "Amber comes from pine trees that lived millions of years ago, mostly around the…" at bounding box center [946, 306] width 444 height 25
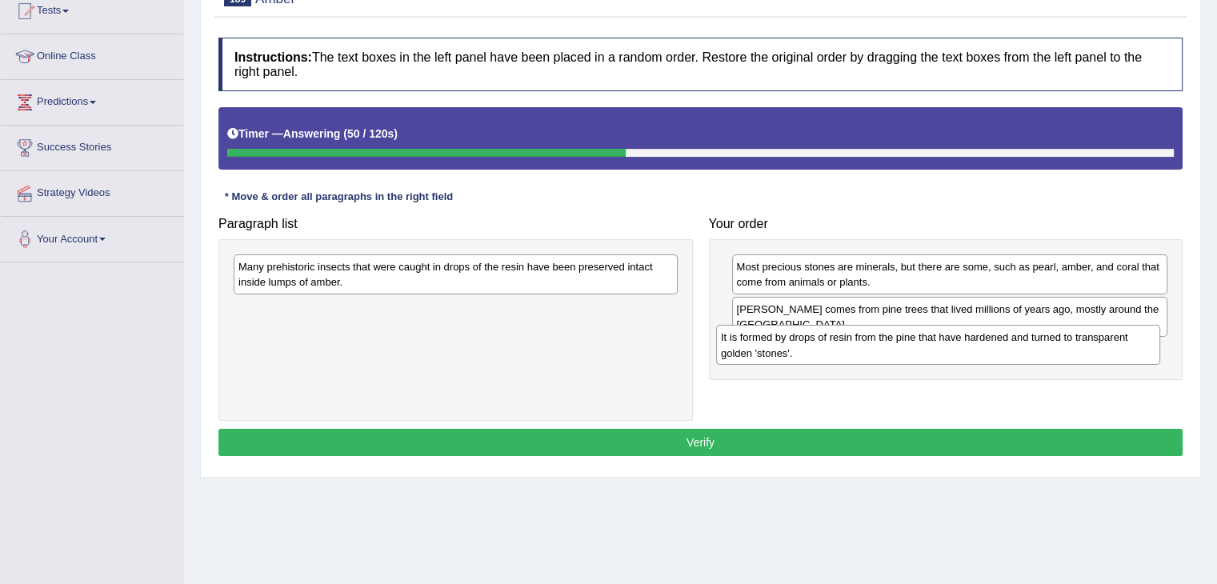
drag, startPoint x: 444, startPoint y: 321, endPoint x: 928, endPoint y: 350, distance: 484.8
click at [928, 350] on div "It is formed by drops of resin from the pine that have hardened and turned to t…" at bounding box center [938, 345] width 444 height 40
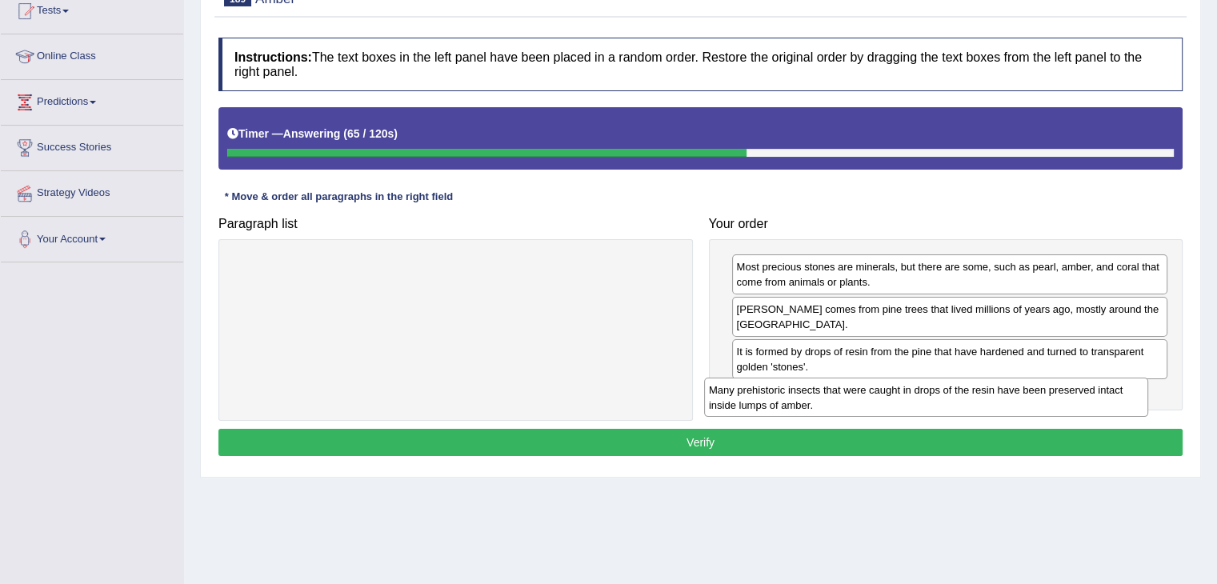
drag, startPoint x: 577, startPoint y: 276, endPoint x: 1054, endPoint y: 395, distance: 491.4
click at [1054, 395] on div "Many prehistoric insects that were caught in drops of the resin have been prese…" at bounding box center [926, 398] width 444 height 40
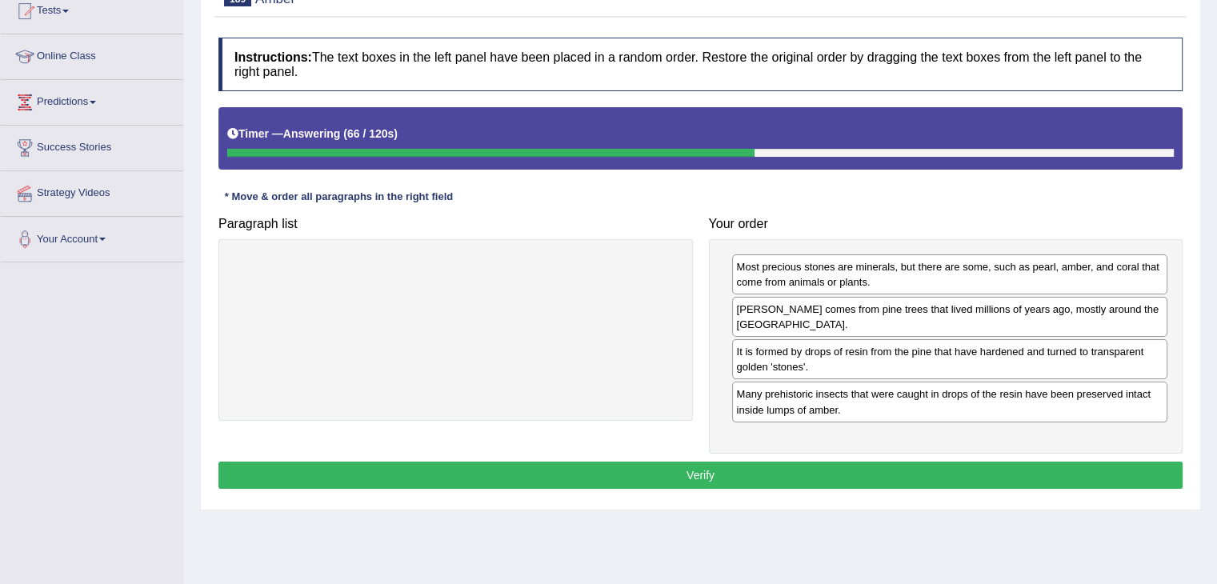
click at [906, 462] on button "Verify" at bounding box center [700, 475] width 964 height 27
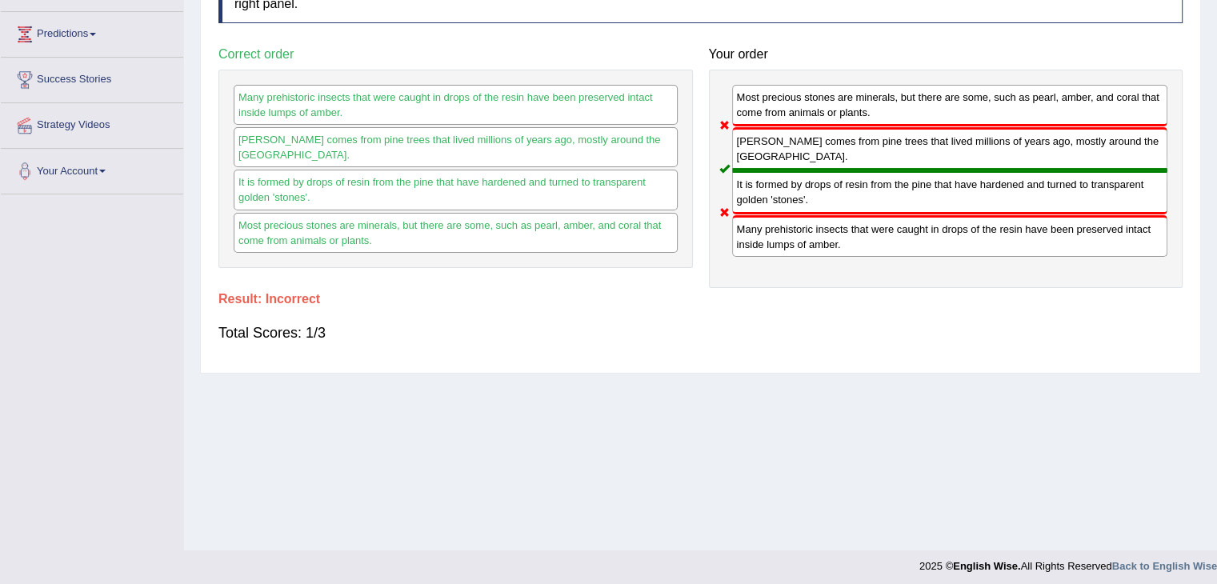
scroll to position [0, 0]
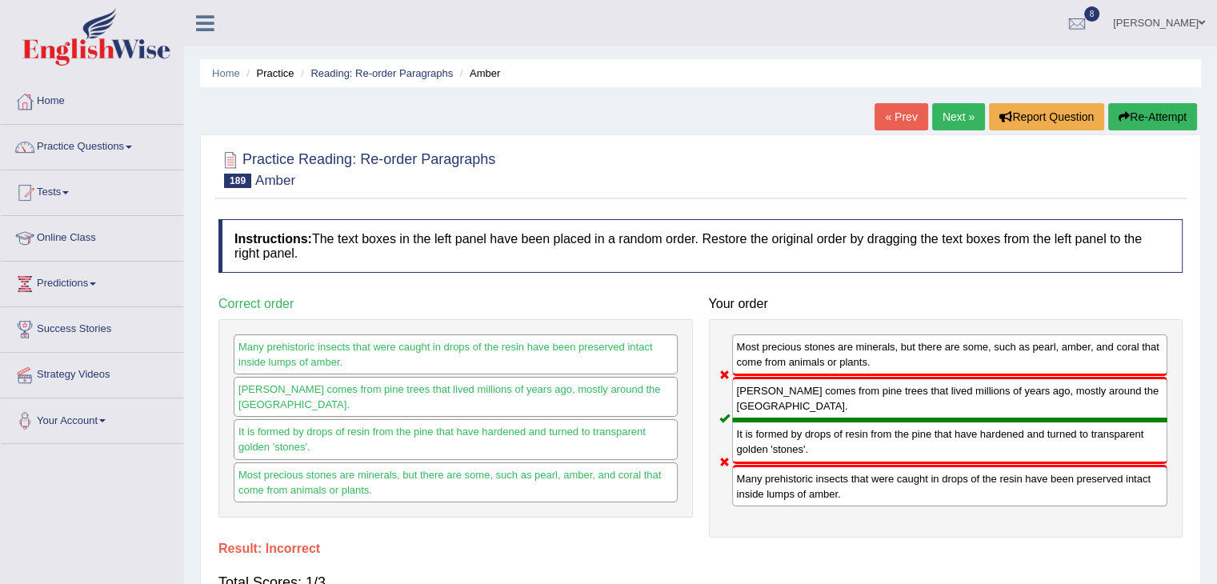
click at [947, 118] on link "Next »" at bounding box center [958, 116] width 53 height 27
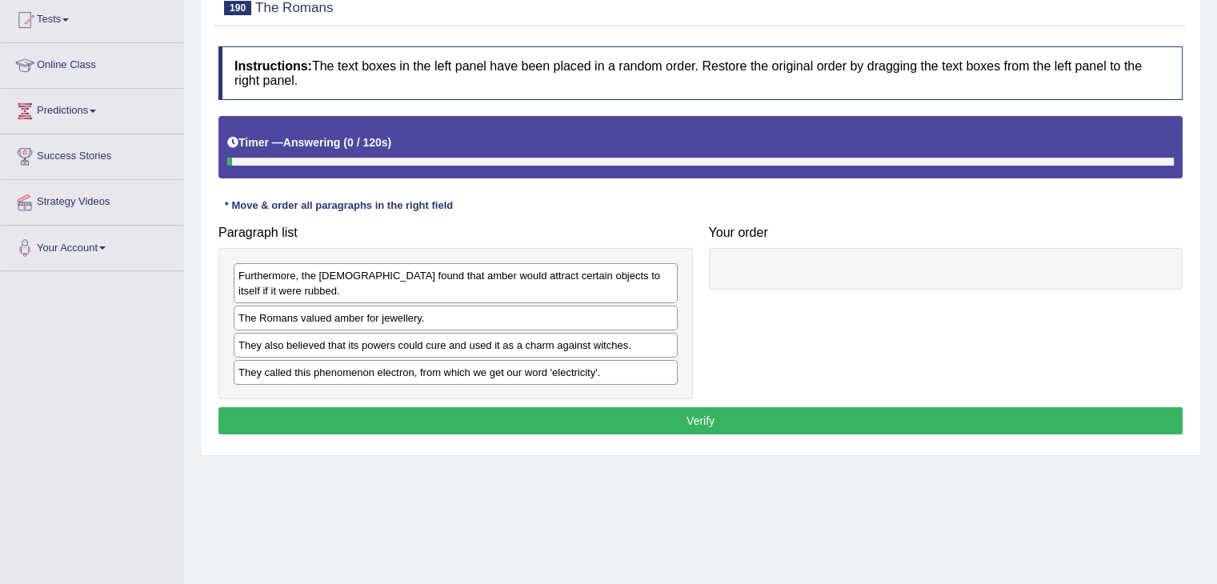
scroll to position [184, 0]
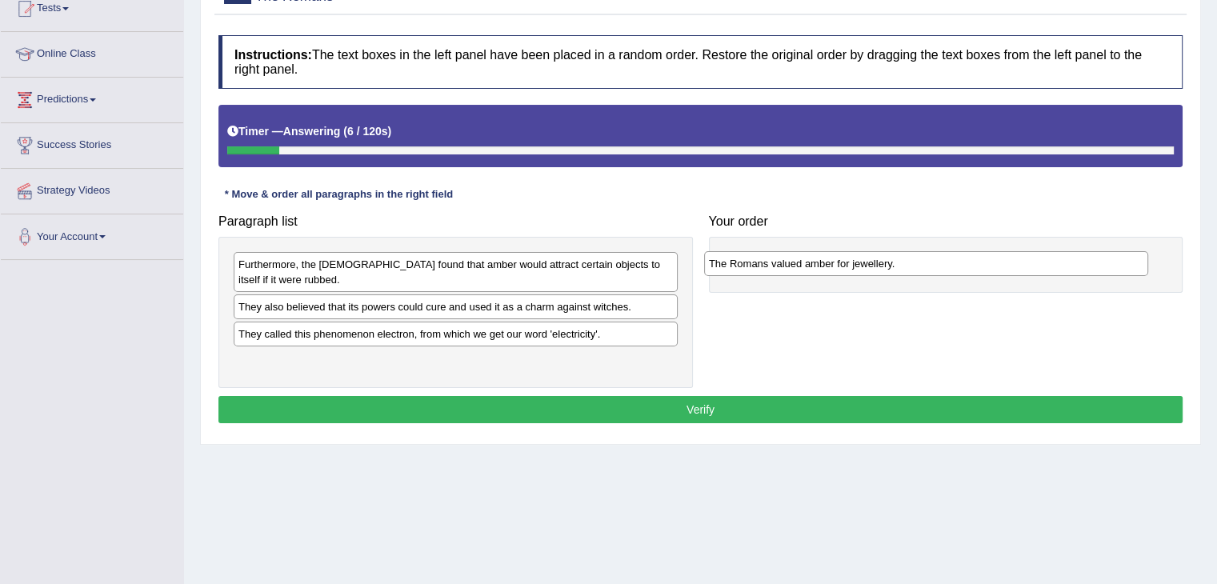
drag, startPoint x: 374, startPoint y: 311, endPoint x: 843, endPoint y: 267, distance: 470.8
click at [843, 267] on div "The Romans valued amber for jewellery." at bounding box center [926, 263] width 444 height 25
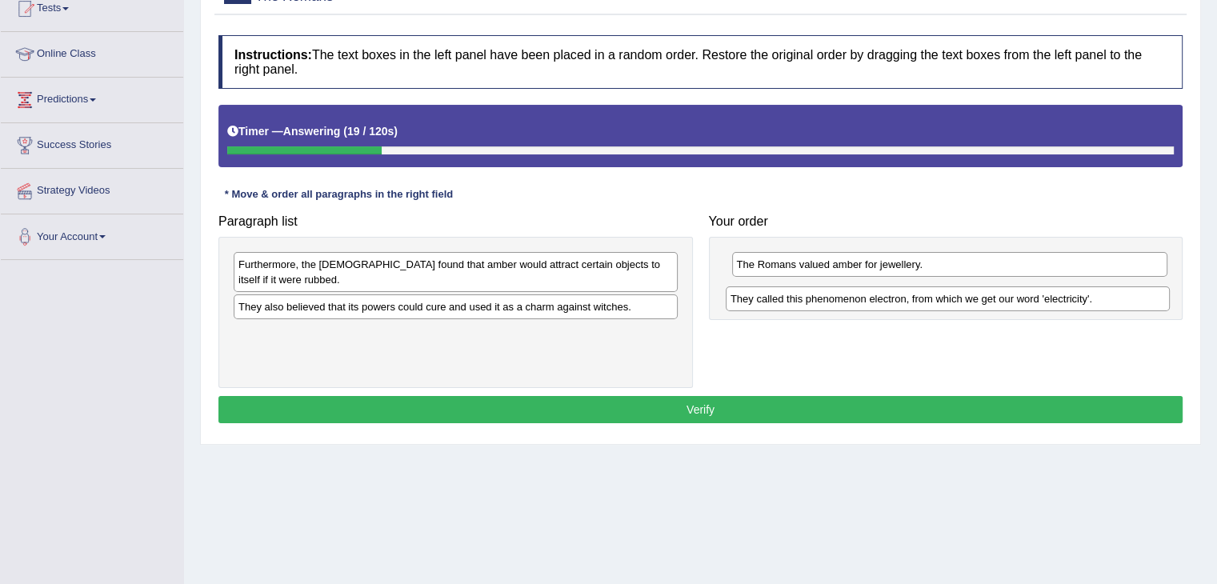
drag, startPoint x: 442, startPoint y: 340, endPoint x: 934, endPoint y: 306, distance: 493.1
click at [934, 306] on div "They called this phenomenon electron, from which we get our word 'electricity'." at bounding box center [947, 298] width 444 height 25
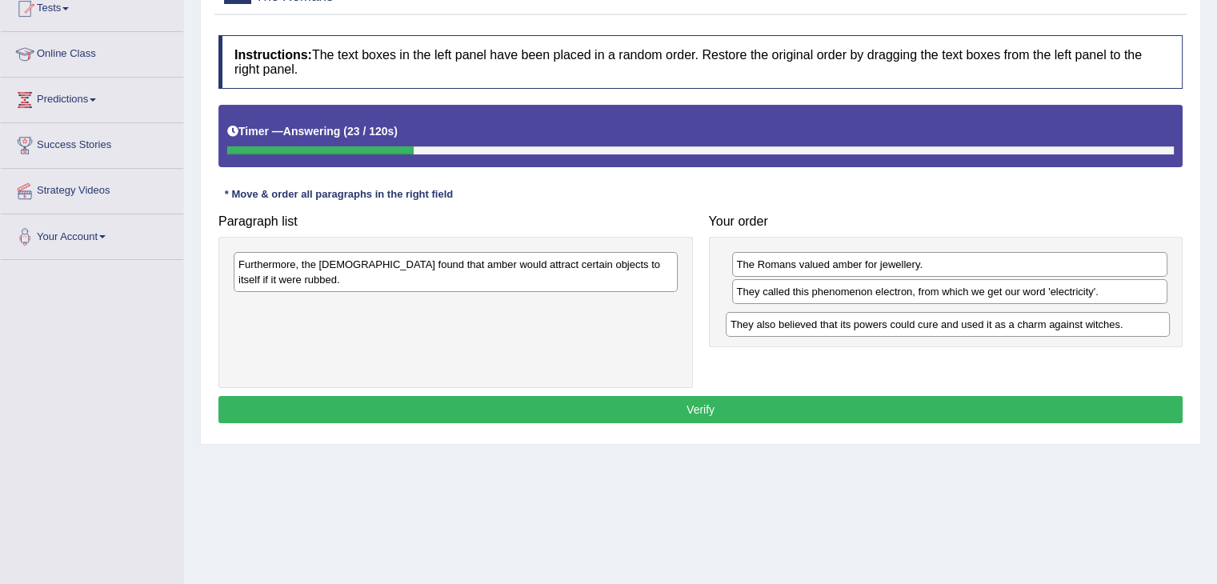
drag, startPoint x: 441, startPoint y: 301, endPoint x: 933, endPoint y: 318, distance: 492.2
click at [933, 318] on div "They also believed that its powers could cure and used it as a charm against wi…" at bounding box center [947, 324] width 444 height 25
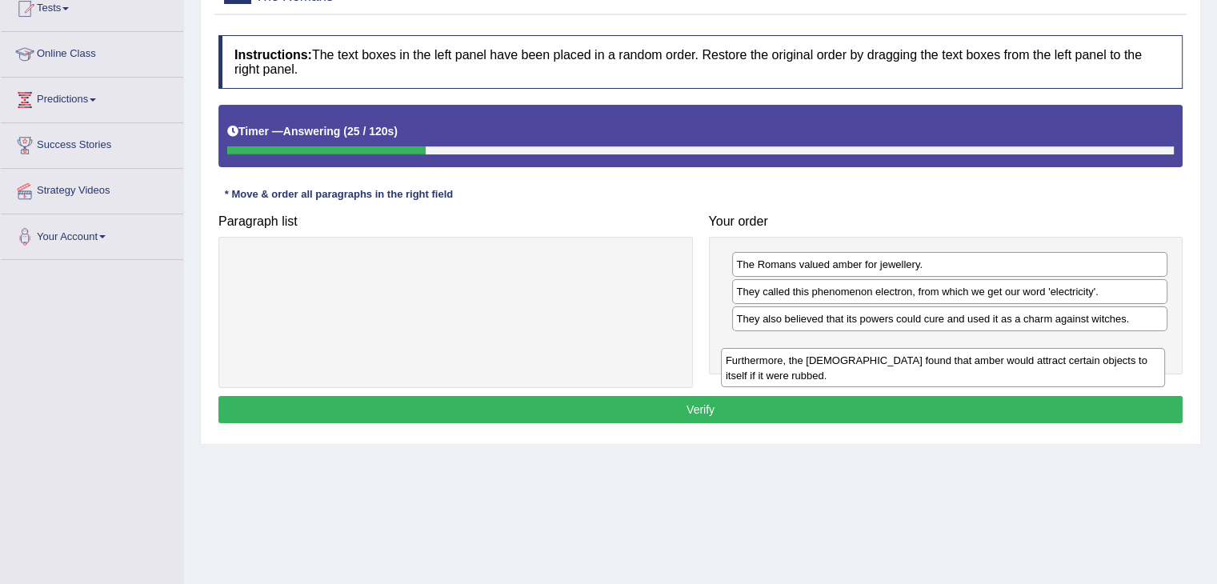
drag, startPoint x: 627, startPoint y: 274, endPoint x: 1114, endPoint y: 370, distance: 496.6
click at [1114, 370] on div "Furthermore, the [DEMOGRAPHIC_DATA] found that amber would attract certain obje…" at bounding box center [943, 368] width 444 height 40
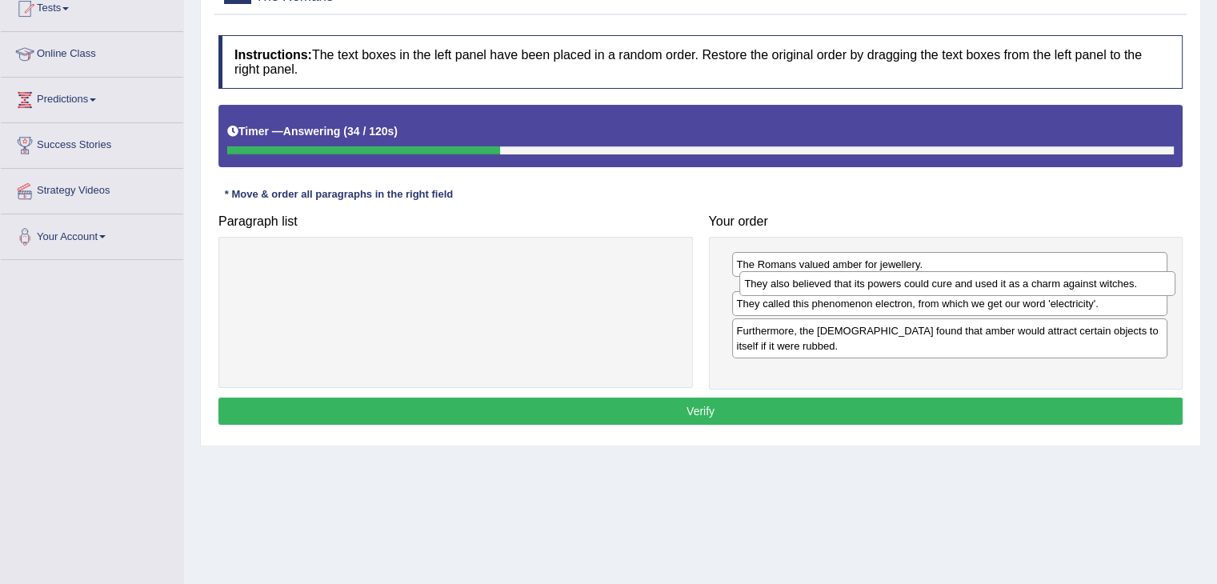
drag, startPoint x: 957, startPoint y: 322, endPoint x: 965, endPoint y: 289, distance: 33.8
click at [965, 289] on div "They also believed that its powers could cure and used it as a charm against wi…" at bounding box center [957, 283] width 436 height 25
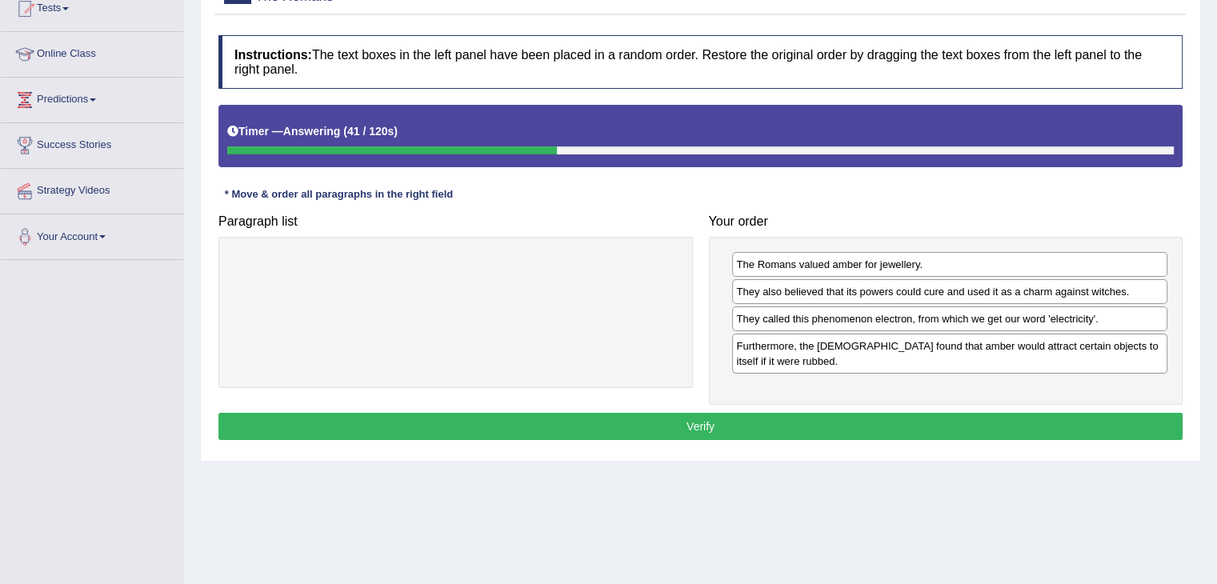
click at [918, 427] on button "Verify" at bounding box center [700, 426] width 964 height 27
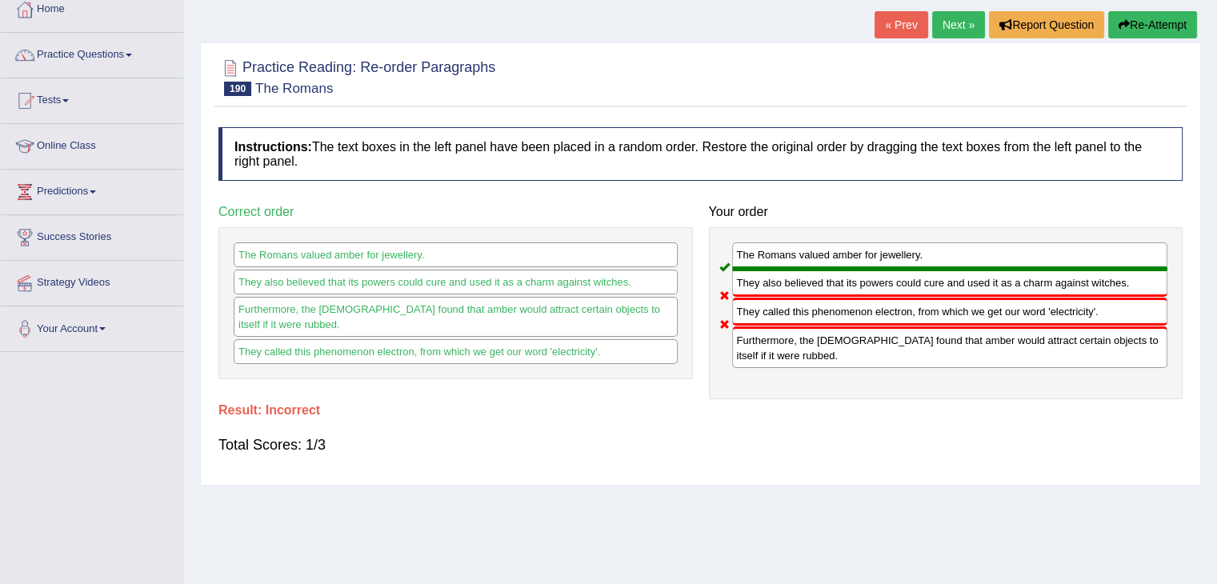
scroll to position [91, 0]
click at [940, 26] on link "Next »" at bounding box center [958, 25] width 53 height 27
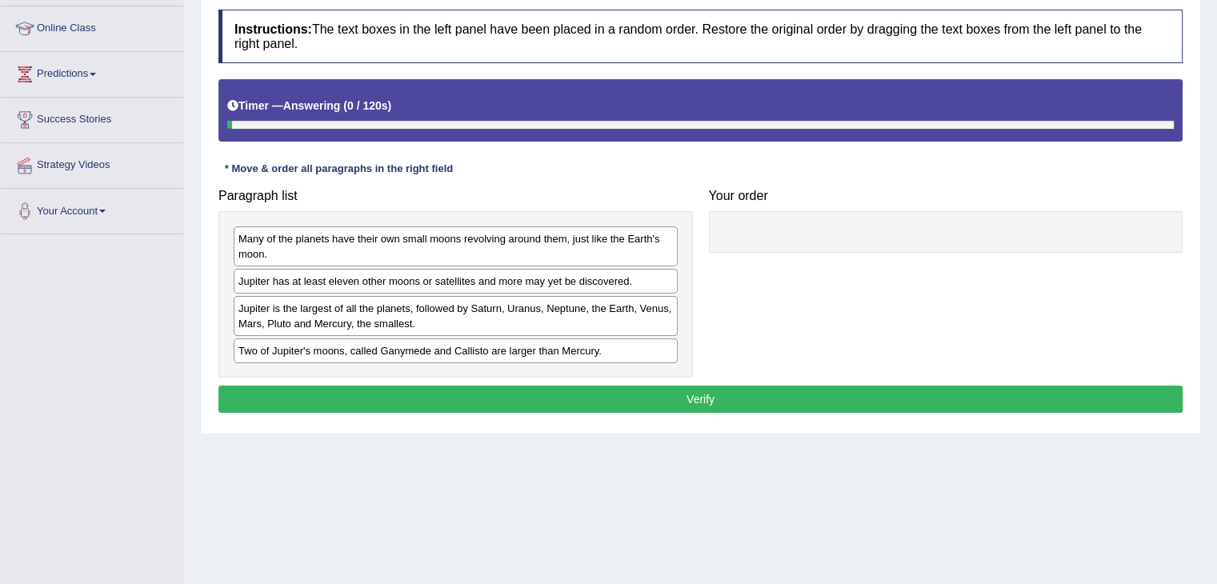
scroll to position [210, 0]
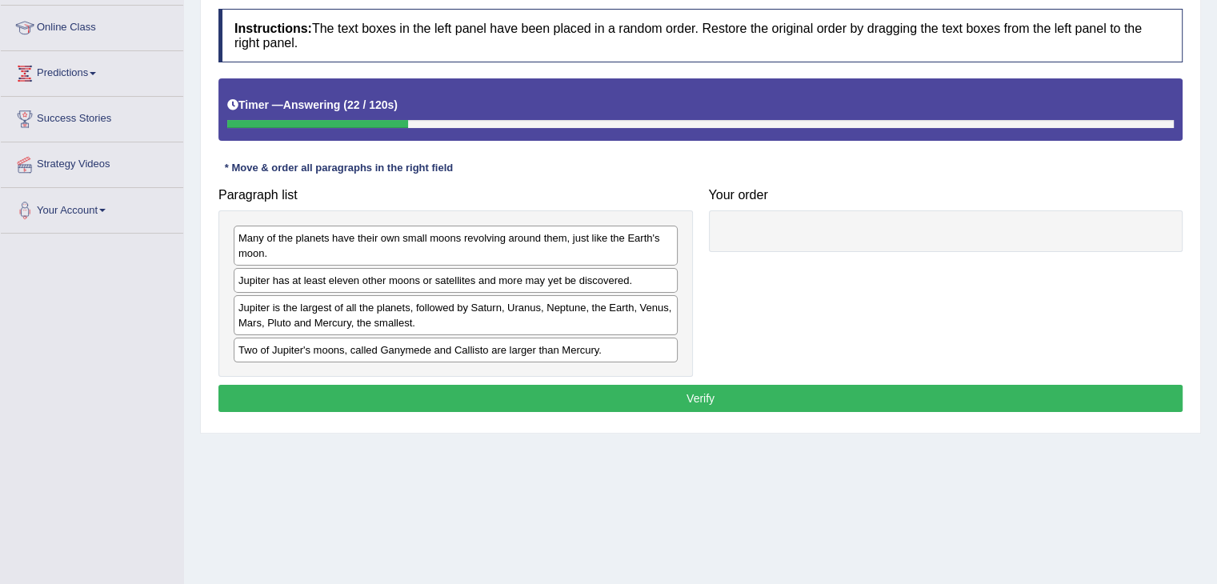
click at [557, 234] on div "Many of the planets have their own small moons revolving around them, just like…" at bounding box center [456, 246] width 444 height 40
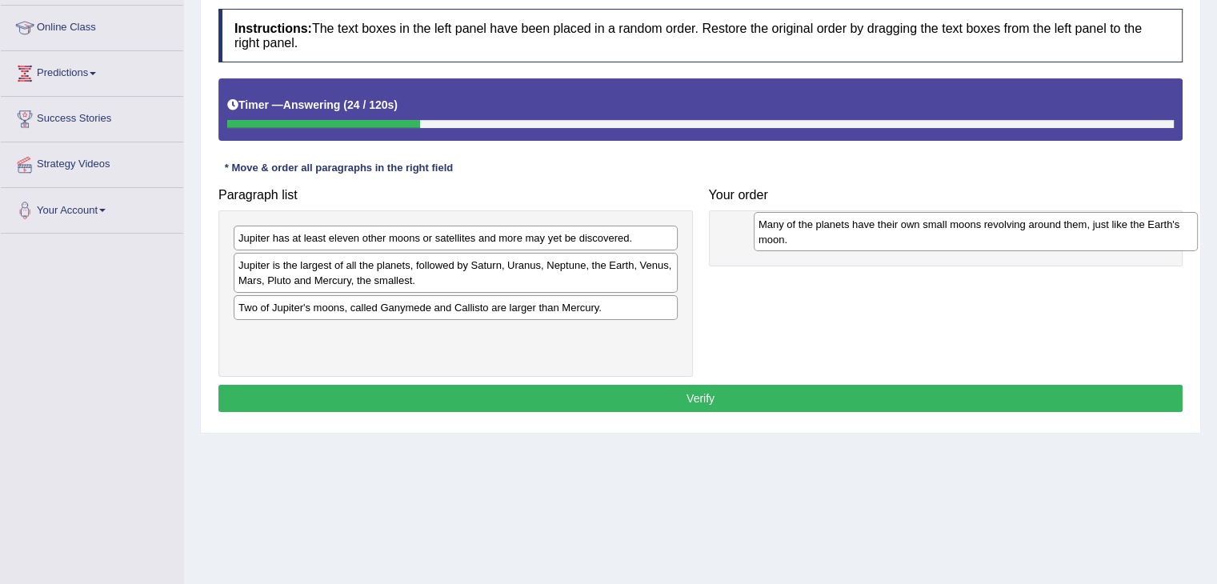
drag, startPoint x: 557, startPoint y: 234, endPoint x: 1069, endPoint y: 219, distance: 512.1
click at [1069, 219] on div "Many of the planets have their own small moons revolving around them, just like…" at bounding box center [975, 232] width 444 height 40
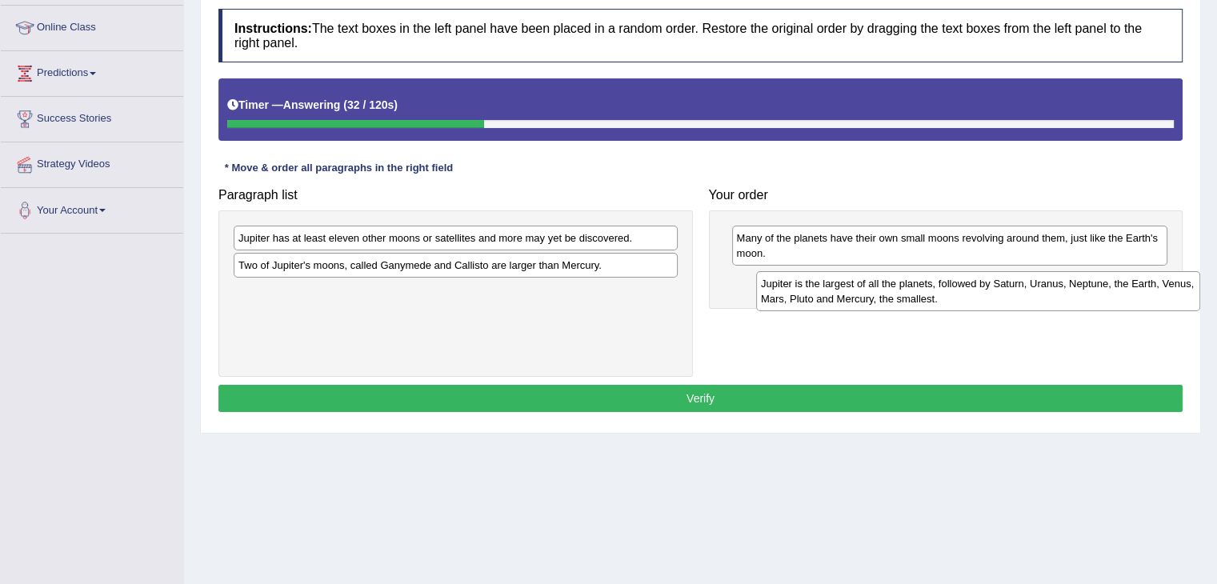
drag, startPoint x: 423, startPoint y: 279, endPoint x: 939, endPoint y: 298, distance: 516.2
click at [939, 298] on div "Jupiter is the largest of all the planets, followed by Saturn, Uranus, Neptune,…" at bounding box center [978, 291] width 444 height 40
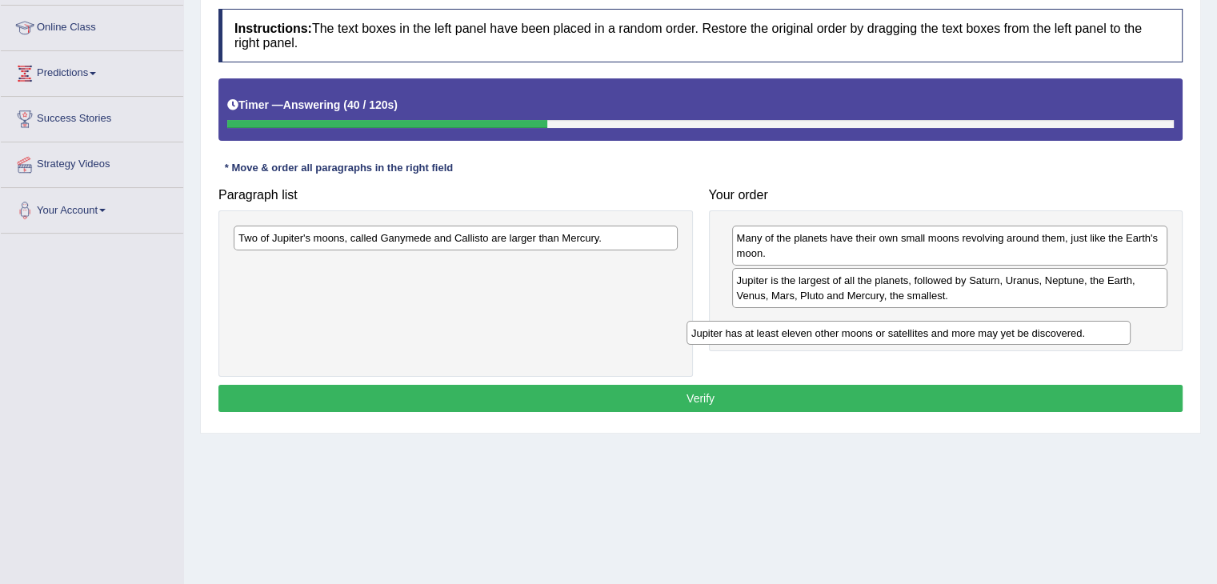
drag, startPoint x: 551, startPoint y: 239, endPoint x: 1028, endPoint y: 323, distance: 484.1
click at [1028, 323] on div "Jupiter has at least eleven other moons or satellites and more may yet be disco…" at bounding box center [908, 333] width 444 height 25
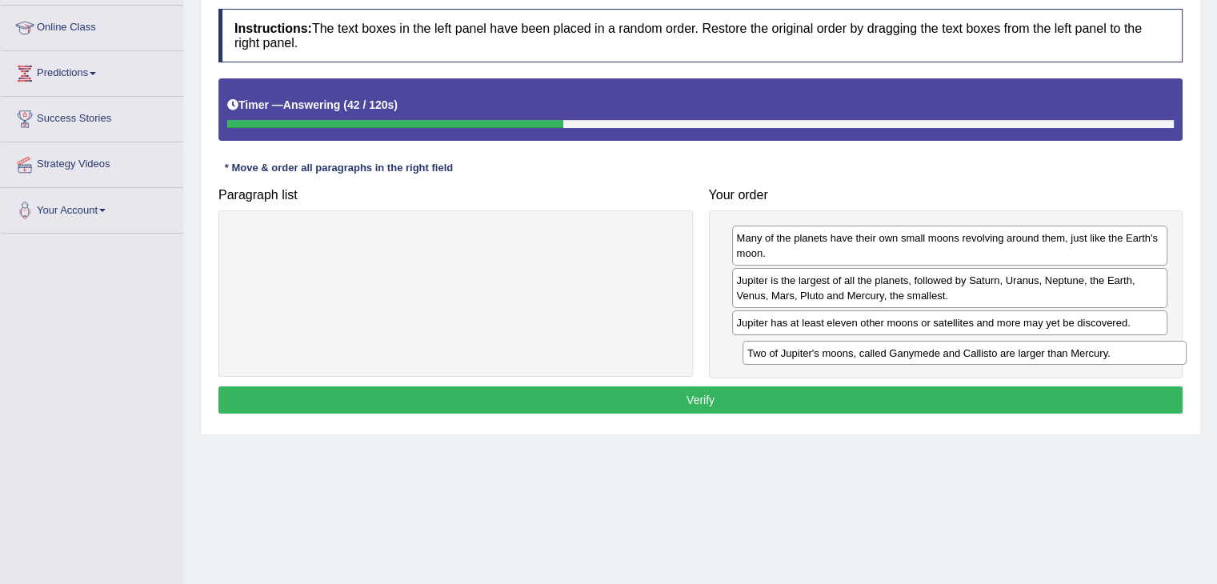
drag, startPoint x: 601, startPoint y: 232, endPoint x: 1110, endPoint y: 346, distance: 521.4
click at [1110, 346] on div "Two of Jupiter's moons, called Ganymede and Callisto are larger than Mercury." at bounding box center [964, 353] width 444 height 25
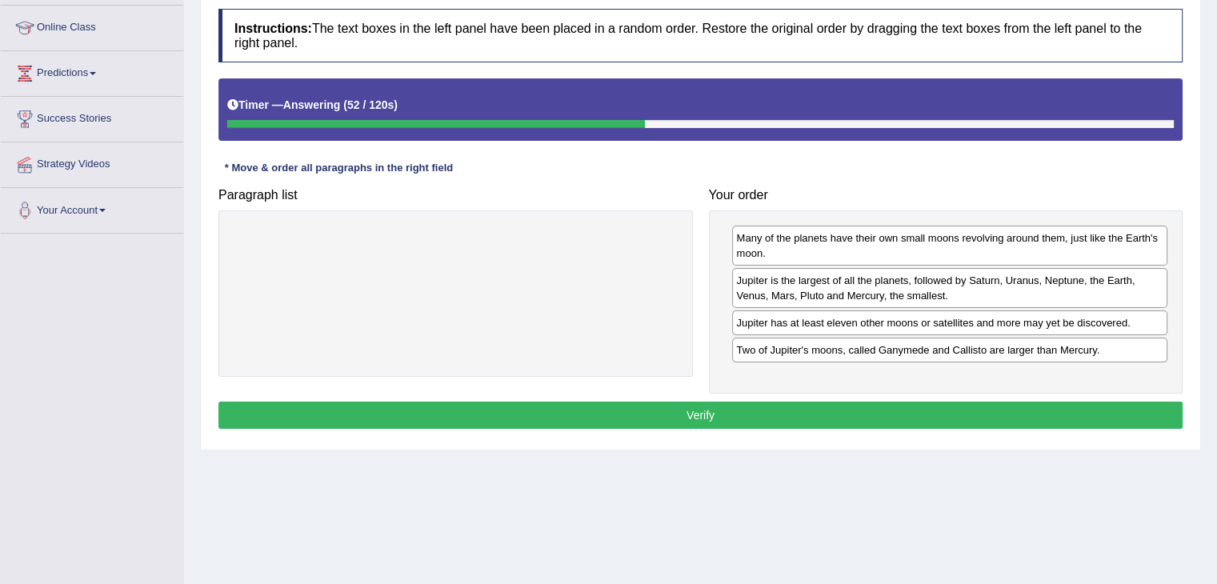
click at [823, 416] on button "Verify" at bounding box center [700, 415] width 964 height 27
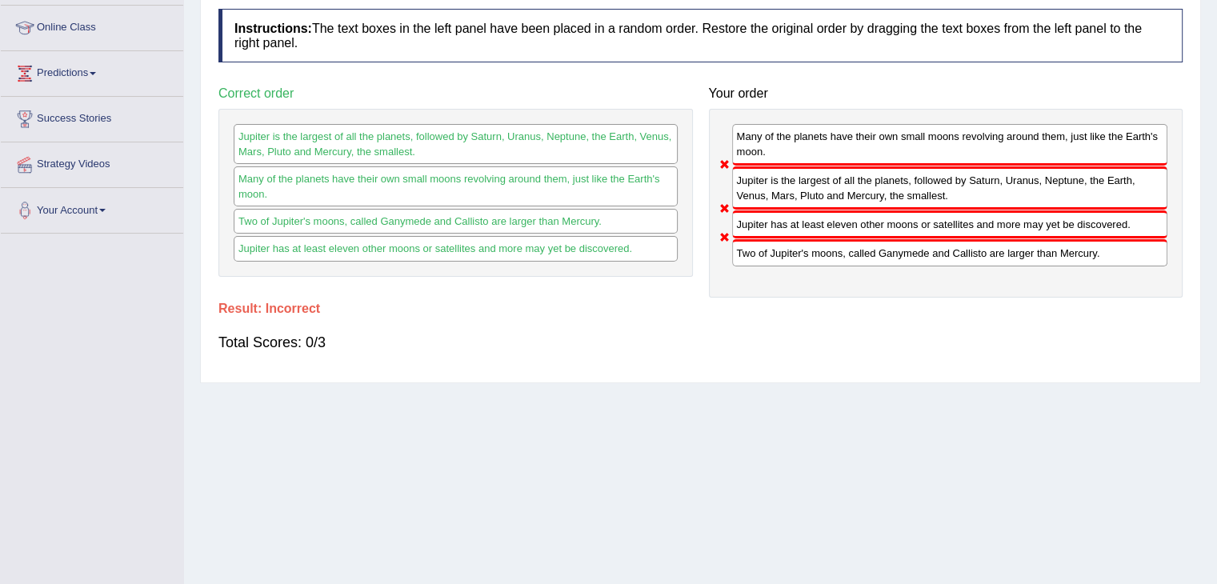
scroll to position [0, 0]
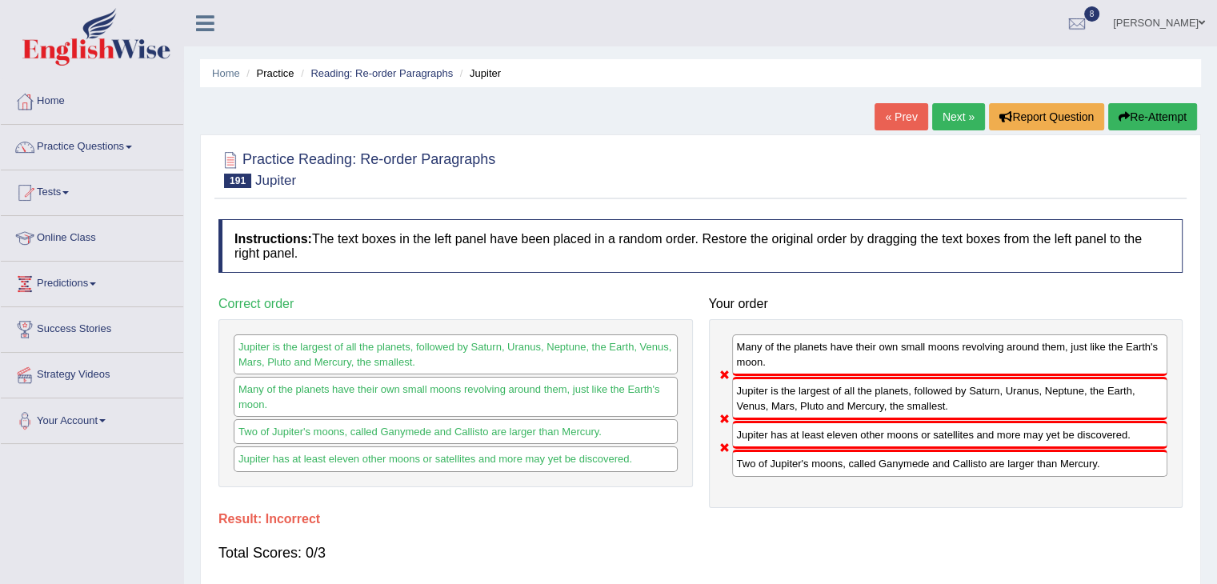
click at [951, 122] on link "Next »" at bounding box center [958, 116] width 53 height 27
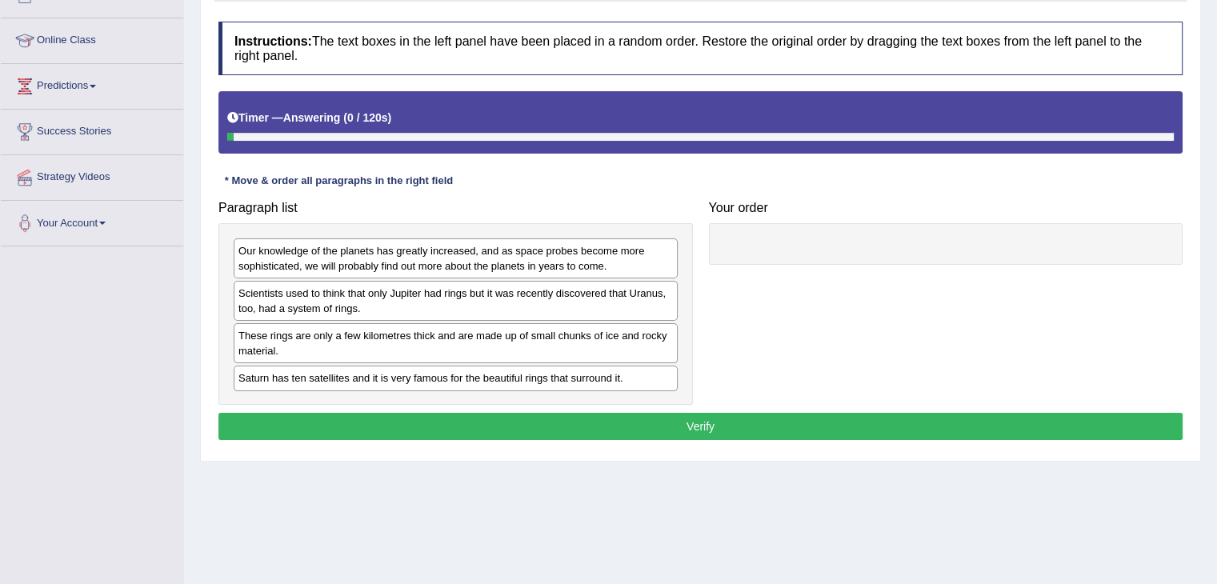
scroll to position [202, 0]
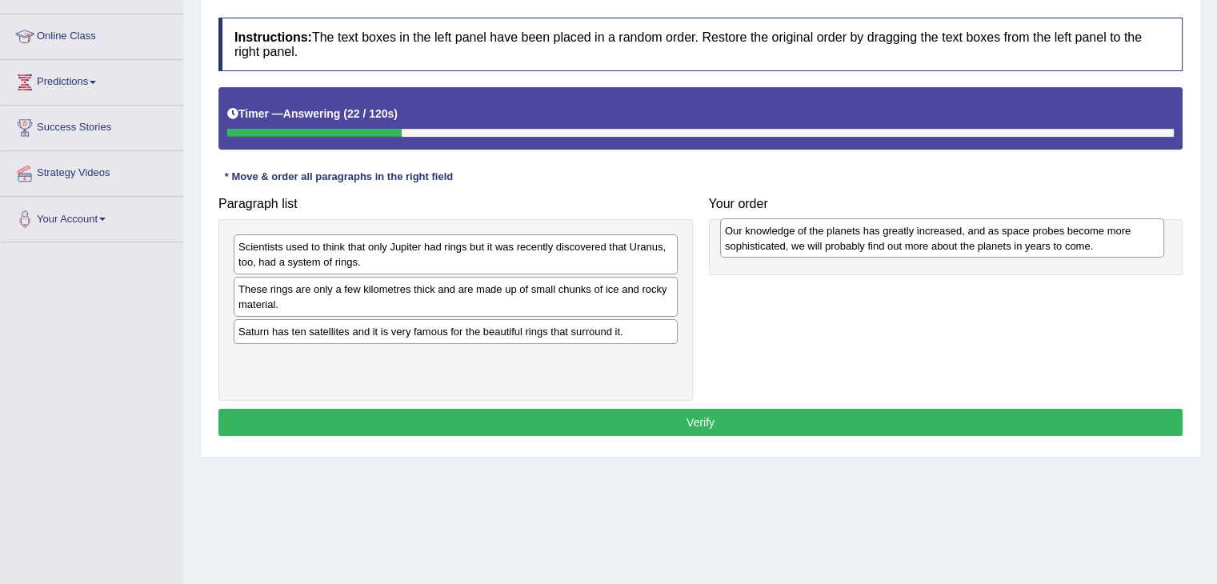
drag, startPoint x: 582, startPoint y: 258, endPoint x: 1065, endPoint y: 241, distance: 482.6
click at [1065, 241] on div "Our knowledge of the planets has greatly increased, and as space probes become …" at bounding box center [942, 238] width 444 height 40
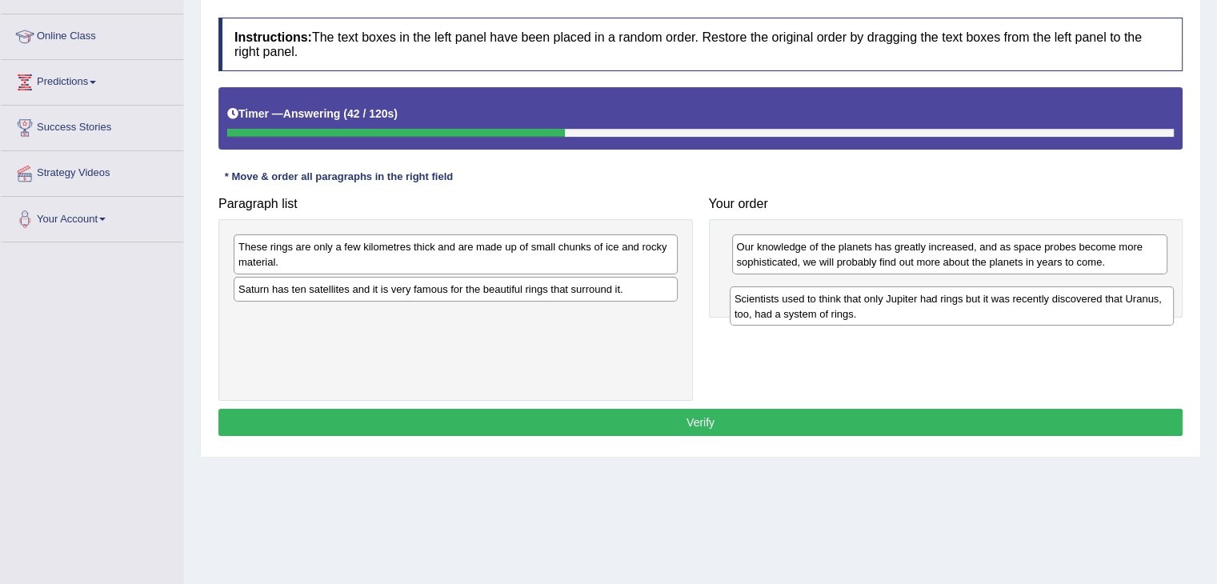
drag, startPoint x: 526, startPoint y: 261, endPoint x: 1021, endPoint y: 307, distance: 496.5
click at [1021, 307] on div "Scientists used to think that only Jupiter had rings but it was recently discov…" at bounding box center [951, 306] width 444 height 40
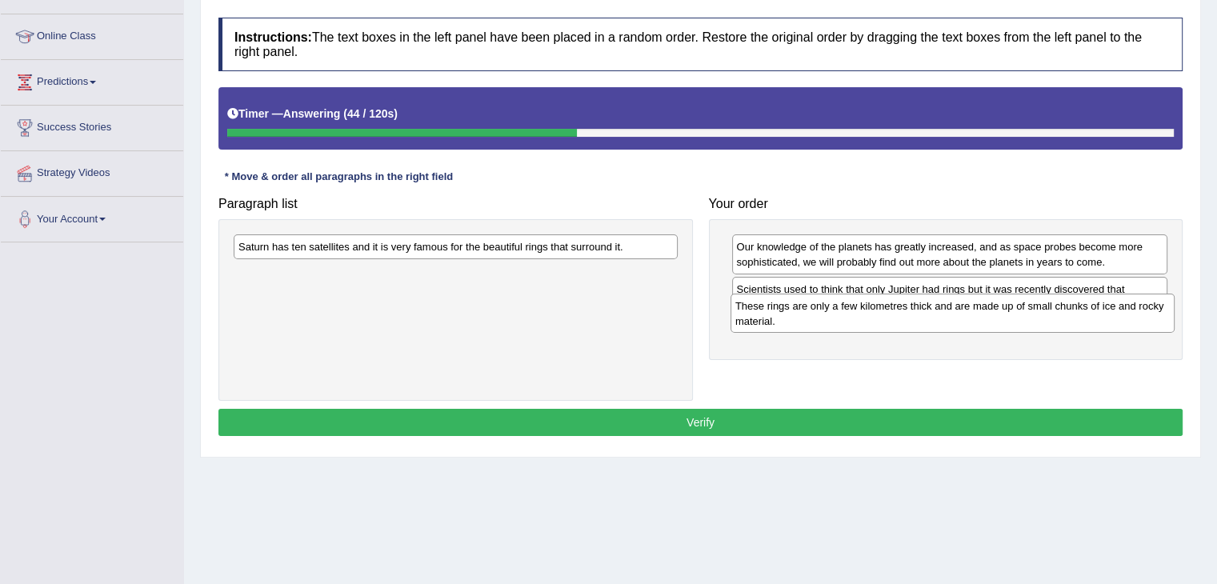
drag, startPoint x: 641, startPoint y: 253, endPoint x: 1139, endPoint y: 314, distance: 502.0
click at [1139, 314] on div "These rings are only a few kilometres thick and are made up of small chunks of …" at bounding box center [952, 314] width 444 height 40
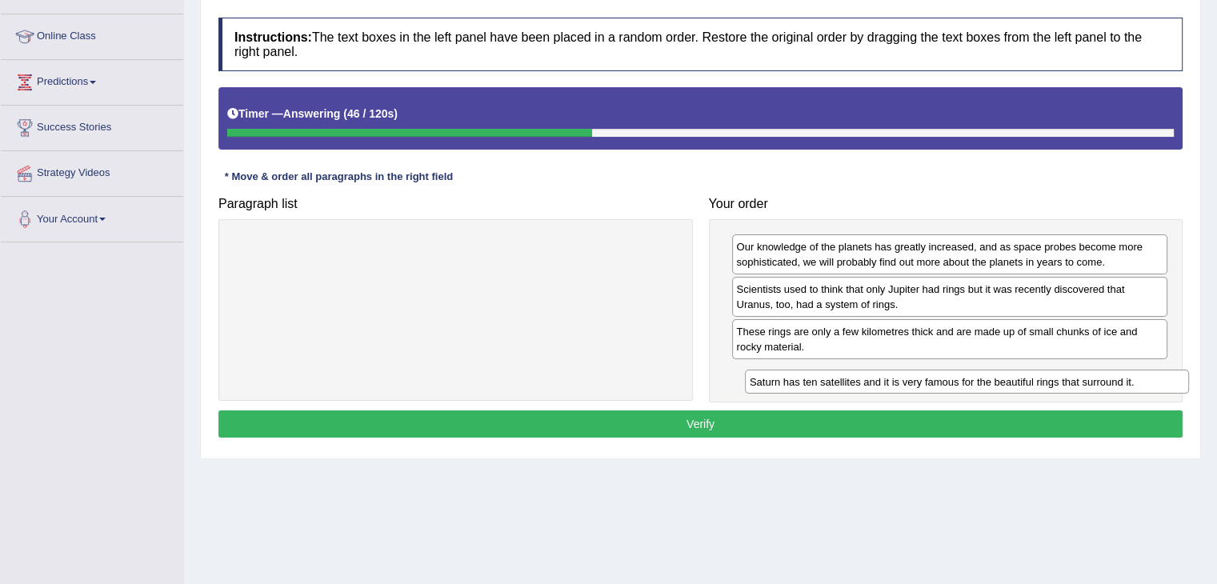
drag, startPoint x: 646, startPoint y: 249, endPoint x: 1157, endPoint y: 383, distance: 528.5
click at [1157, 383] on div "Saturn has ten satellites and it is very famous for the beautiful rings that su…" at bounding box center [967, 382] width 444 height 25
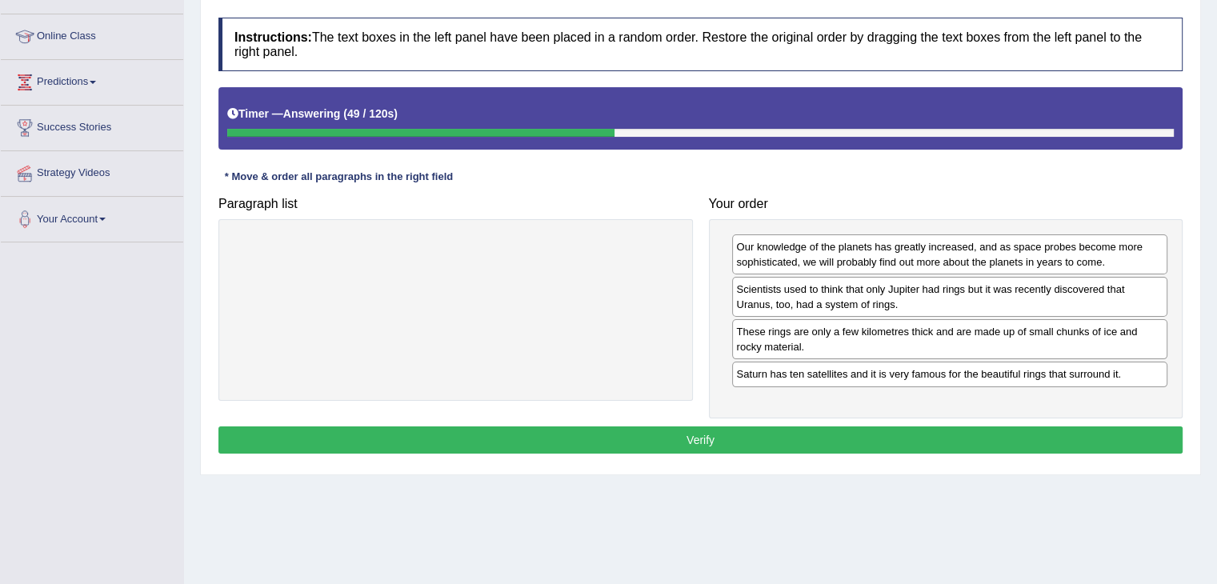
click at [1157, 383] on div "Saturn has ten satellites and it is very famous for the beautiful rings that su…" at bounding box center [950, 374] width 436 height 25
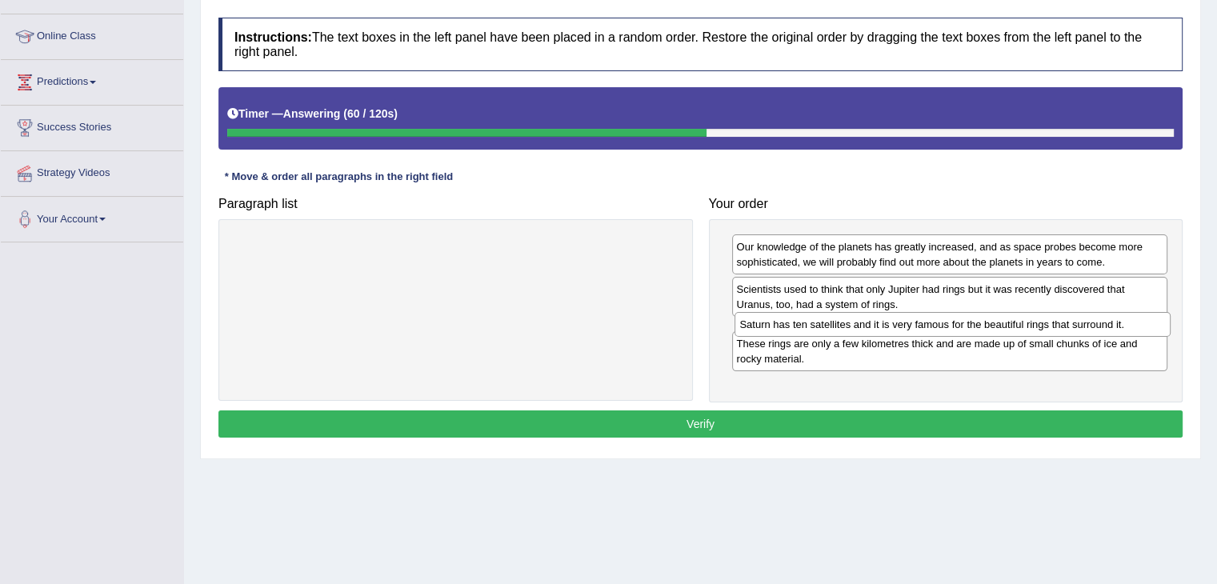
drag, startPoint x: 985, startPoint y: 375, endPoint x: 989, endPoint y: 326, distance: 48.9
click at [989, 326] on div "Saturn has ten satellites and it is very famous for the beautiful rings that su…" at bounding box center [952, 324] width 436 height 25
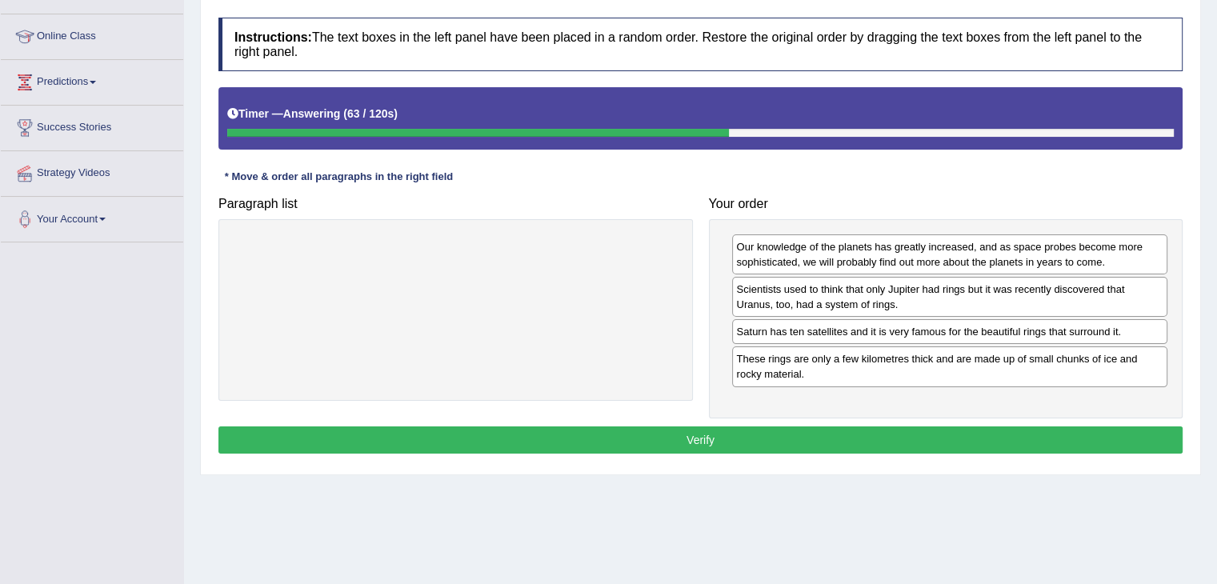
click at [940, 436] on button "Verify" at bounding box center [700, 439] width 964 height 27
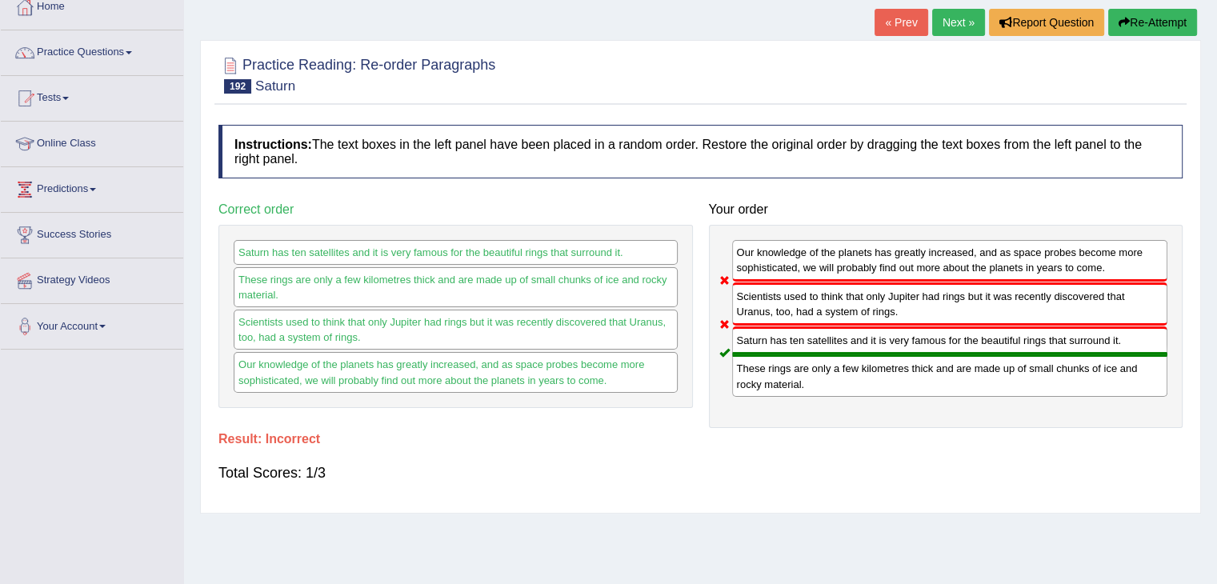
scroll to position [93, 0]
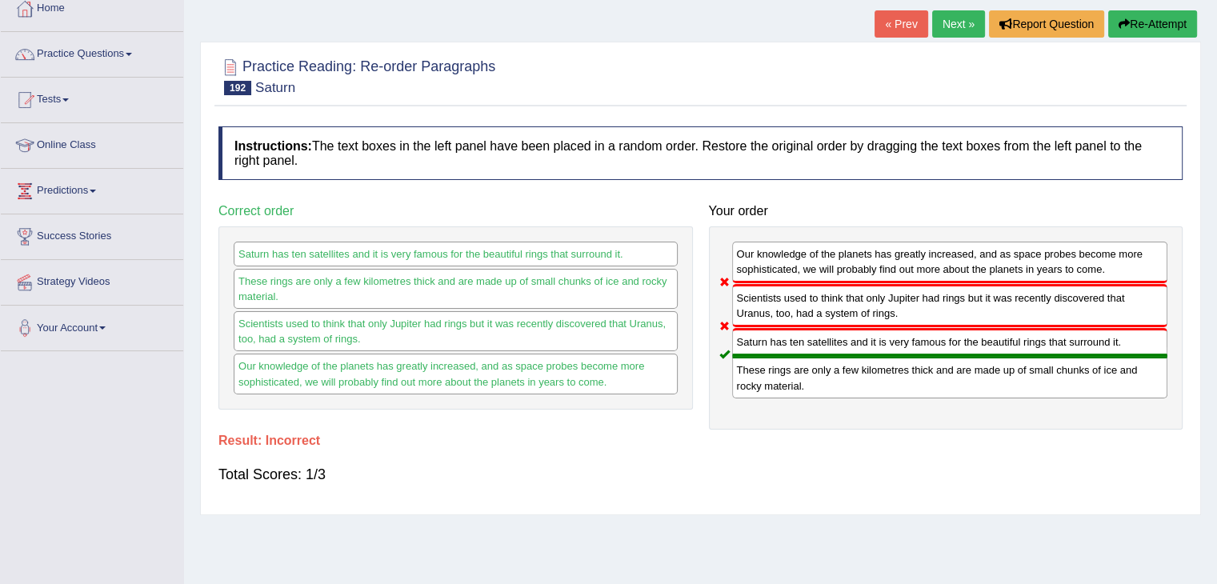
click at [948, 23] on link "Next »" at bounding box center [958, 23] width 53 height 27
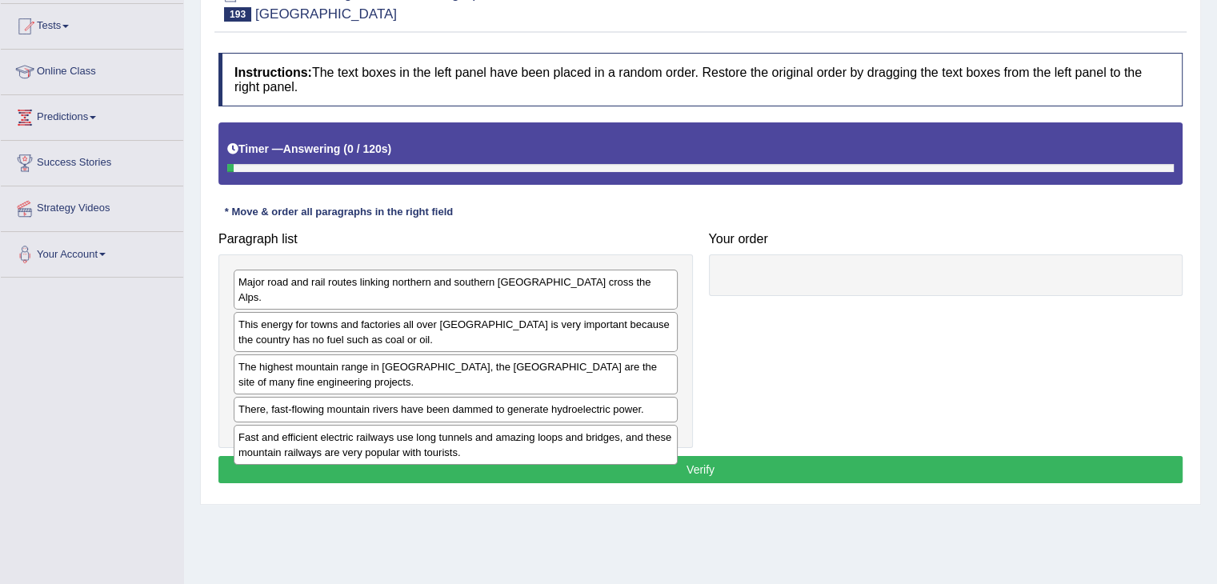
scroll to position [176, 0]
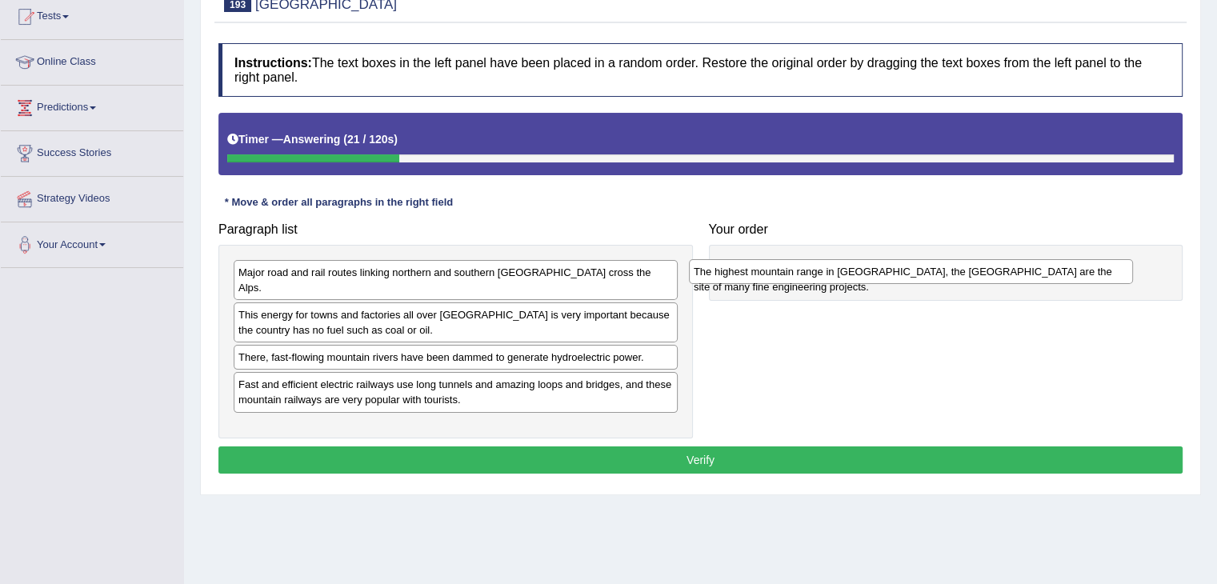
drag, startPoint x: 467, startPoint y: 342, endPoint x: 925, endPoint y: 266, distance: 464.4
click at [925, 266] on div "The highest mountain range in [GEOGRAPHIC_DATA], the [GEOGRAPHIC_DATA] are the …" at bounding box center [911, 271] width 444 height 25
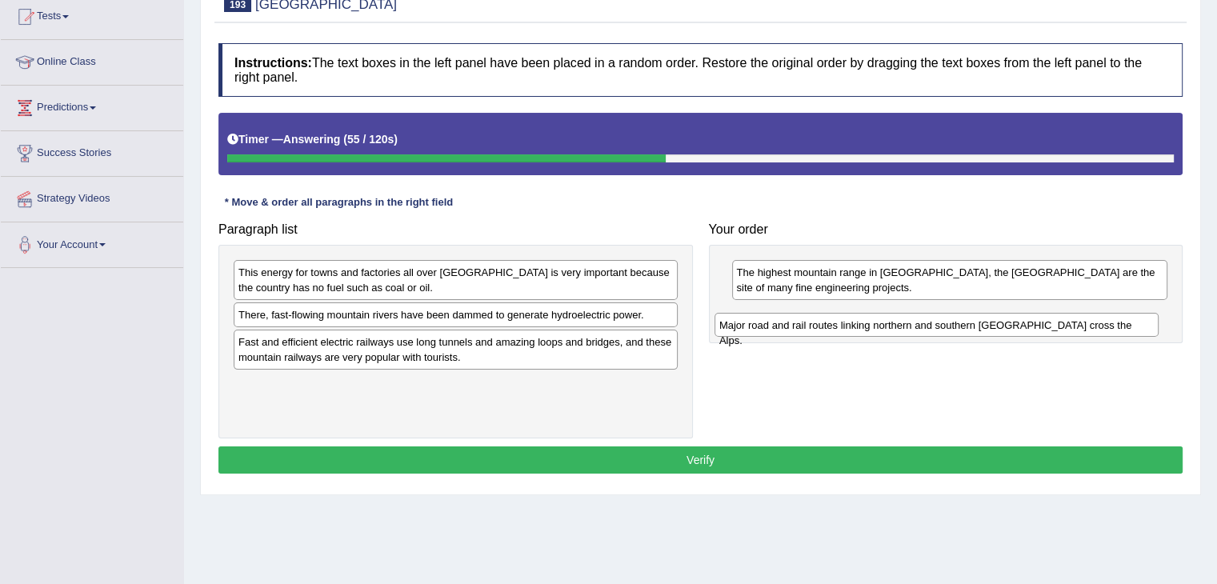
drag, startPoint x: 479, startPoint y: 273, endPoint x: 960, endPoint y: 325, distance: 483.5
click at [960, 325] on div "Major road and rail routes linking northern and southern Europe cross the Alps." at bounding box center [936, 325] width 444 height 25
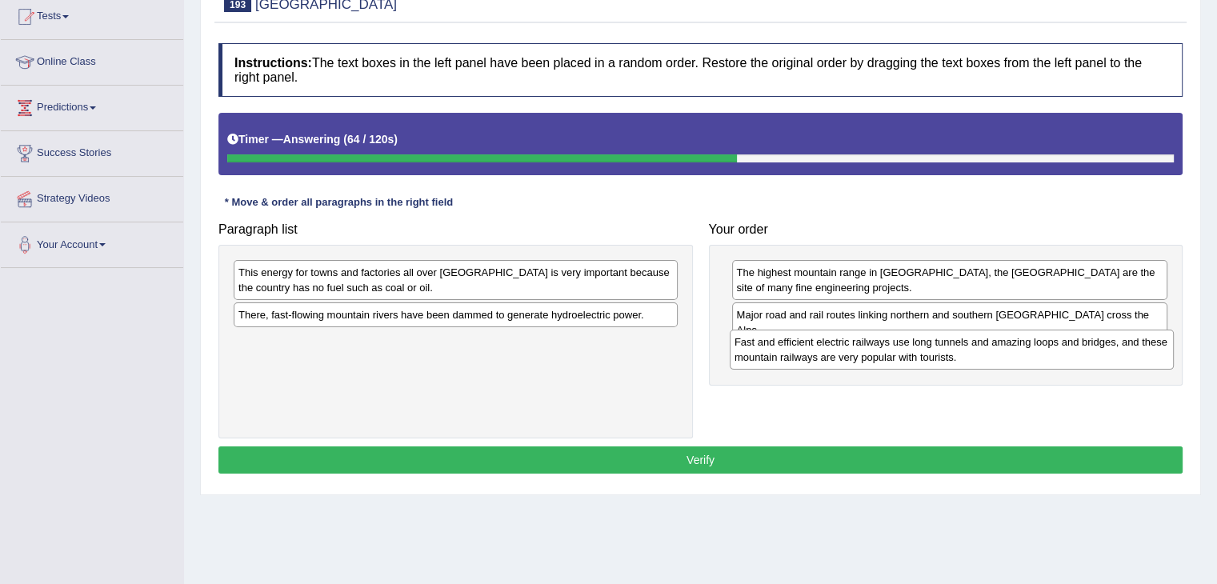
drag, startPoint x: 464, startPoint y: 347, endPoint x: 960, endPoint y: 348, distance: 495.9
click at [960, 348] on div "Fast and efficient electric railways use long tunnels and amazing loops and bri…" at bounding box center [951, 350] width 444 height 40
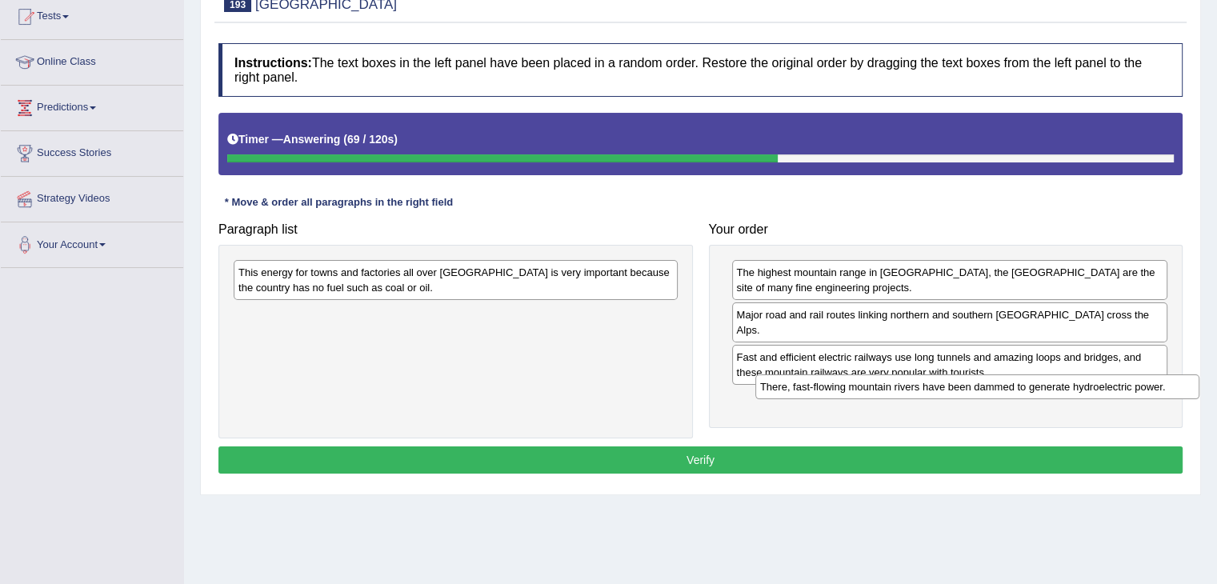
drag, startPoint x: 621, startPoint y: 318, endPoint x: 1142, endPoint y: 390, distance: 526.4
click at [1142, 390] on div "There, fast-flowing mountain rivers have been dammed to generate hydroelectric …" at bounding box center [977, 386] width 444 height 25
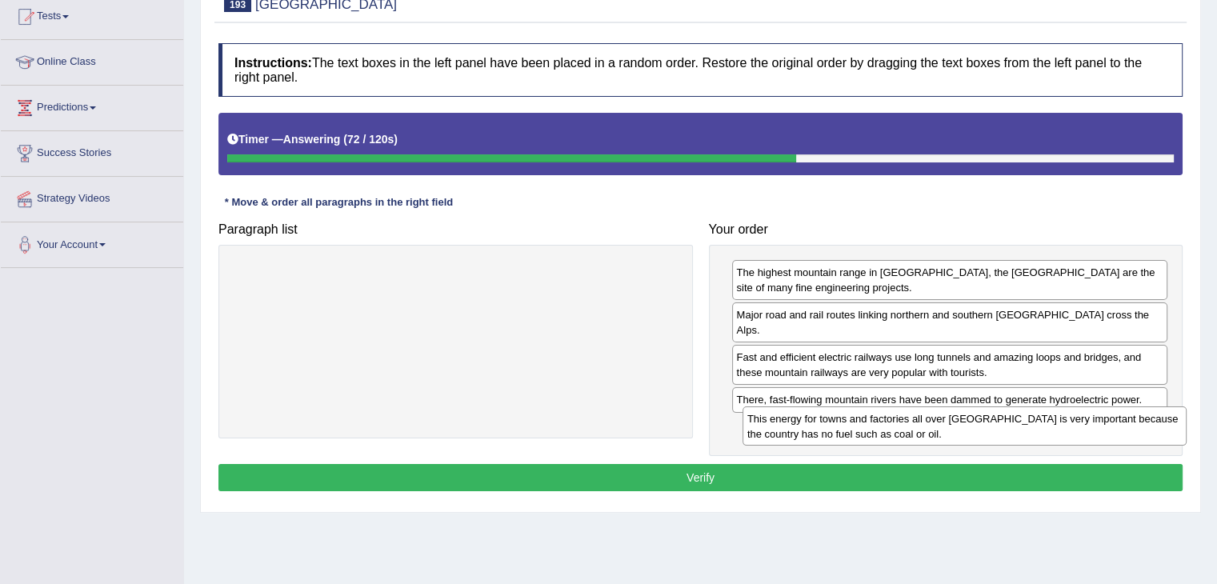
drag, startPoint x: 596, startPoint y: 273, endPoint x: 1101, endPoint y: 418, distance: 525.3
click at [1101, 418] on div "This energy for towns and factories all over Switzerland is very important beca…" at bounding box center [964, 426] width 444 height 40
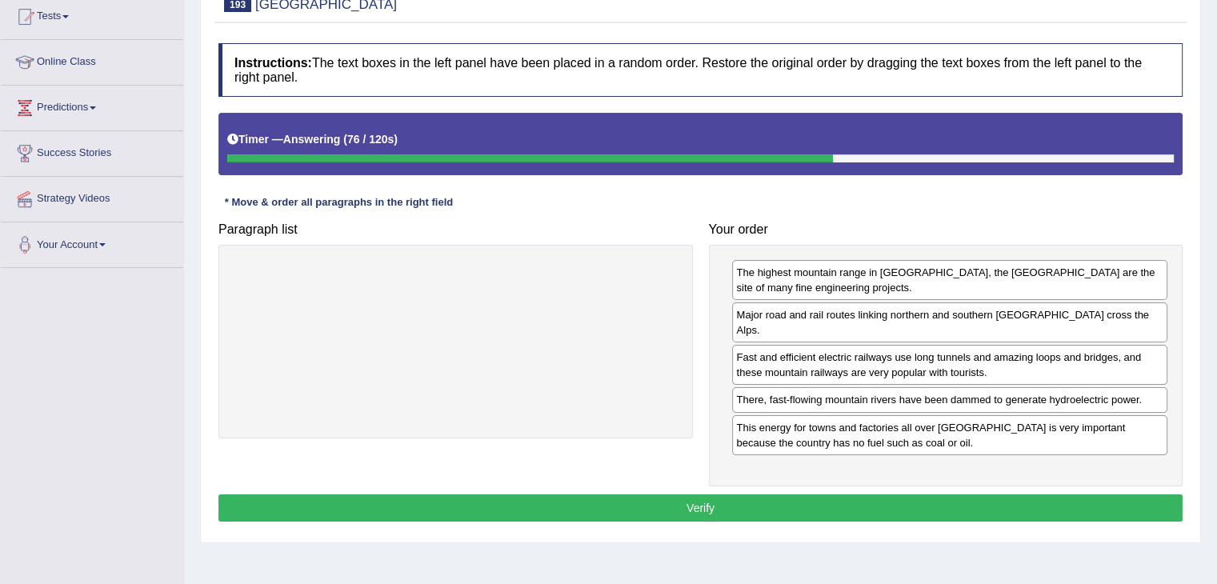
click at [751, 499] on button "Verify" at bounding box center [700, 507] width 964 height 27
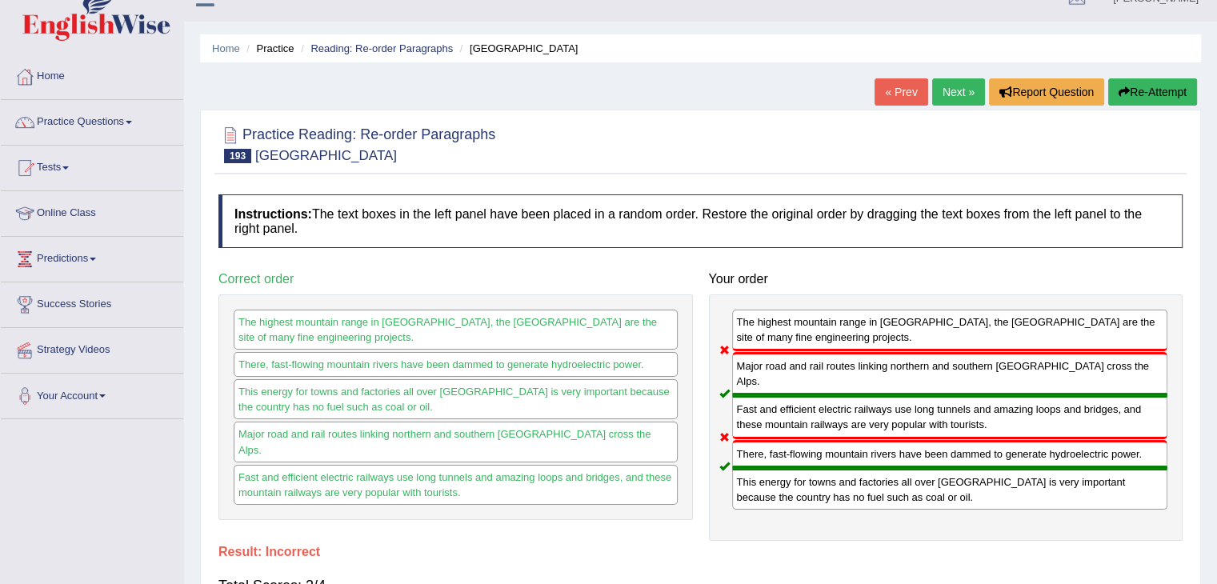
scroll to position [24, 0]
click at [953, 94] on link "Next »" at bounding box center [958, 92] width 53 height 27
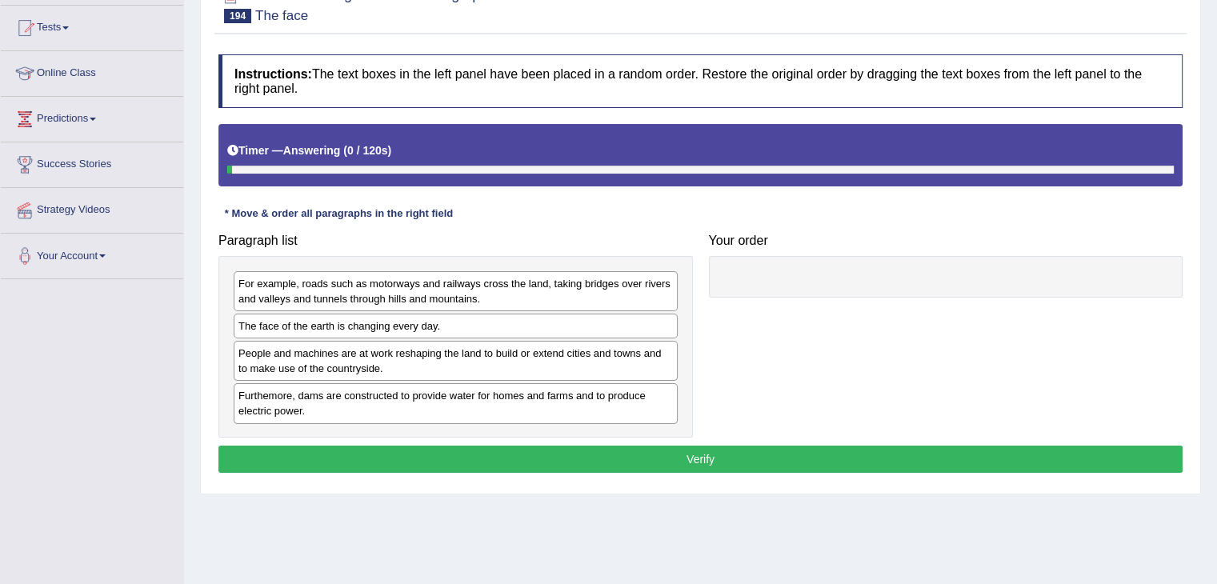
scroll to position [187, 0]
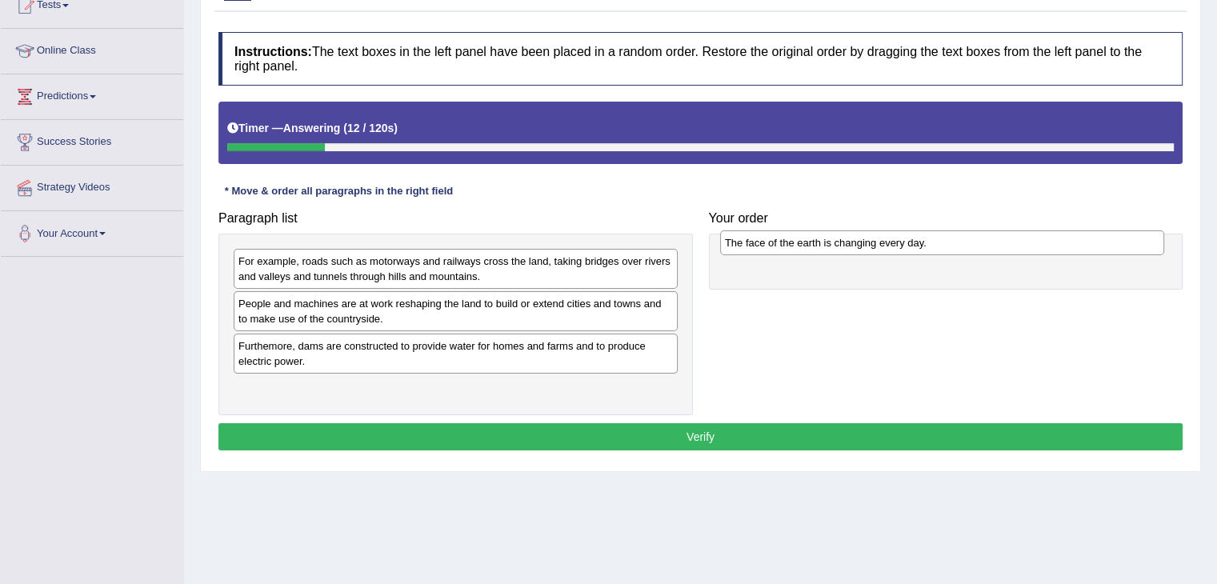
drag, startPoint x: 427, startPoint y: 302, endPoint x: 912, endPoint y: 242, distance: 488.5
click at [912, 242] on div "The face of the earth is changing every day." at bounding box center [942, 242] width 444 height 25
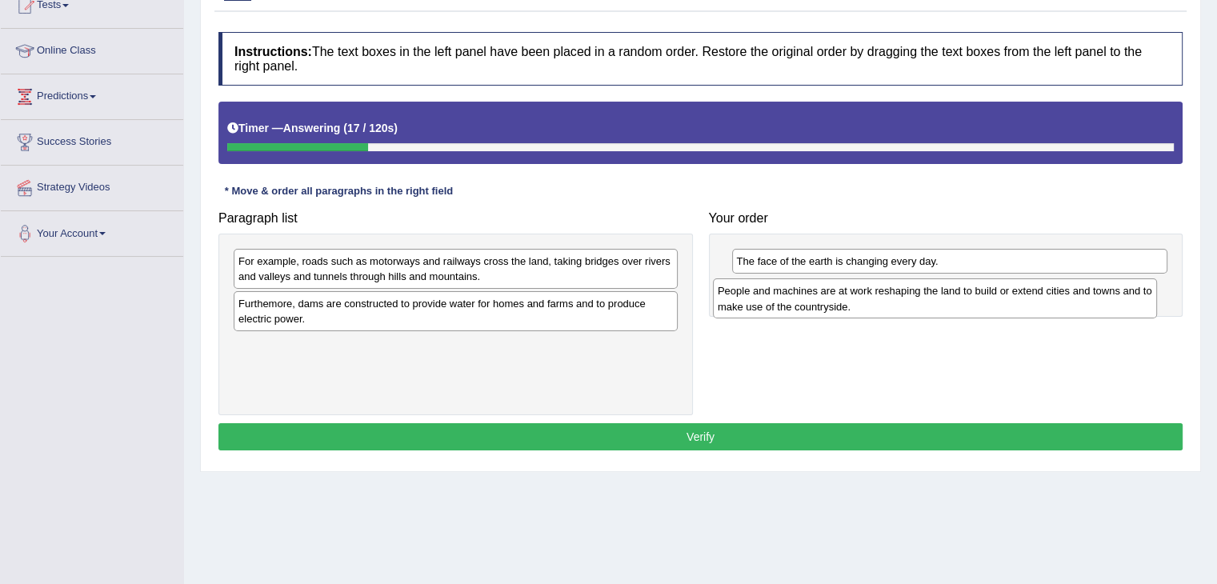
drag, startPoint x: 493, startPoint y: 309, endPoint x: 972, endPoint y: 298, distance: 479.2
click at [972, 298] on div "People and machines are at work reshaping the land to build or extend cities an…" at bounding box center [935, 298] width 444 height 40
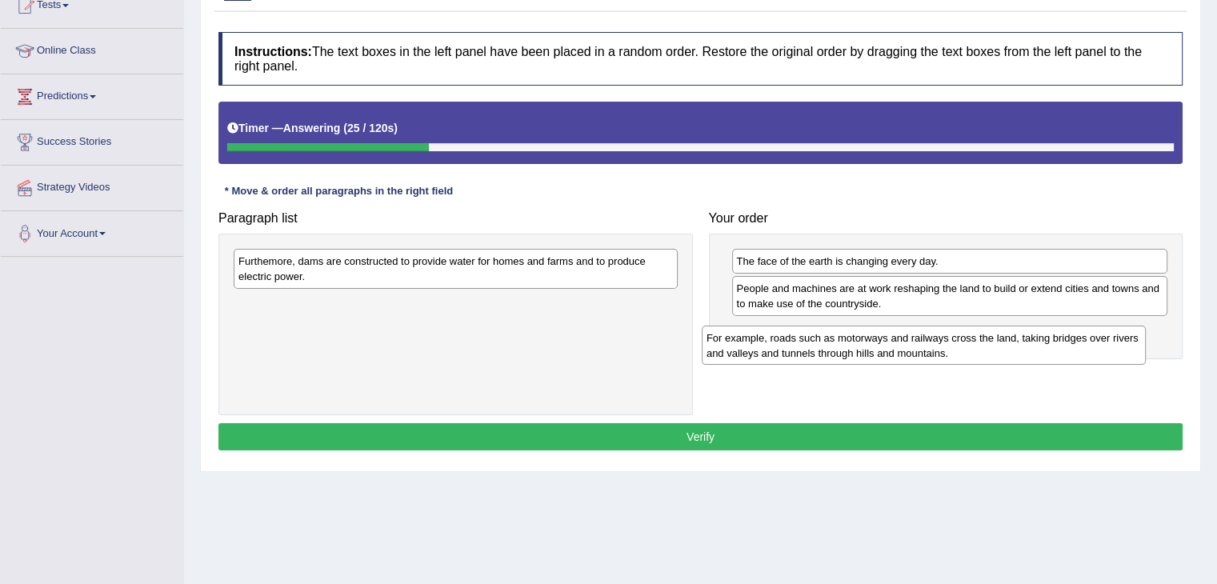
drag, startPoint x: 587, startPoint y: 265, endPoint x: 1056, endPoint y: 338, distance: 474.5
click at [1056, 338] on div "For example, roads such as motorways and railways cross the land, taking bridge…" at bounding box center [923, 346] width 444 height 40
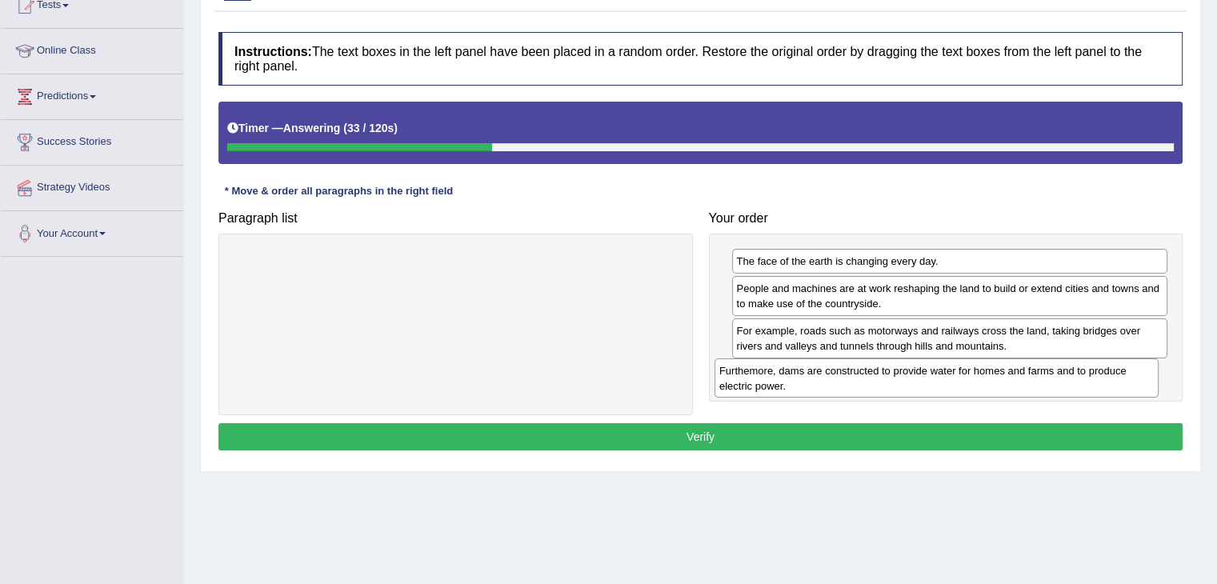
drag, startPoint x: 561, startPoint y: 263, endPoint x: 1043, endPoint y: 378, distance: 494.9
click at [1043, 378] on div "Furthemore, dams are constructed to provide water for homes and farms and to pr…" at bounding box center [936, 378] width 444 height 40
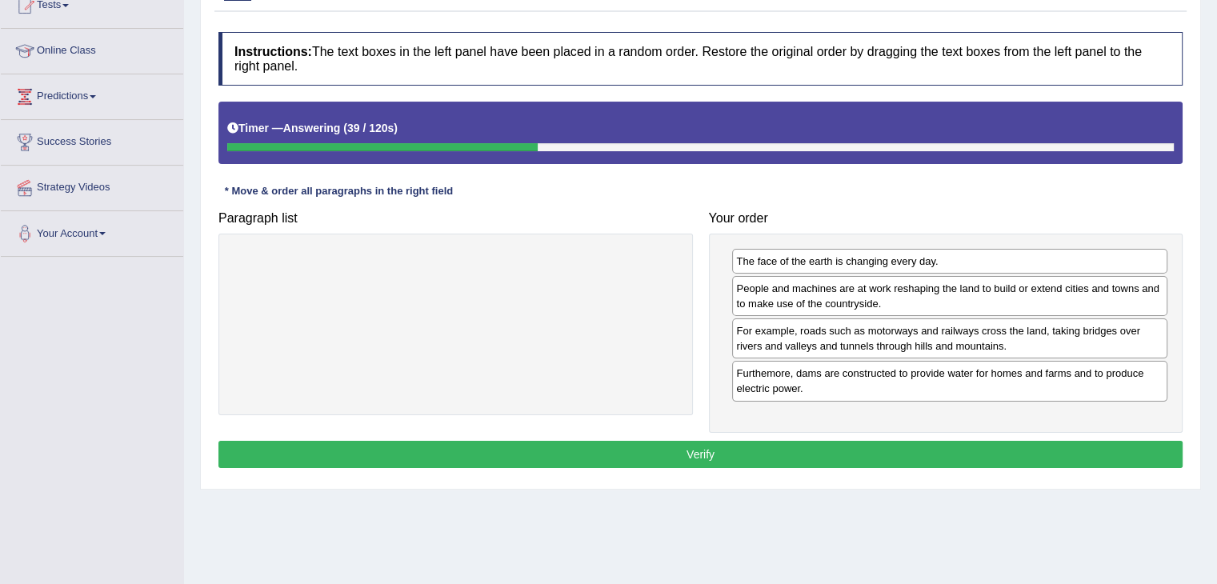
click at [809, 452] on button "Verify" at bounding box center [700, 454] width 964 height 27
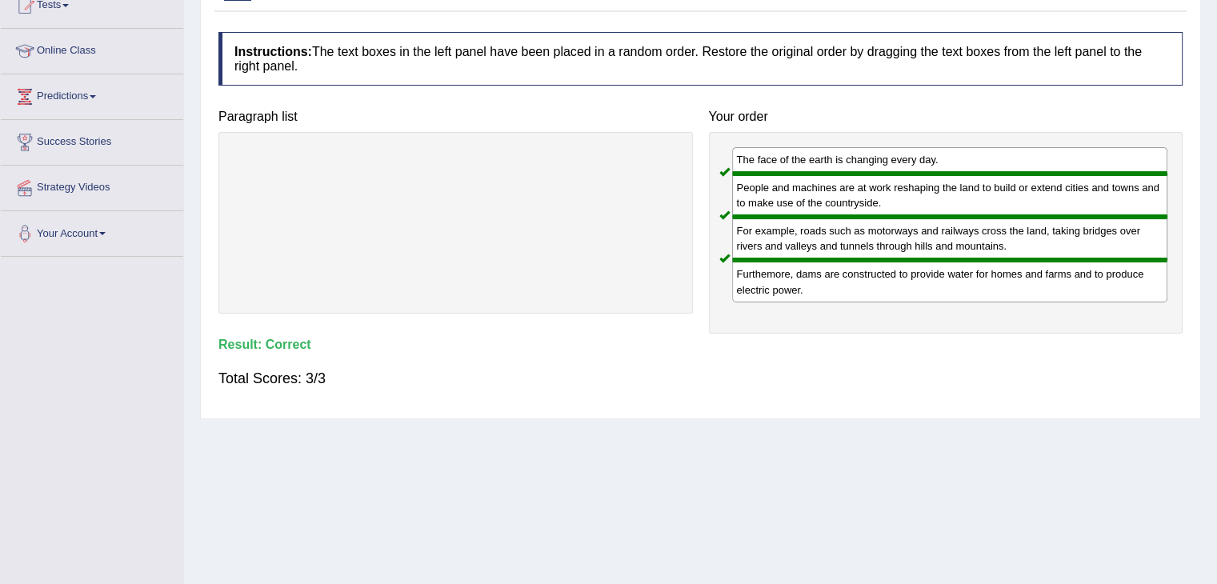
scroll to position [0, 0]
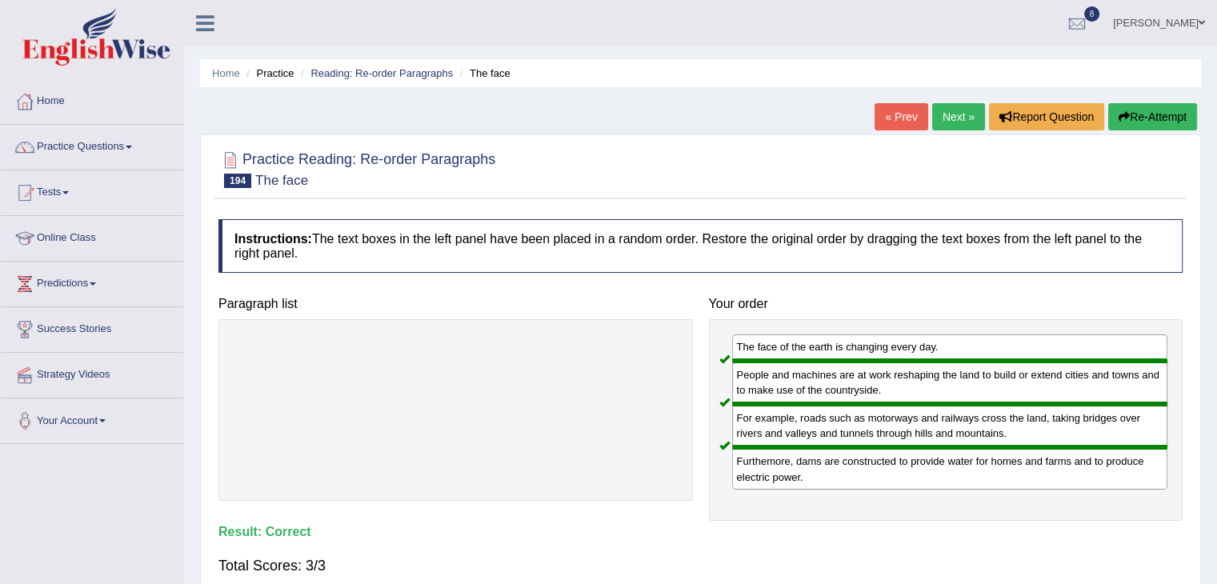
click at [946, 115] on link "Next »" at bounding box center [958, 116] width 53 height 27
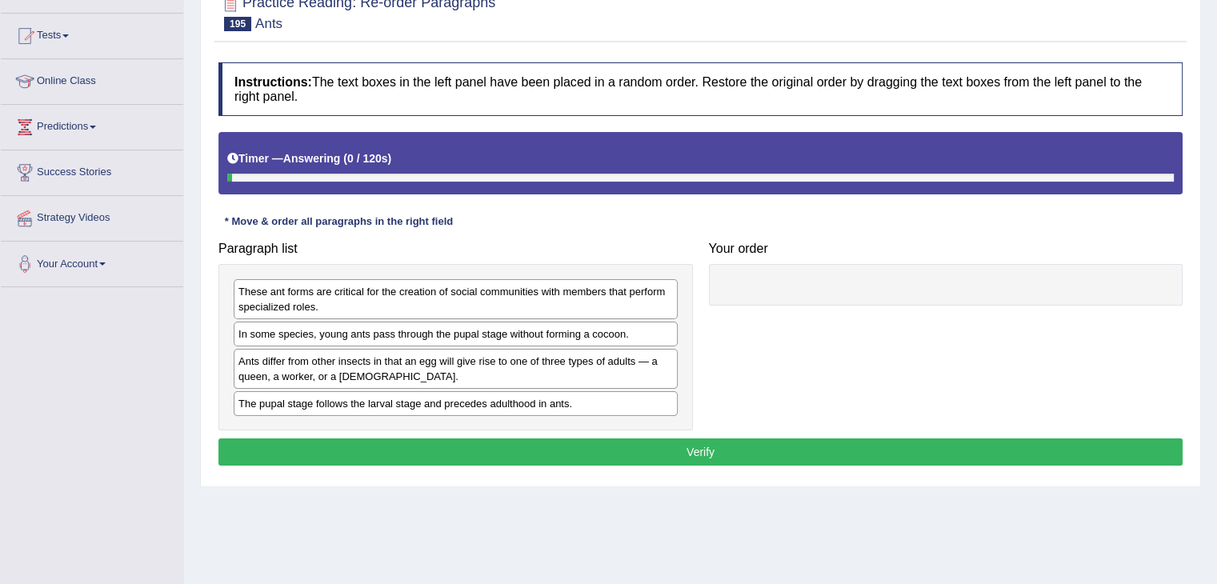
scroll to position [157, 0]
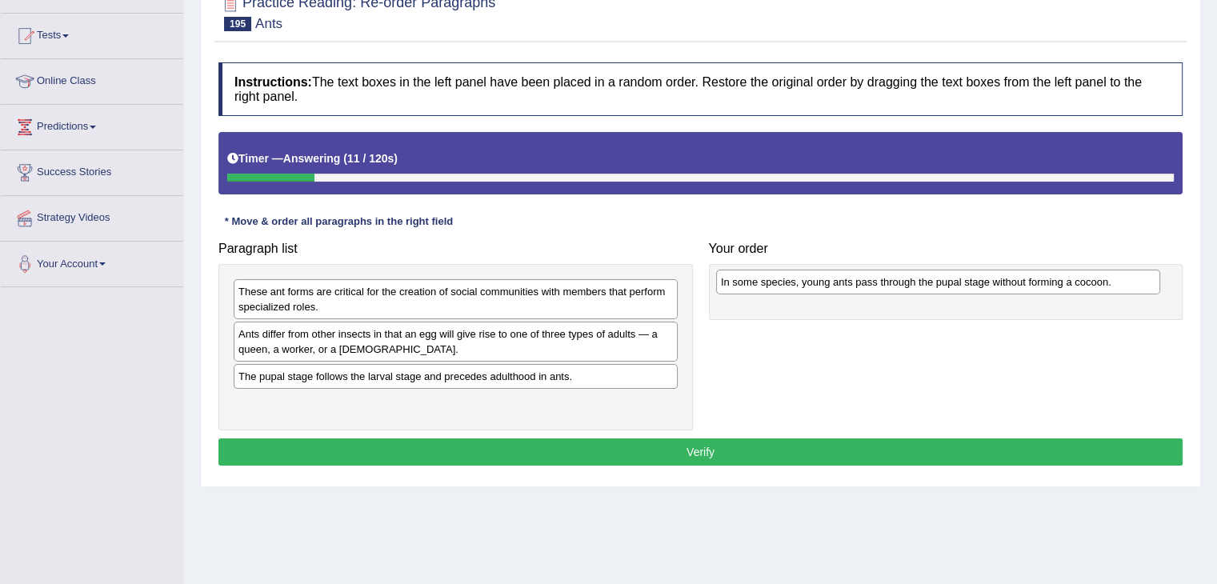
drag, startPoint x: 598, startPoint y: 334, endPoint x: 1081, endPoint y: 282, distance: 485.0
click at [1081, 282] on div "In some species, young ants pass through the pupal stage without forming a coco…" at bounding box center [938, 282] width 444 height 25
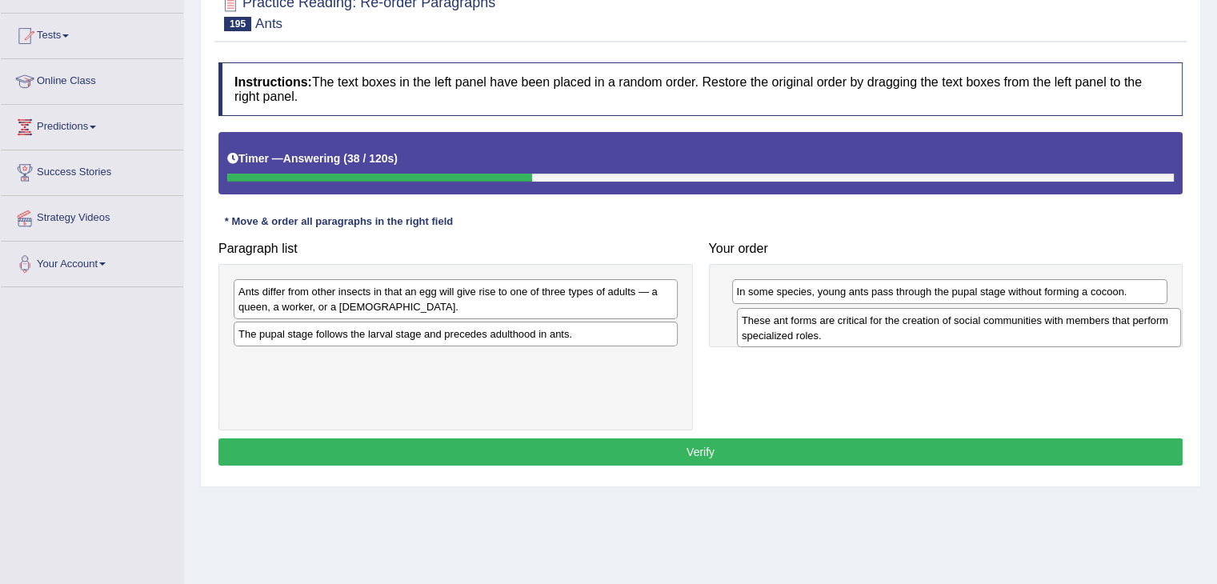
drag, startPoint x: 458, startPoint y: 304, endPoint x: 960, endPoint y: 333, distance: 502.3
click at [960, 333] on div "These ant forms are critical for the creation of social communities with member…" at bounding box center [959, 328] width 444 height 40
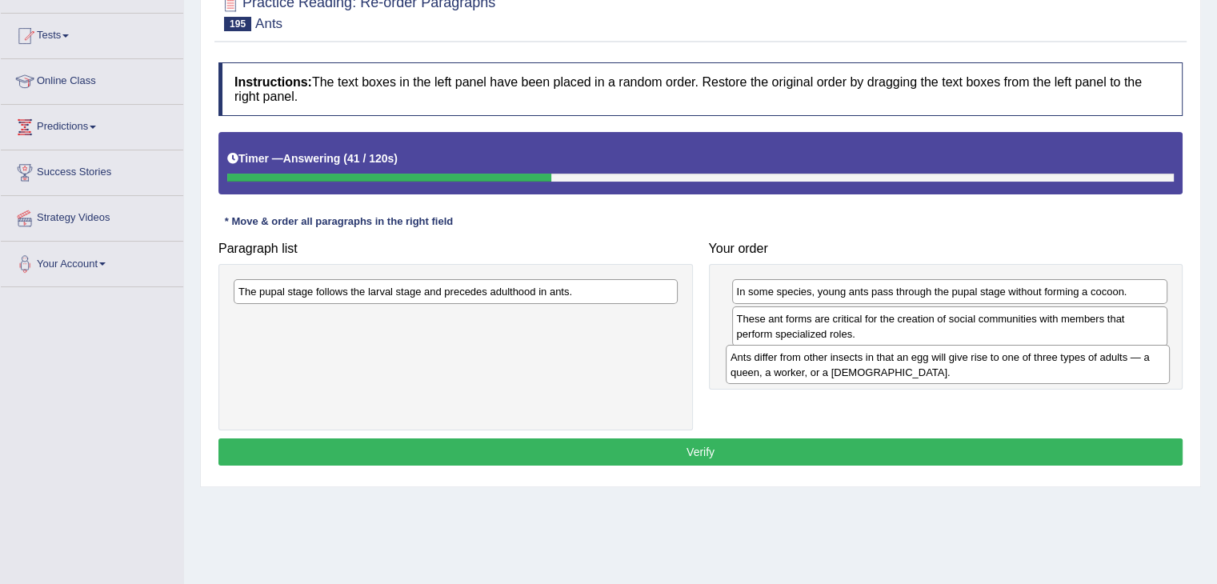
drag, startPoint x: 507, startPoint y: 302, endPoint x: 999, endPoint y: 369, distance: 496.4
click at [999, 369] on div "Ants differ from other insects in that an egg will give rise to one of three ty…" at bounding box center [947, 365] width 444 height 40
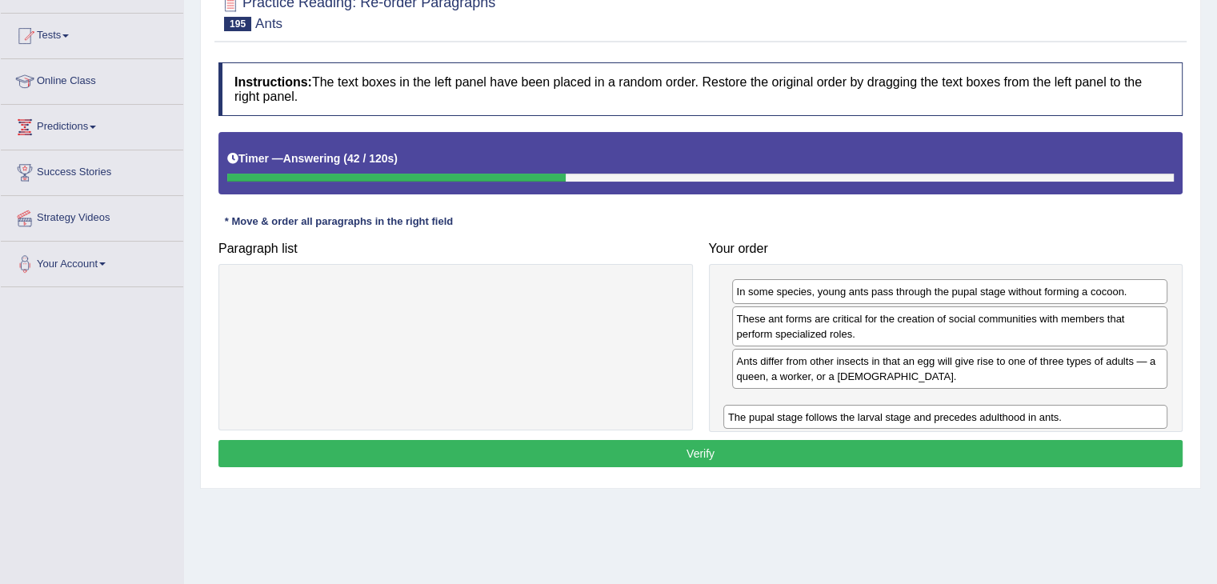
drag, startPoint x: 644, startPoint y: 289, endPoint x: 1133, endPoint y: 413, distance: 504.2
click at [1133, 413] on div "The pupal stage follows the larval stage and precedes adulthood in ants." at bounding box center [945, 417] width 444 height 25
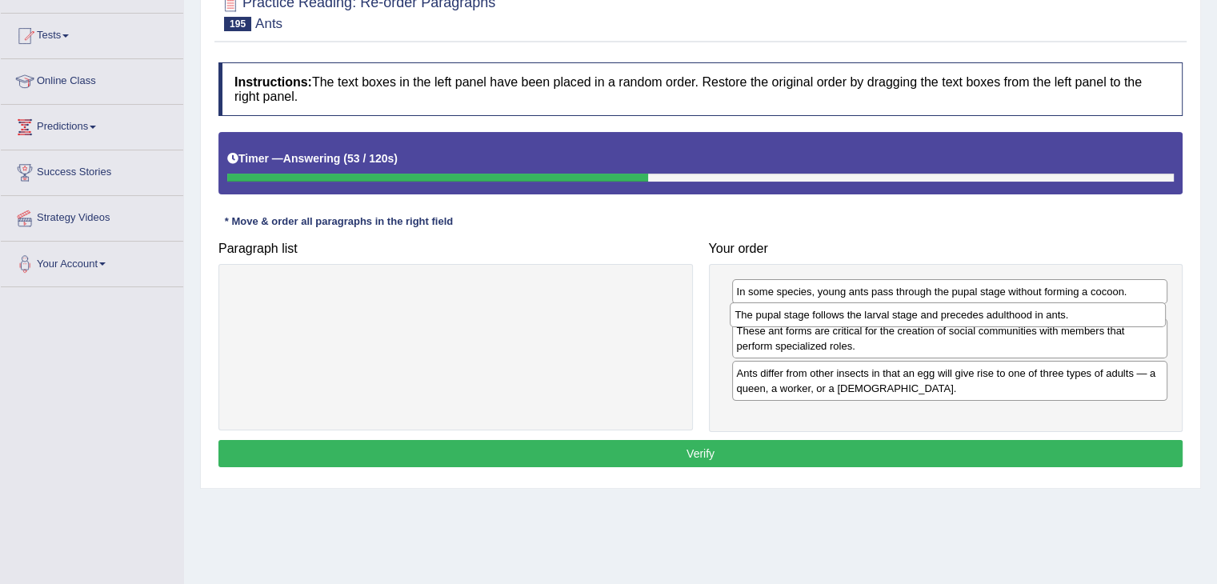
drag, startPoint x: 861, startPoint y: 404, endPoint x: 861, endPoint y: 316, distance: 88.0
click at [861, 316] on div "The pupal stage follows the larval stage and precedes adulthood in ants." at bounding box center [947, 314] width 436 height 25
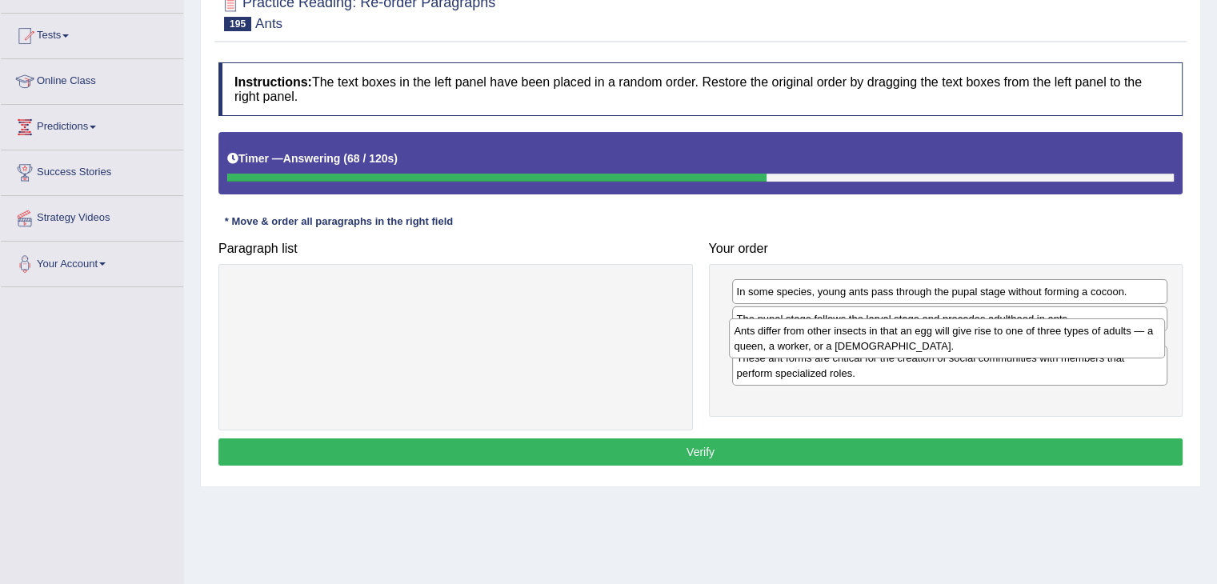
drag, startPoint x: 926, startPoint y: 399, endPoint x: 919, endPoint y: 342, distance: 58.0
click at [919, 342] on div "Ants differ from other insects in that an egg will give rise to one of three ty…" at bounding box center [947, 338] width 436 height 40
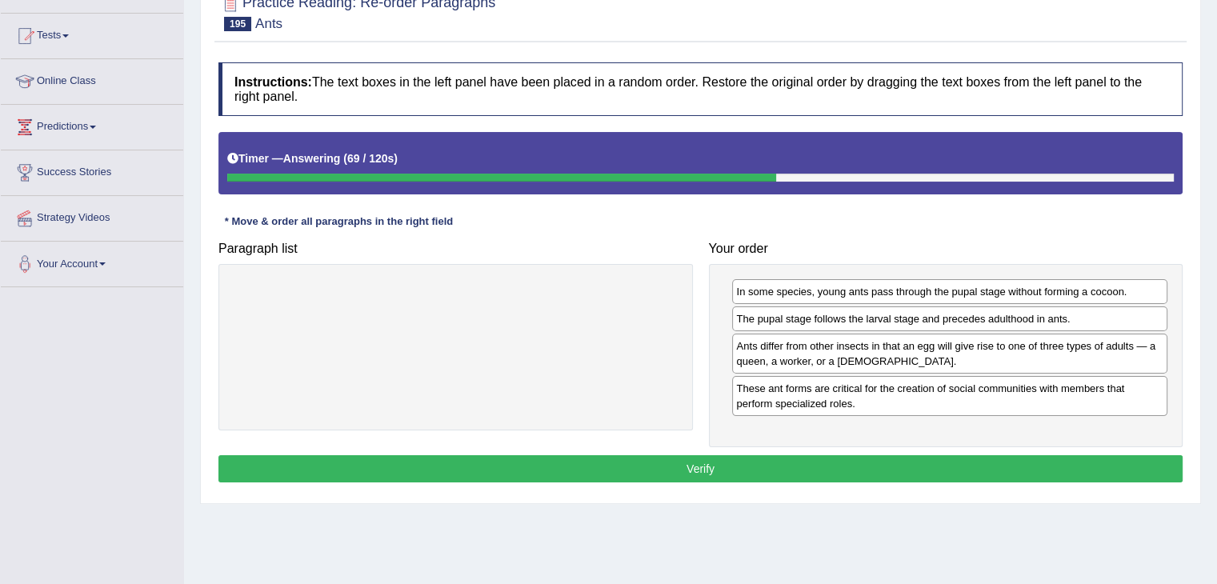
click at [806, 466] on button "Verify" at bounding box center [700, 468] width 964 height 27
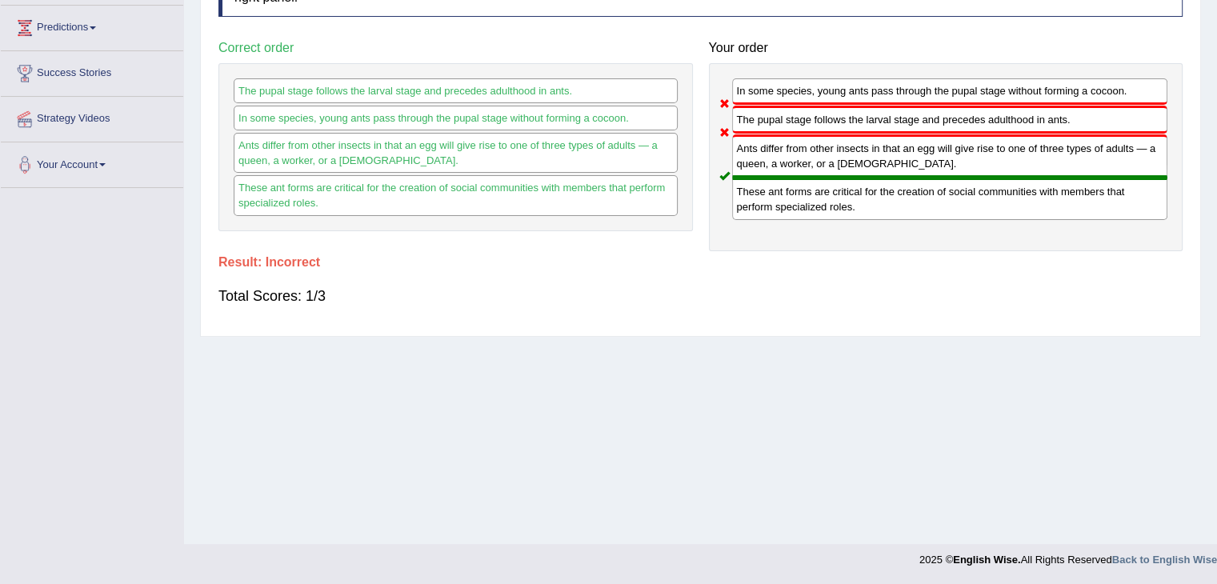
scroll to position [0, 0]
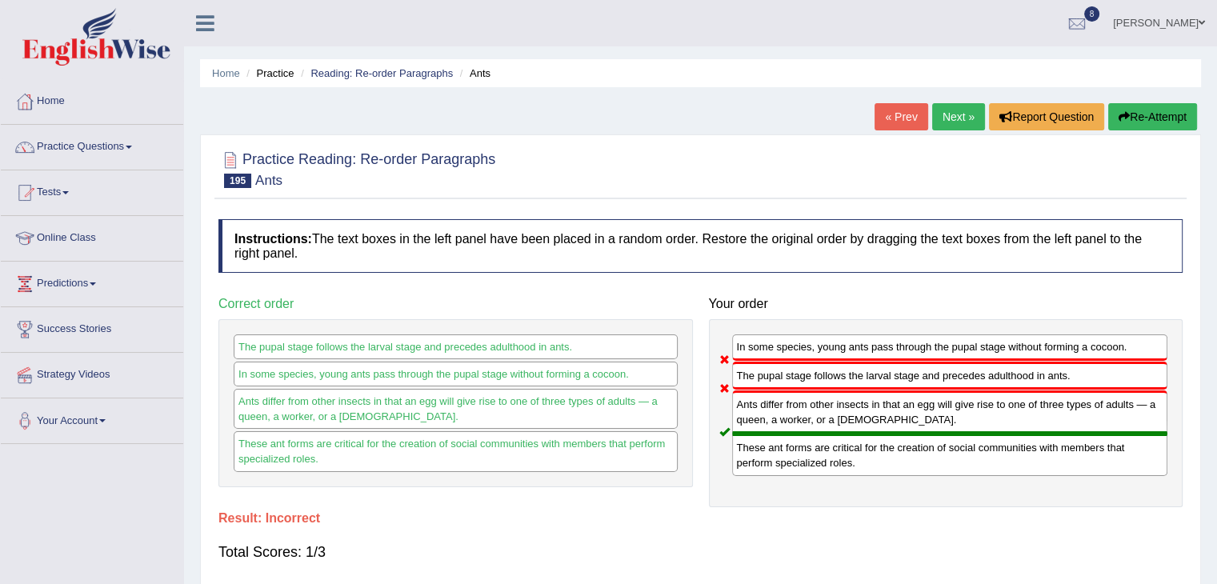
click at [946, 116] on link "Next »" at bounding box center [958, 116] width 53 height 27
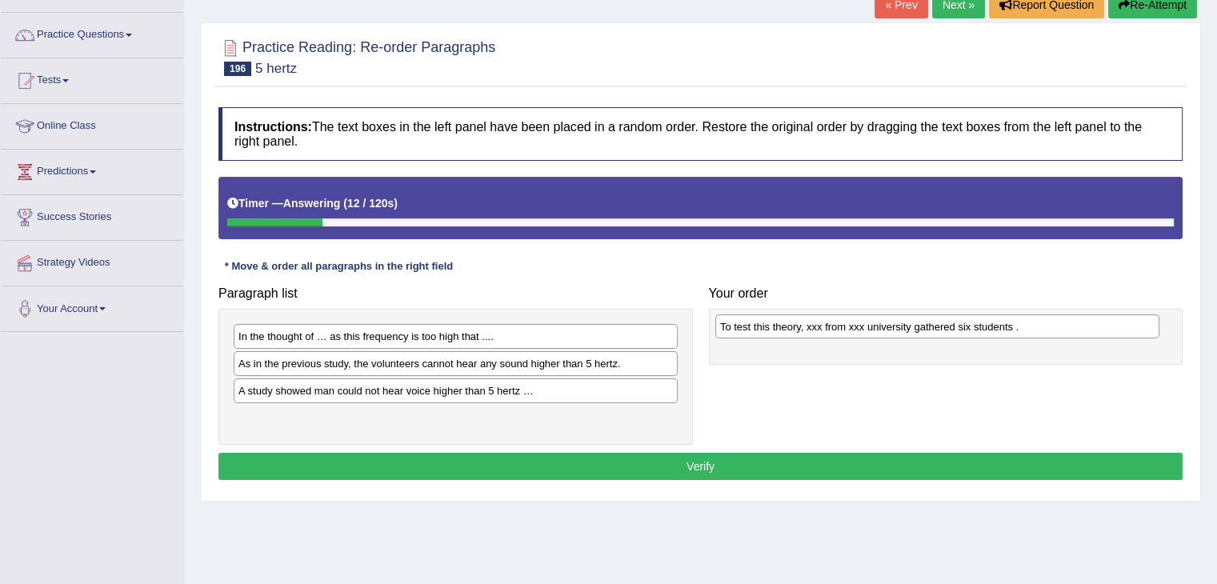
drag, startPoint x: 422, startPoint y: 343, endPoint x: 904, endPoint y: 334, distance: 481.6
click at [904, 334] on div "To test this theory, xxx from xxx university gathered six students ." at bounding box center [937, 326] width 444 height 25
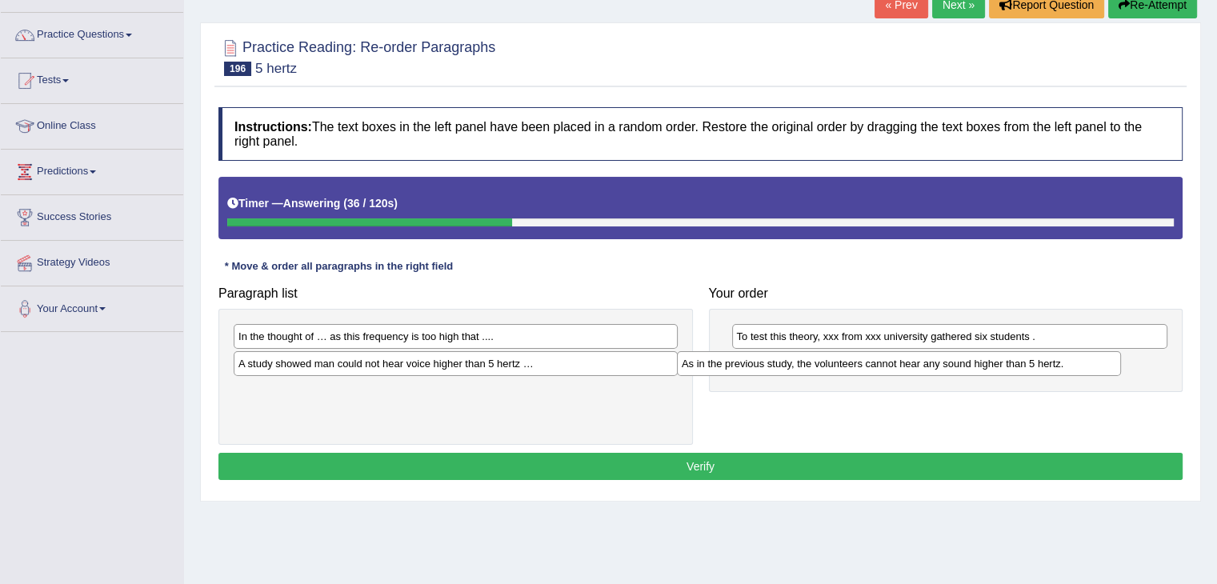
drag, startPoint x: 555, startPoint y: 362, endPoint x: 1001, endPoint y: 362, distance: 446.3
click at [1001, 362] on div "As in the previous study, the volunteers cannot hear any sound higher than 5 he…" at bounding box center [899, 363] width 444 height 25
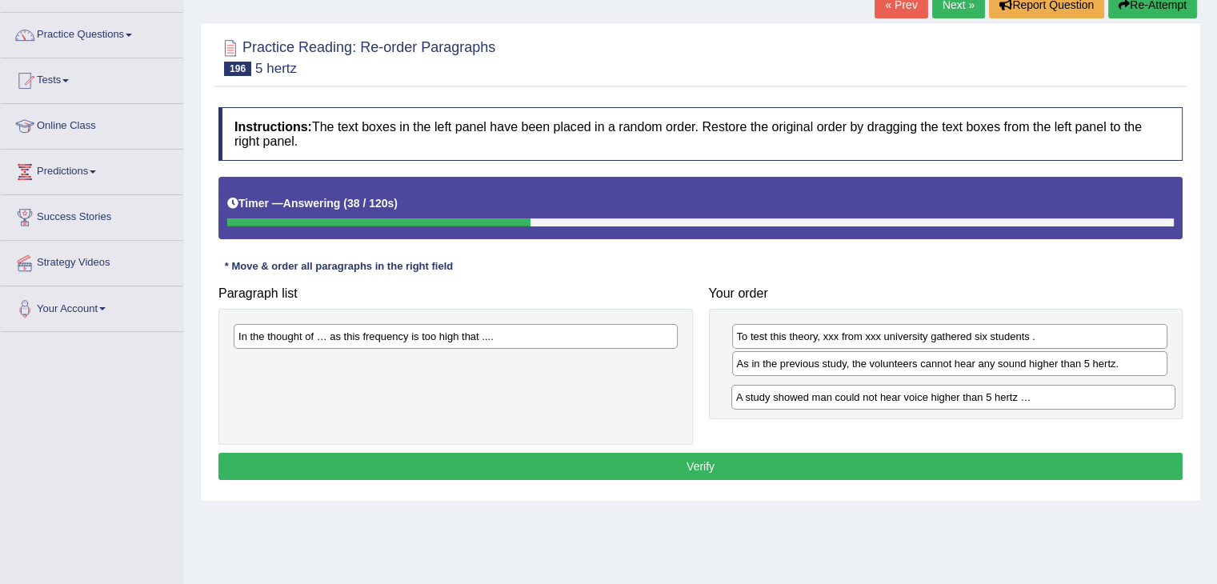
drag, startPoint x: 585, startPoint y: 363, endPoint x: 1077, endPoint y: 398, distance: 493.1
click at [1077, 398] on div "A study showed man could not hear voice higher than 5 hertz …" at bounding box center [953, 397] width 444 height 25
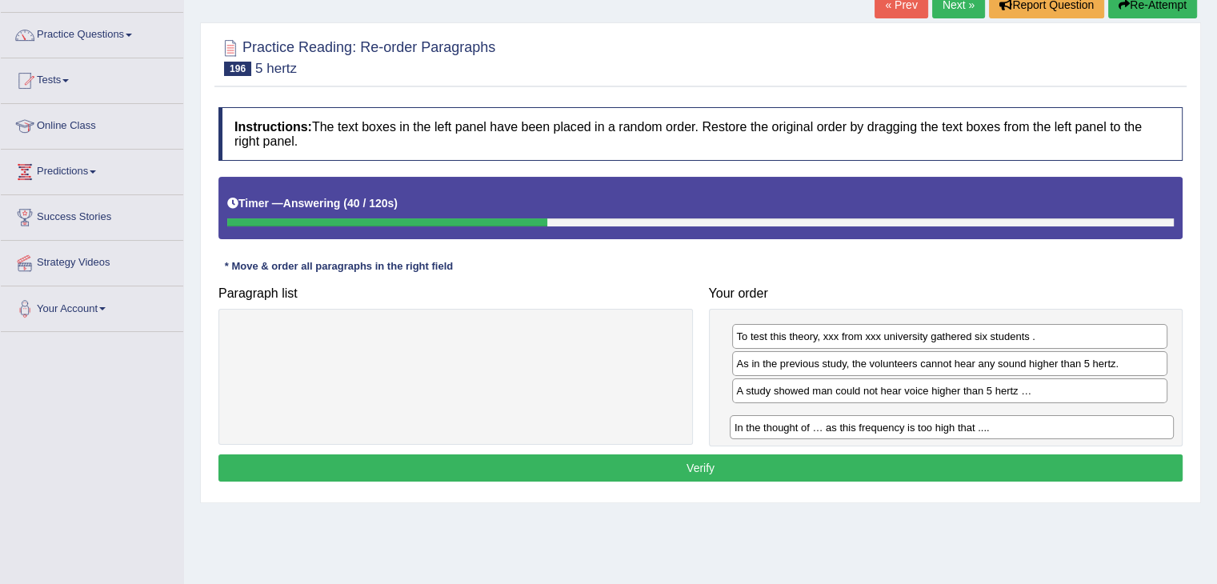
drag, startPoint x: 541, startPoint y: 339, endPoint x: 1037, endPoint y: 432, distance: 503.7
click at [1037, 432] on div "In the thought of … as this frequency is too high that ...." at bounding box center [951, 427] width 444 height 25
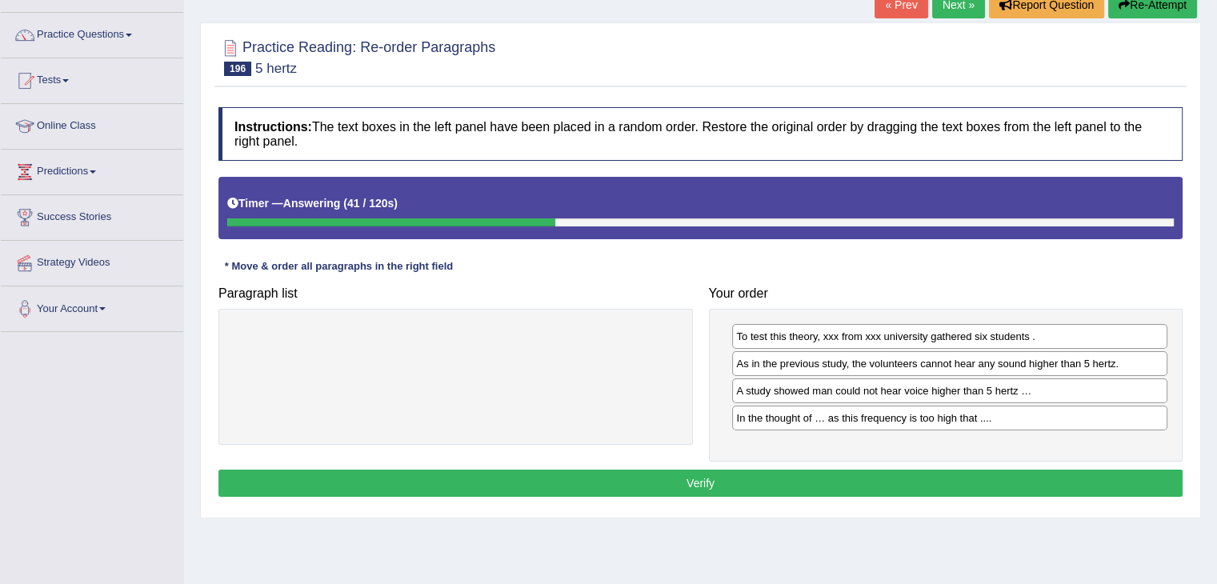
click at [847, 478] on button "Verify" at bounding box center [700, 483] width 964 height 27
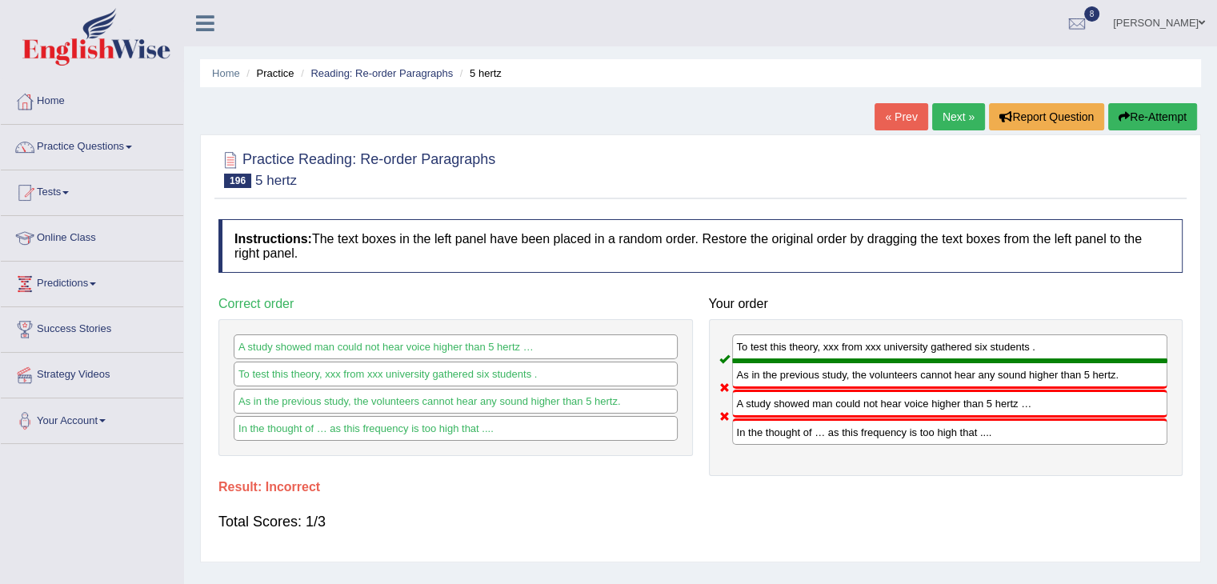
click at [905, 120] on link "« Prev" at bounding box center [900, 116] width 53 height 27
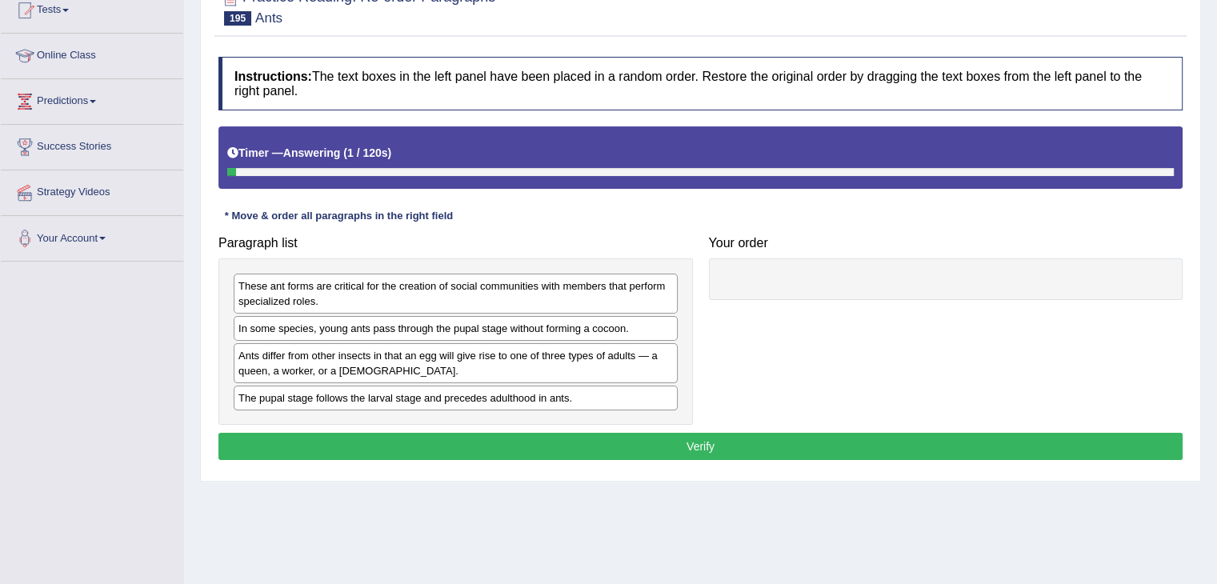
scroll to position [184, 0]
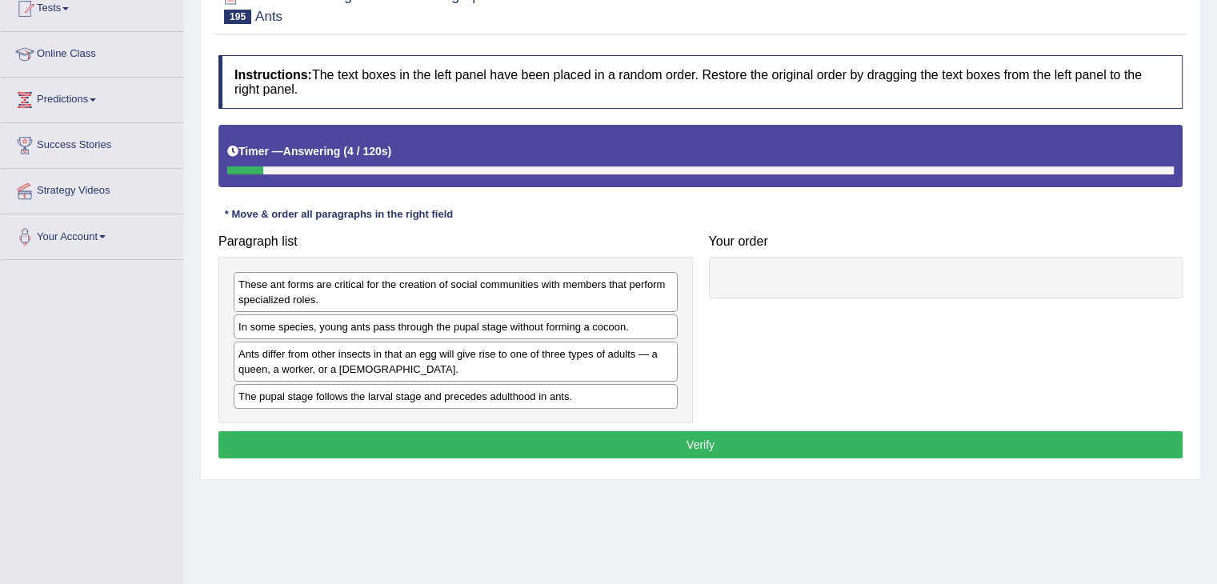
drag, startPoint x: 442, startPoint y: 406, endPoint x: 458, endPoint y: 397, distance: 18.3
click at [446, 401] on div "These ant forms are critical for the creation of social communities with member…" at bounding box center [455, 340] width 474 height 166
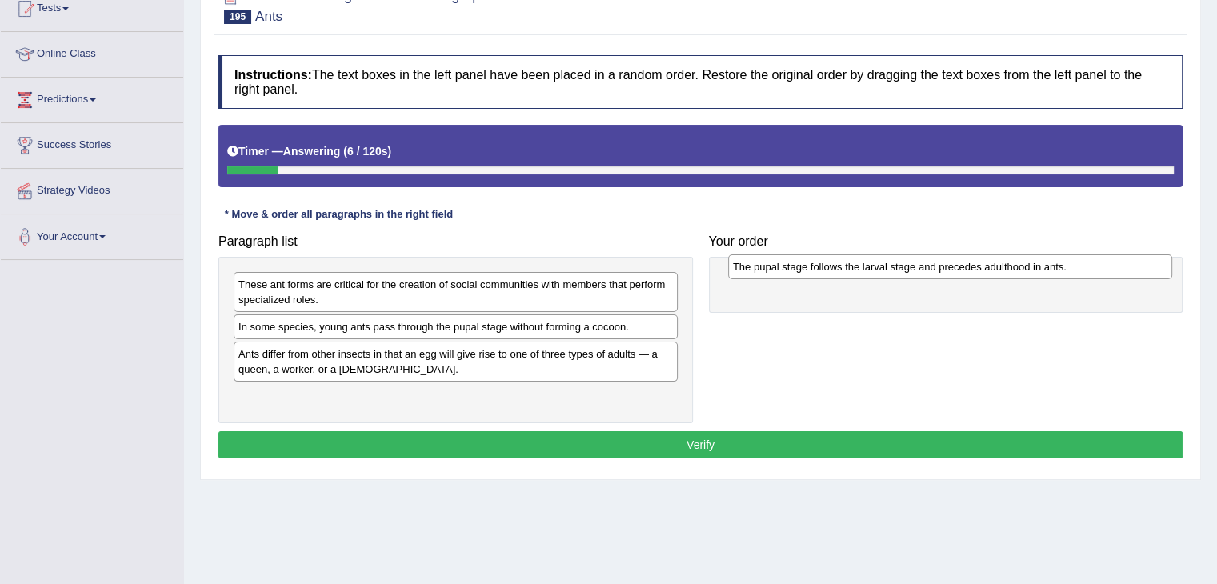
drag, startPoint x: 469, startPoint y: 398, endPoint x: 963, endPoint y: 269, distance: 510.8
click at [963, 269] on div "The pupal stage follows the larval stage and precedes adulthood in ants." at bounding box center [950, 266] width 444 height 25
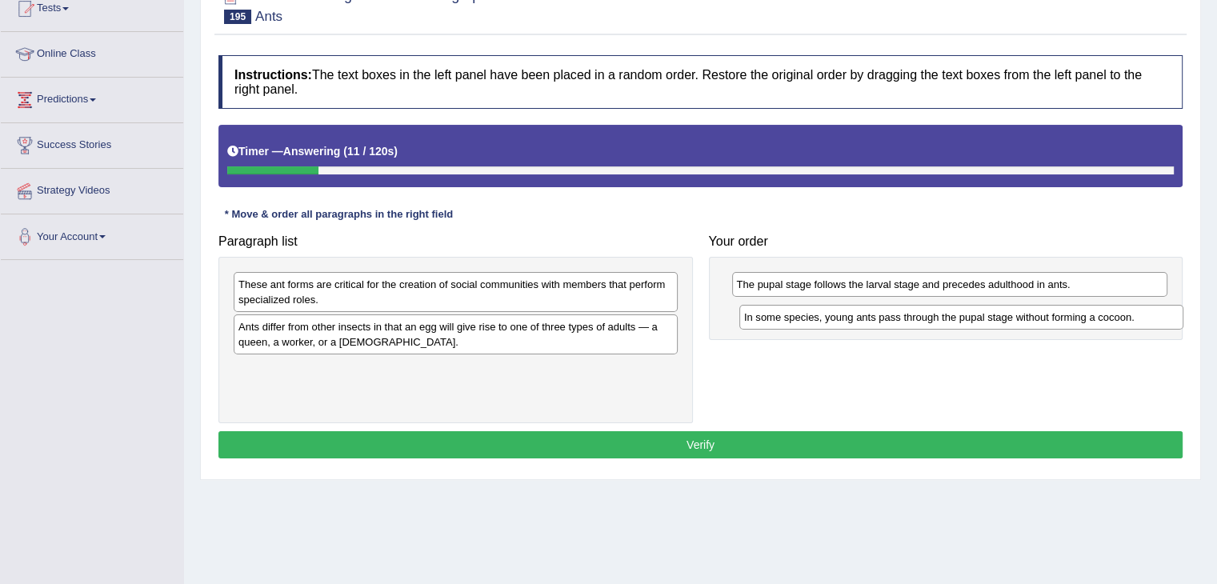
drag, startPoint x: 470, startPoint y: 327, endPoint x: 976, endPoint y: 318, distance: 505.6
click at [976, 318] on div "In some species, young ants pass through the pupal stage without forming a coco…" at bounding box center [961, 317] width 444 height 25
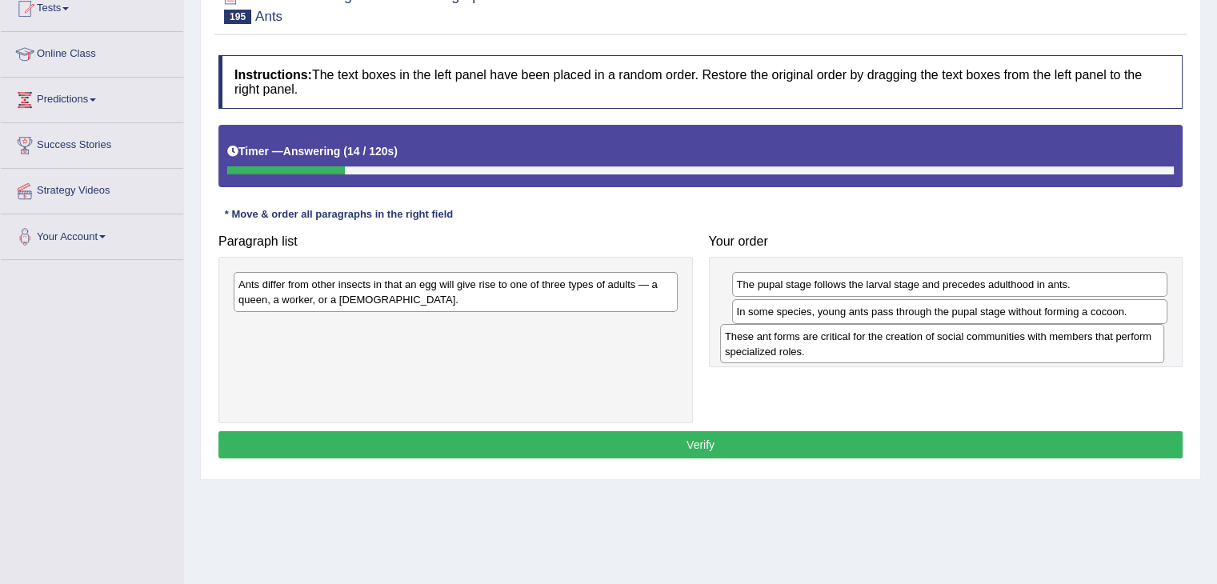
drag, startPoint x: 536, startPoint y: 305, endPoint x: 1022, endPoint y: 356, distance: 489.0
click at [1022, 356] on div "These ant forms are critical for the creation of social communities with member…" at bounding box center [942, 344] width 444 height 40
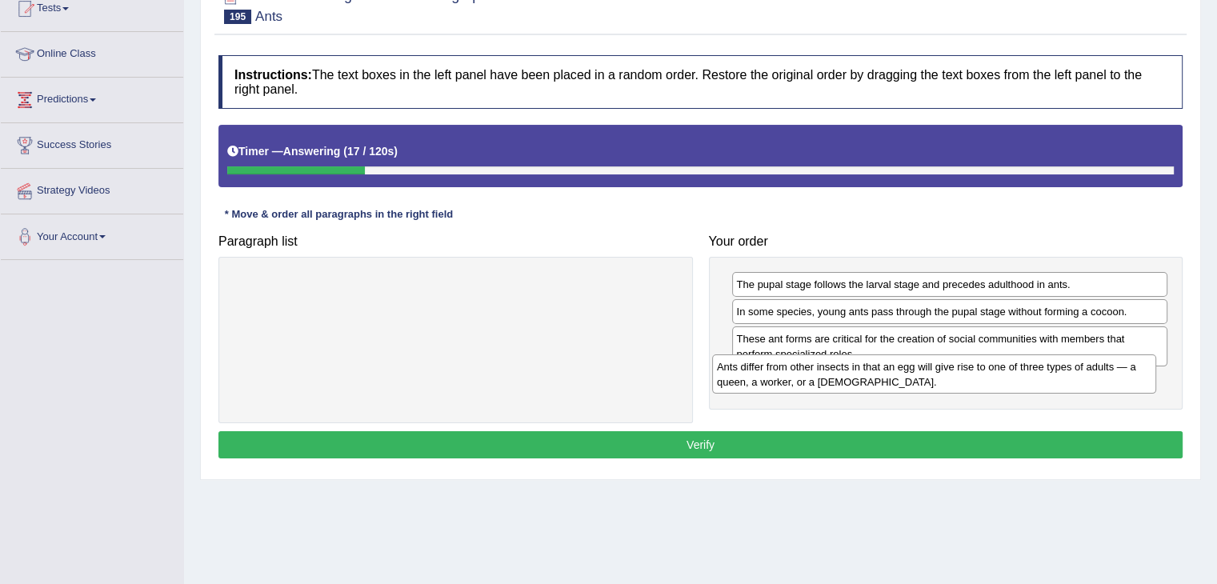
drag, startPoint x: 575, startPoint y: 291, endPoint x: 1053, endPoint y: 374, distance: 485.4
click at [1053, 374] on div "Ants differ from other insects in that an egg will give rise to one of three ty…" at bounding box center [934, 374] width 444 height 40
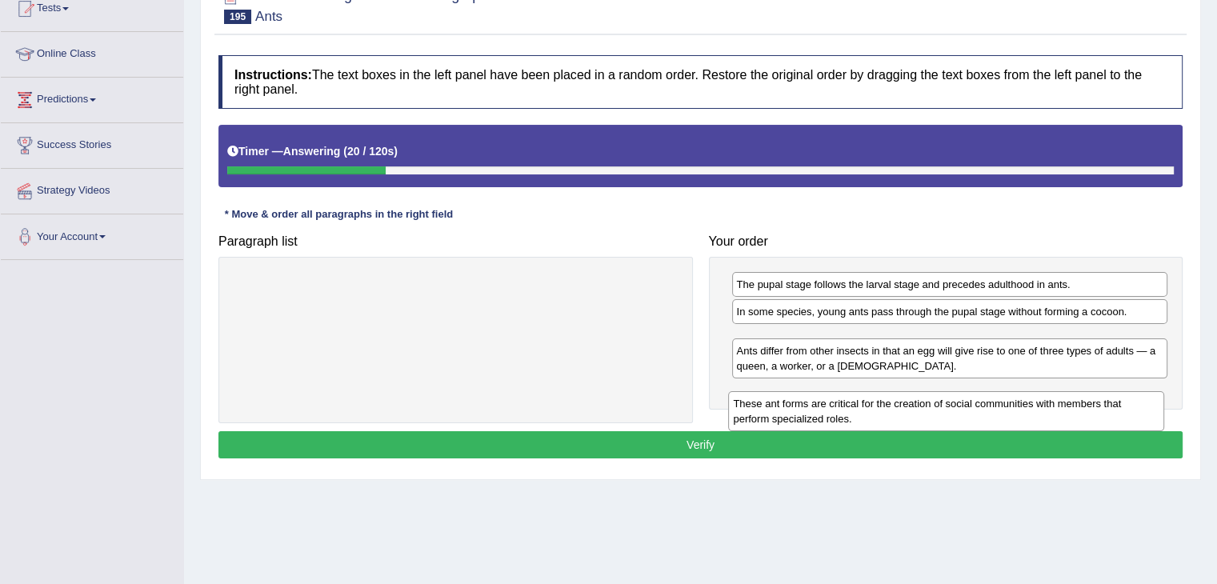
drag, startPoint x: 963, startPoint y: 349, endPoint x: 957, endPoint y: 407, distance: 58.7
click at [957, 407] on div "These ant forms are critical for the creation of social communities with member…" at bounding box center [946, 411] width 436 height 40
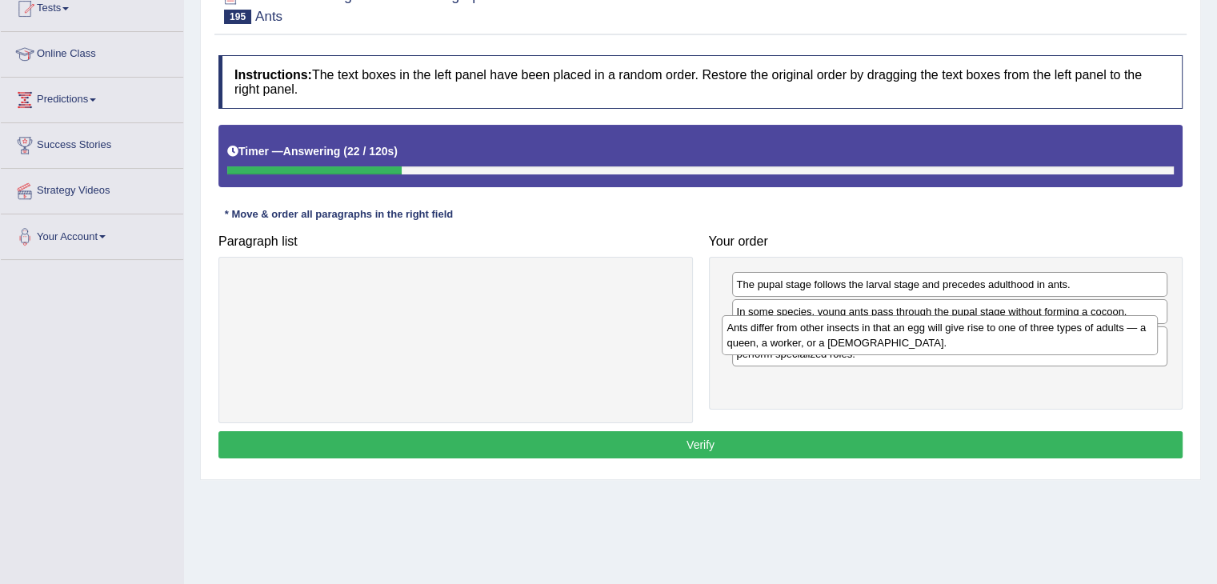
drag, startPoint x: 861, startPoint y: 400, endPoint x: 851, endPoint y: 345, distance: 56.0
click at [851, 345] on div "Ants differ from other insects in that an egg will give rise to one of three ty…" at bounding box center [939, 335] width 436 height 40
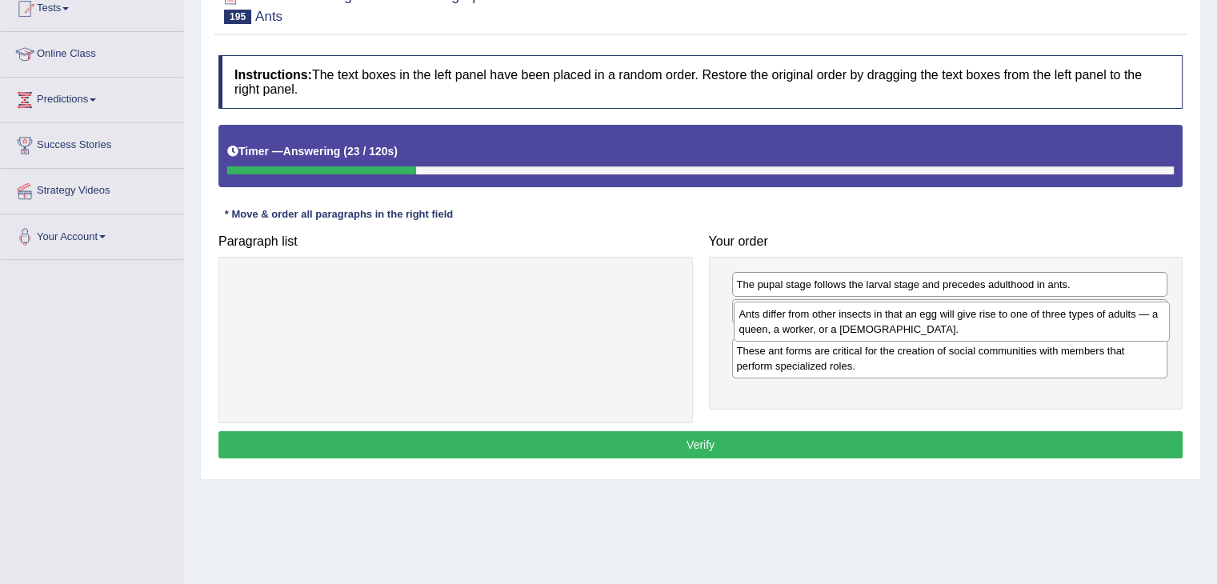
drag, startPoint x: 822, startPoint y: 364, endPoint x: 818, endPoint y: 322, distance: 41.8
click at [818, 322] on div "Ants differ from other insects in that an egg will give rise to one of three ty…" at bounding box center [951, 322] width 436 height 40
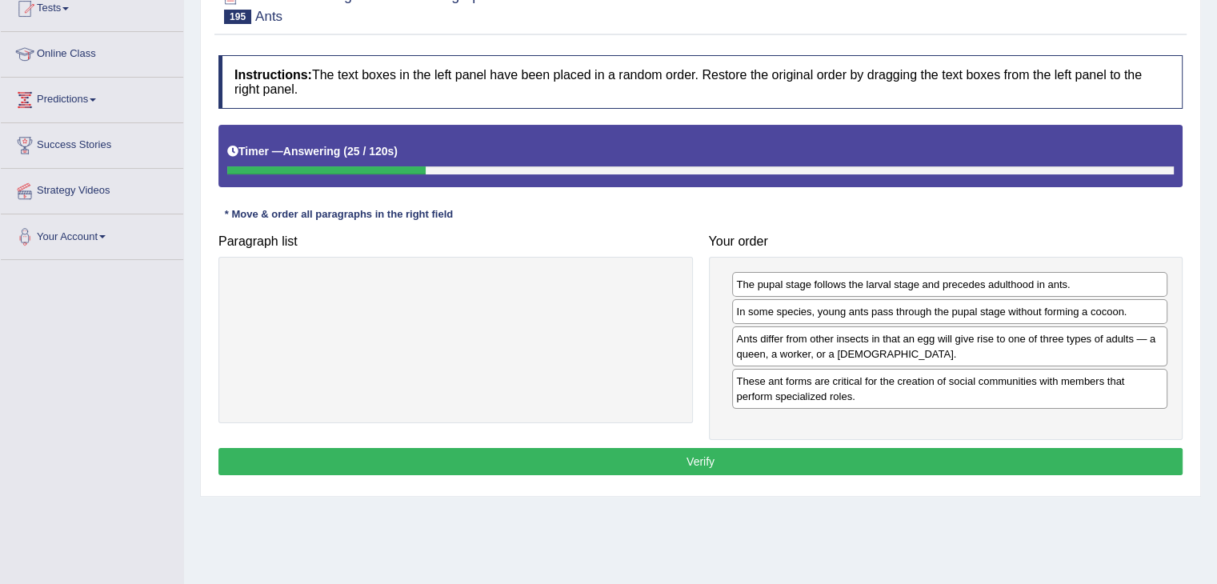
click at [754, 458] on button "Verify" at bounding box center [700, 461] width 964 height 27
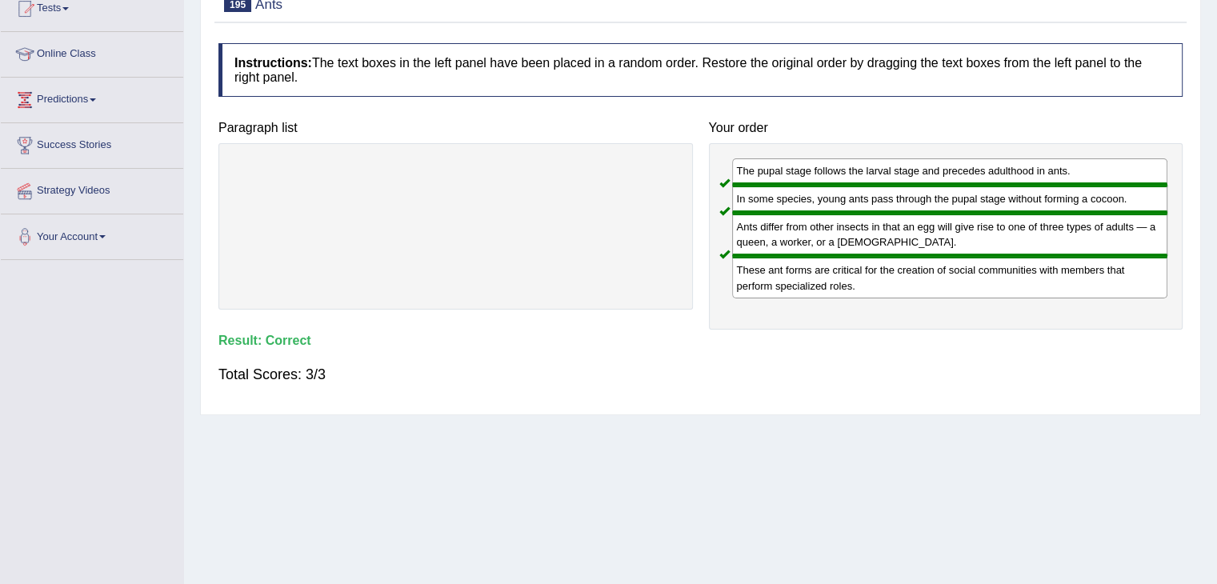
scroll to position [0, 0]
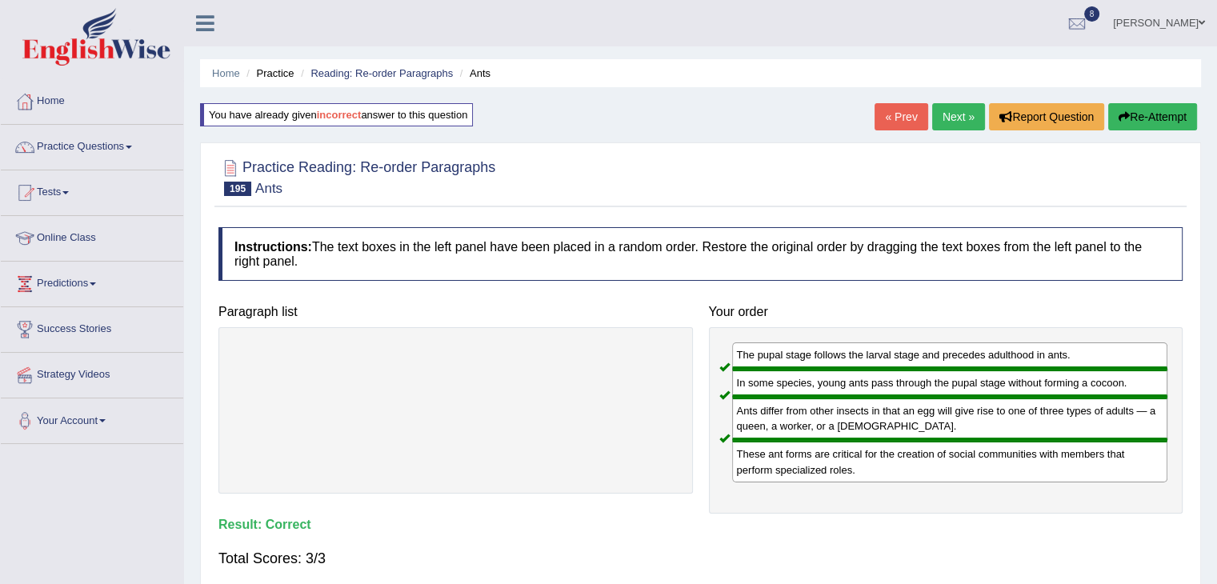
click at [946, 123] on link "Next »" at bounding box center [958, 116] width 53 height 27
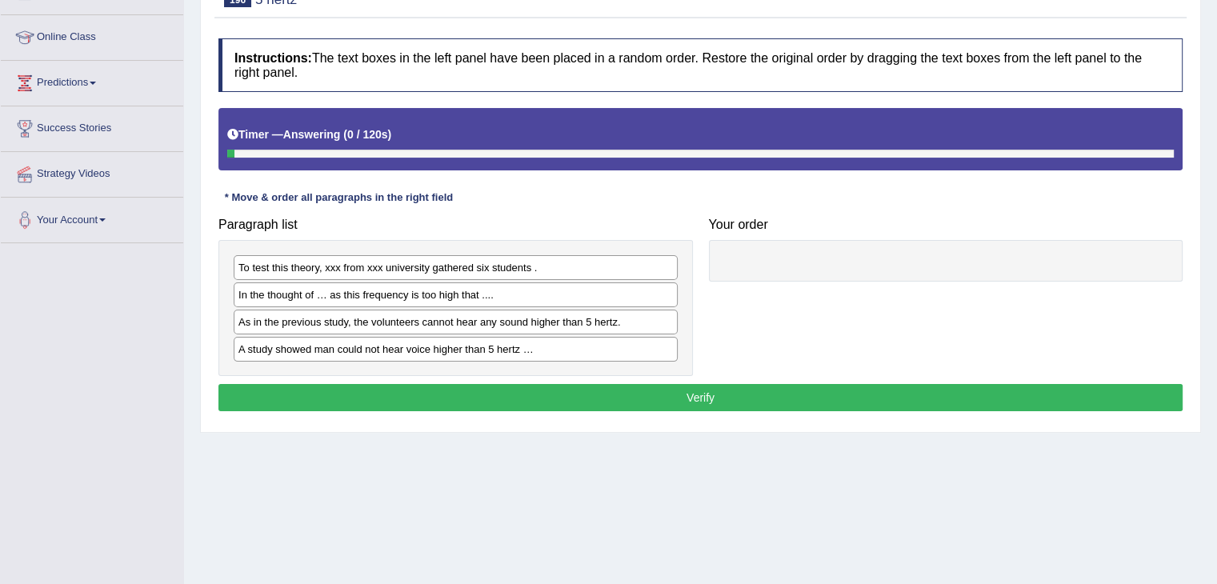
scroll to position [211, 0]
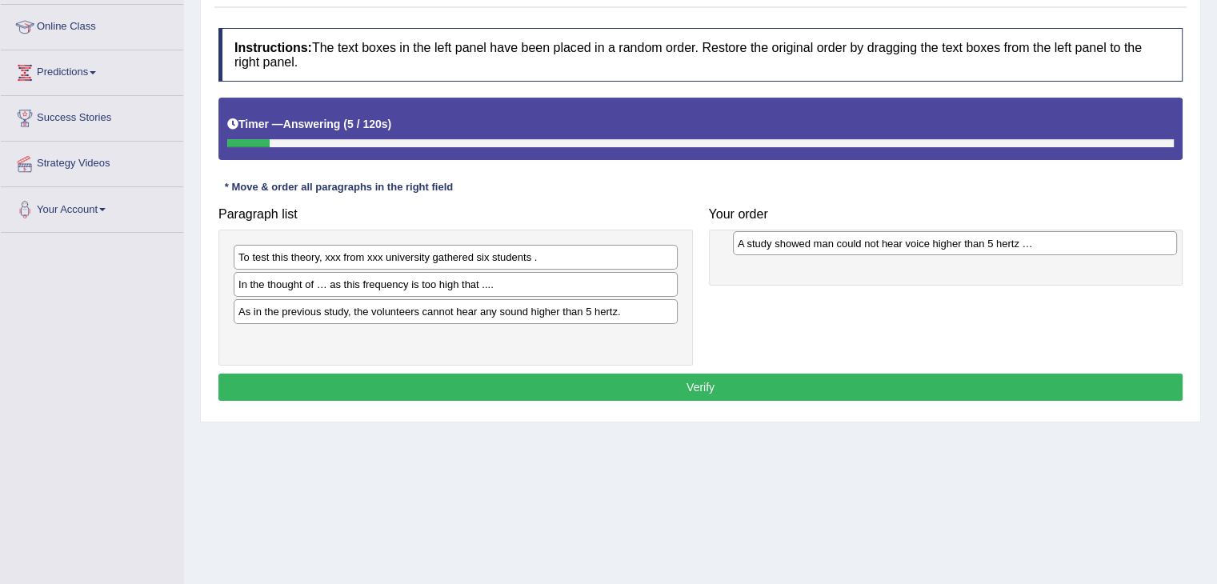
drag, startPoint x: 426, startPoint y: 332, endPoint x: 921, endPoint y: 235, distance: 504.5
click at [921, 235] on div "A study showed man could not hear voice higher than 5 hertz …" at bounding box center [955, 243] width 444 height 25
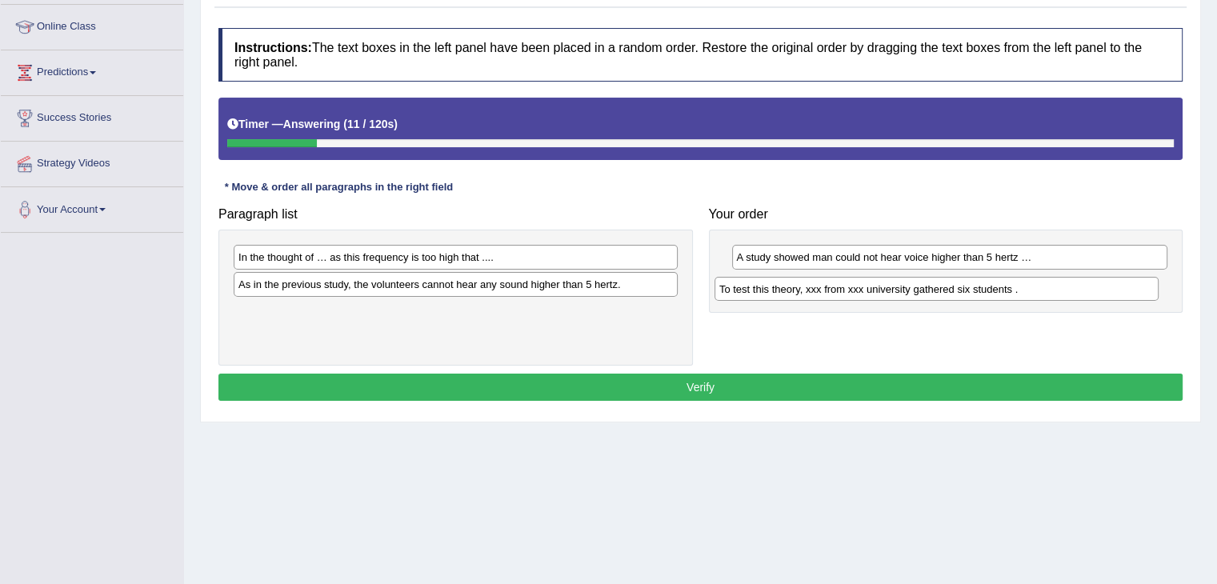
drag, startPoint x: 553, startPoint y: 263, endPoint x: 1039, endPoint y: 295, distance: 486.6
click at [1039, 295] on div "To test this theory, xxx from xxx university gathered six students ." at bounding box center [936, 289] width 444 height 25
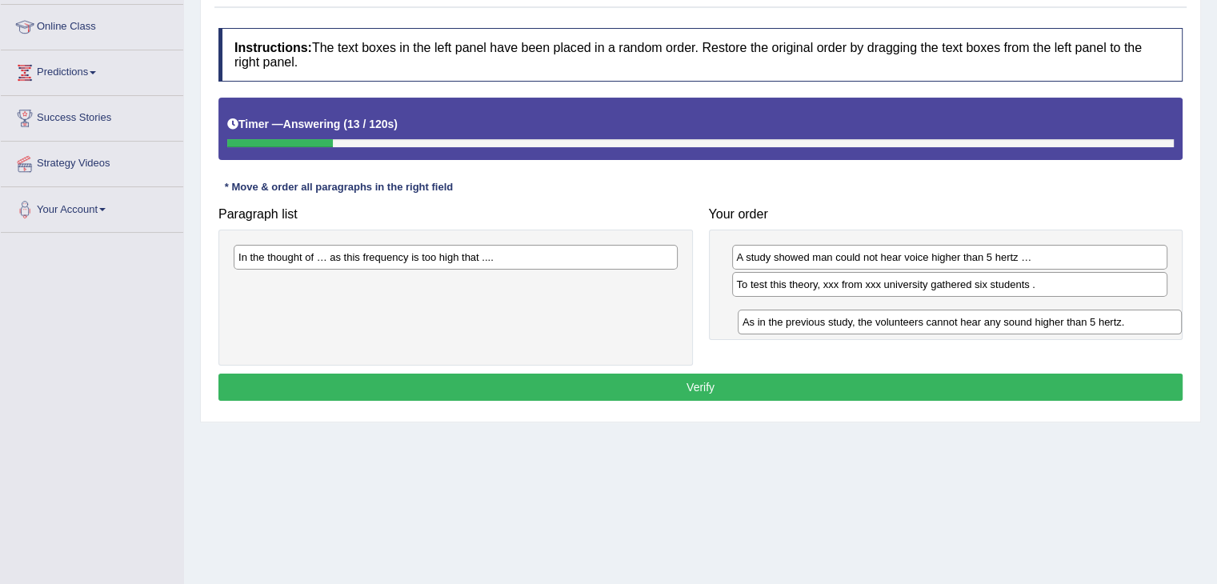
drag, startPoint x: 757, startPoint y: 334, endPoint x: 1011, endPoint y: 321, distance: 254.7
click at [1011, 321] on div "As in the previous study, the volunteers cannot hear any sound higher than 5 he…" at bounding box center [959, 322] width 444 height 25
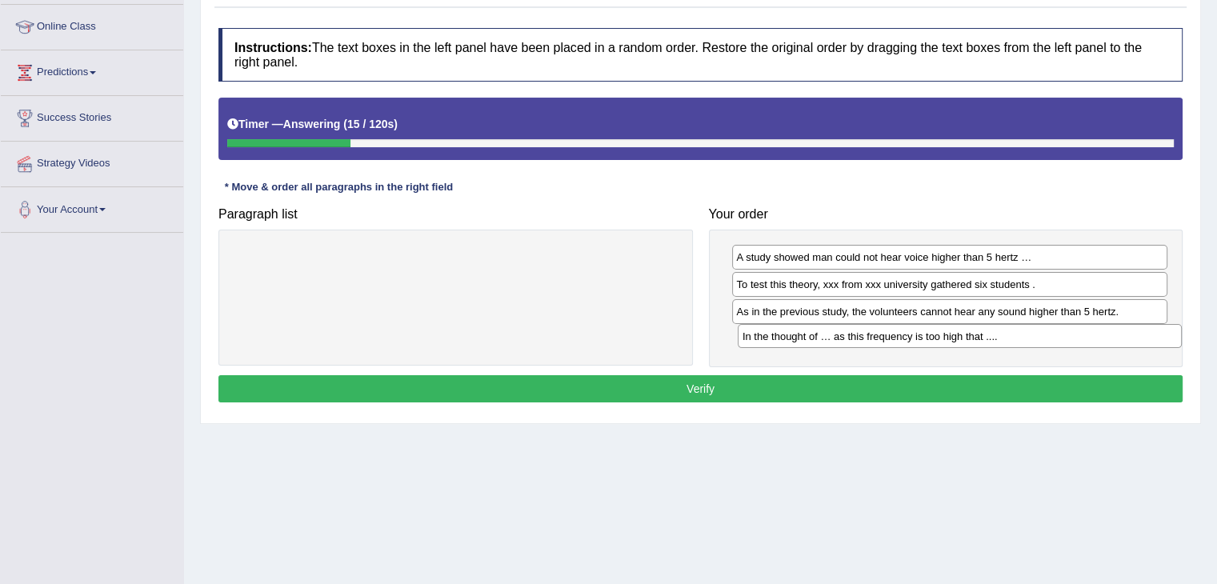
drag, startPoint x: 534, startPoint y: 257, endPoint x: 1038, endPoint y: 336, distance: 510.1
click at [1038, 336] on div "In the thought of … as this frequency is too high that ...." at bounding box center [959, 336] width 444 height 25
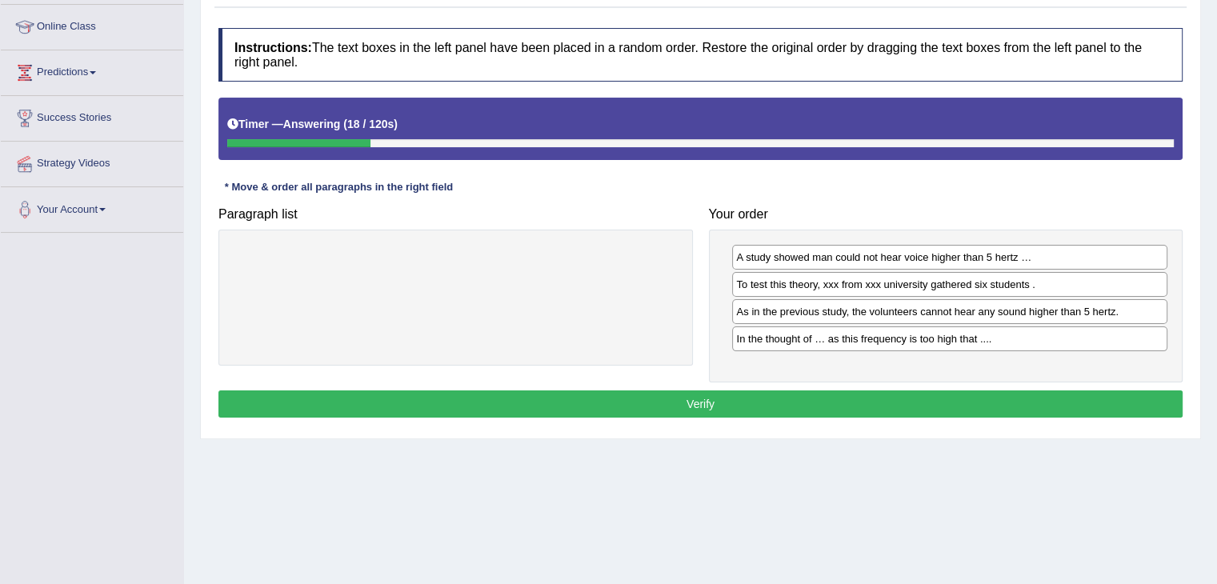
click at [923, 403] on button "Verify" at bounding box center [700, 403] width 964 height 27
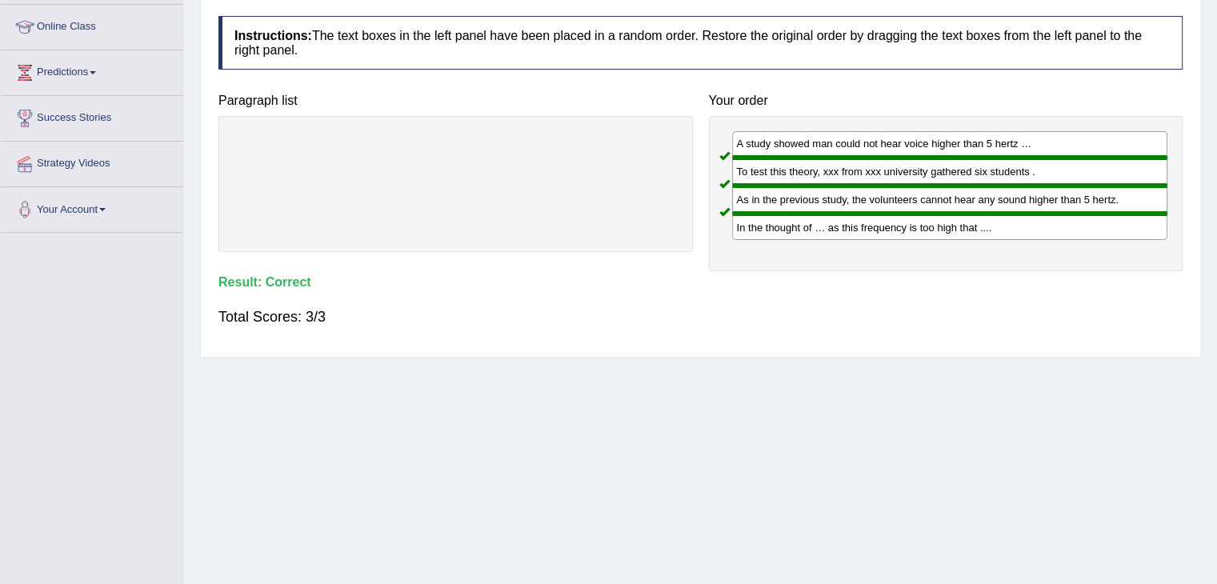
scroll to position [0, 0]
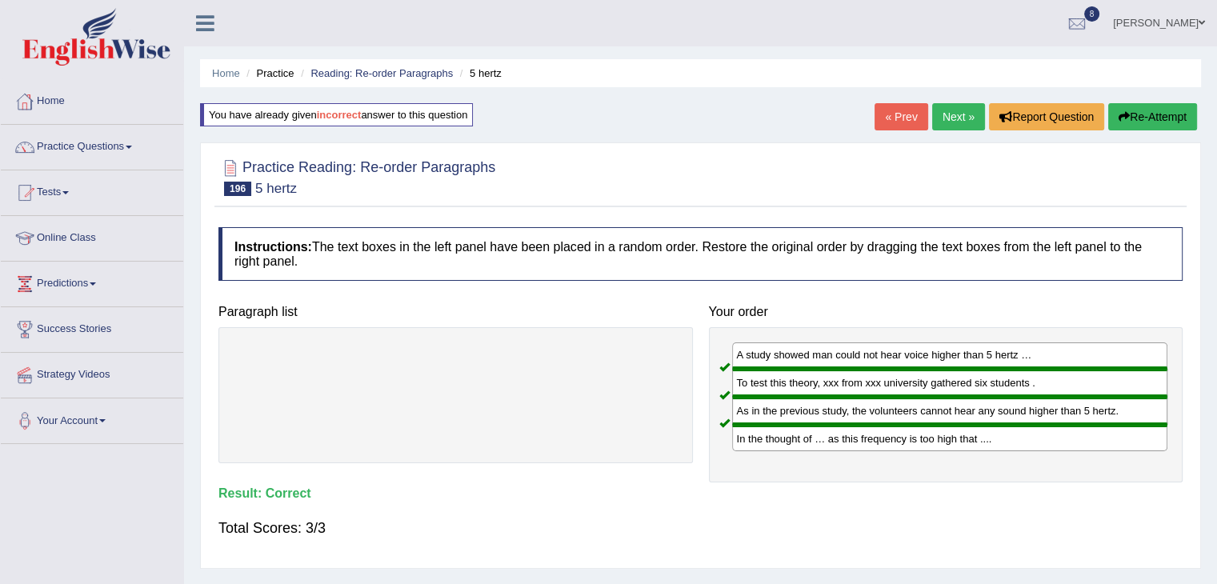
click at [61, 100] on link "Home" at bounding box center [92, 99] width 182 height 40
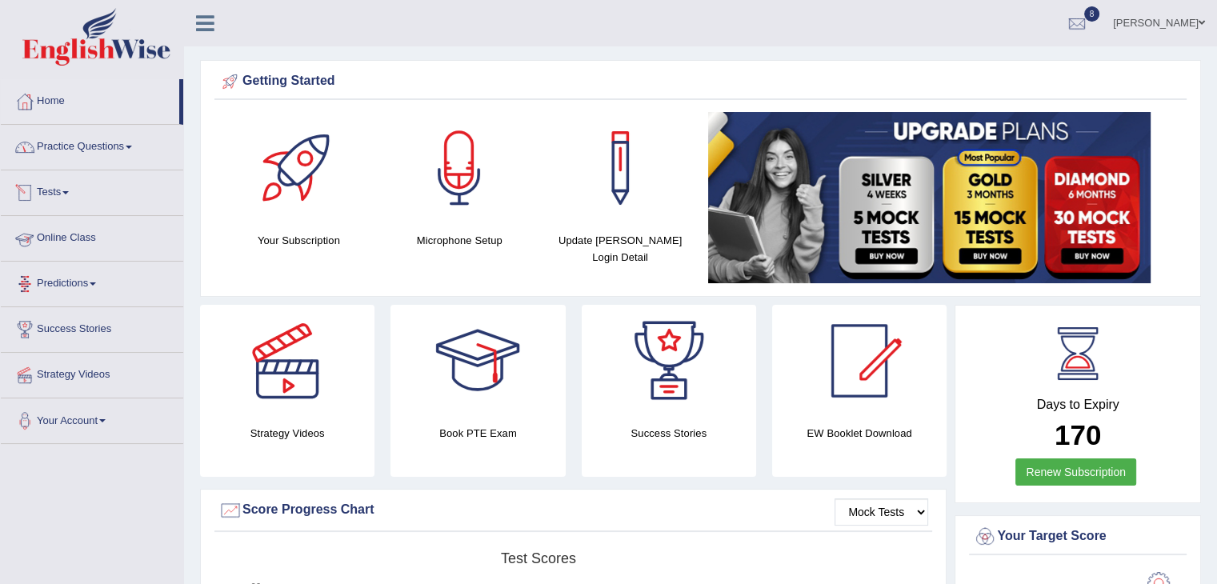
click at [124, 148] on link "Practice Questions" at bounding box center [92, 145] width 182 height 40
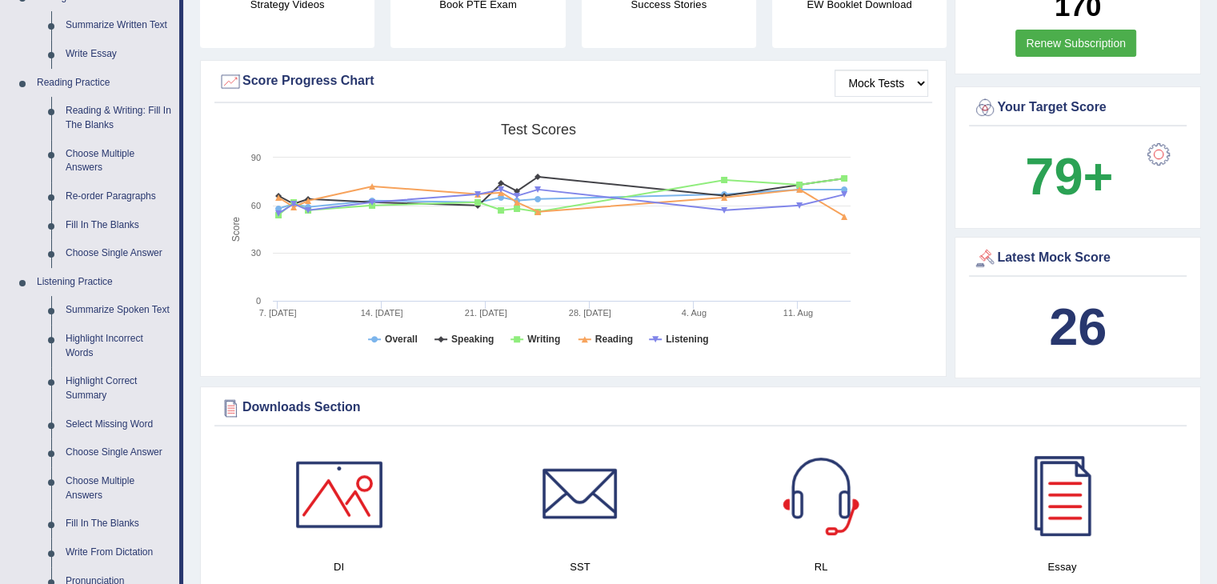
scroll to position [430, 0]
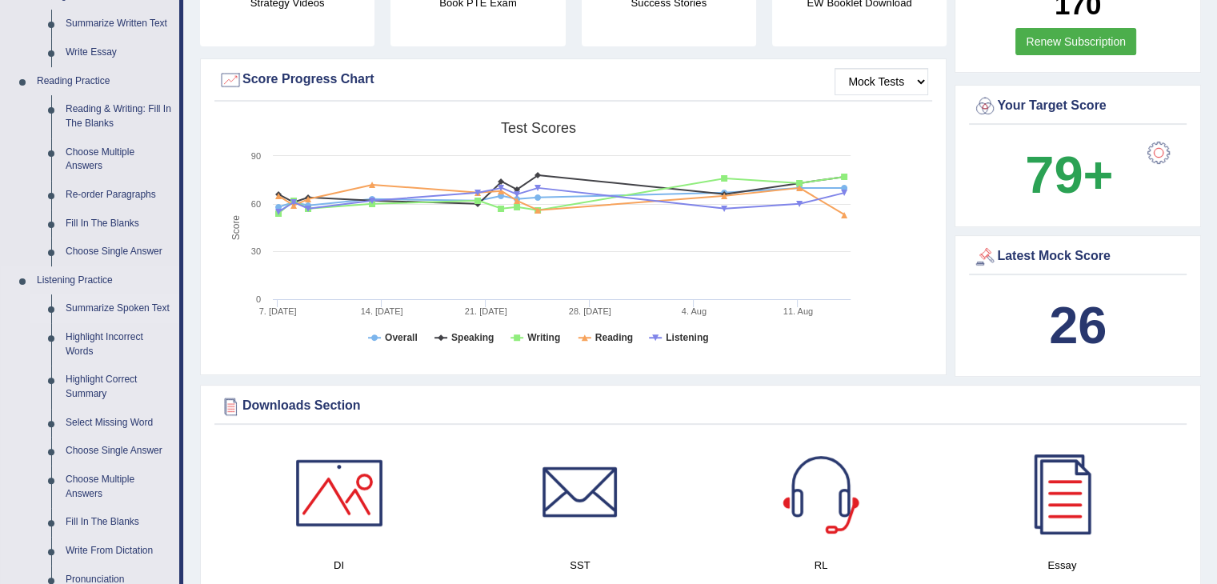
click at [106, 310] on link "Summarize Spoken Text" at bounding box center [118, 308] width 121 height 29
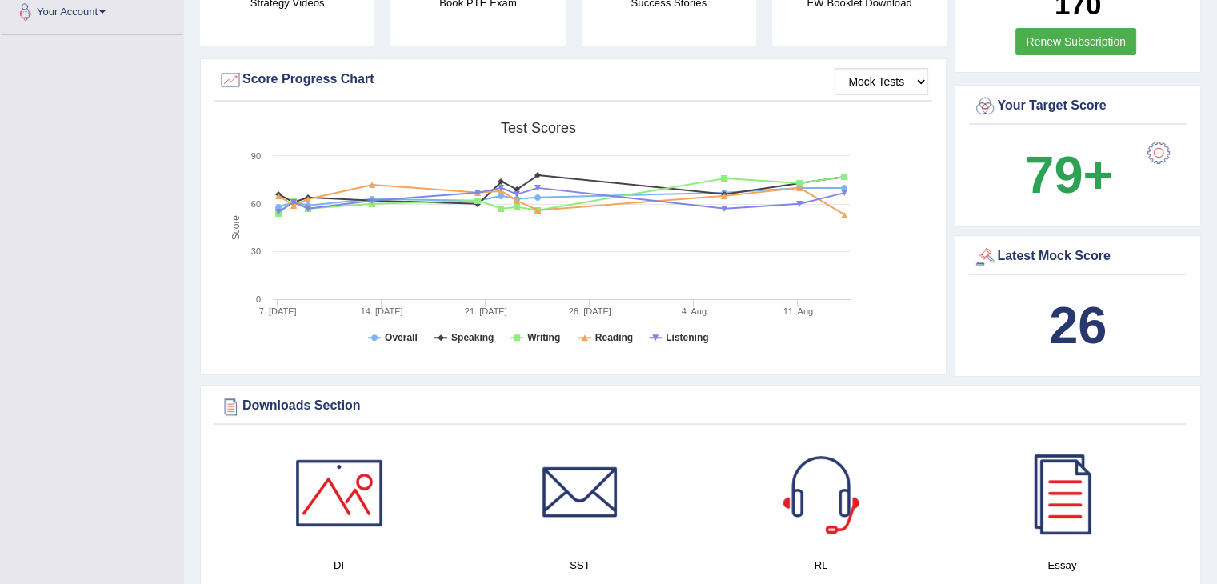
scroll to position [195, 0]
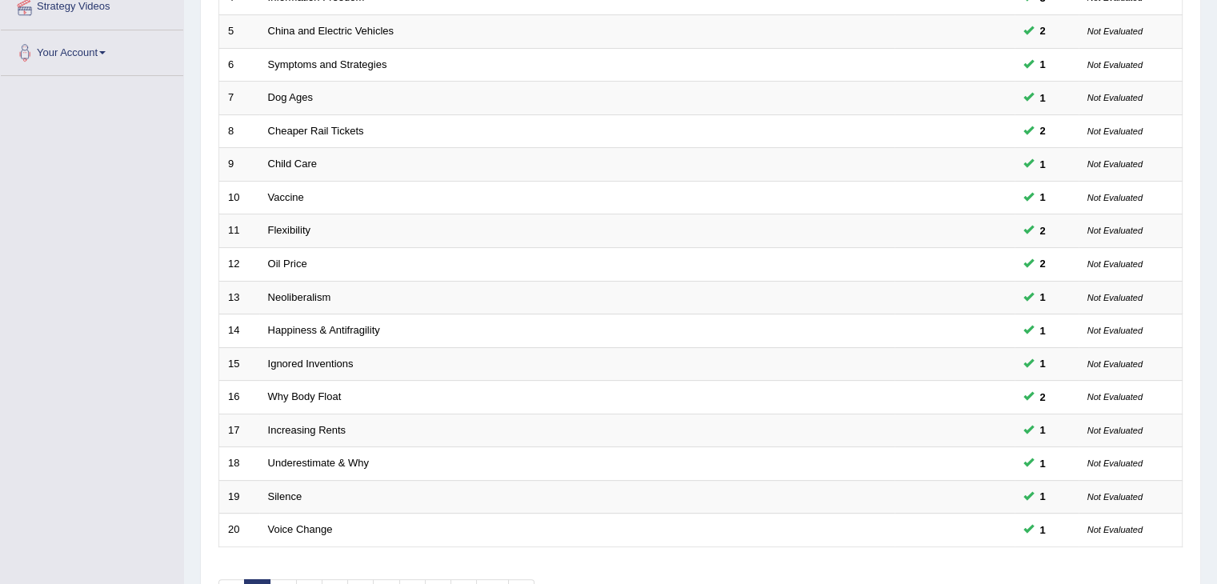
scroll to position [470, 0]
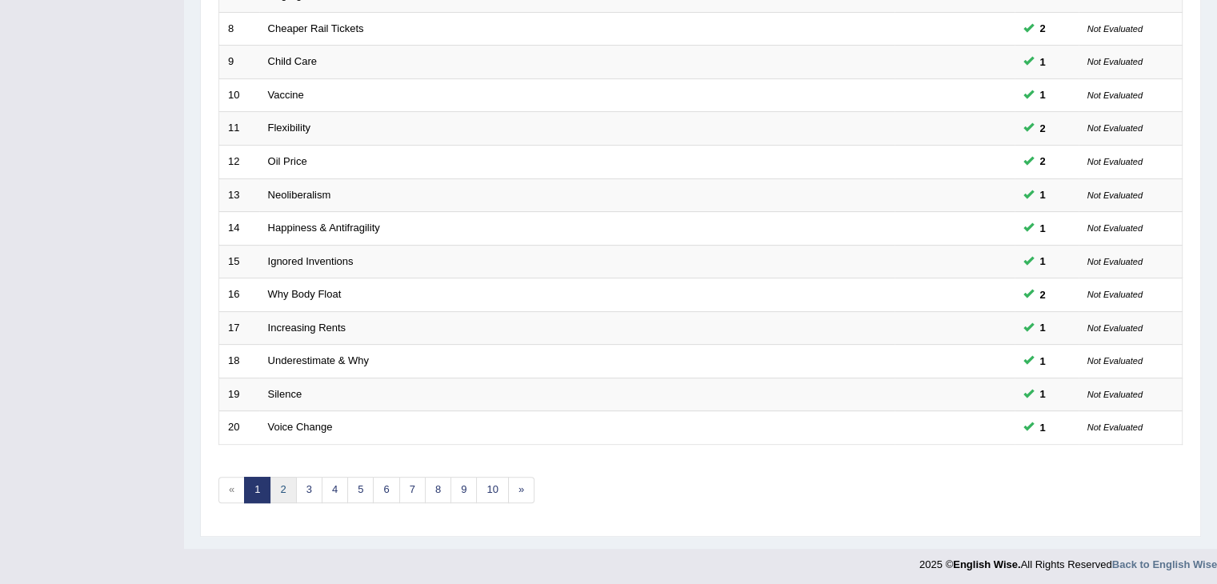
click at [276, 484] on link "2" at bounding box center [283, 490] width 26 height 26
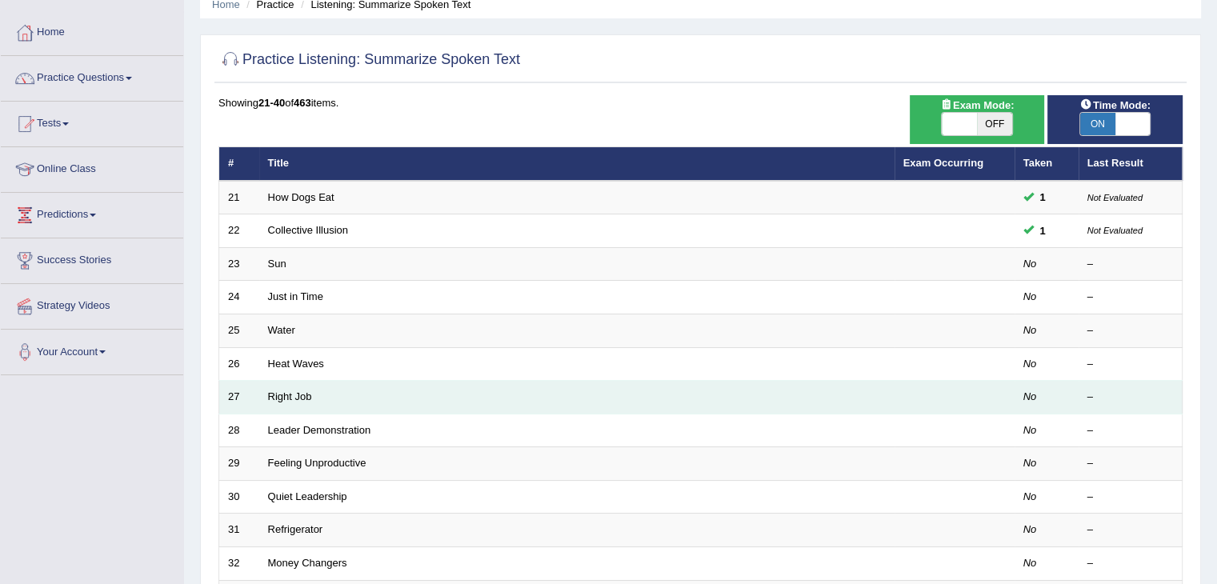
scroll to position [67, 0]
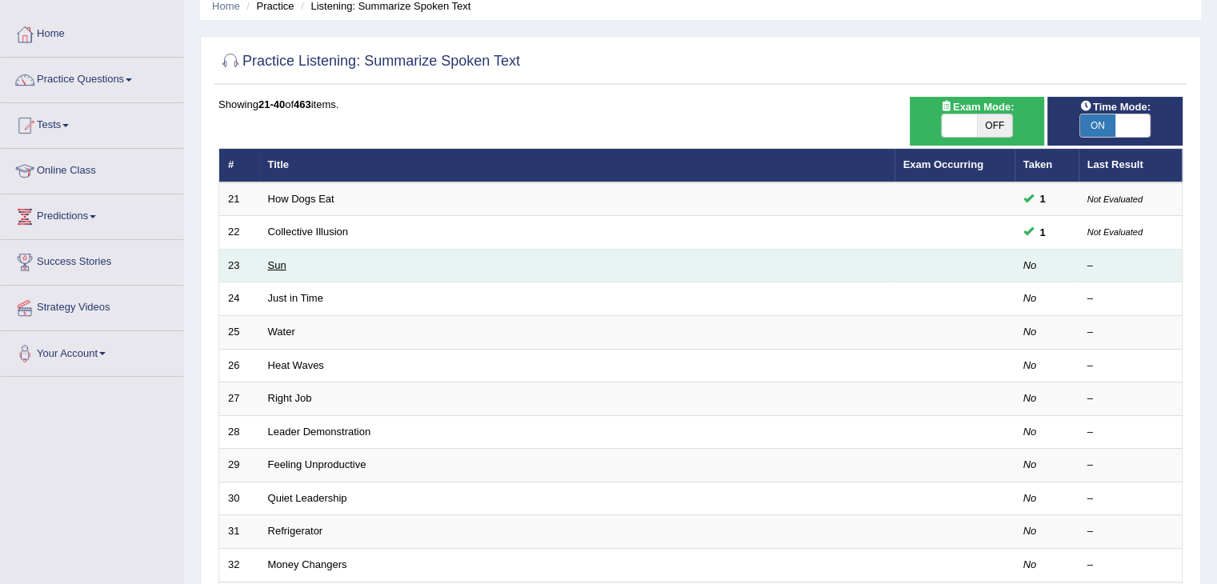
click at [279, 263] on link "Sun" at bounding box center [277, 265] width 18 height 12
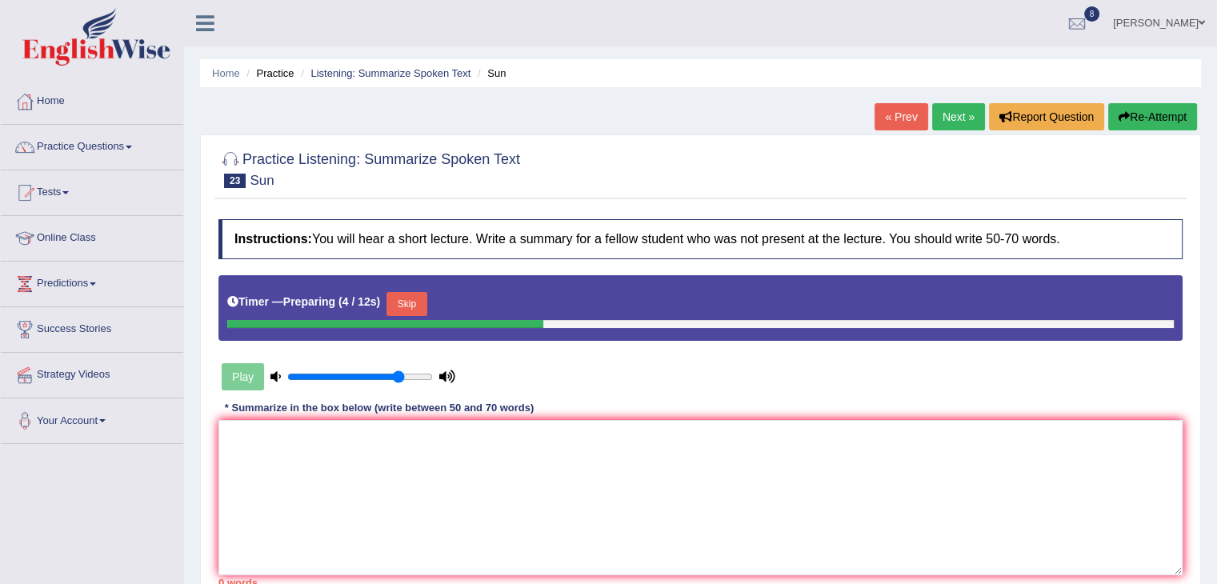
click at [398, 295] on button "Skip" at bounding box center [406, 304] width 40 height 24
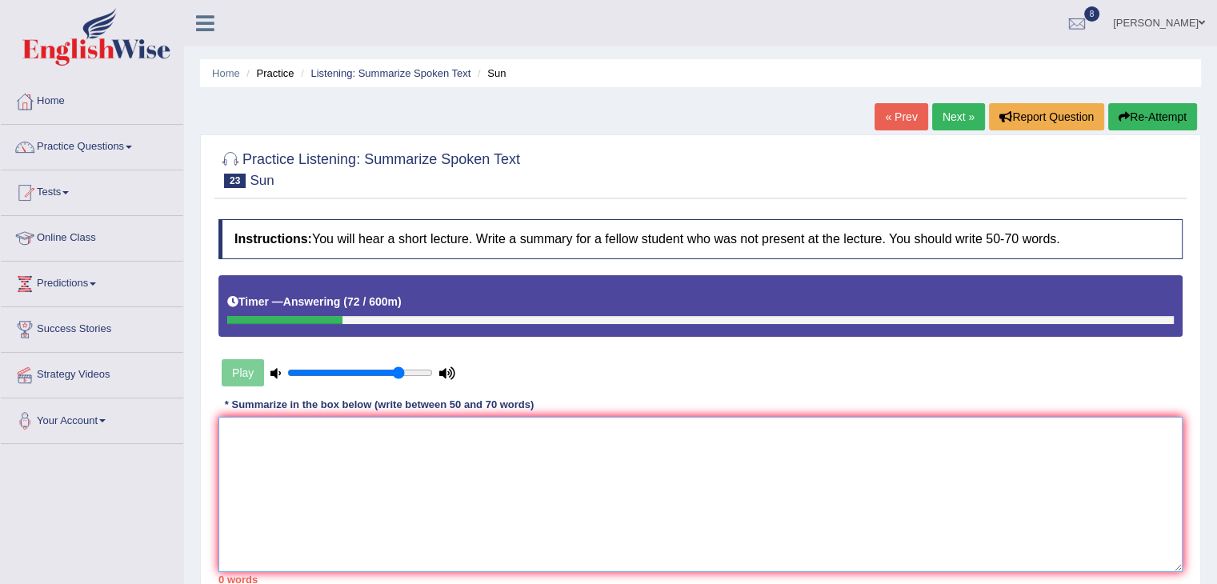
click at [438, 451] on textarea at bounding box center [700, 494] width 964 height 155
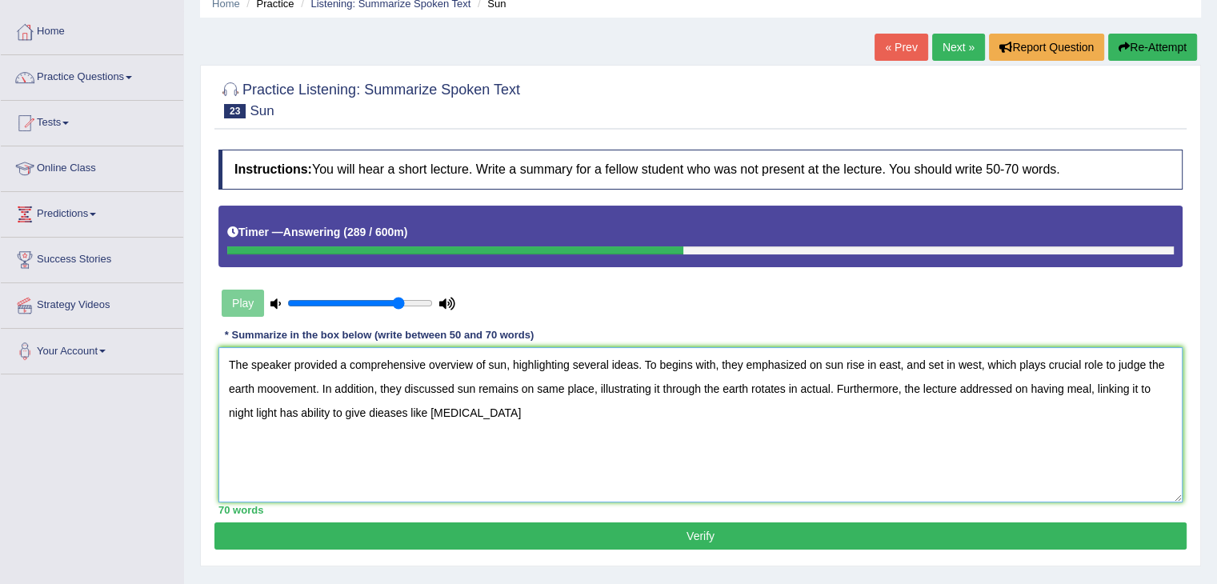
scroll to position [70, 0]
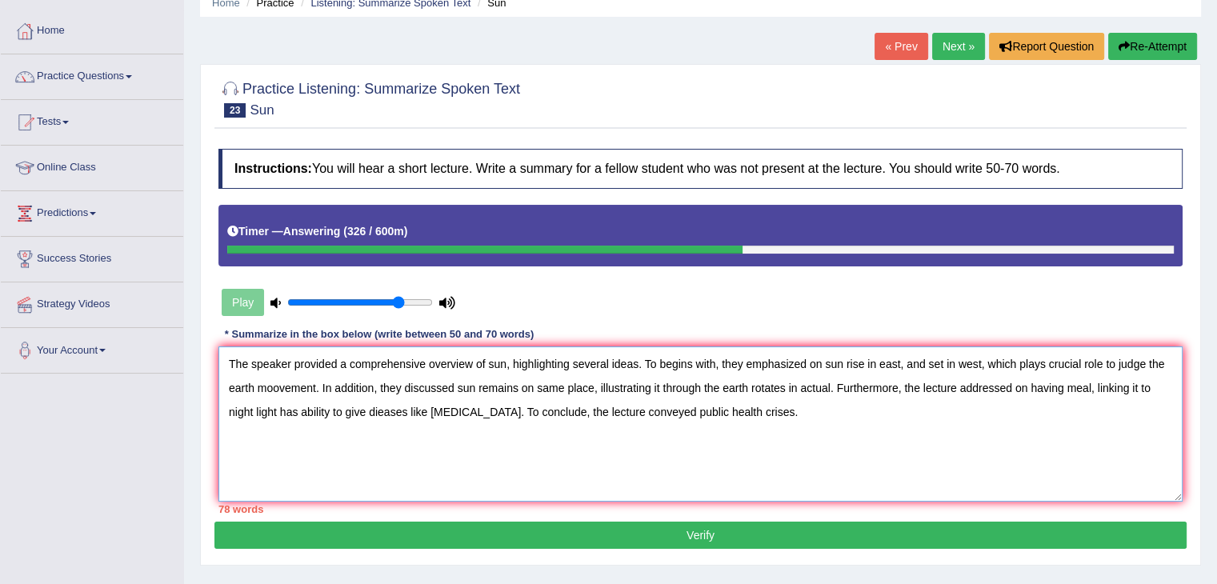
click at [1065, 386] on textarea "The speaker provided a comprehensive overview of sun, highlighting several idea…" at bounding box center [700, 423] width 964 height 155
click at [1056, 387] on textarea "The speaker provided a comprehensive overview of sun, highlighting several idea…" at bounding box center [700, 423] width 964 height 155
drag, startPoint x: 1139, startPoint y: 386, endPoint x: 274, endPoint y: 426, distance: 865.6
click at [274, 426] on textarea "The speaker provided a comprehensive overview of sun, highlighting several idea…" at bounding box center [700, 423] width 964 height 155
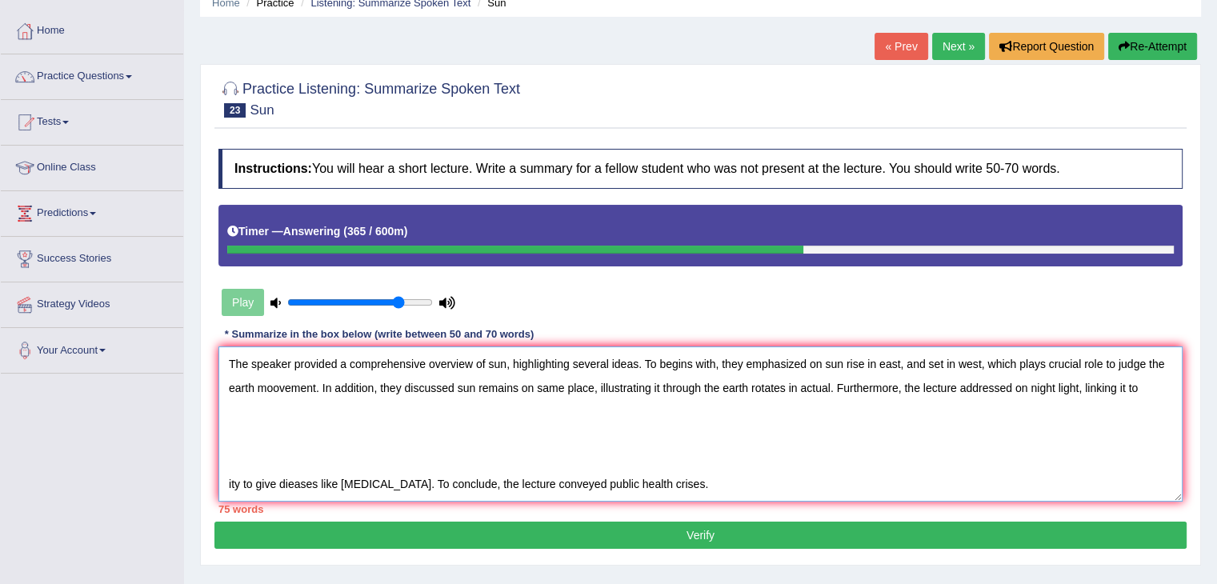
scroll to position [0, 0]
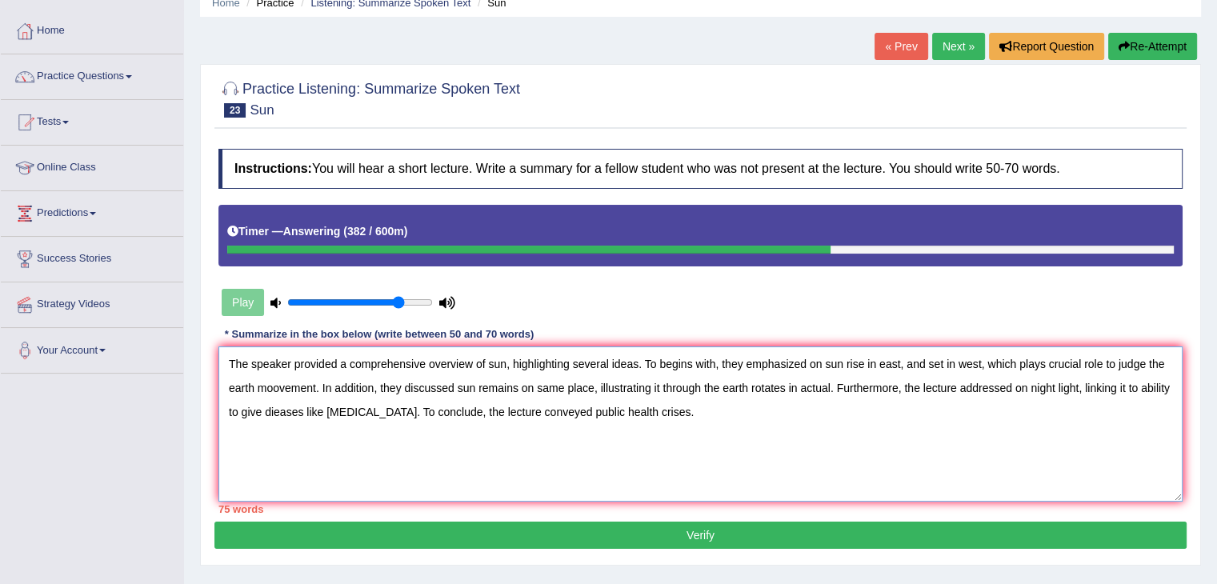
drag, startPoint x: 262, startPoint y: 407, endPoint x: 221, endPoint y: 408, distance: 40.8
click at [221, 408] on textarea "The speaker provided a comprehensive overview of sun, highlighting several idea…" at bounding box center [700, 423] width 964 height 155
drag, startPoint x: 333, startPoint y: 410, endPoint x: 273, endPoint y: 414, distance: 60.1
click at [273, 414] on textarea "The speaker provided a comprehensive overview of sun, highlighting several idea…" at bounding box center [700, 423] width 964 height 155
drag, startPoint x: 830, startPoint y: 387, endPoint x: 723, endPoint y: 395, distance: 107.5
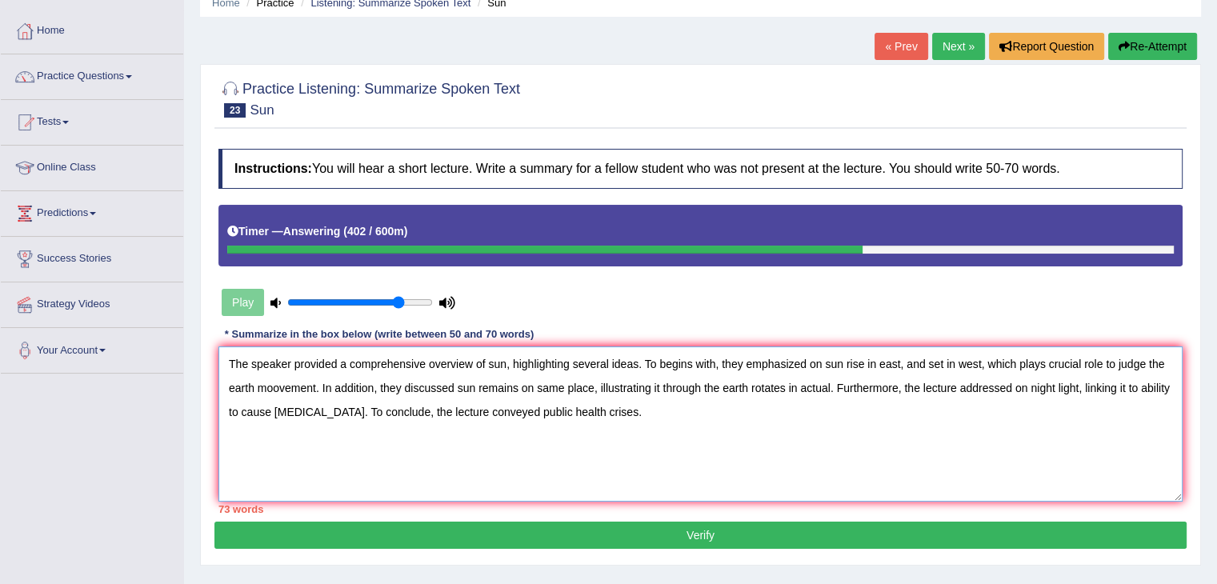
click at [723, 395] on textarea "The speaker provided a comprehensive overview of sun, highlighting several idea…" at bounding box center [700, 423] width 964 height 155
click at [694, 362] on textarea "The speaker provided a comprehensive overview of sun, highlighting several idea…" at bounding box center [700, 423] width 964 height 155
click at [274, 384] on textarea "The speaker provided a comprehensive overview of sun, highlighting several idea…" at bounding box center [700, 423] width 964 height 155
click at [1159, 366] on textarea "The speaker provided a comprehensive overview of sun, highlighting several idea…" at bounding box center [700, 423] width 964 height 155
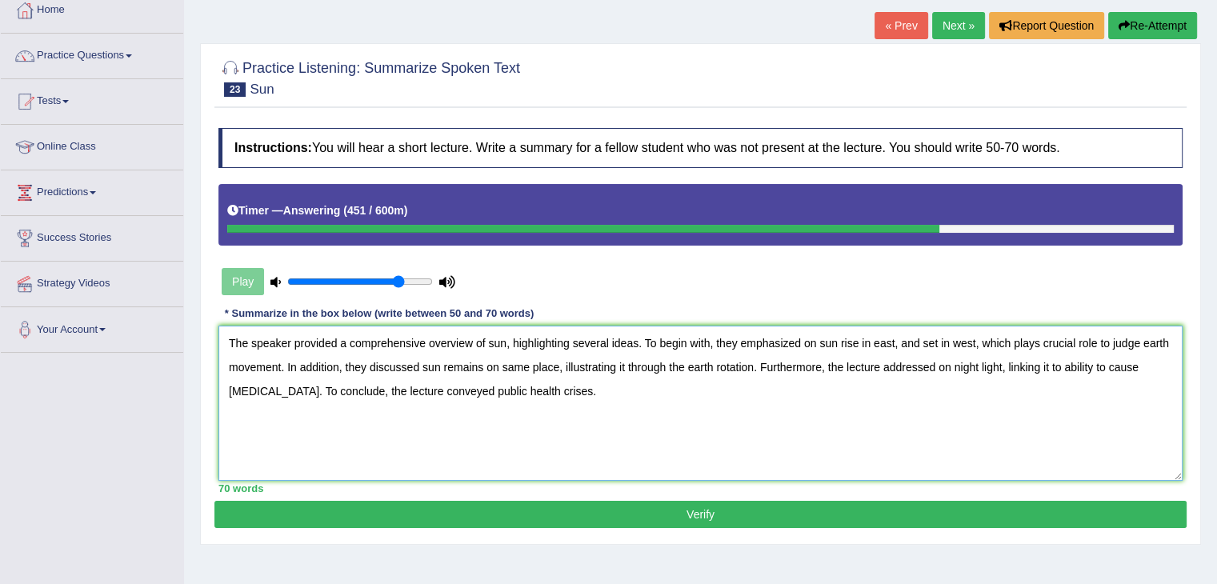
scroll to position [92, 0]
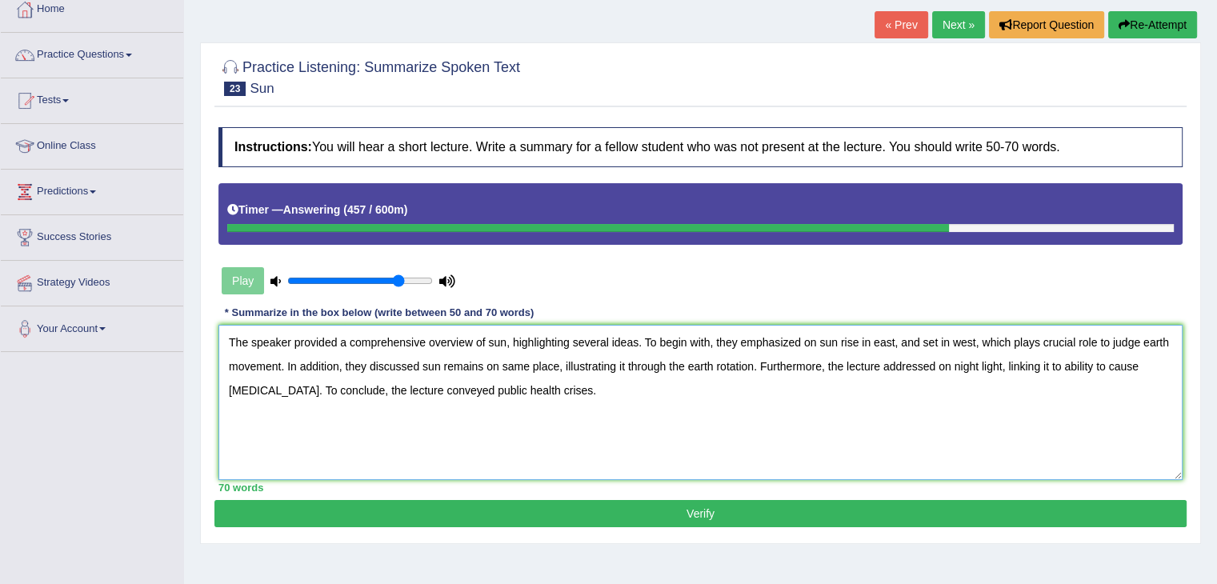
click at [488, 343] on textarea "The speaker provided a comprehensive overview of sun, highlighting several idea…" at bounding box center [700, 402] width 964 height 155
click at [506, 343] on textarea "The speaker provided a comprehensive overview of sun, highlighting several idea…" at bounding box center [700, 402] width 964 height 155
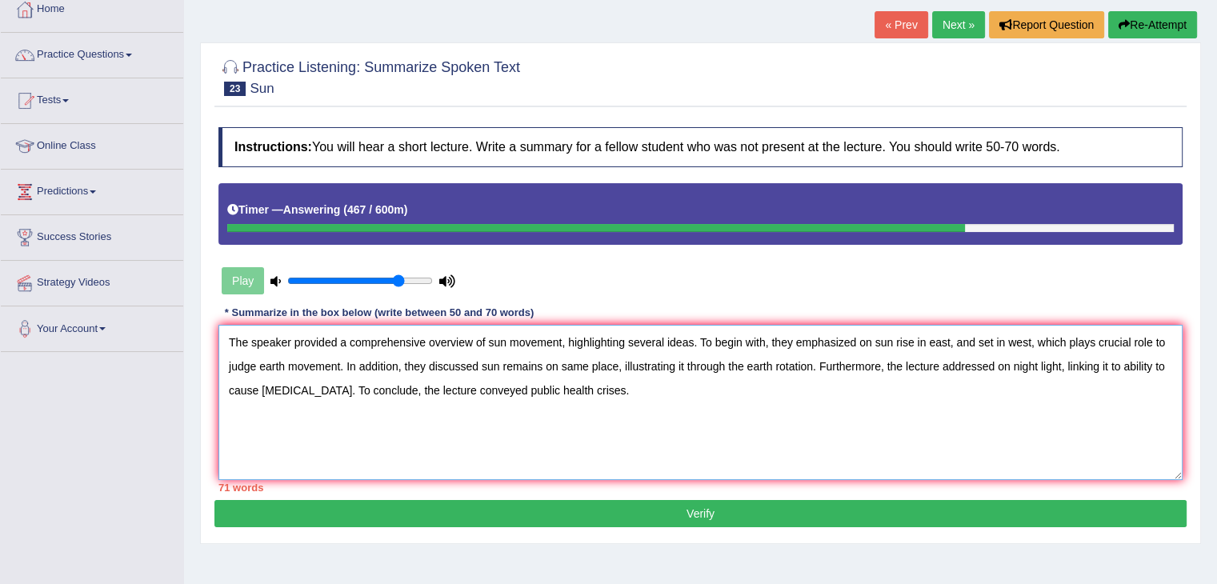
click at [873, 340] on textarea "The speaker provided a comprehensive overview of sun movement, highlighting sev…" at bounding box center [700, 402] width 964 height 155
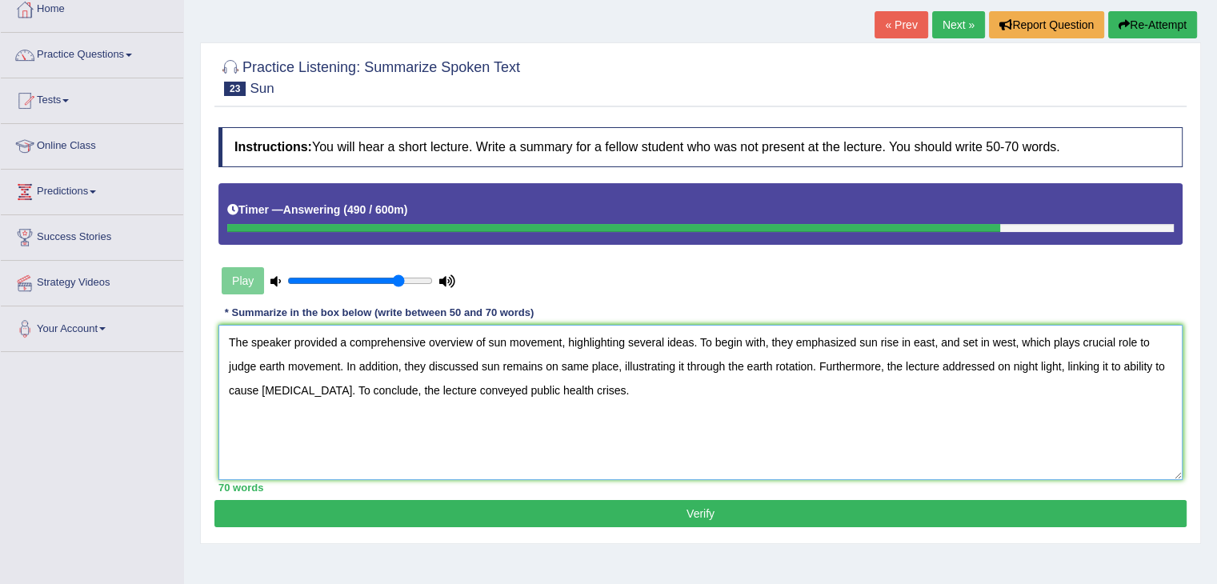
drag, startPoint x: 617, startPoint y: 361, endPoint x: 547, endPoint y: 366, distance: 70.6
click at [547, 366] on textarea "The speaker provided a comprehensive overview of sun movement, highlighting sev…" at bounding box center [700, 402] width 964 height 155
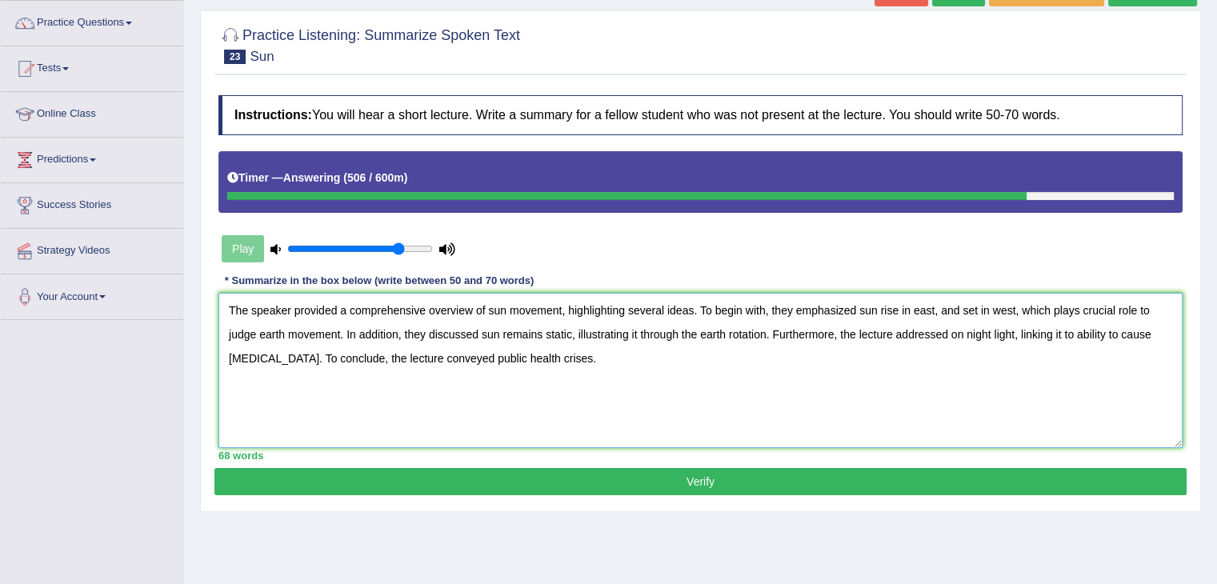
type textarea "The speaker provided a comprehensive overview of sun movement, highlighting sev…"
click at [654, 482] on button "Verify" at bounding box center [700, 481] width 972 height 27
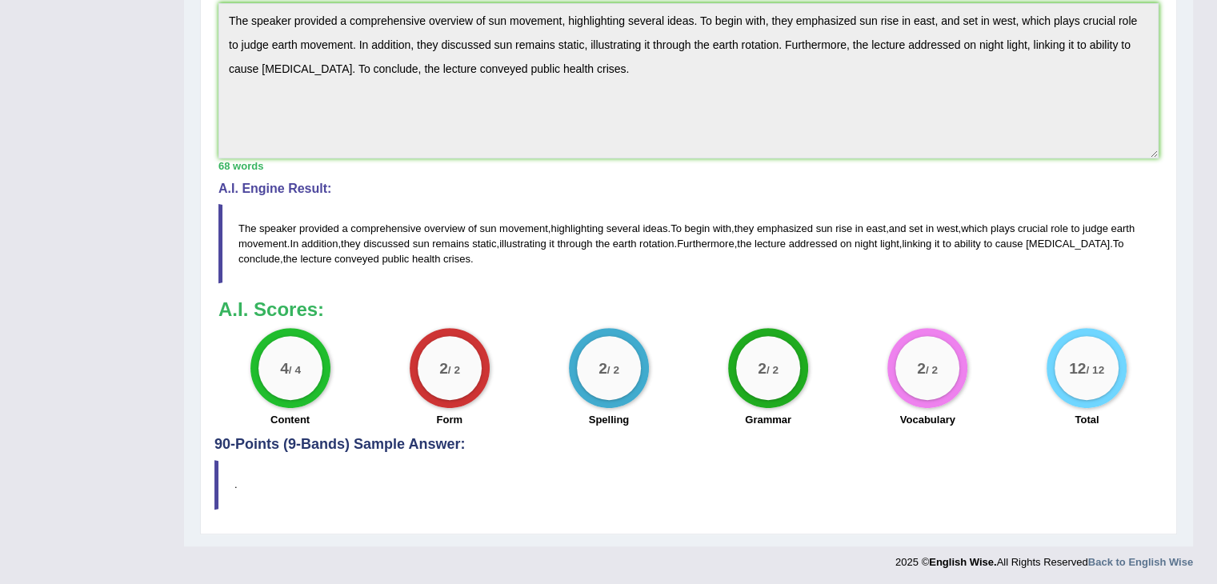
scroll to position [0, 0]
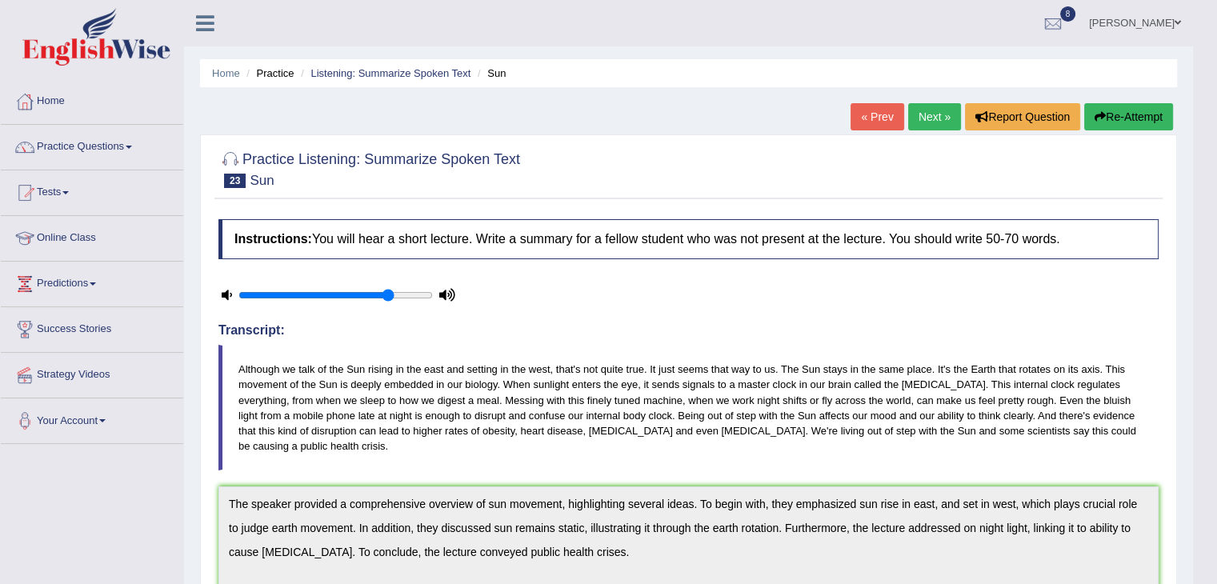
click at [918, 112] on link "Next »" at bounding box center [934, 116] width 53 height 27
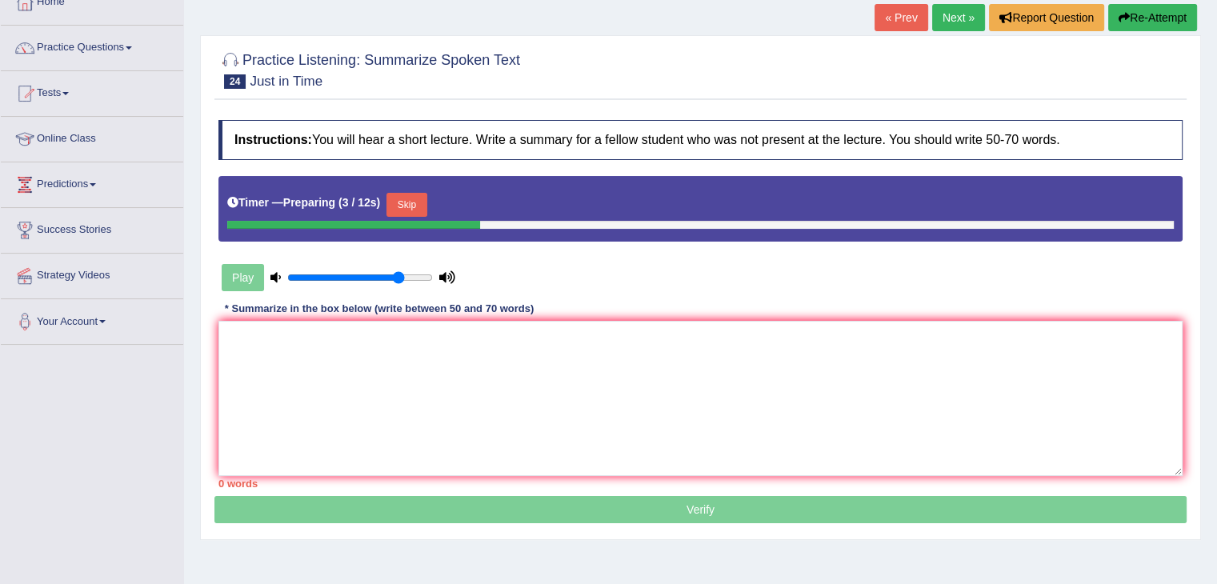
scroll to position [102, 0]
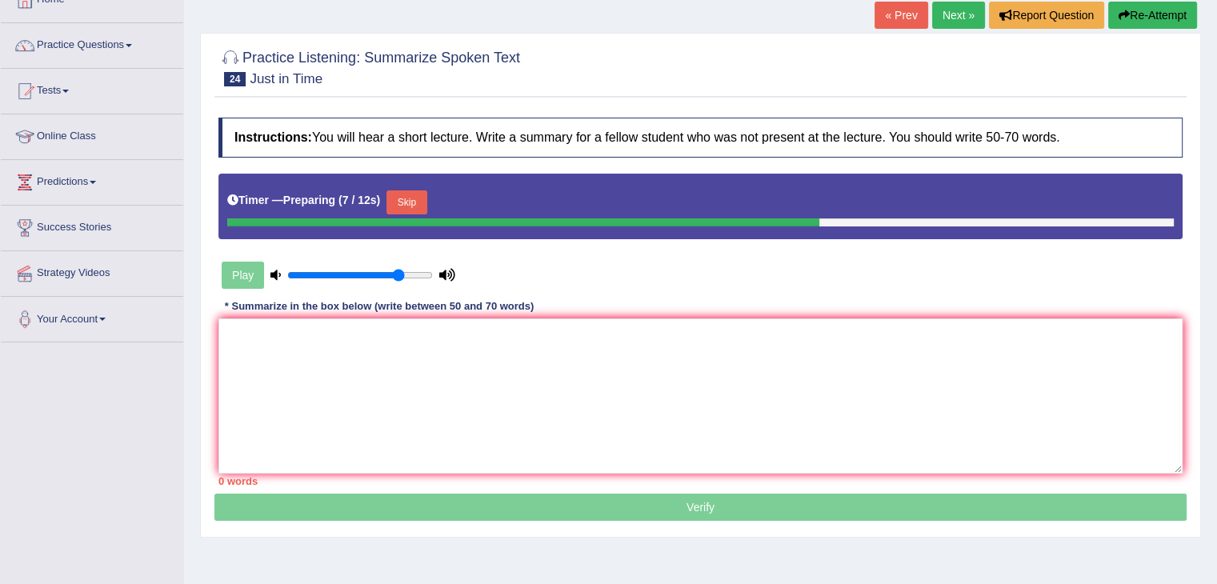
click at [416, 198] on button "Skip" at bounding box center [406, 202] width 40 height 24
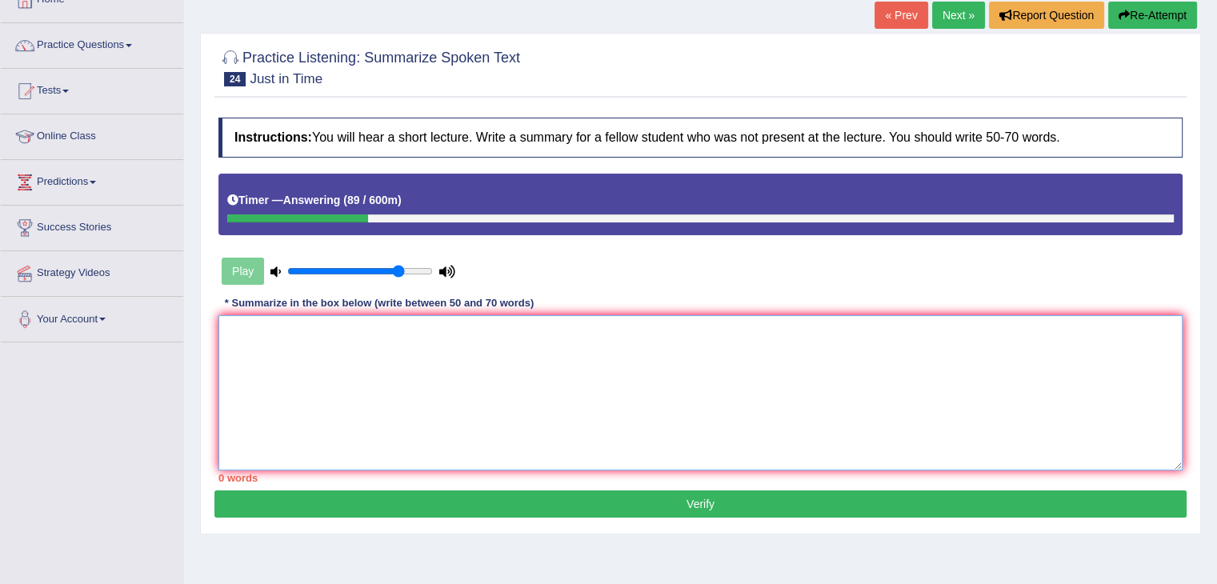
click at [414, 378] on textarea at bounding box center [700, 392] width 964 height 155
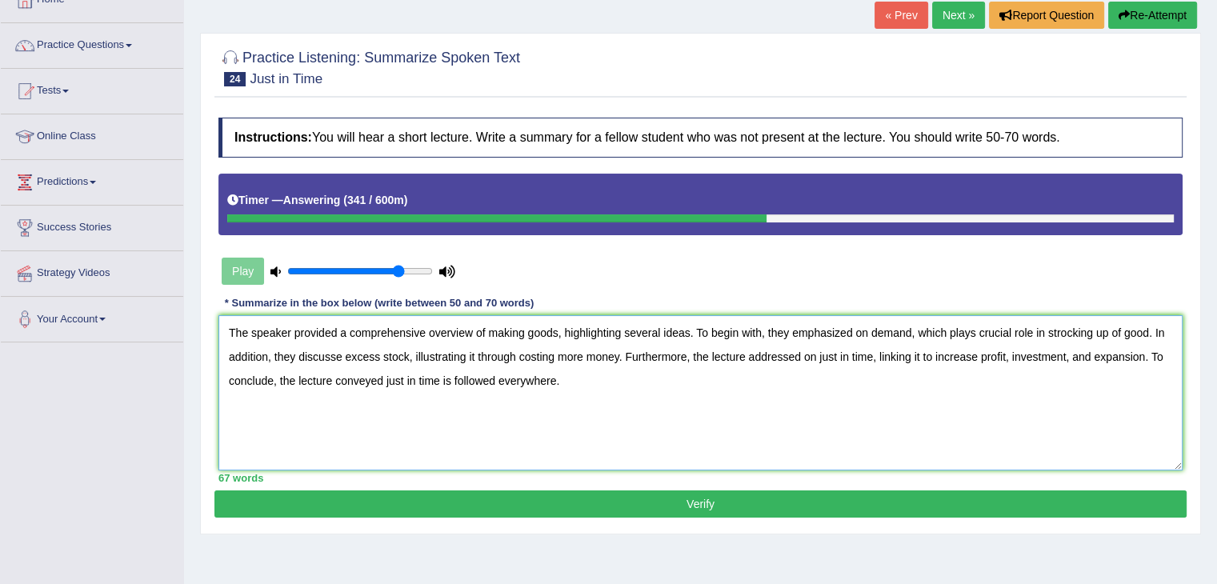
type textarea "The speaker provided a comprehensive overview of making goods, highlighting sev…"
click at [787, 503] on button "Verify" at bounding box center [700, 503] width 972 height 27
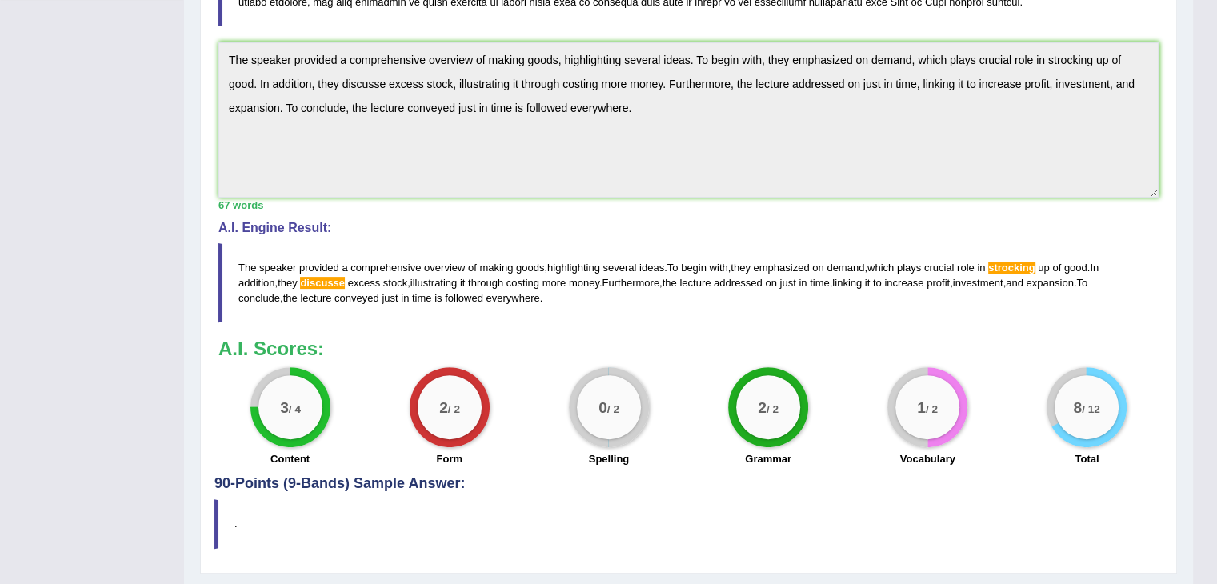
scroll to position [445, 0]
click at [969, 500] on blockquote "." at bounding box center [688, 522] width 948 height 49
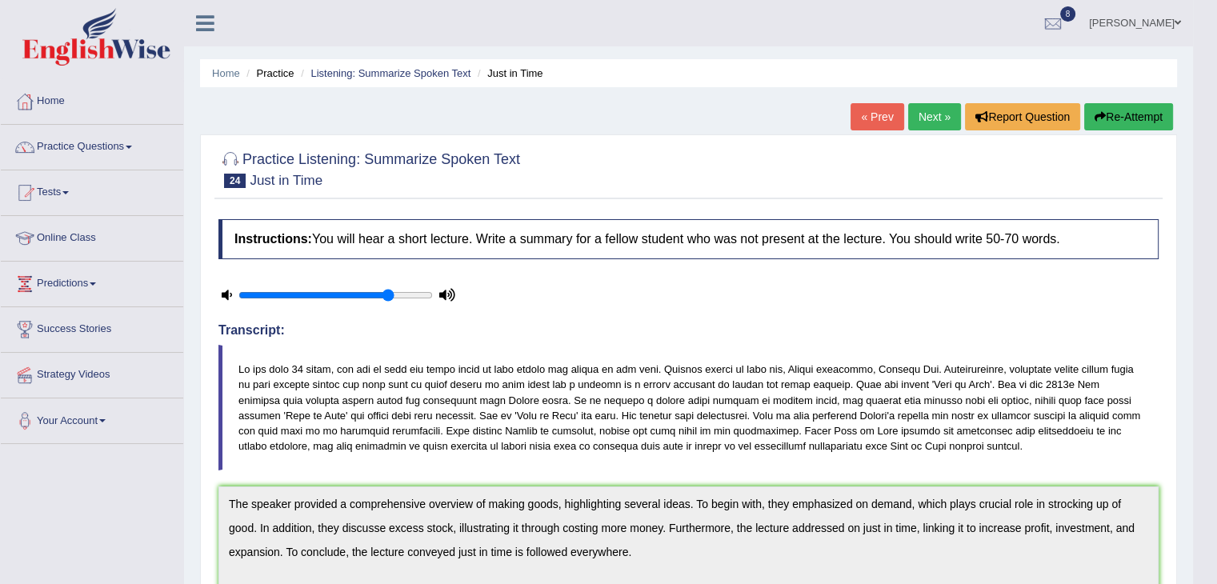
scroll to position [0, 0]
click at [925, 116] on link "Next »" at bounding box center [934, 116] width 53 height 27
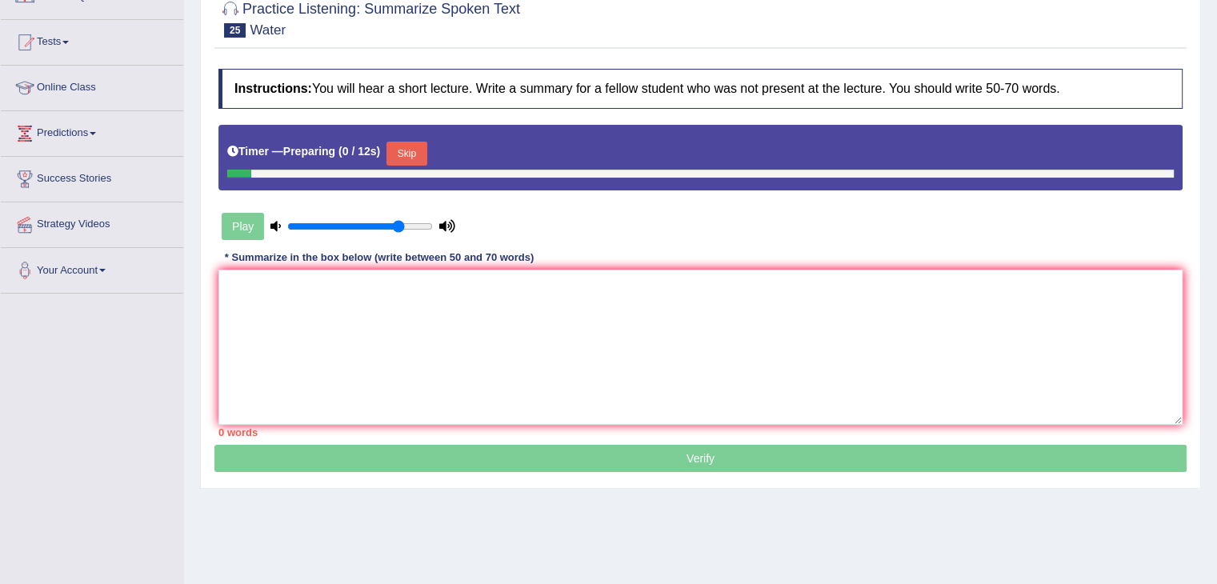
scroll to position [141, 0]
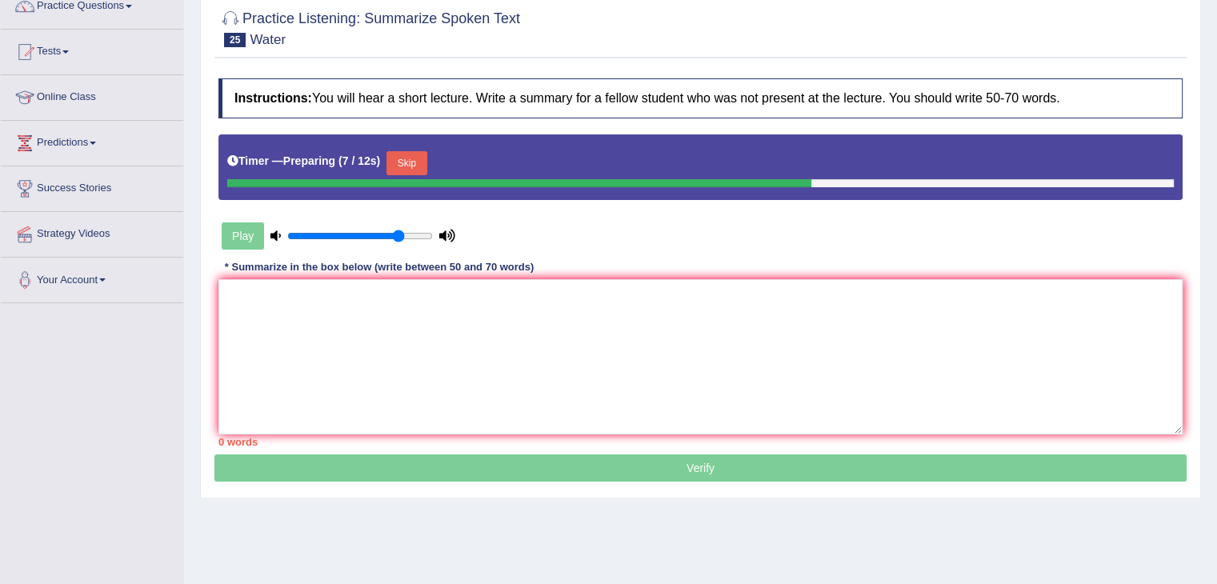
click at [403, 164] on button "Skip" at bounding box center [406, 163] width 40 height 24
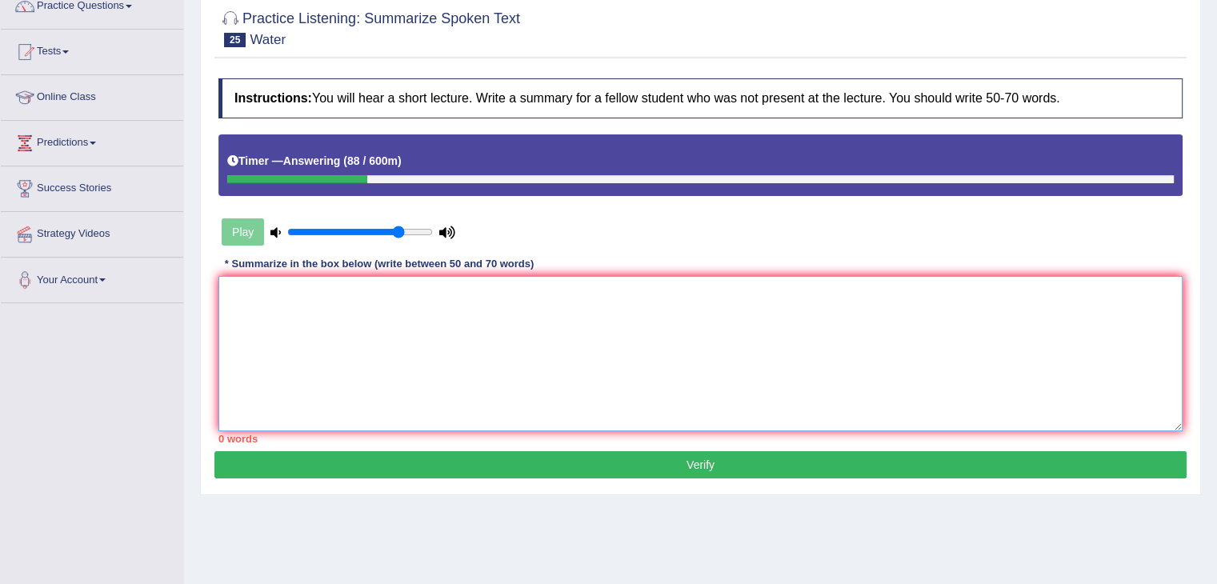
click at [426, 314] on textarea at bounding box center [700, 353] width 964 height 155
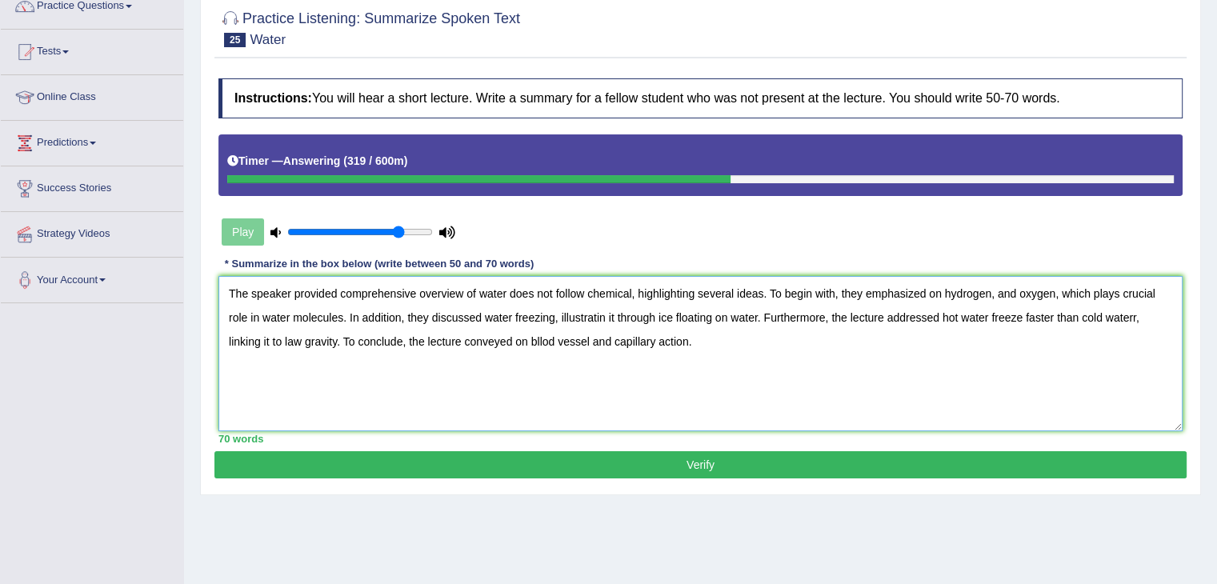
click at [541, 340] on textarea "The speaker provided comprehensive overview of water does not follow chemical, …" at bounding box center [700, 353] width 964 height 155
click at [1127, 316] on textarea "The speaker provided comprehensive overview of water does not follow chemical, …" at bounding box center [700, 353] width 964 height 155
click at [270, 340] on textarea "The speaker provided comprehensive overview of water does not follow chemical, …" at bounding box center [700, 353] width 964 height 155
click at [300, 340] on textarea "The speaker provided comprehensive overview of water does not follow chemical, …" at bounding box center [700, 353] width 964 height 155
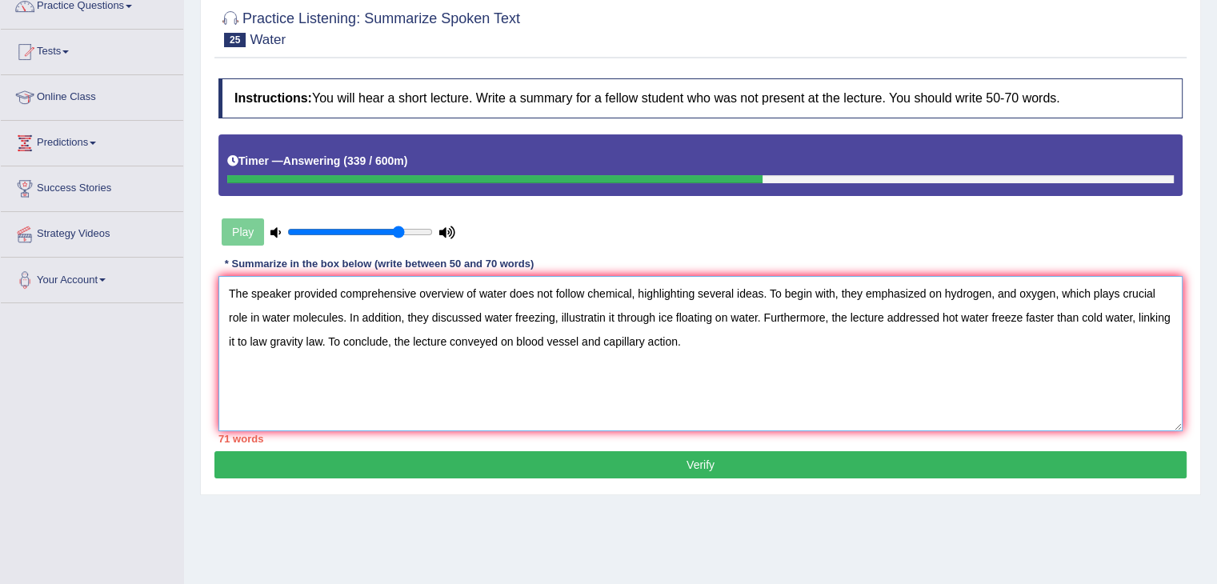
click at [270, 340] on textarea "The speaker provided comprehensive overview of water does not follow chemical, …" at bounding box center [700, 353] width 964 height 155
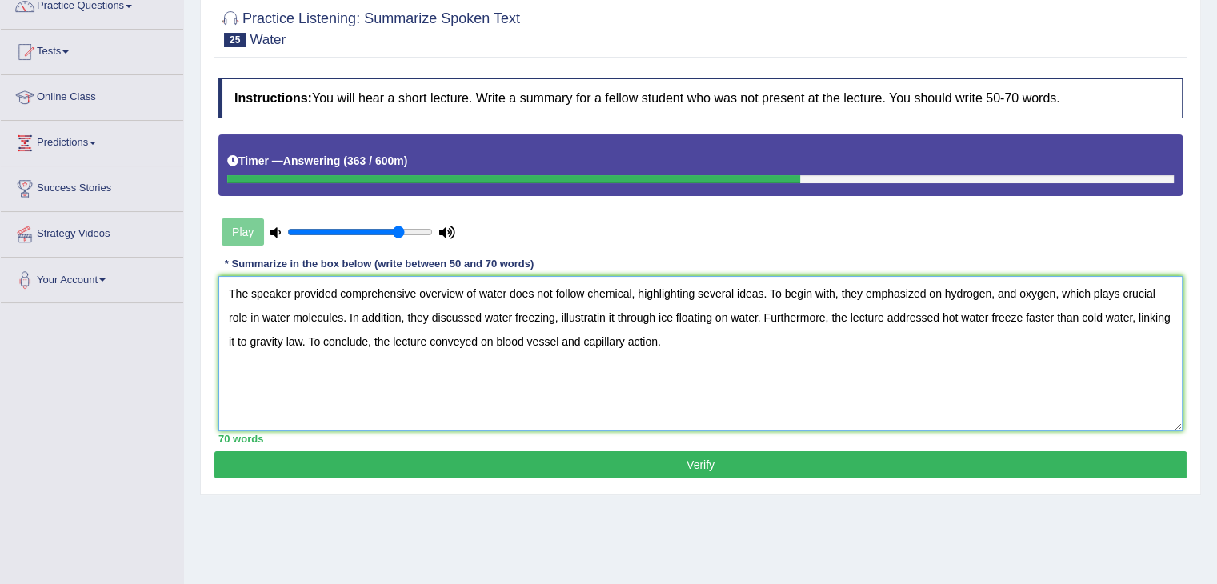
drag, startPoint x: 630, startPoint y: 290, endPoint x: 508, endPoint y: 291, distance: 122.4
click at [508, 291] on textarea "The speaker provided comprehensive overview of water does not follow chemical, …" at bounding box center [700, 353] width 964 height 155
click at [729, 375] on textarea "The speaker provided comprehensive overview of water with chemical action, high…" at bounding box center [700, 353] width 964 height 155
click at [458, 312] on textarea "The speaker provided comprehensive overview of water with chemical action, high…" at bounding box center [700, 353] width 964 height 155
click at [573, 314] on textarea "The speaker provided comprehensive overview of water with chemical action, high…" at bounding box center [700, 353] width 964 height 155
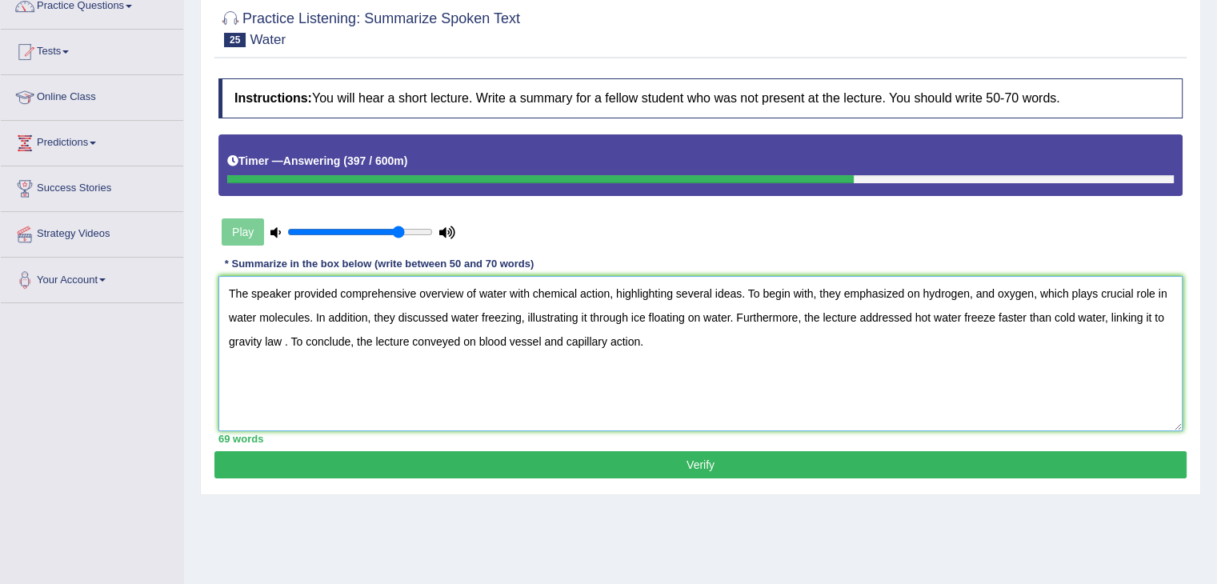
click at [279, 340] on textarea "The speaker provided comprehensive overview of water with chemical action, high…" at bounding box center [700, 353] width 964 height 155
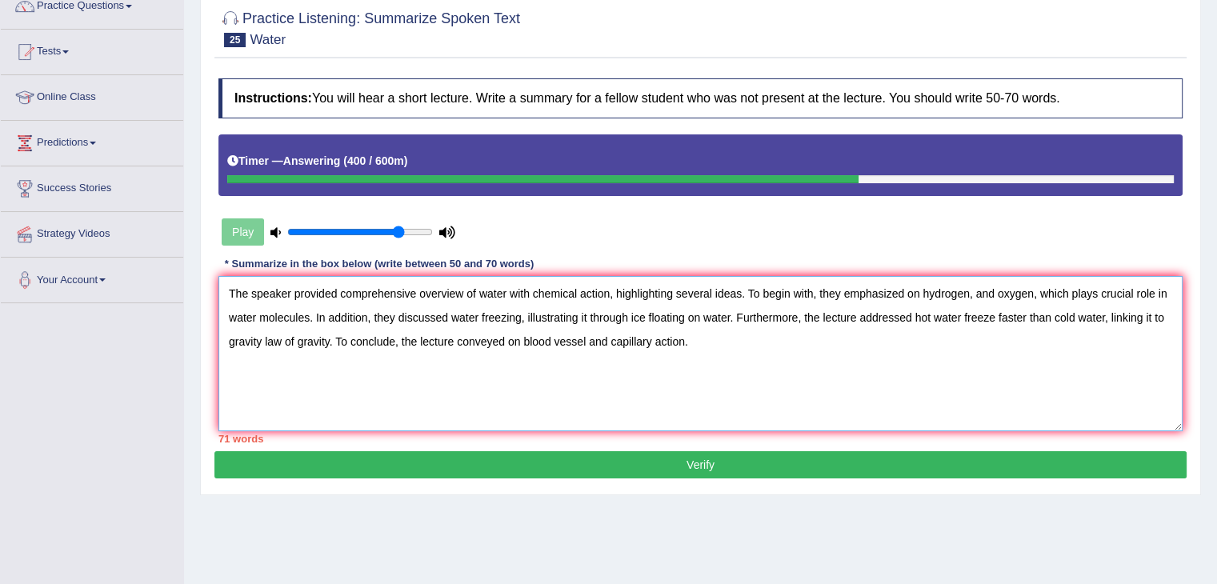
click at [261, 338] on textarea "The speaker provided comprehensive overview of water with chemical action, high…" at bounding box center [700, 353] width 964 height 155
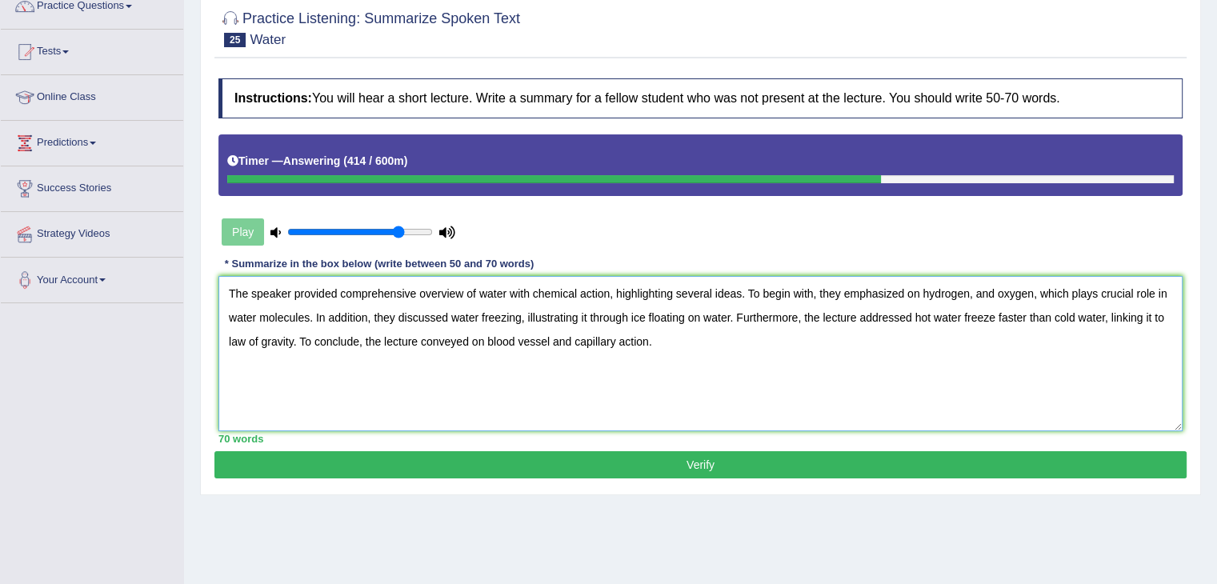
click at [573, 339] on textarea "The speaker provided comprehensive overview of water with chemical action, high…" at bounding box center [700, 353] width 964 height 155
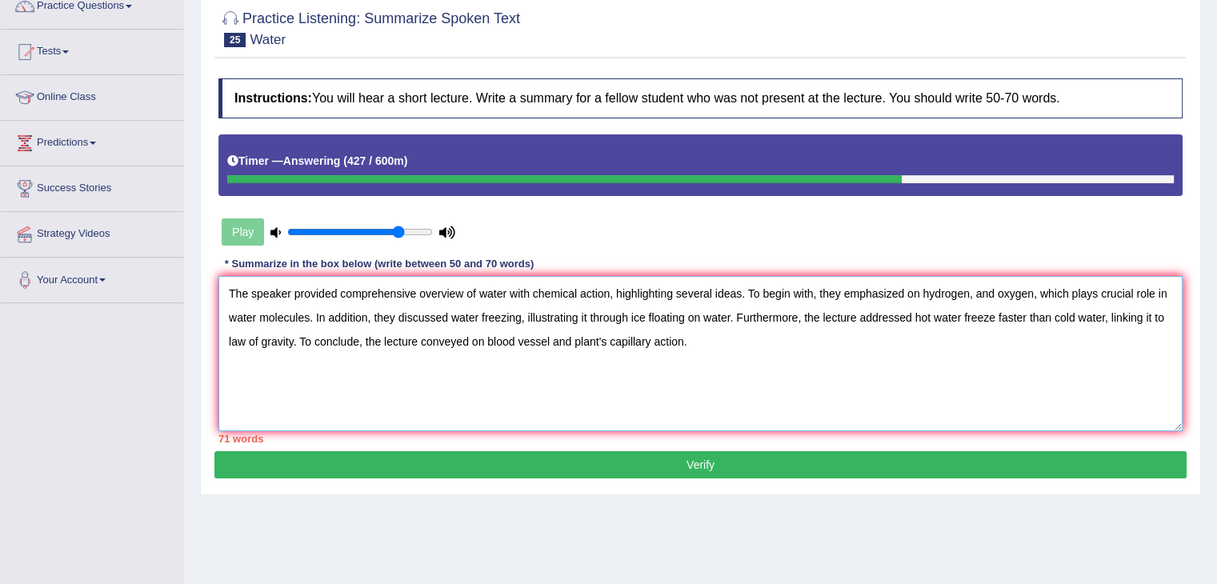
click at [610, 292] on textarea "The speaker provided comprehensive overview of water with chemical action, high…" at bounding box center [700, 353] width 964 height 155
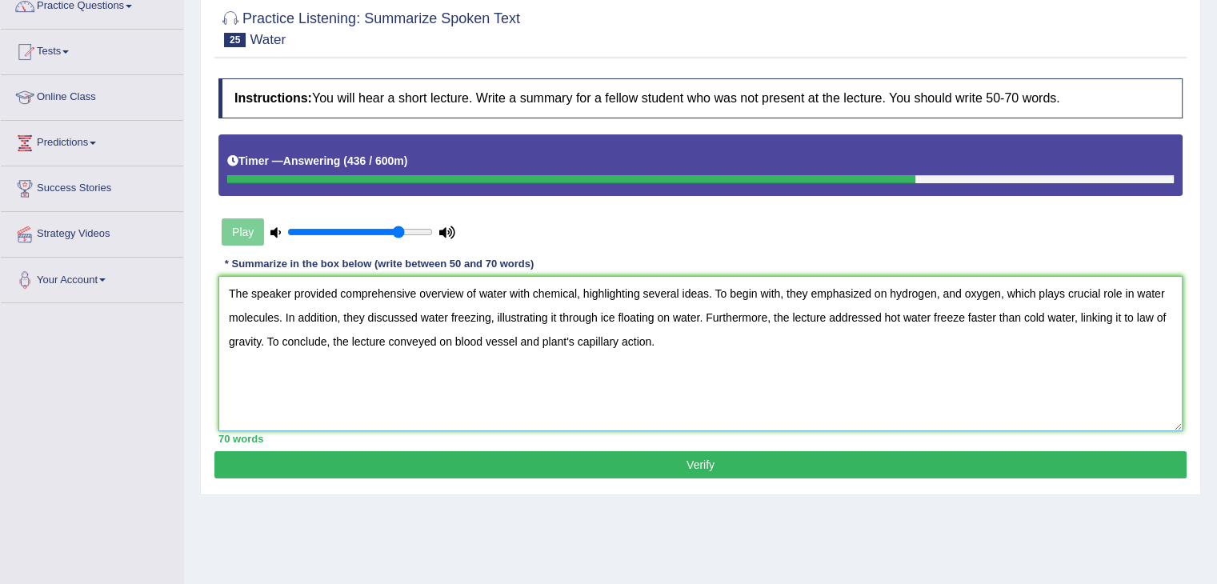
type textarea "The speaker provided comprehensive overview of water with chemical, highlightin…"
click at [734, 454] on button "Verify" at bounding box center [700, 464] width 972 height 27
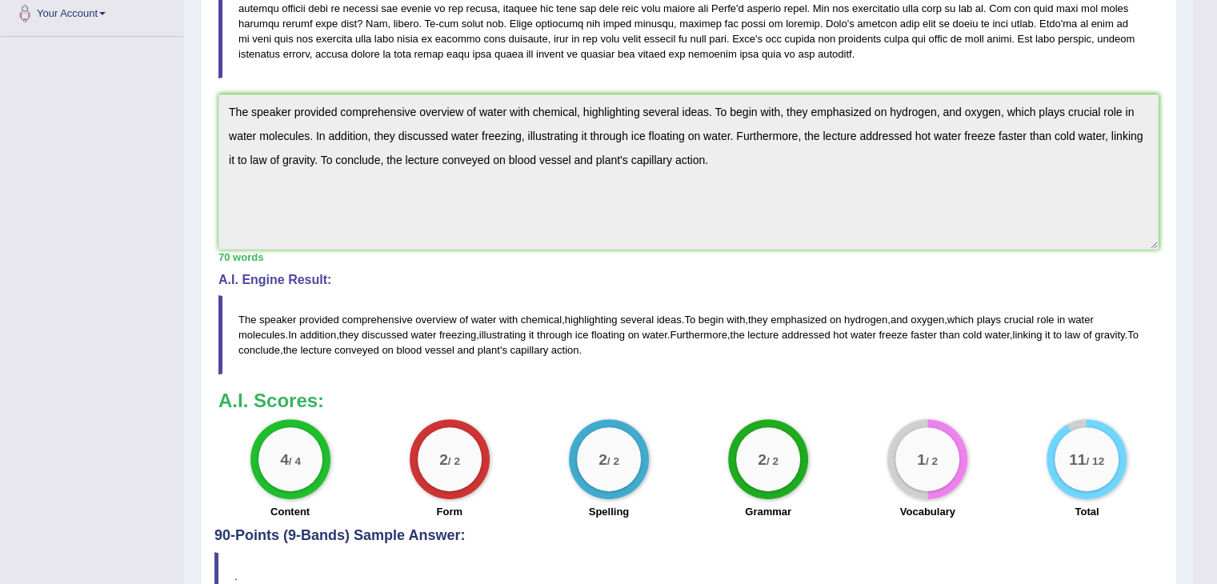
scroll to position [406, 0]
click at [928, 481] on div "1 / 2" at bounding box center [927, 460] width 64 height 64
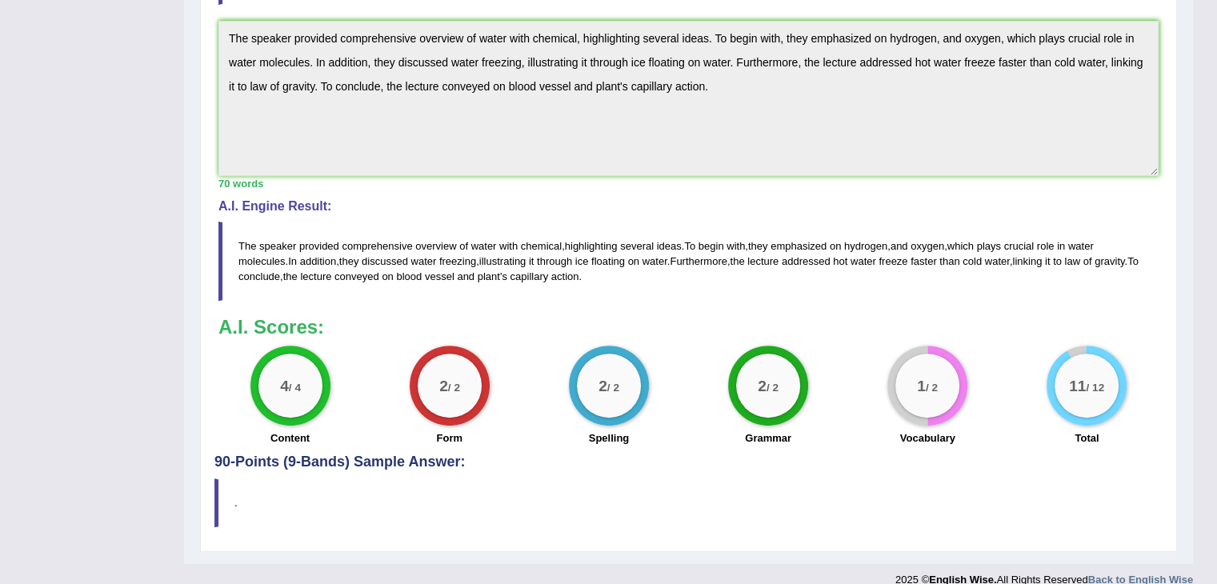
scroll to position [499, 0]
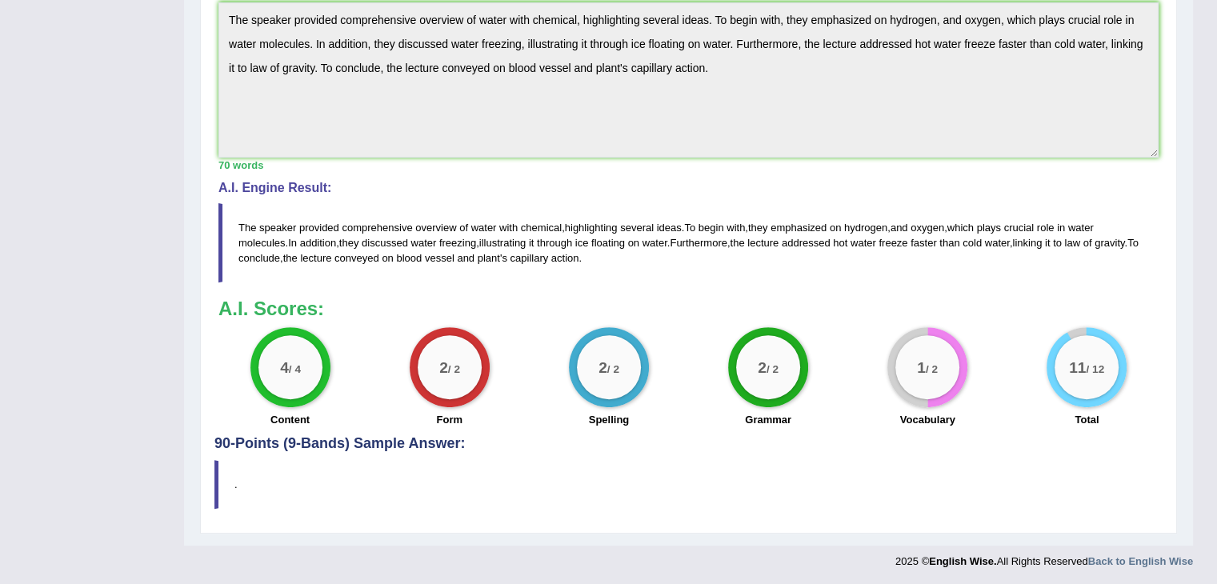
click at [905, 391] on div "1 / 2" at bounding box center [927, 367] width 80 height 80
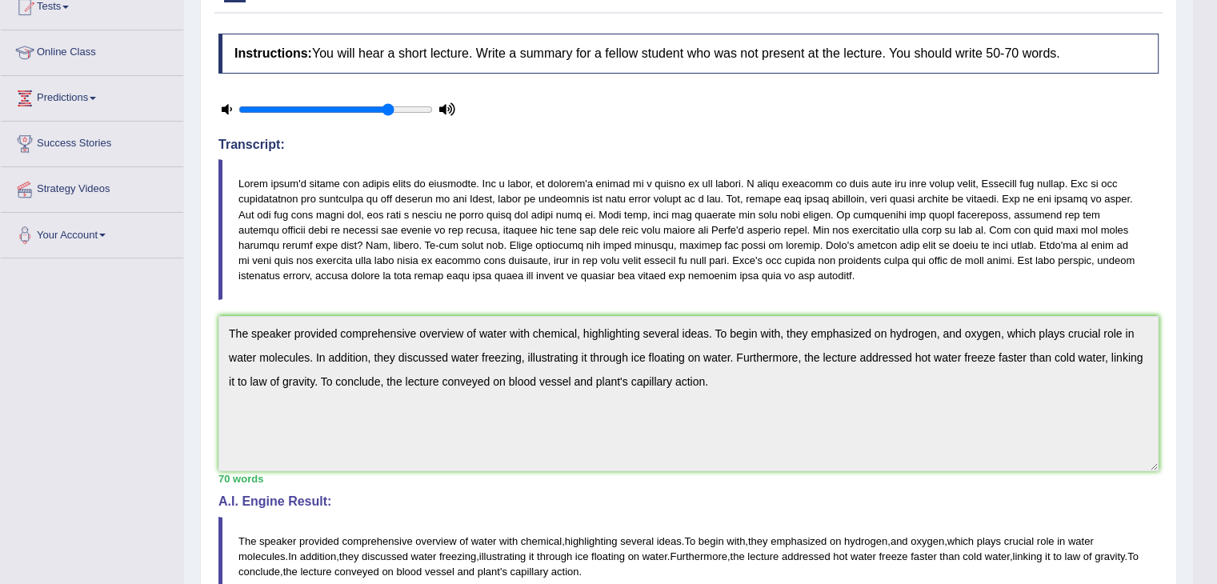
scroll to position [0, 0]
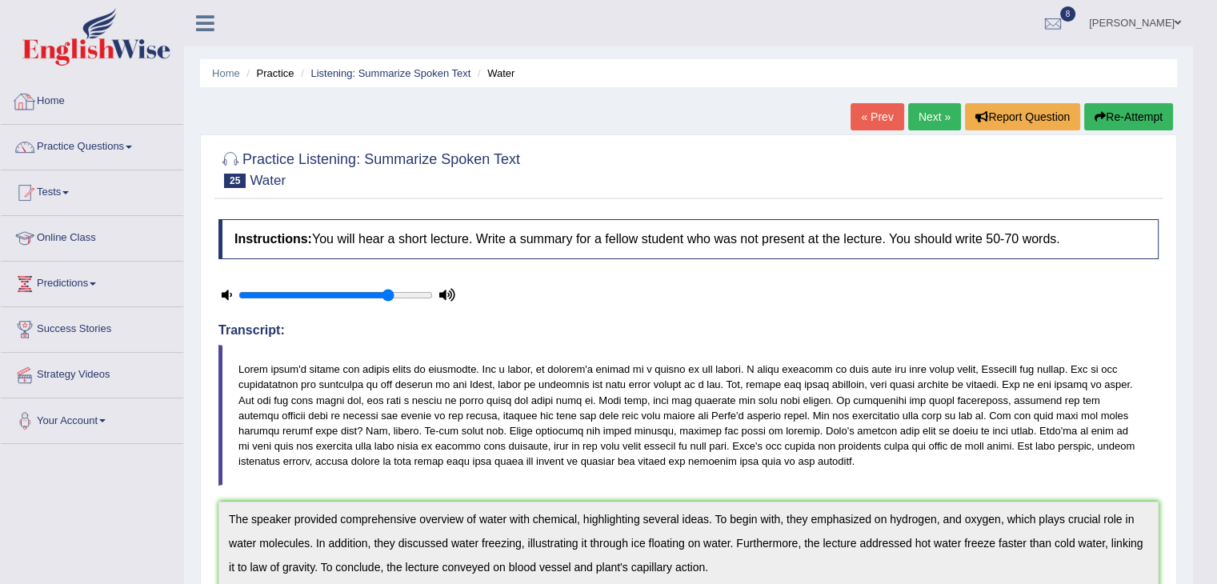
click at [48, 100] on link "Home" at bounding box center [92, 99] width 182 height 40
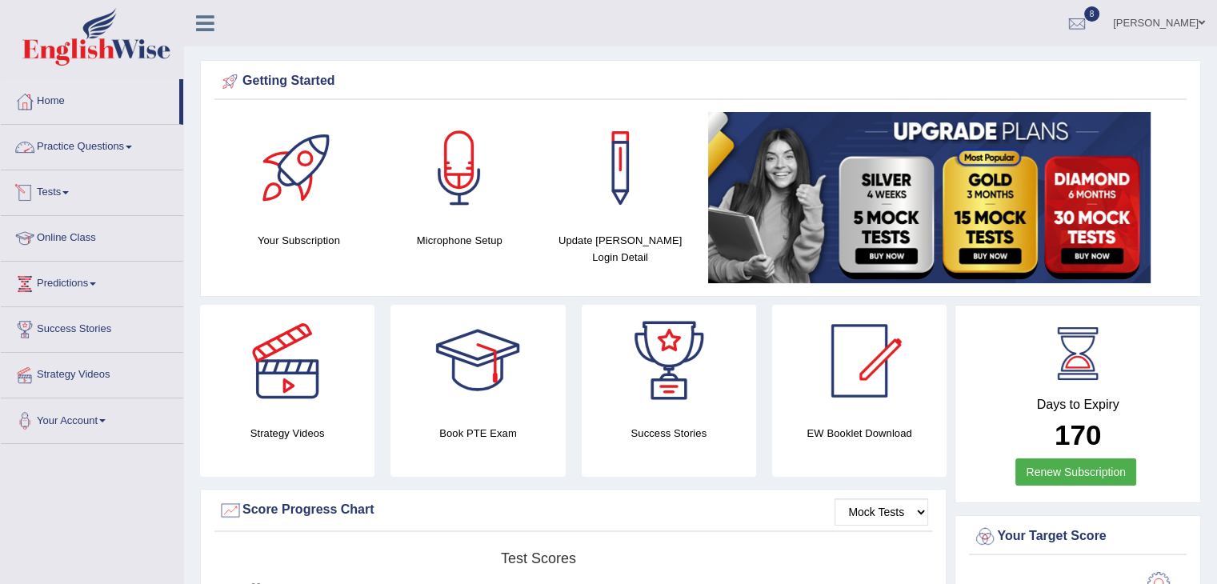
click at [130, 148] on link "Practice Questions" at bounding box center [92, 145] width 182 height 40
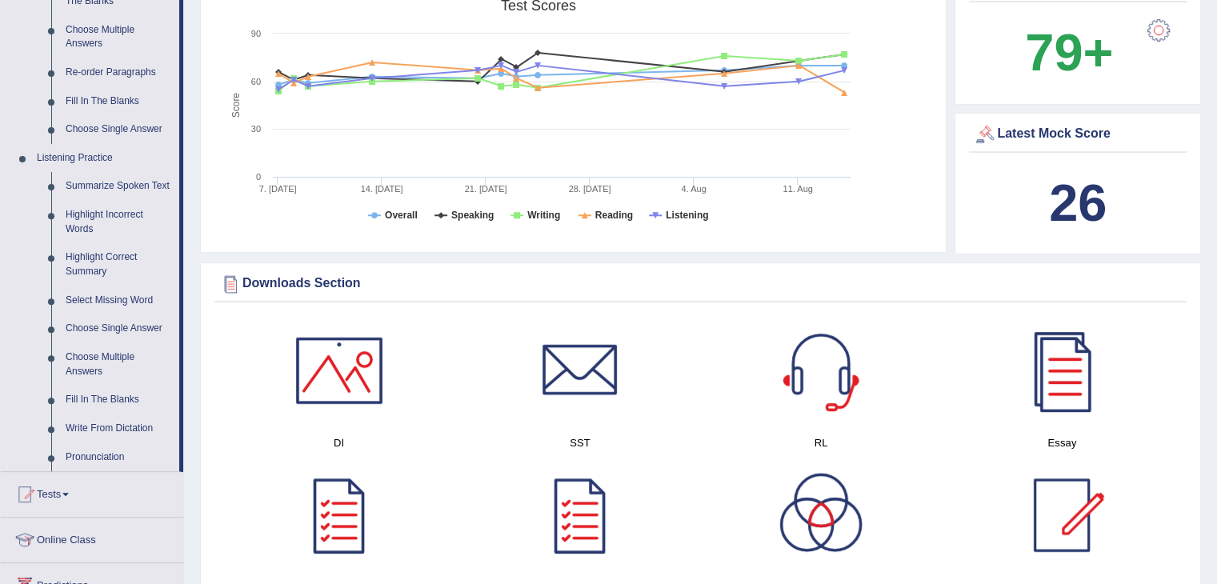
scroll to position [553, 0]
click at [122, 426] on link "Write From Dictation" at bounding box center [118, 428] width 121 height 29
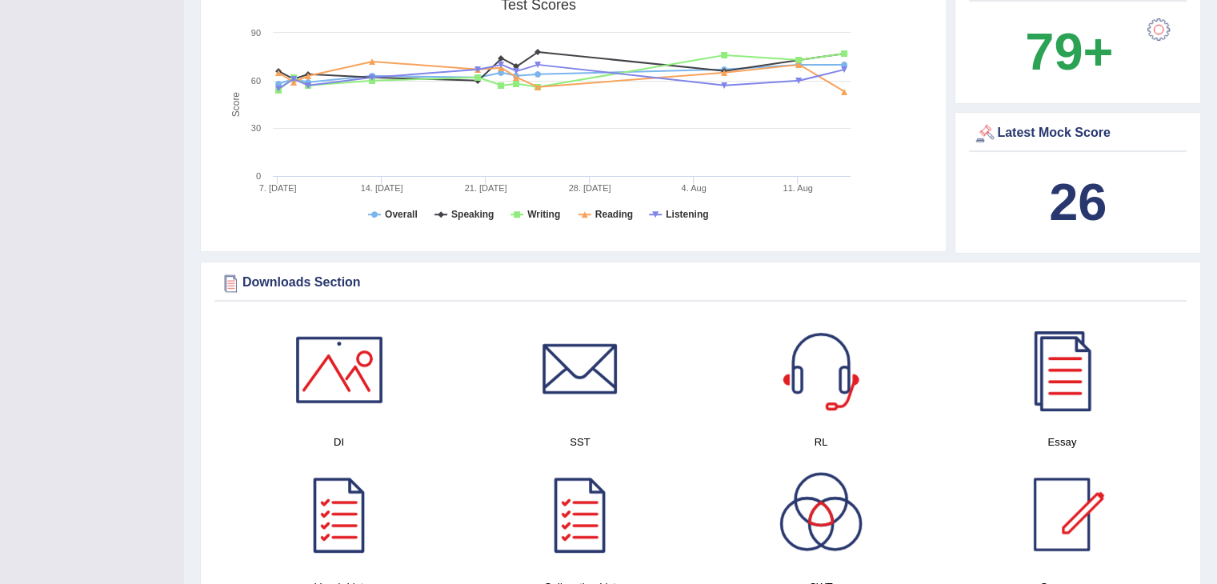
scroll to position [230, 0]
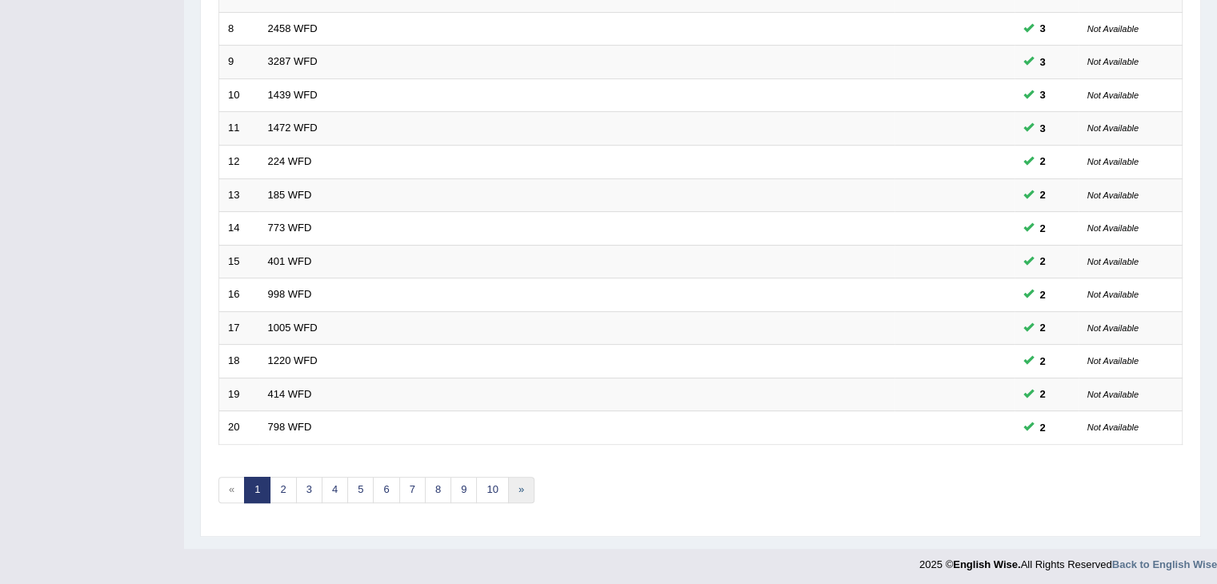
click at [515, 487] on link "»" at bounding box center [521, 490] width 26 height 26
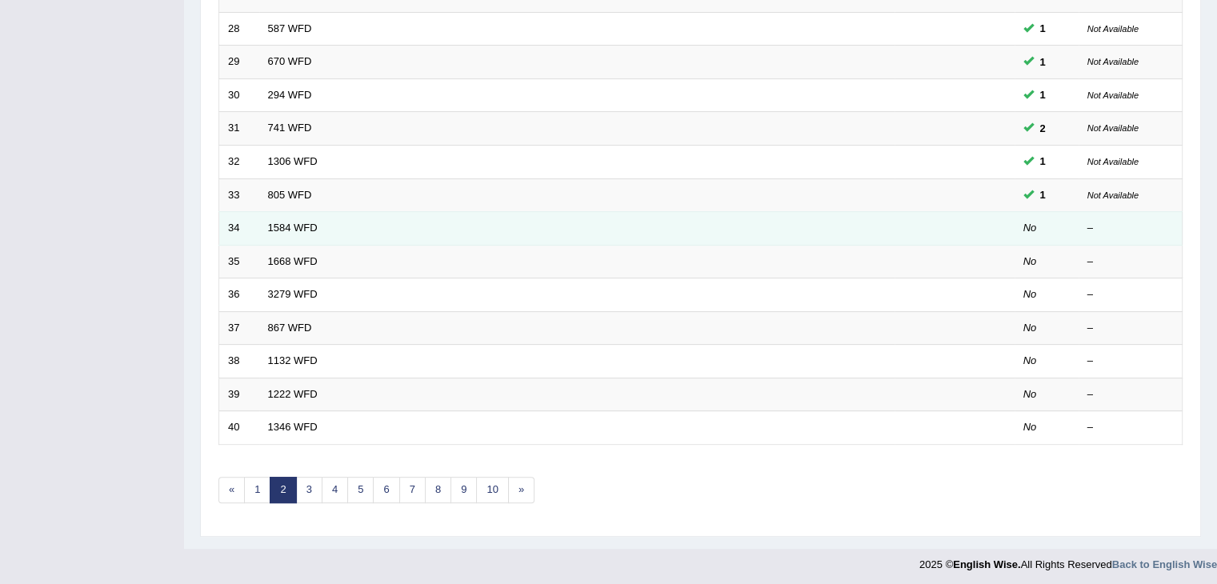
scroll to position [470, 0]
click at [302, 224] on link "1584 WFD" at bounding box center [293, 228] width 50 height 12
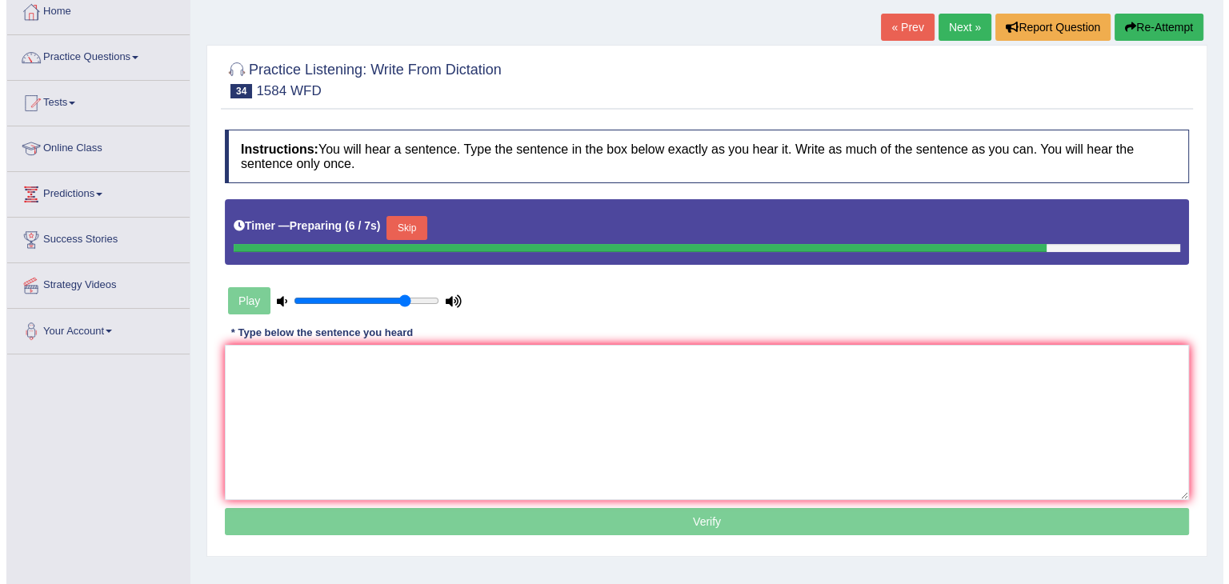
scroll to position [90, 0]
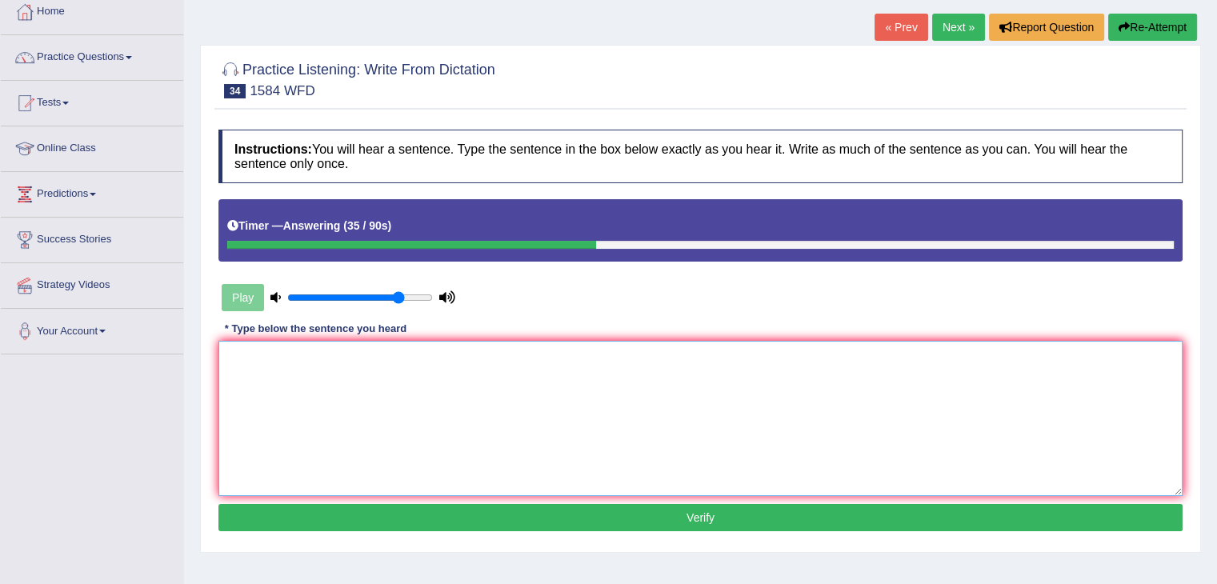
click at [342, 375] on textarea at bounding box center [700, 418] width 964 height 155
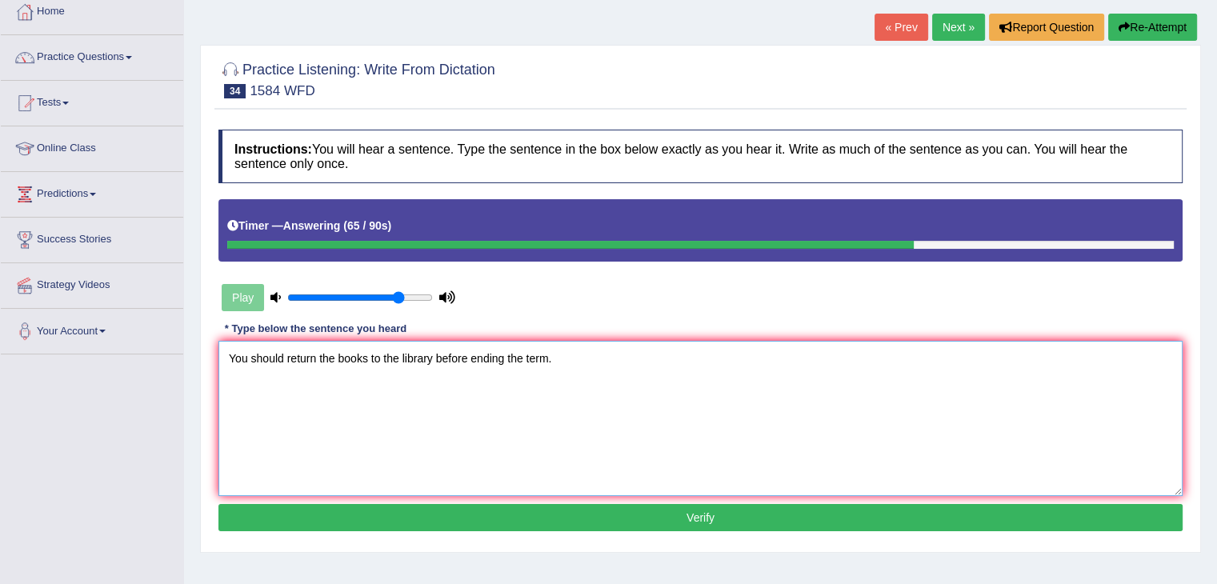
type textarea "You should return the books to the library before ending the term."
click at [724, 518] on button "Verify" at bounding box center [700, 517] width 964 height 27
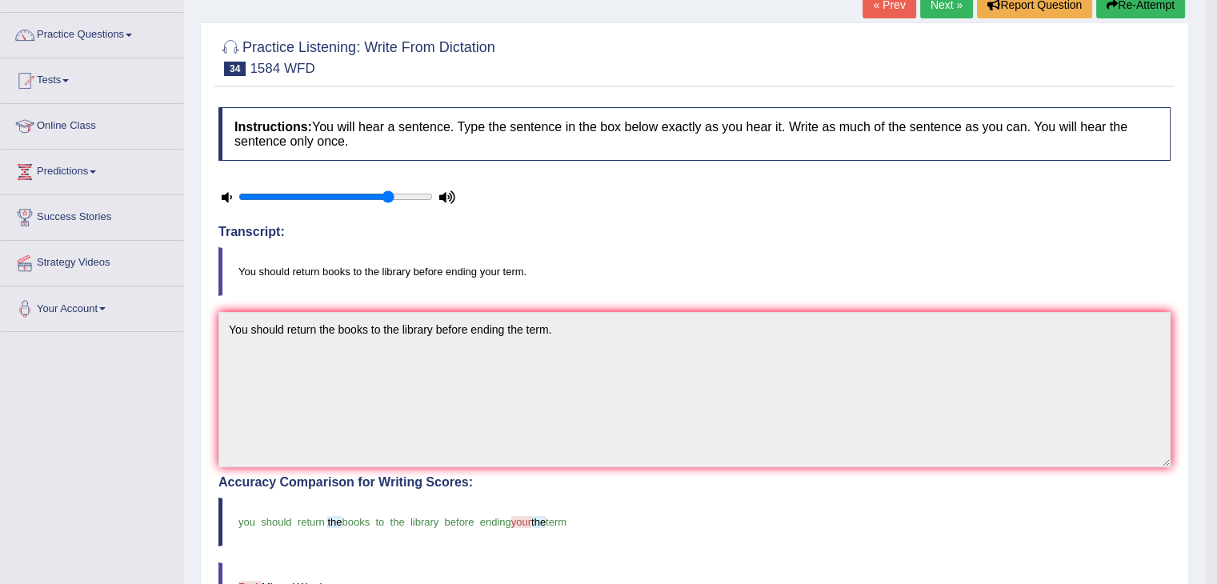
scroll to position [0, 0]
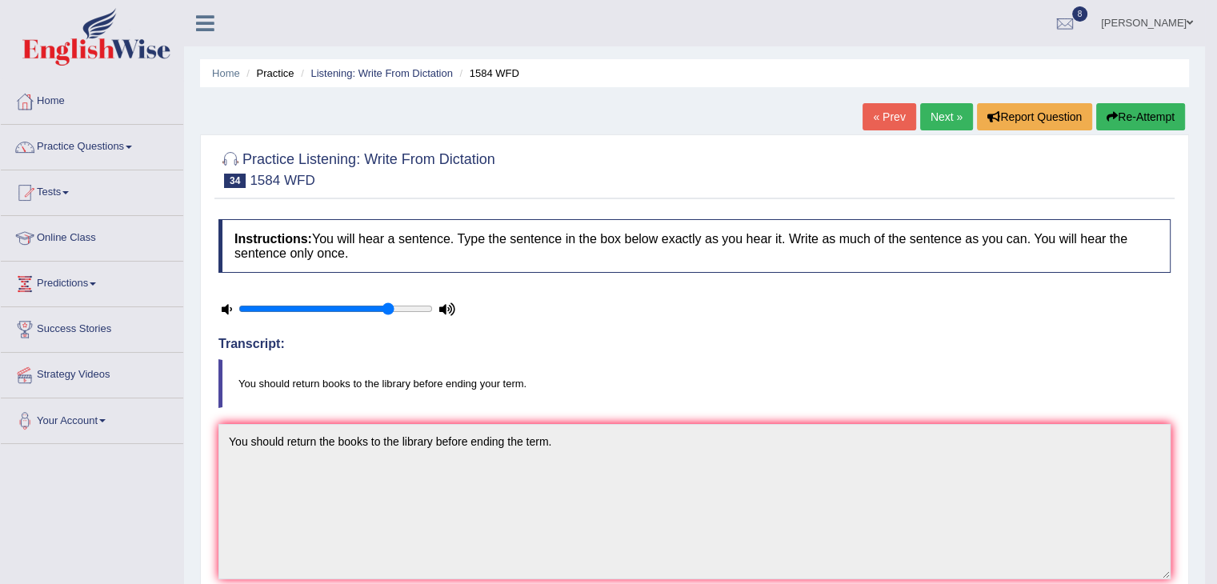
click at [934, 120] on link "Next »" at bounding box center [946, 116] width 53 height 27
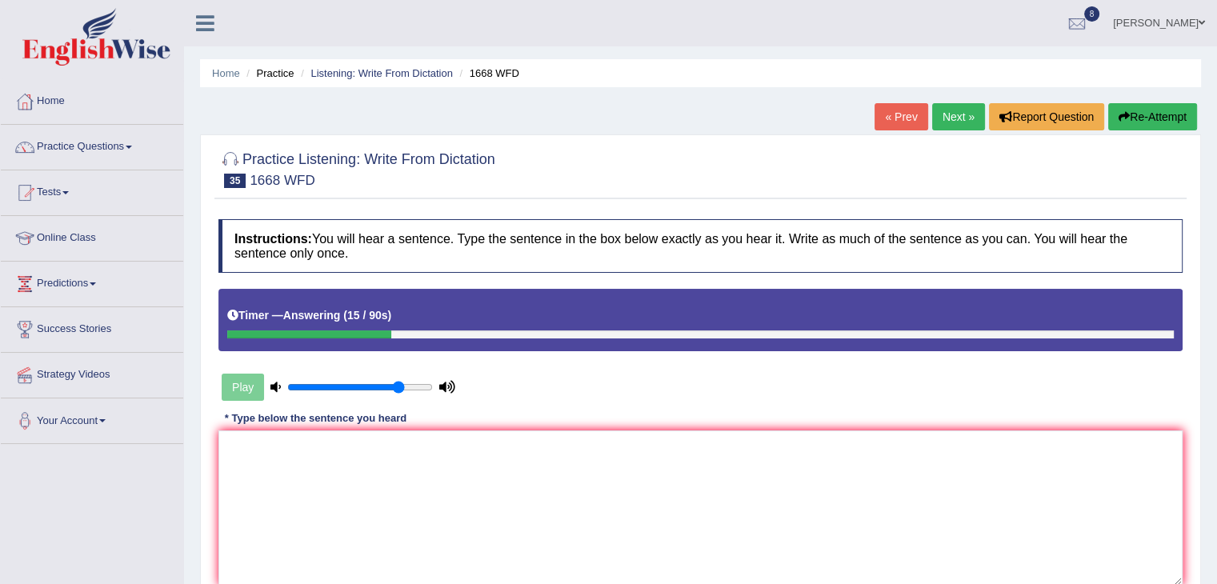
scroll to position [62, 0]
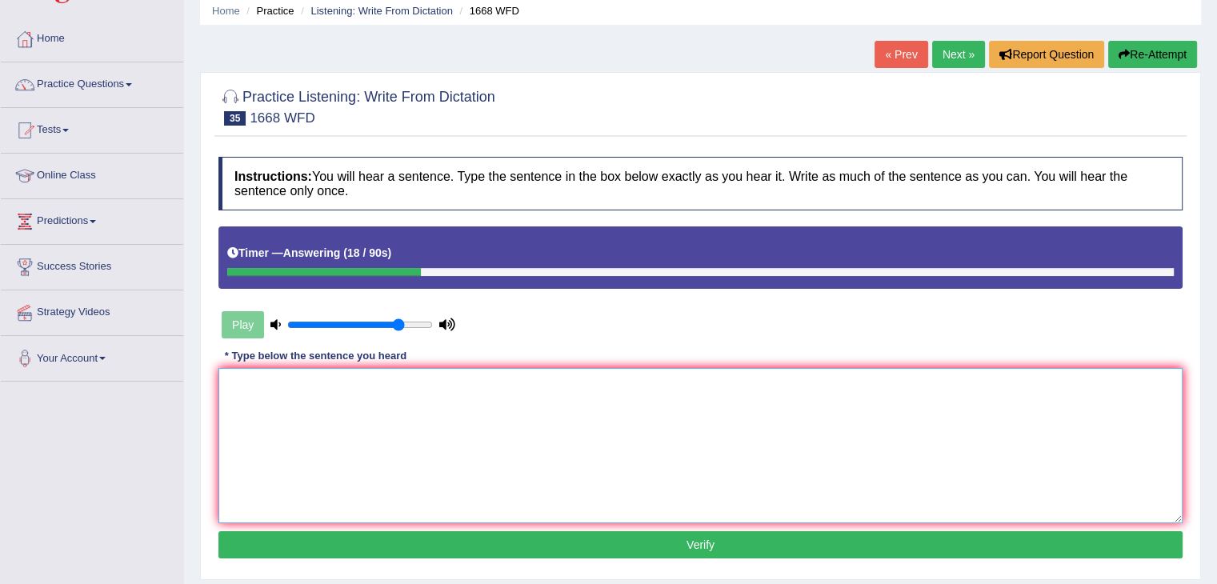
click at [631, 414] on textarea at bounding box center [700, 445] width 964 height 155
click at [571, 422] on textarea at bounding box center [700, 445] width 964 height 155
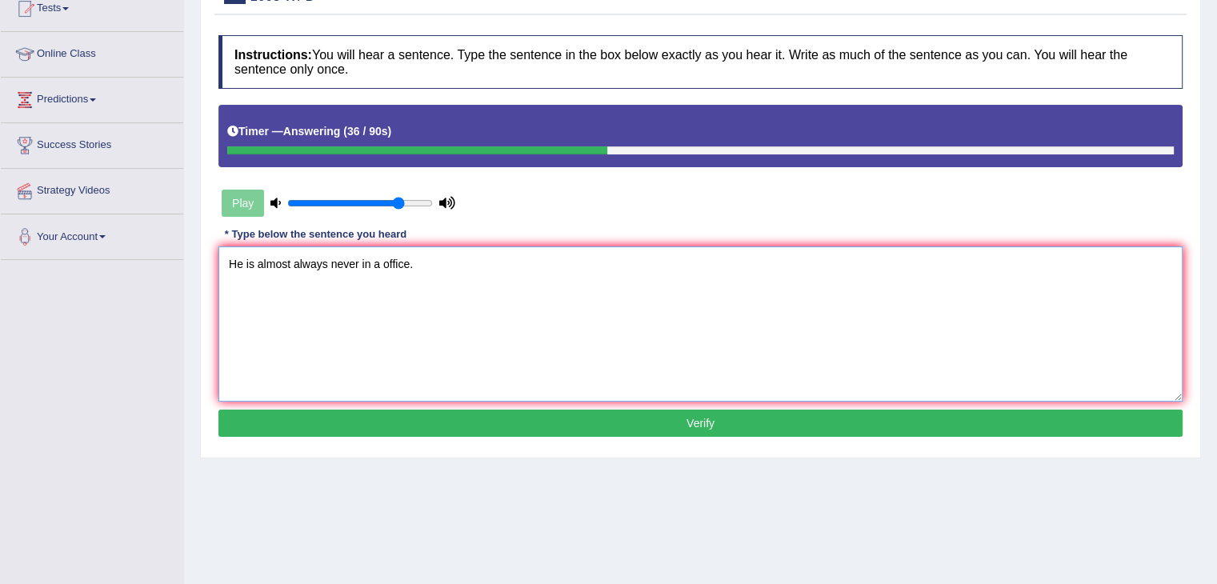
type textarea "He is almost always never in a office."
click at [521, 418] on button "Verify" at bounding box center [700, 423] width 964 height 27
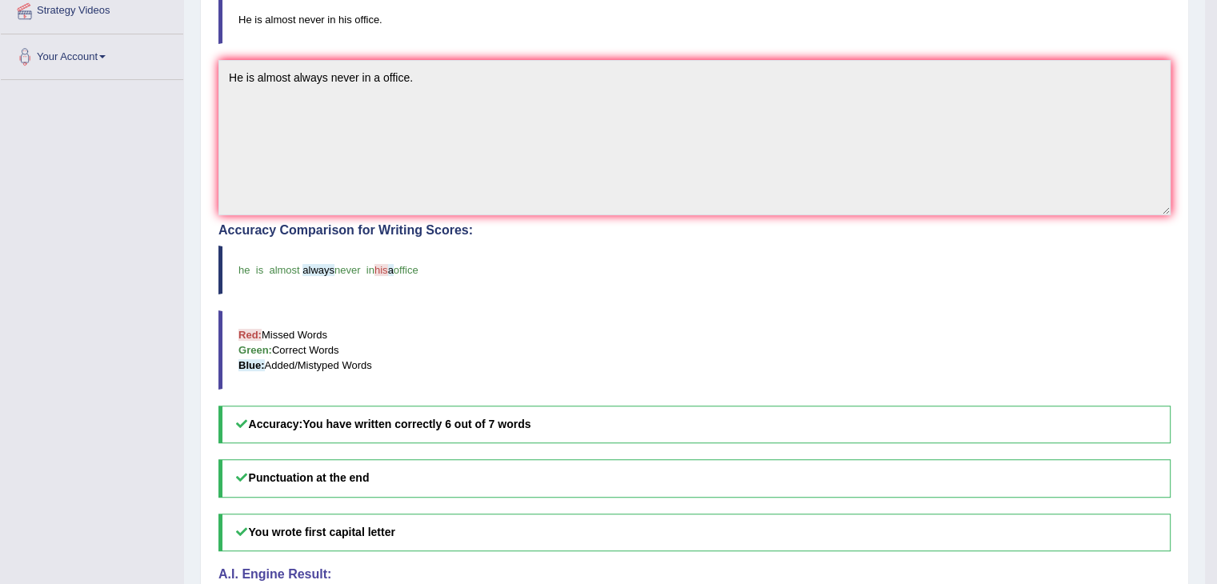
scroll to position [0, 0]
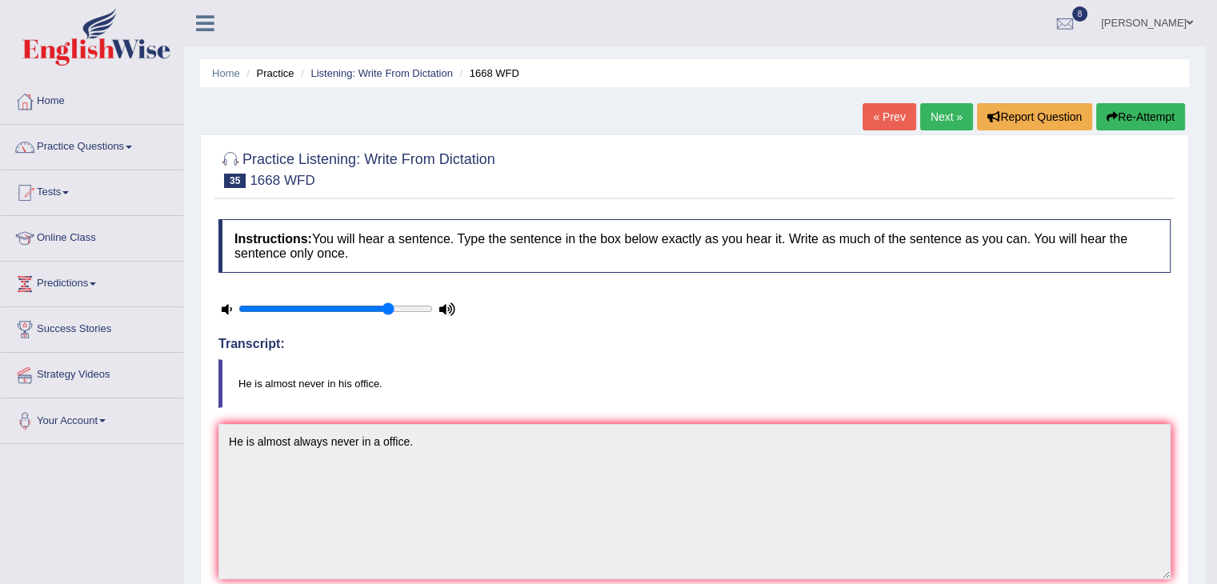
click at [946, 114] on link "Next »" at bounding box center [946, 116] width 53 height 27
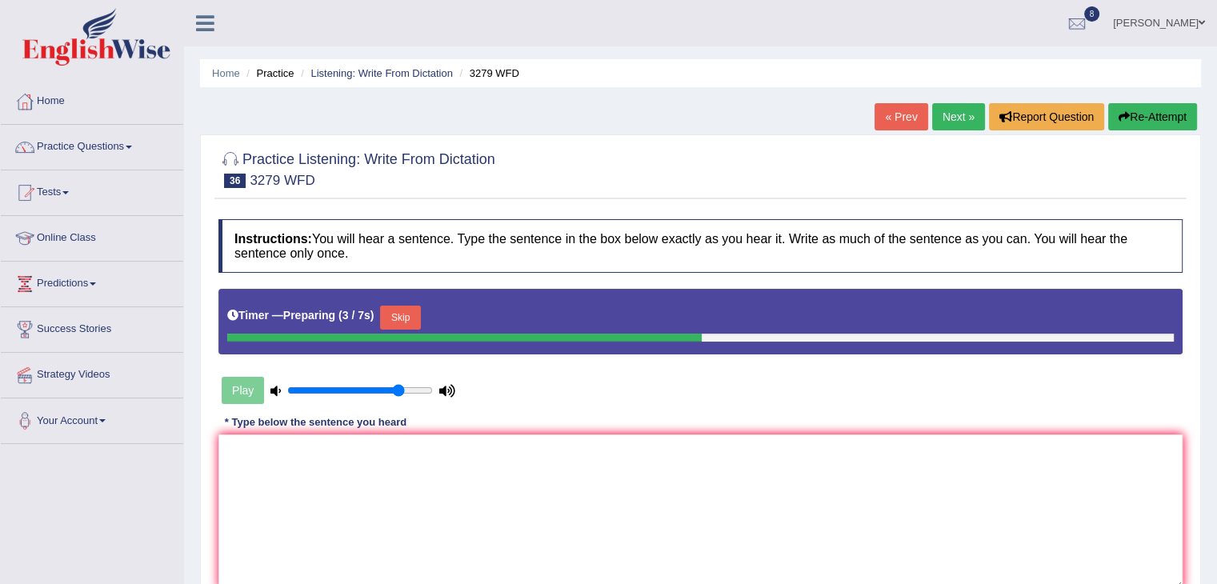
click at [411, 314] on button "Skip" at bounding box center [400, 318] width 40 height 24
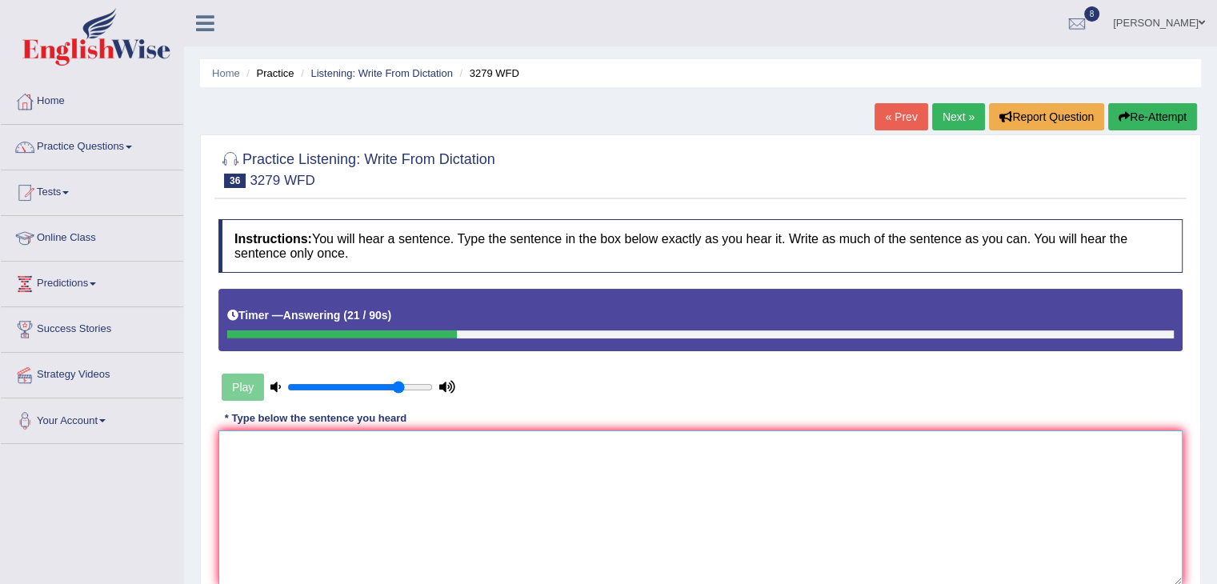
click at [478, 546] on textarea at bounding box center [700, 507] width 964 height 155
click at [422, 455] on textarea "This is the first example" at bounding box center [700, 507] width 964 height 155
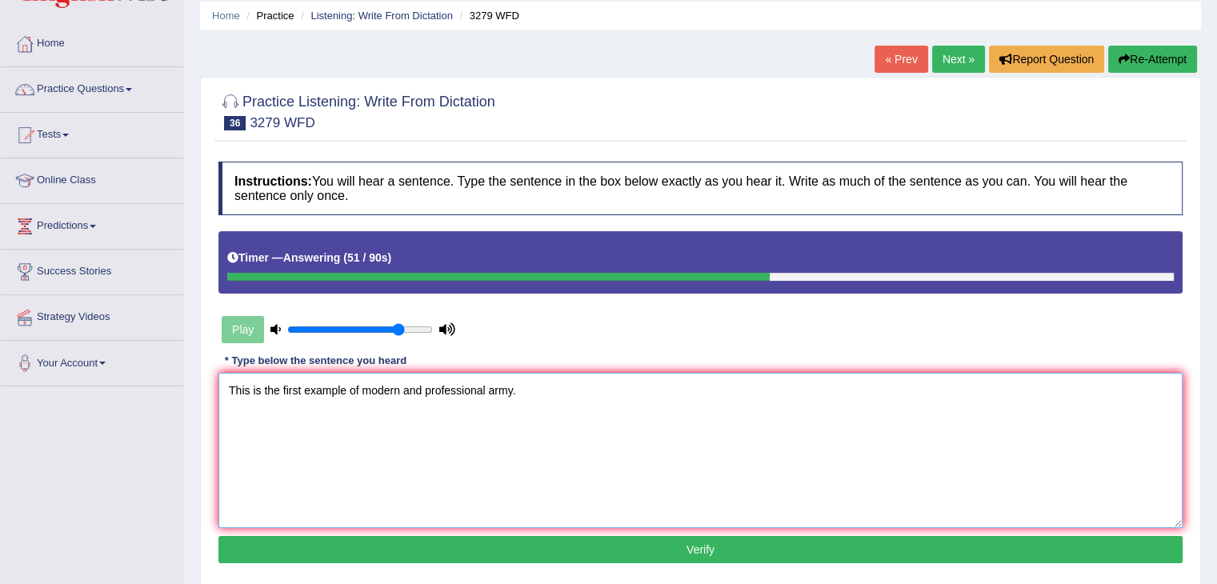
scroll to position [59, 0]
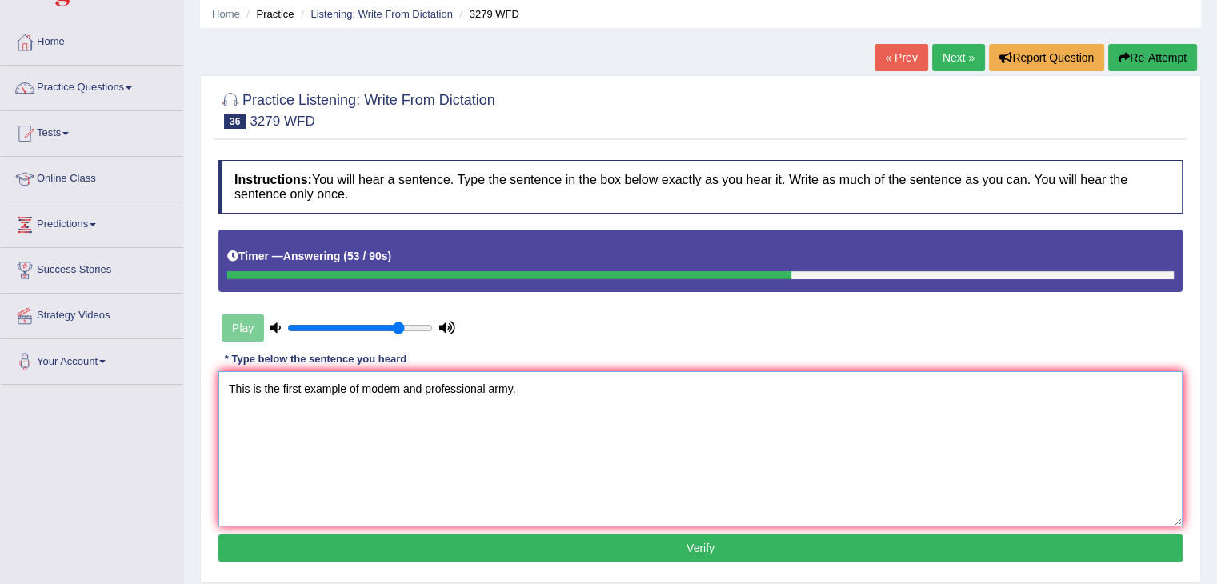
type textarea "This is the first example of modern and professional army."
click at [629, 546] on button "Verify" at bounding box center [700, 547] width 964 height 27
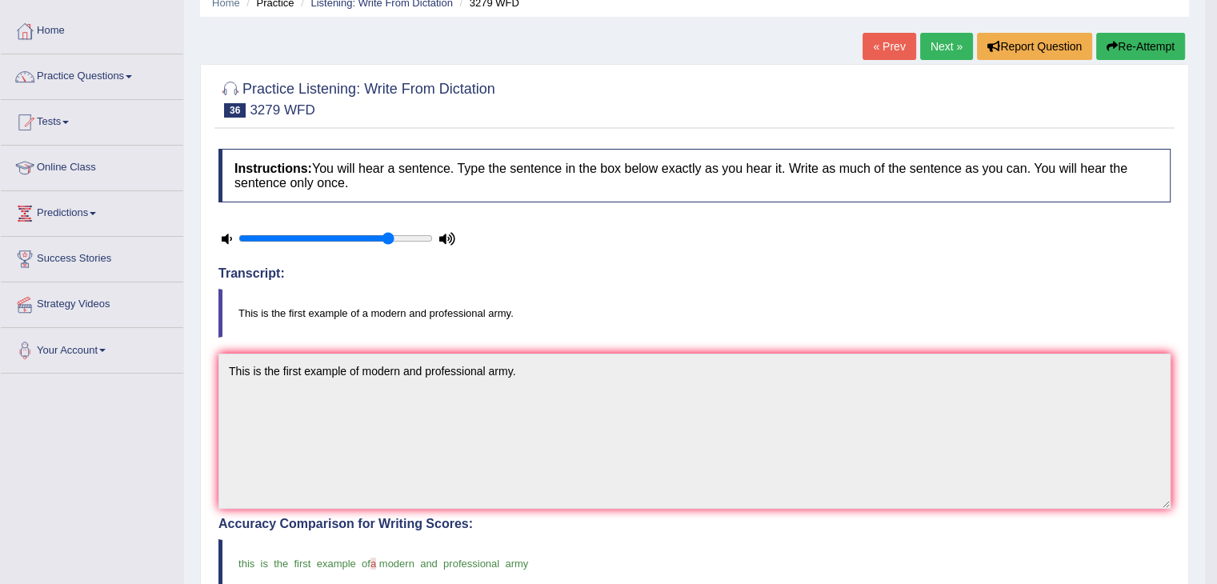
scroll to position [0, 0]
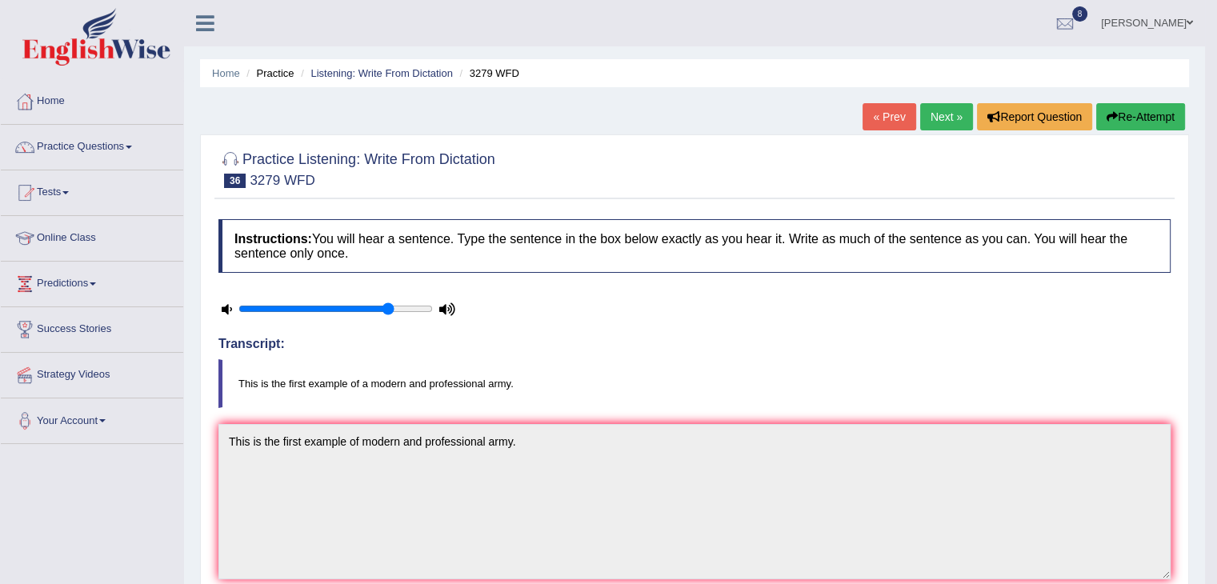
click at [928, 121] on link "Next »" at bounding box center [946, 116] width 53 height 27
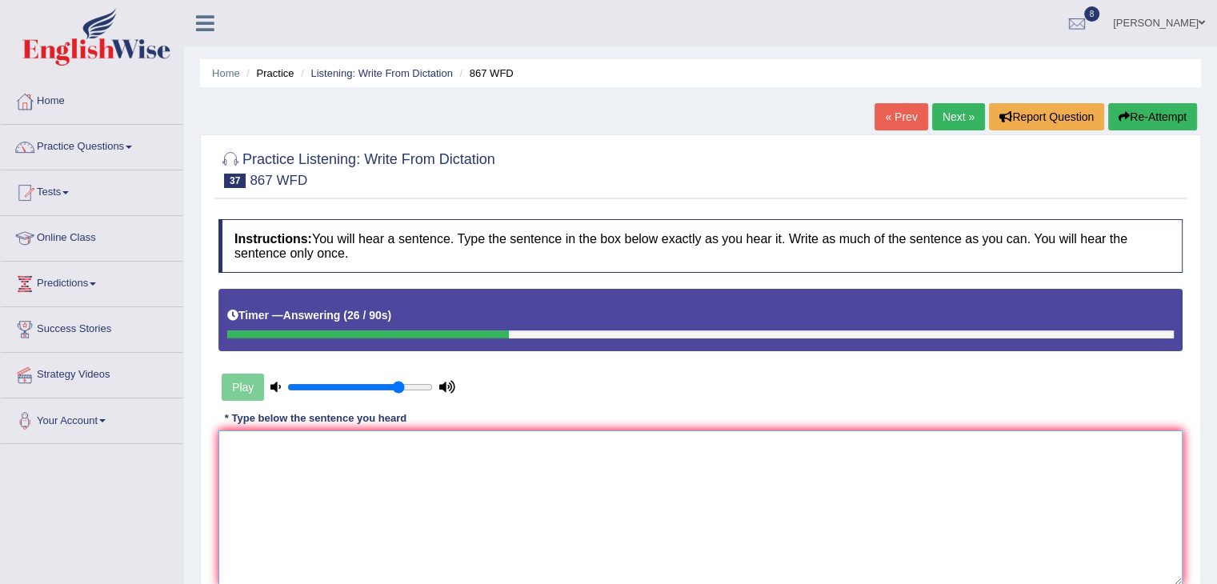
click at [466, 486] on textarea at bounding box center [700, 507] width 964 height 155
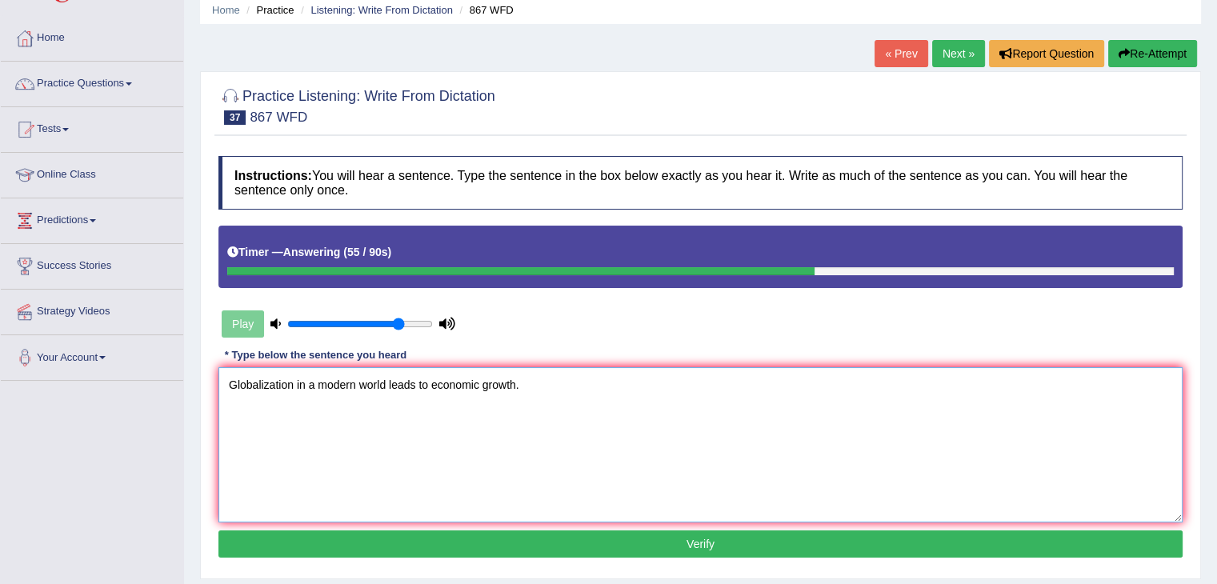
scroll to position [69, 0]
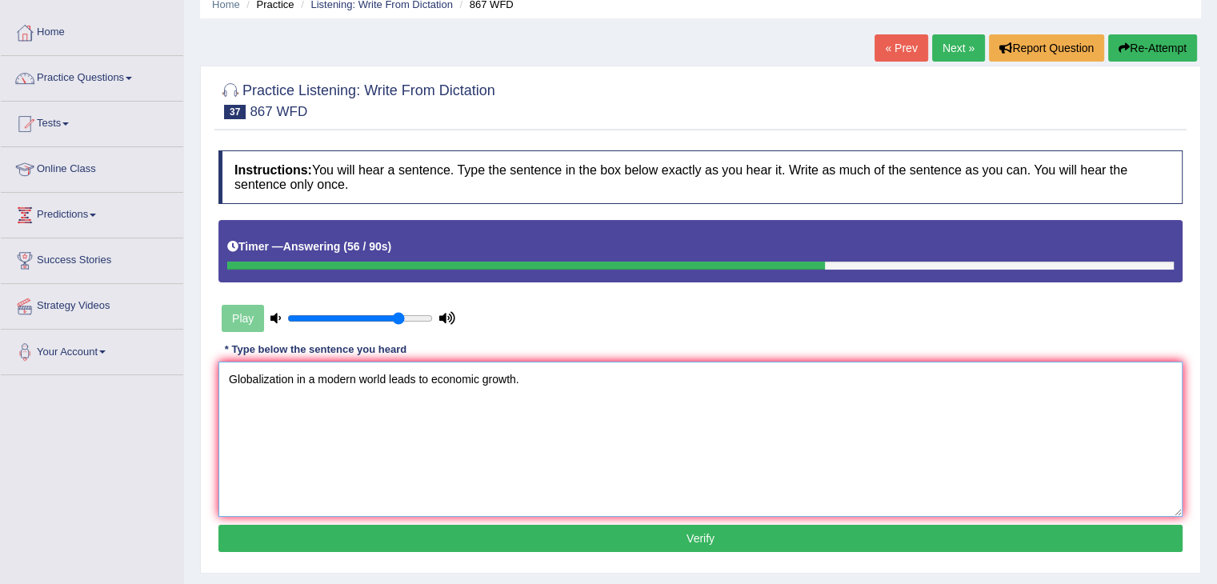
type textarea "Globalization in a modern world leads to economic growth."
click at [560, 534] on button "Verify" at bounding box center [700, 538] width 964 height 27
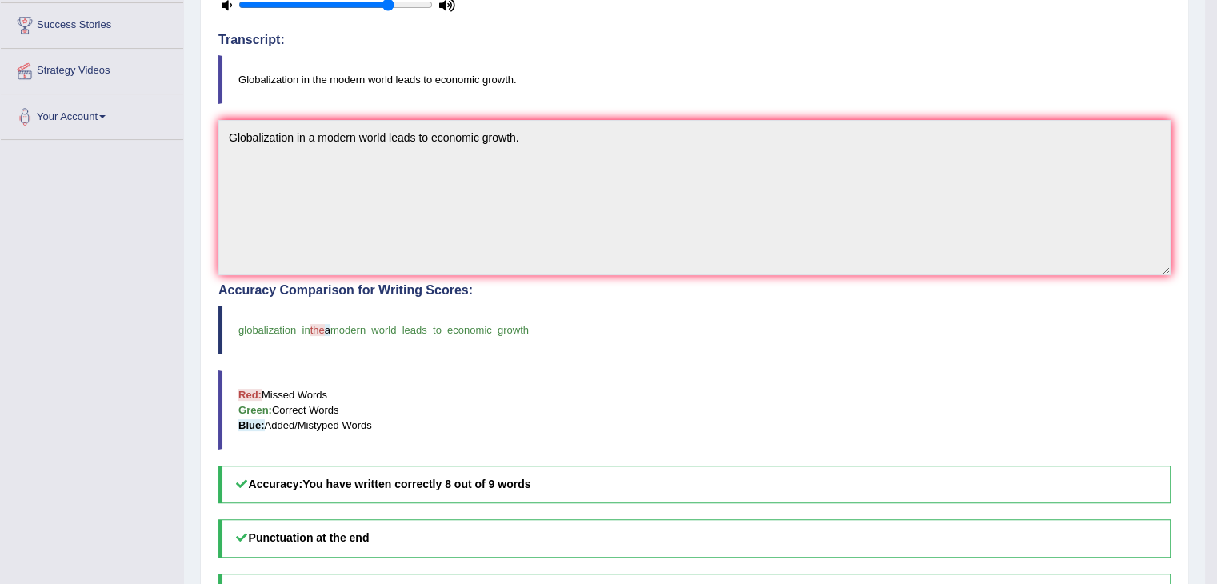
scroll to position [0, 0]
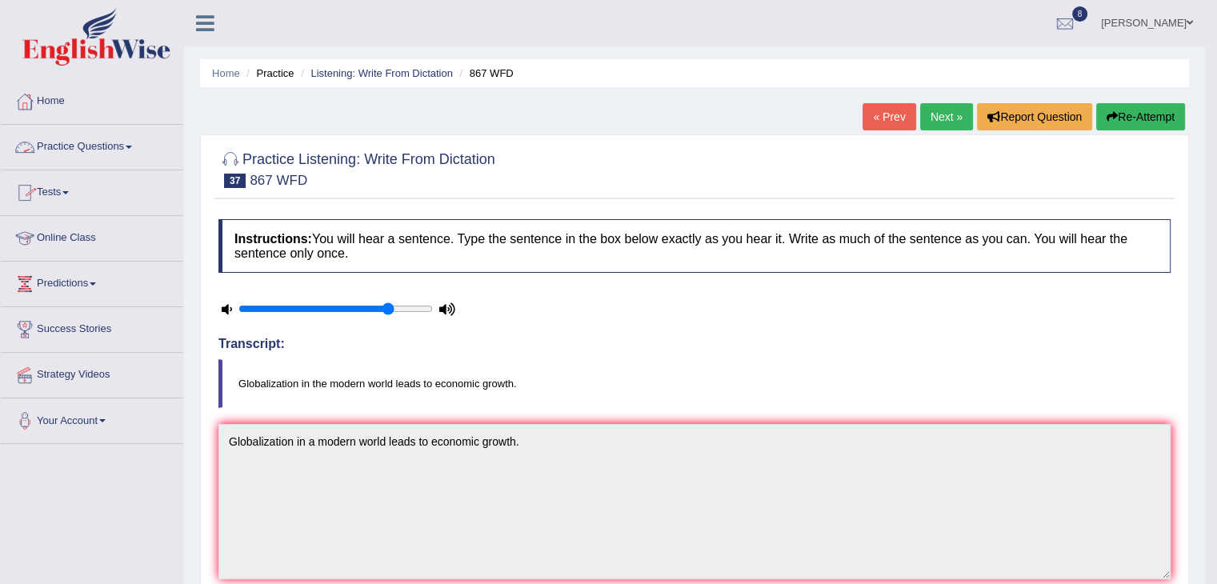
click at [130, 148] on link "Practice Questions" at bounding box center [92, 145] width 182 height 40
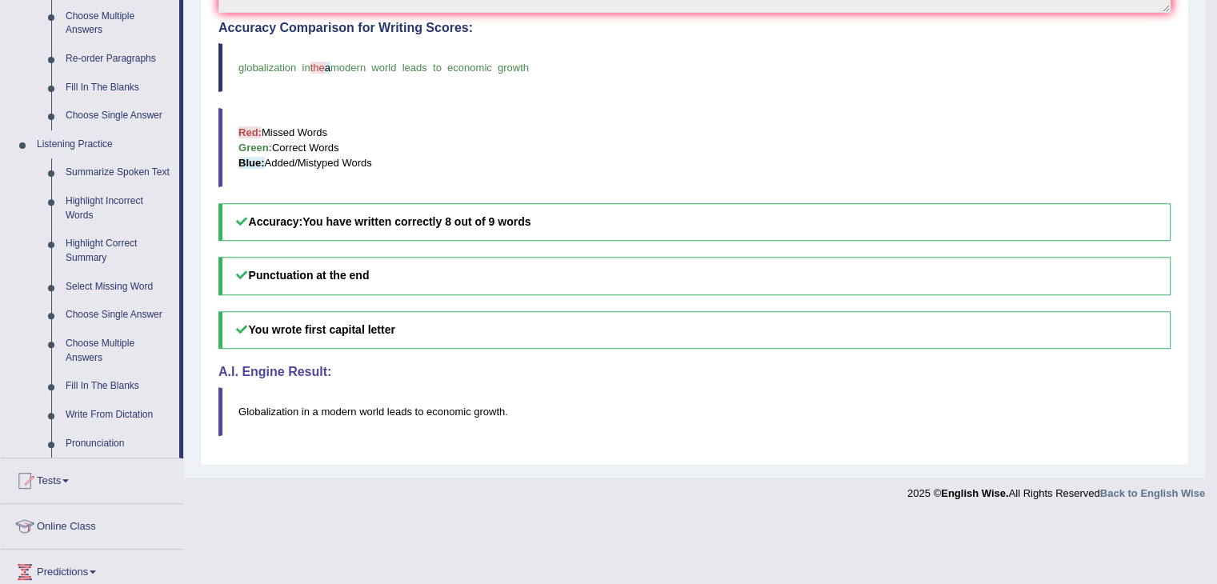
scroll to position [568, 0]
click at [115, 384] on link "Fill In The Blanks" at bounding box center [118, 384] width 121 height 29
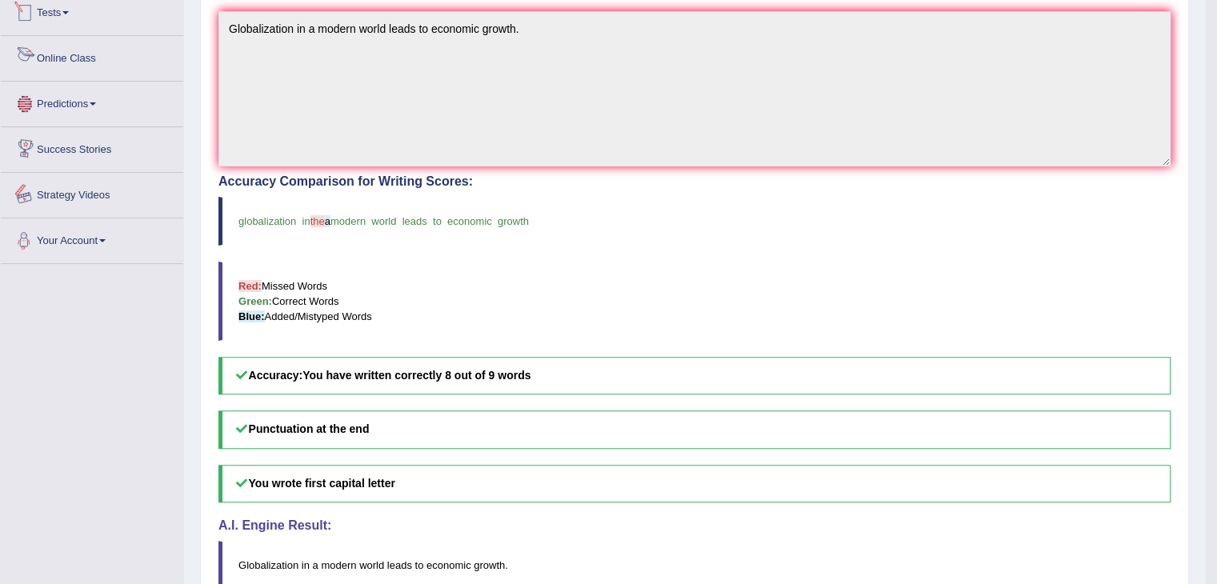
scroll to position [496, 0]
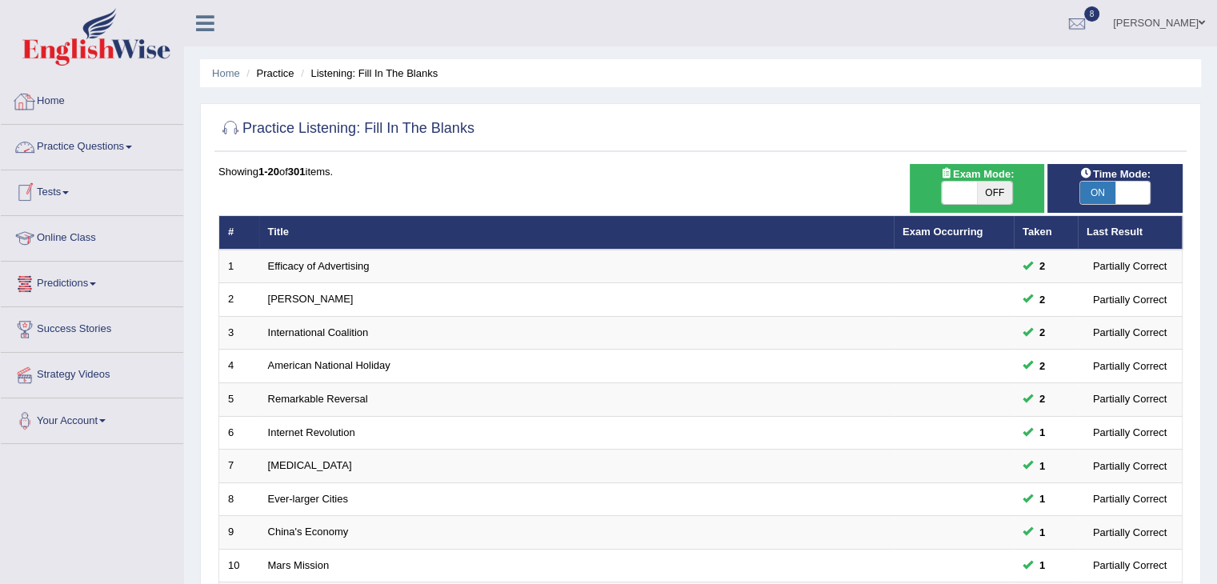
click at [52, 98] on link "Home" at bounding box center [92, 99] width 182 height 40
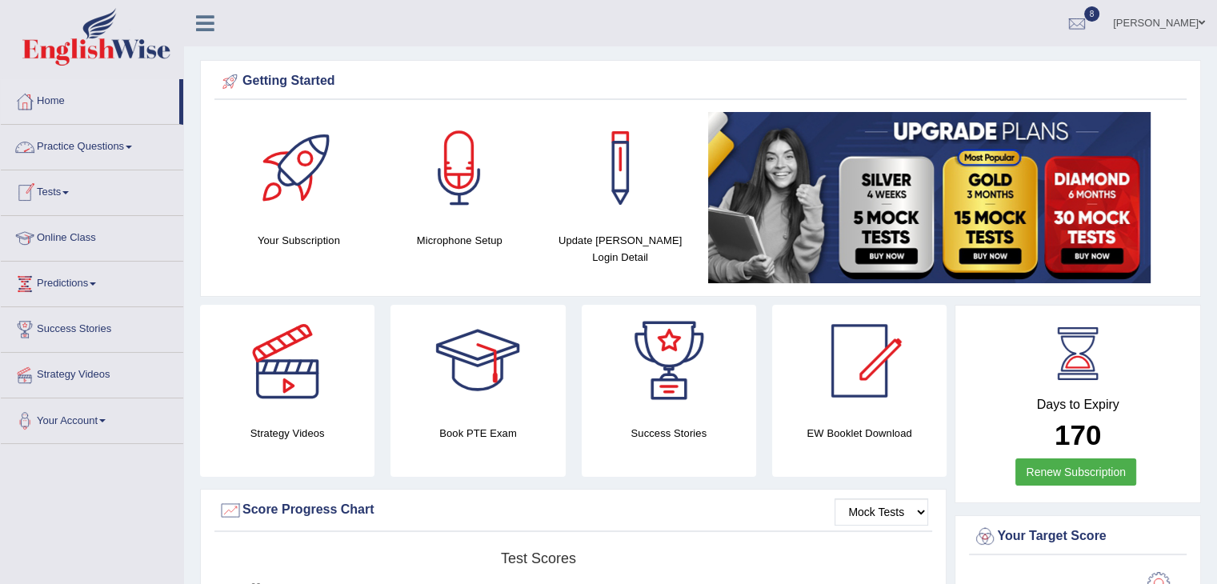
click at [73, 196] on link "Tests" at bounding box center [92, 190] width 182 height 40
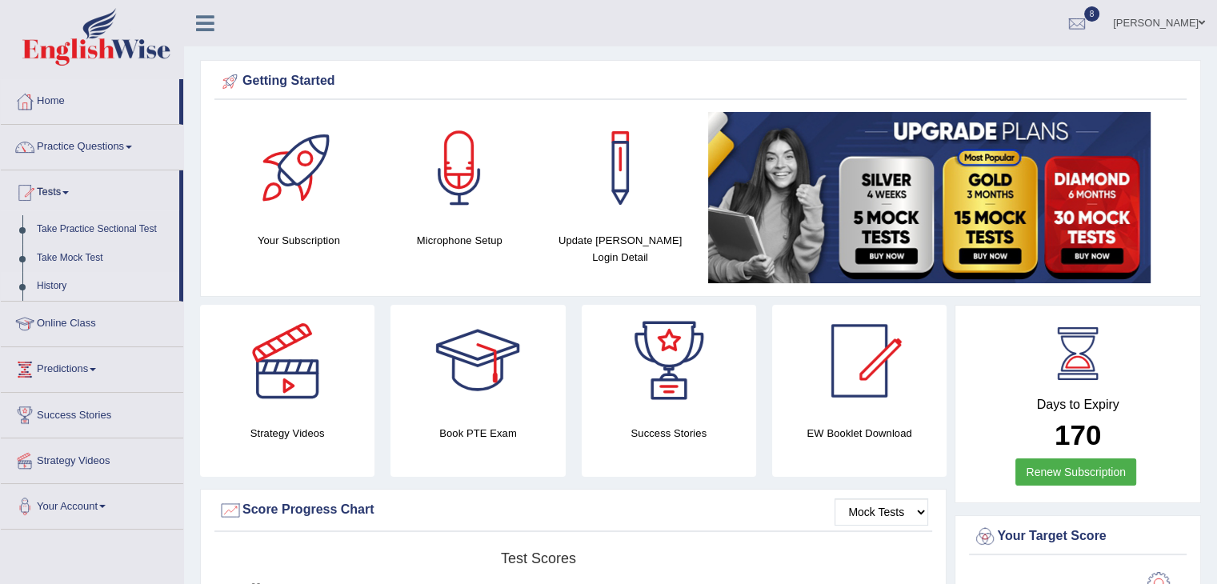
click at [54, 287] on link "History" at bounding box center [105, 286] width 150 height 29
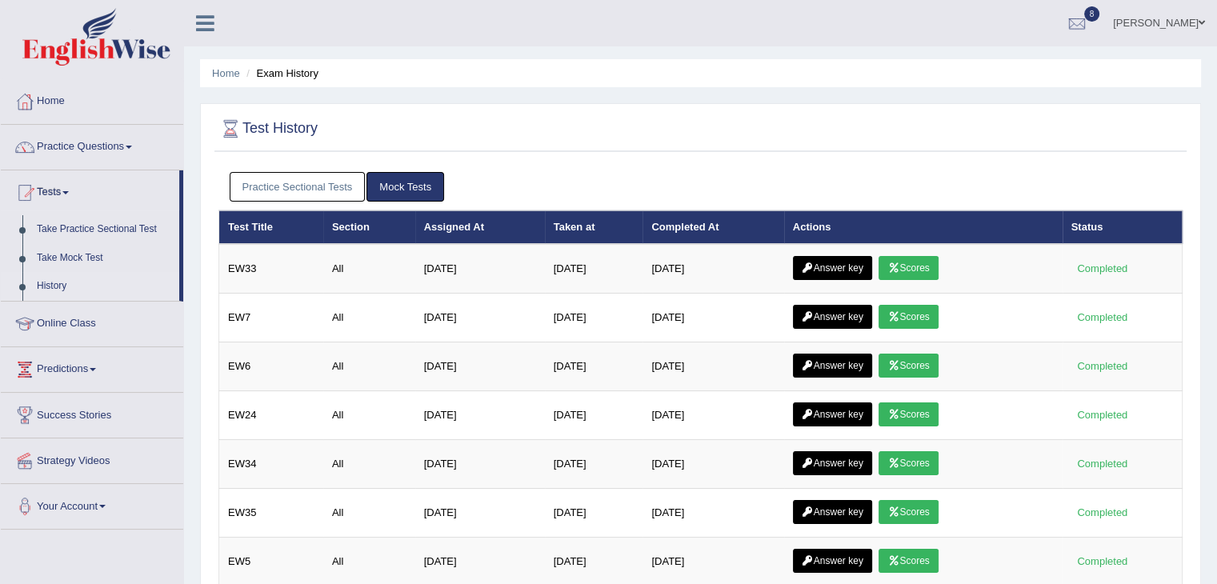
click at [327, 190] on link "Practice Sectional Tests" at bounding box center [298, 187] width 136 height 30
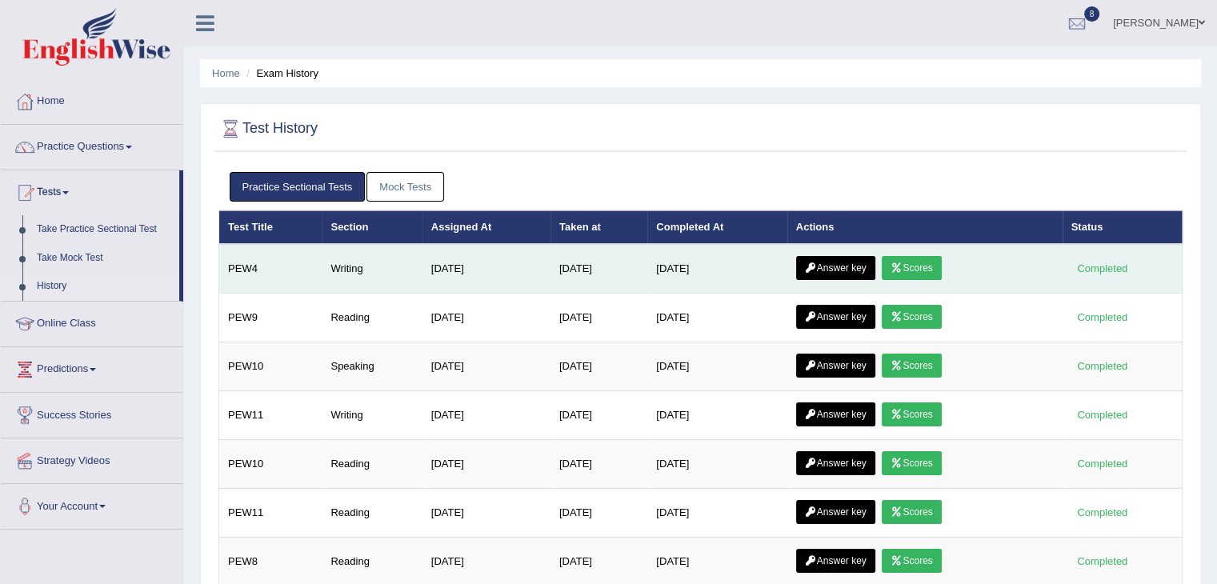
click at [918, 266] on link "Scores" at bounding box center [910, 268] width 59 height 24
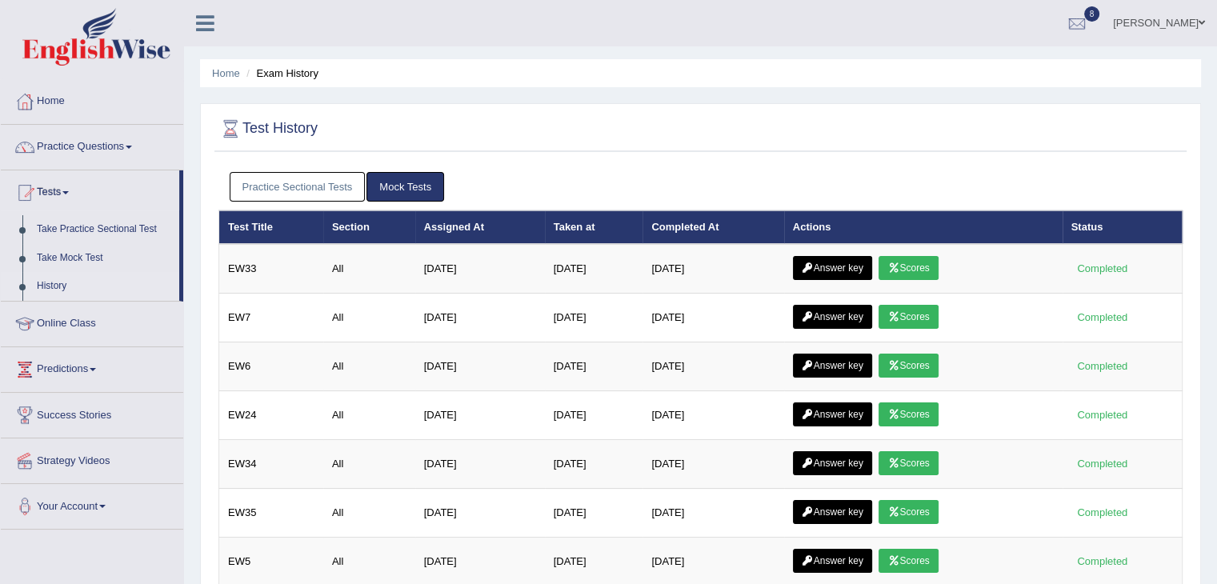
click at [335, 187] on link "Practice Sectional Tests" at bounding box center [298, 187] width 136 height 30
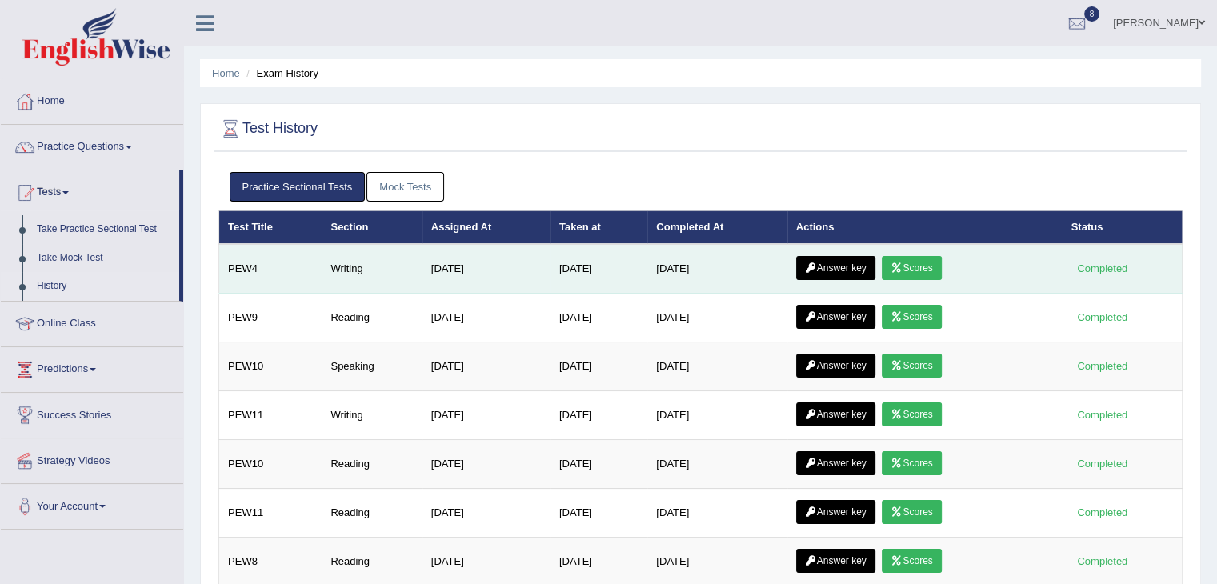
click at [851, 268] on link "Answer key" at bounding box center [835, 268] width 79 height 24
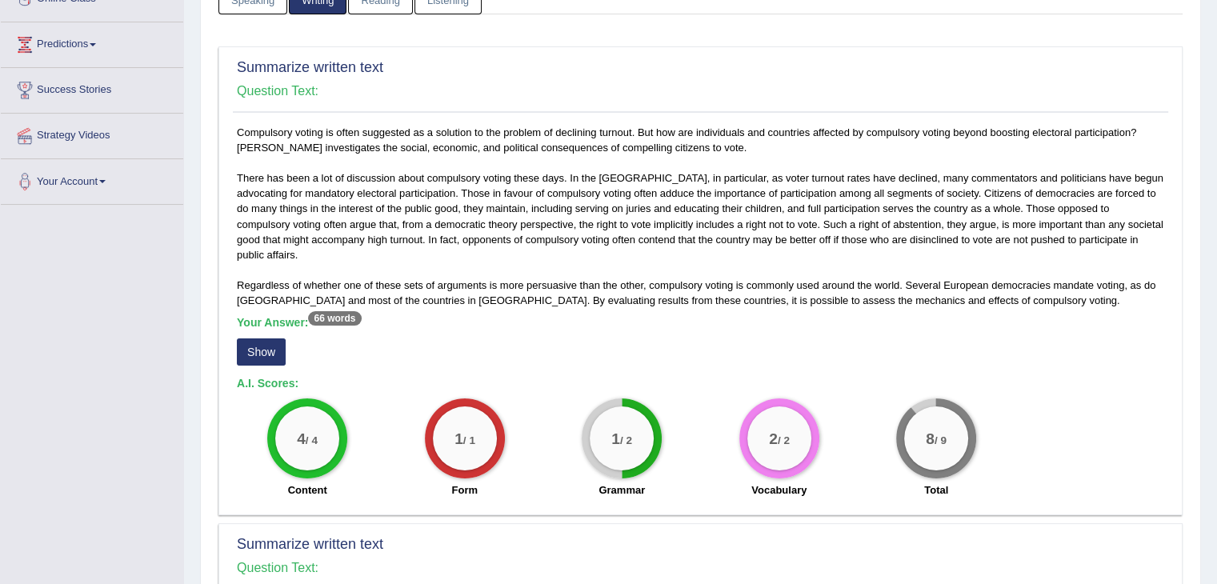
scroll to position [248, 0]
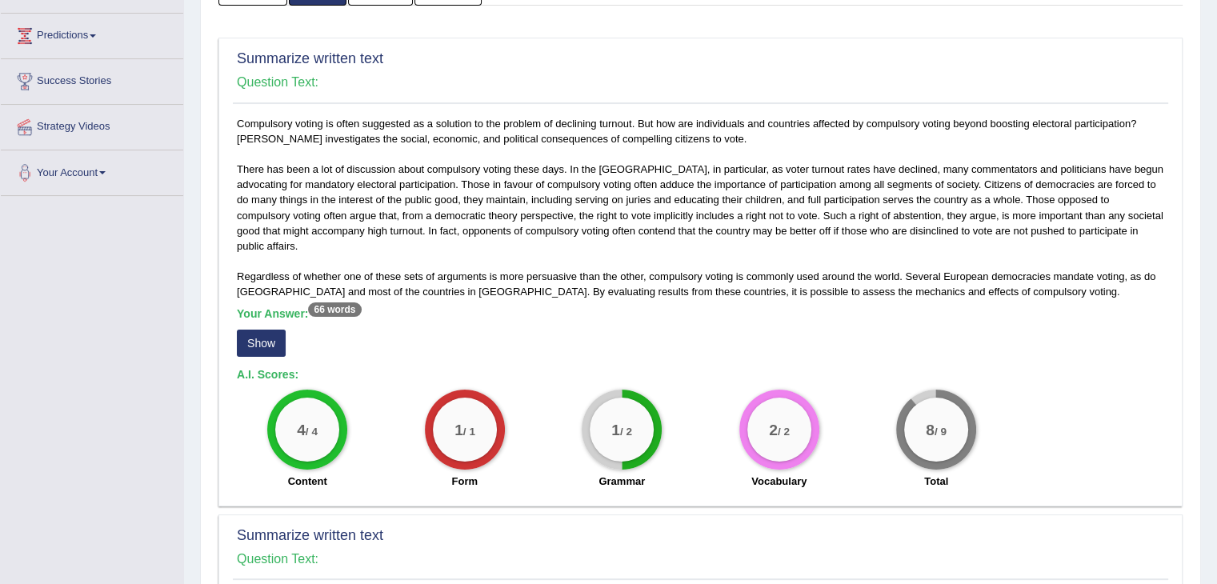
click at [257, 338] on button "Show" at bounding box center [261, 343] width 49 height 27
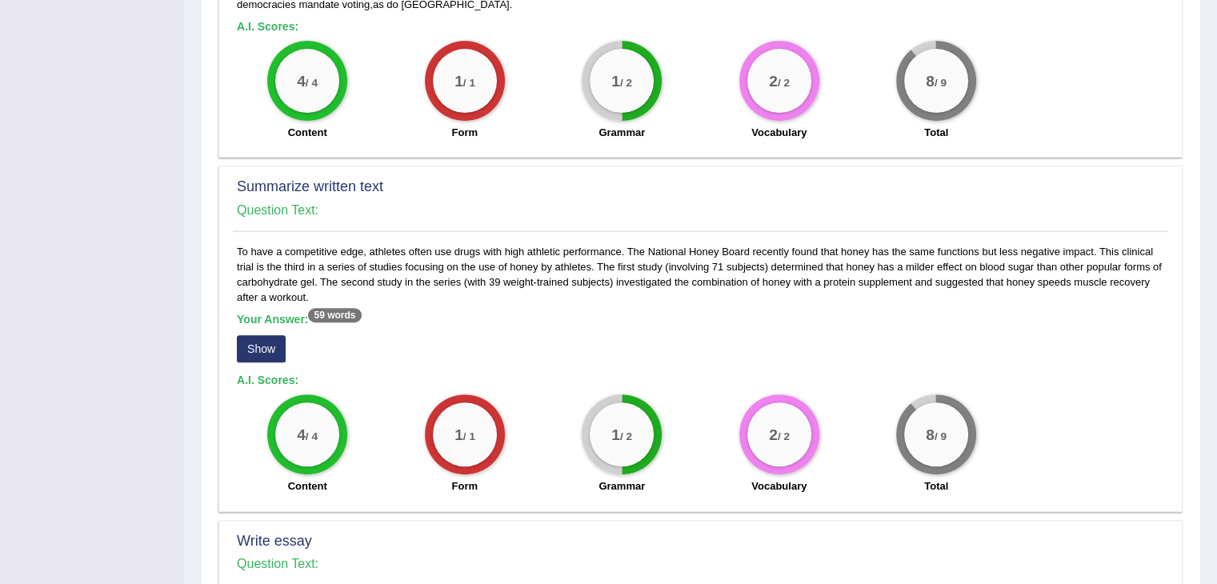
scroll to position [613, 0]
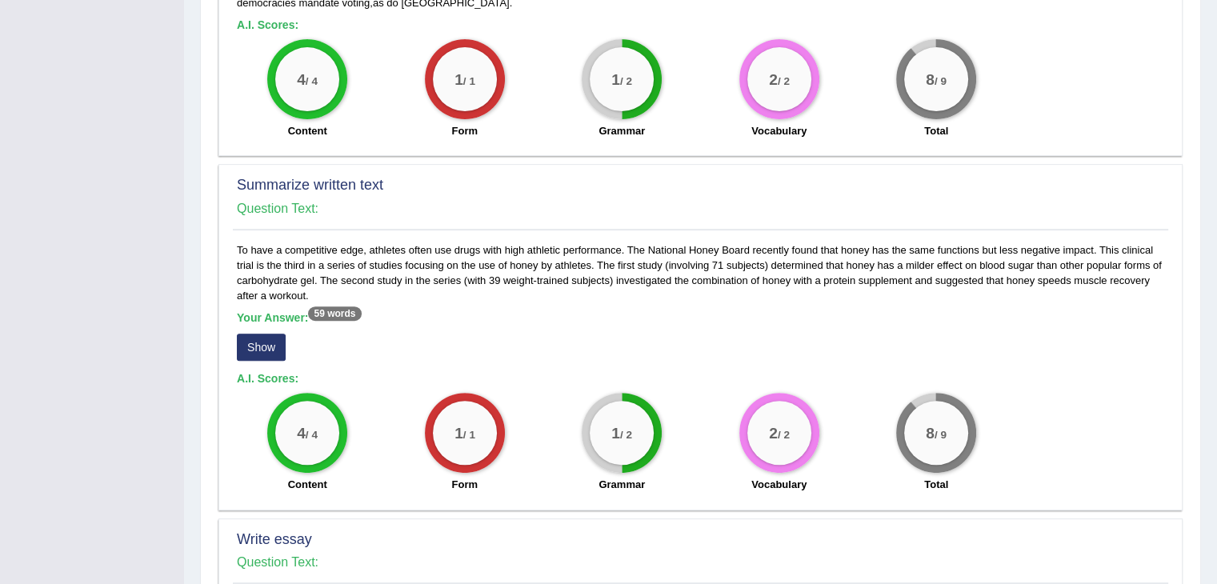
click at [263, 343] on button "Show" at bounding box center [261, 347] width 49 height 27
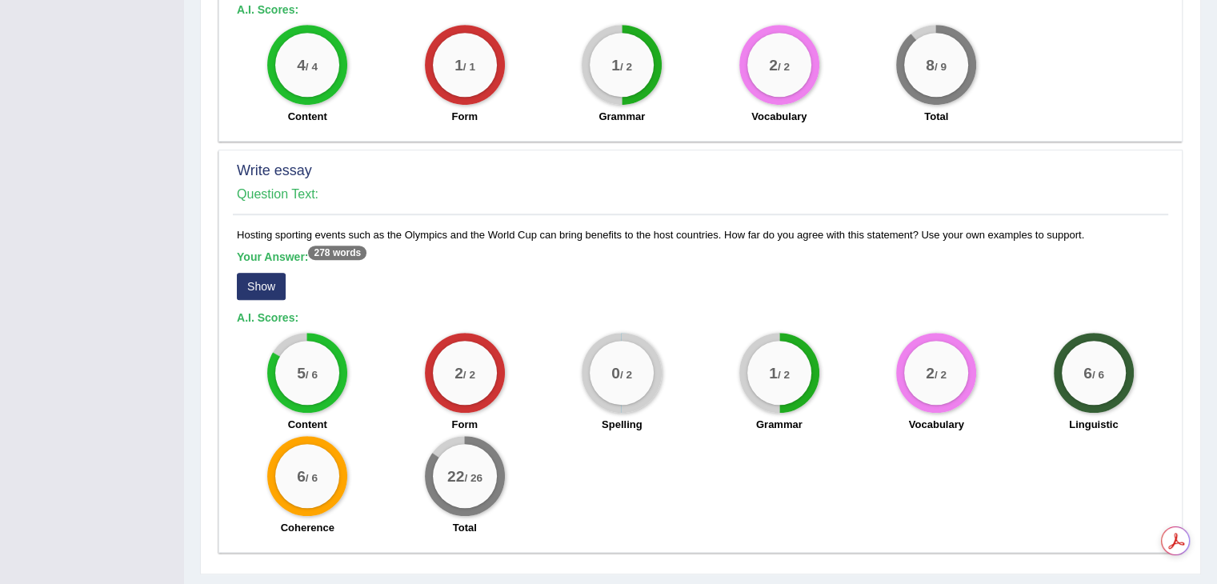
scroll to position [982, 0]
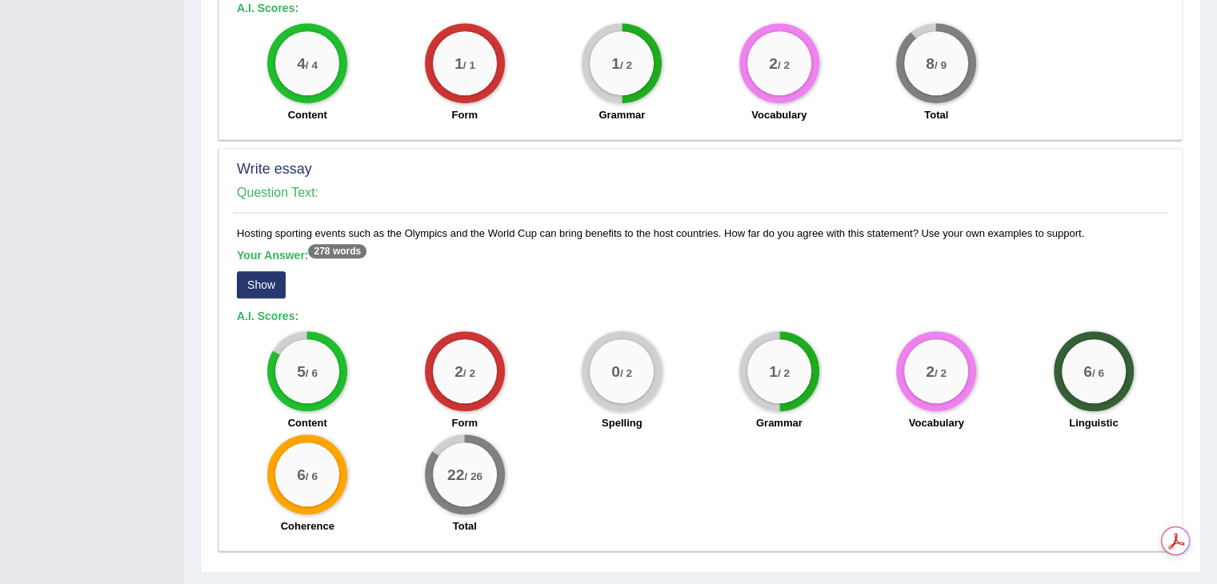
click at [250, 282] on button "Show" at bounding box center [261, 284] width 49 height 27
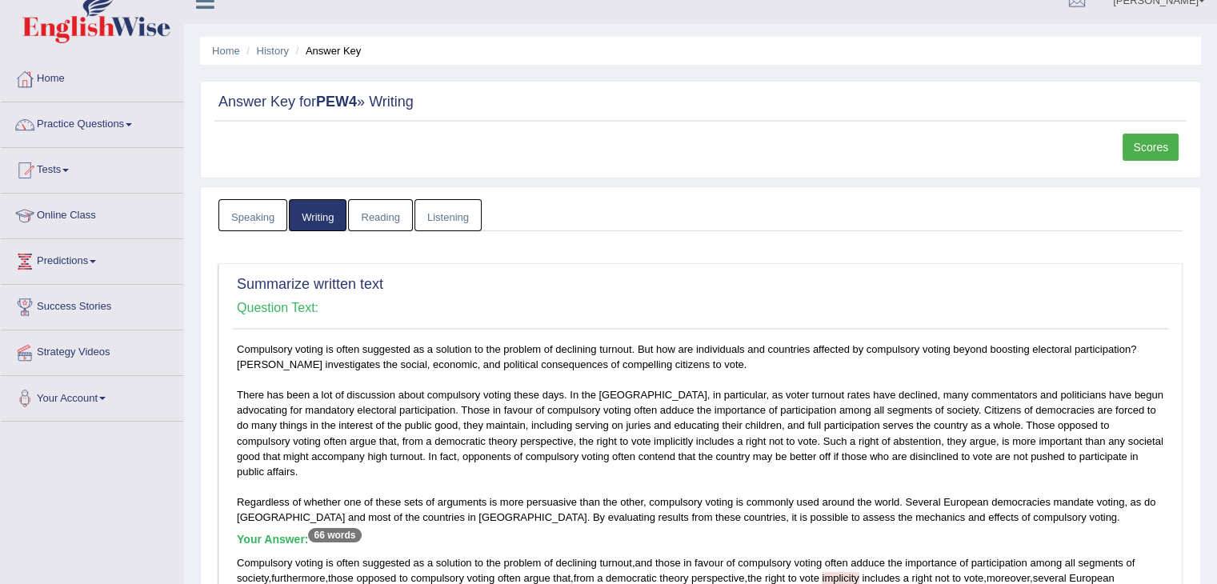
scroll to position [0, 0]
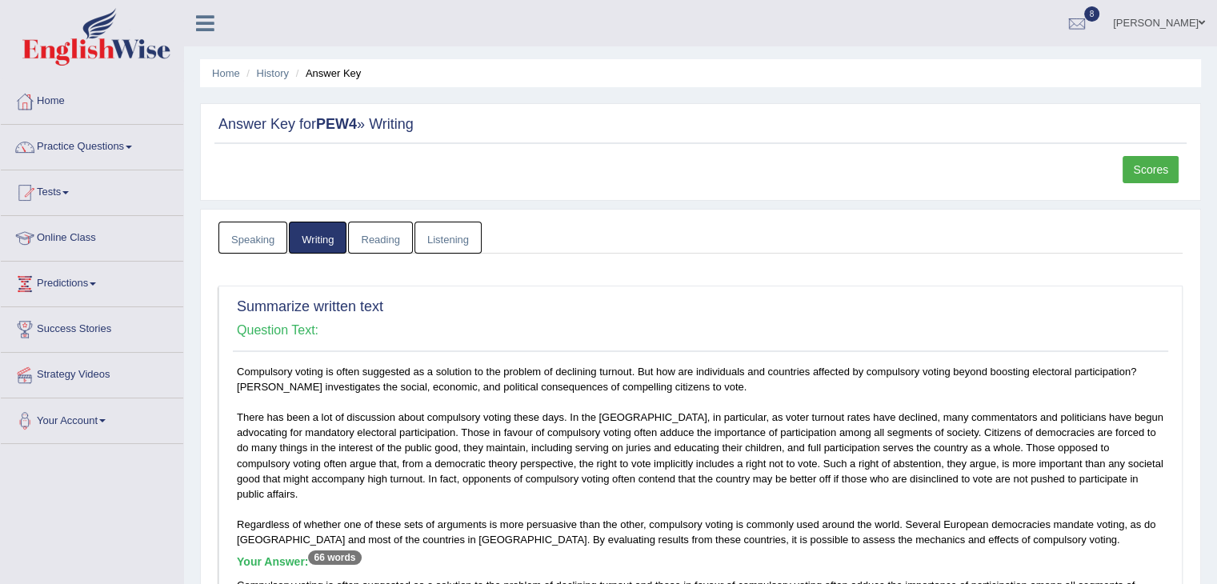
click at [1153, 164] on link "Scores" at bounding box center [1150, 169] width 56 height 27
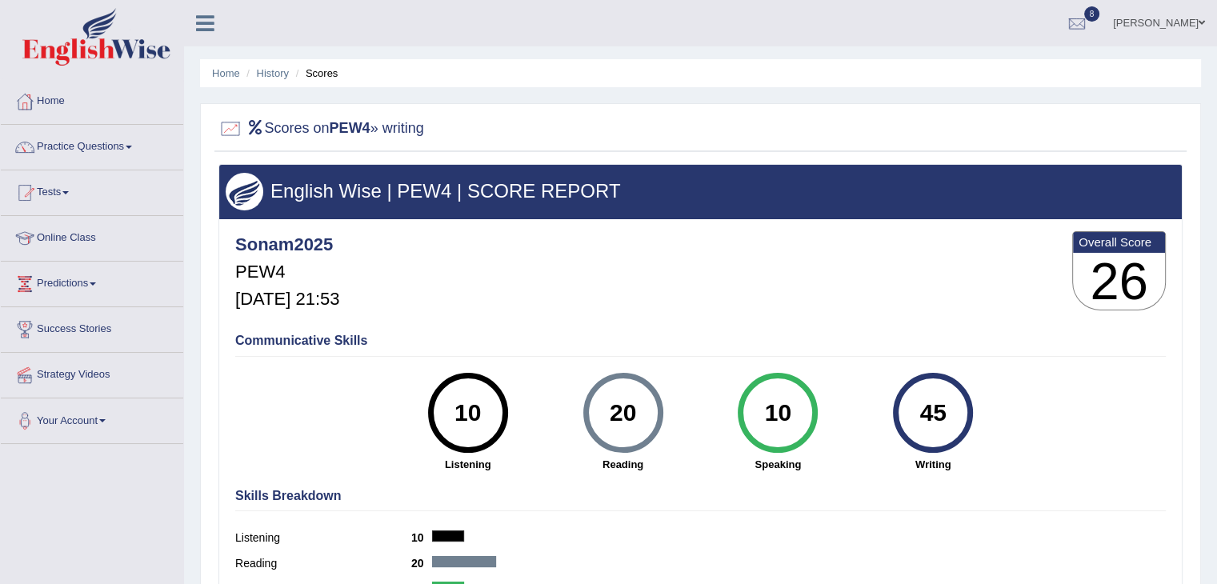
click at [646, 423] on div "20" at bounding box center [622, 412] width 58 height 67
click at [54, 99] on link "Home" at bounding box center [92, 99] width 182 height 40
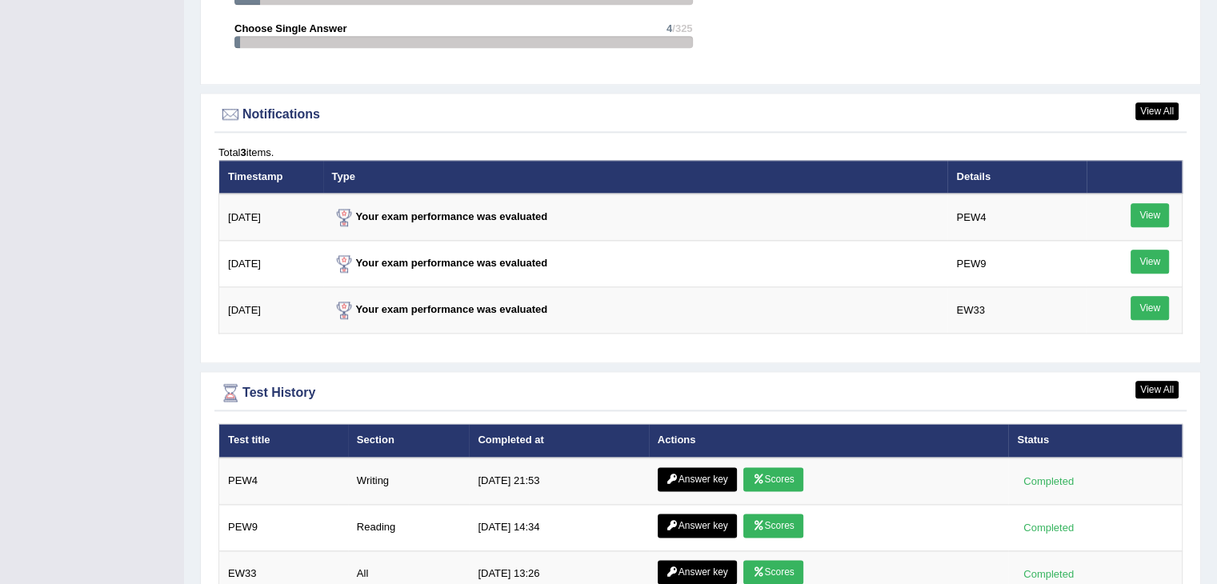
scroll to position [1871, 0]
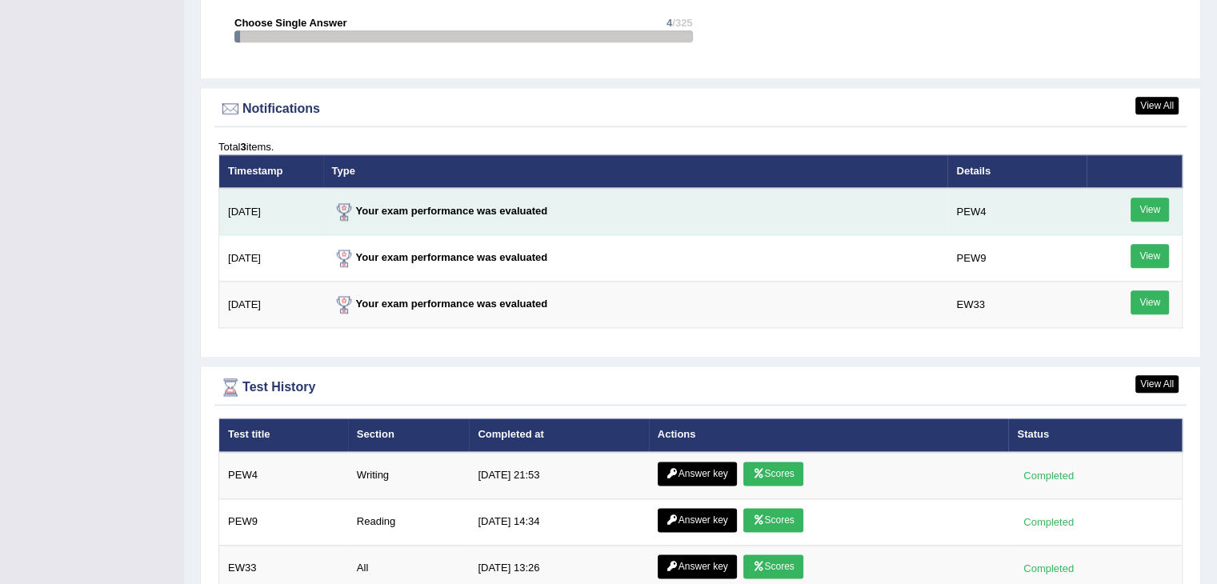
click at [1149, 210] on link "View" at bounding box center [1149, 210] width 38 height 24
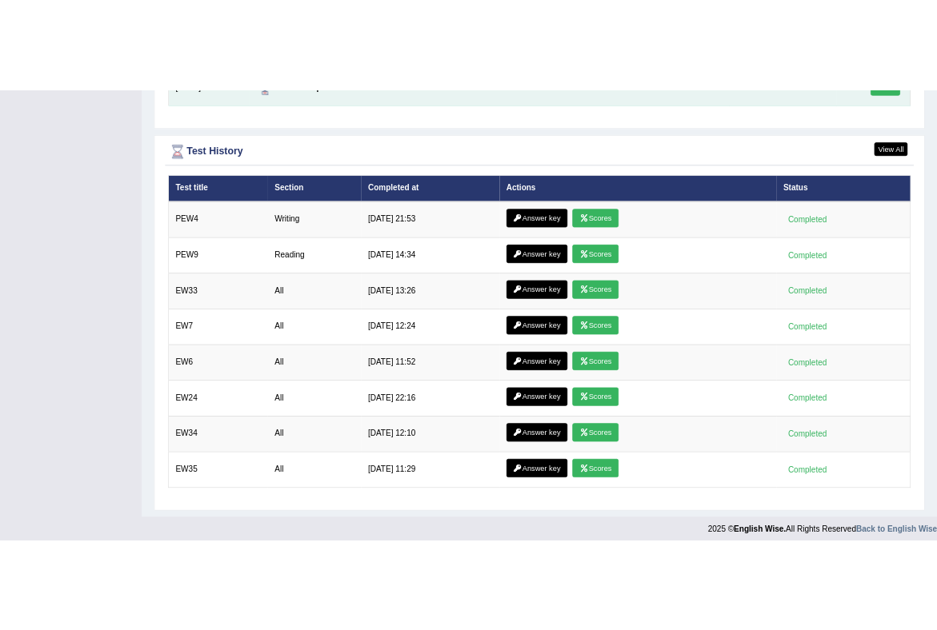
scroll to position [2140, 0]
